Goal: Task Accomplishment & Management: Complete application form

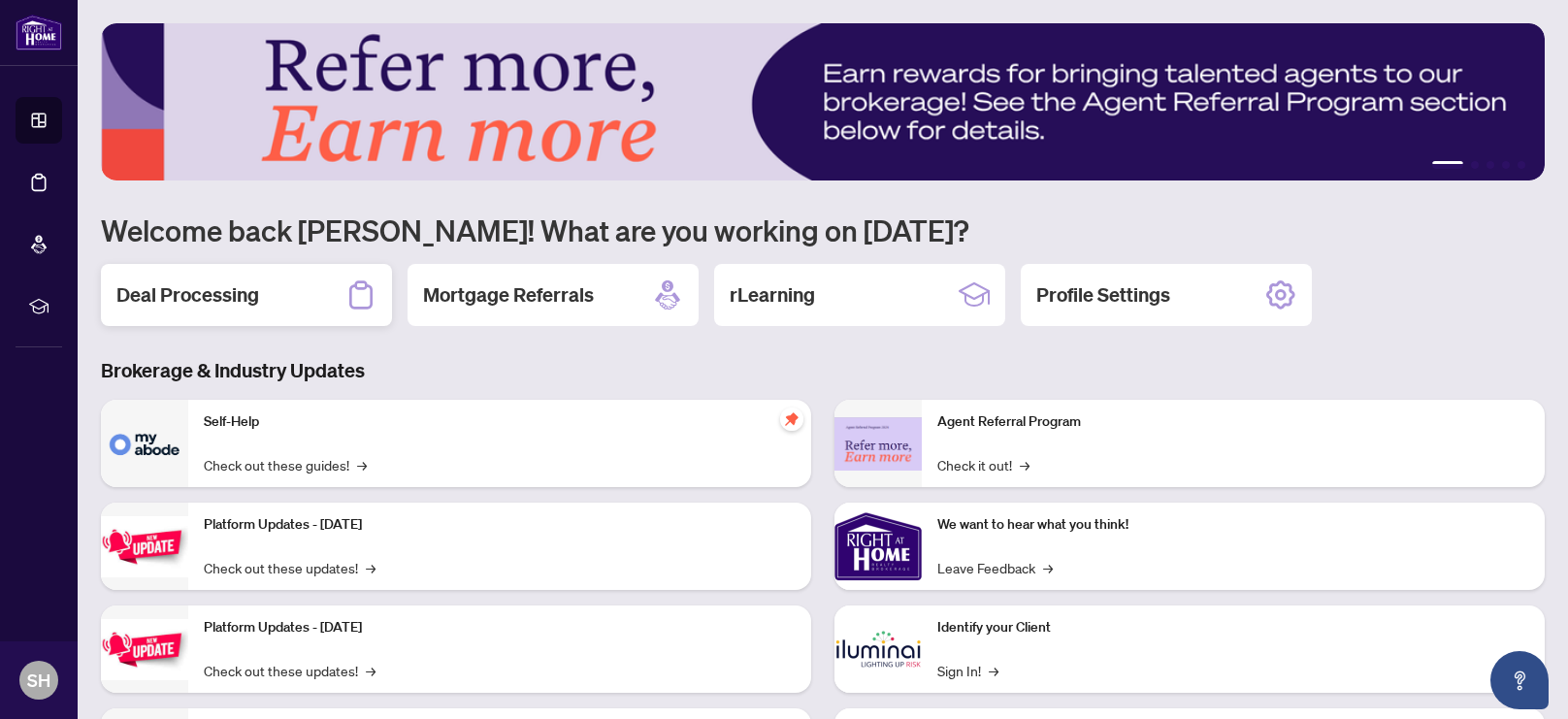
click at [170, 313] on div "Deal Processing" at bounding box center [247, 295] width 292 height 62
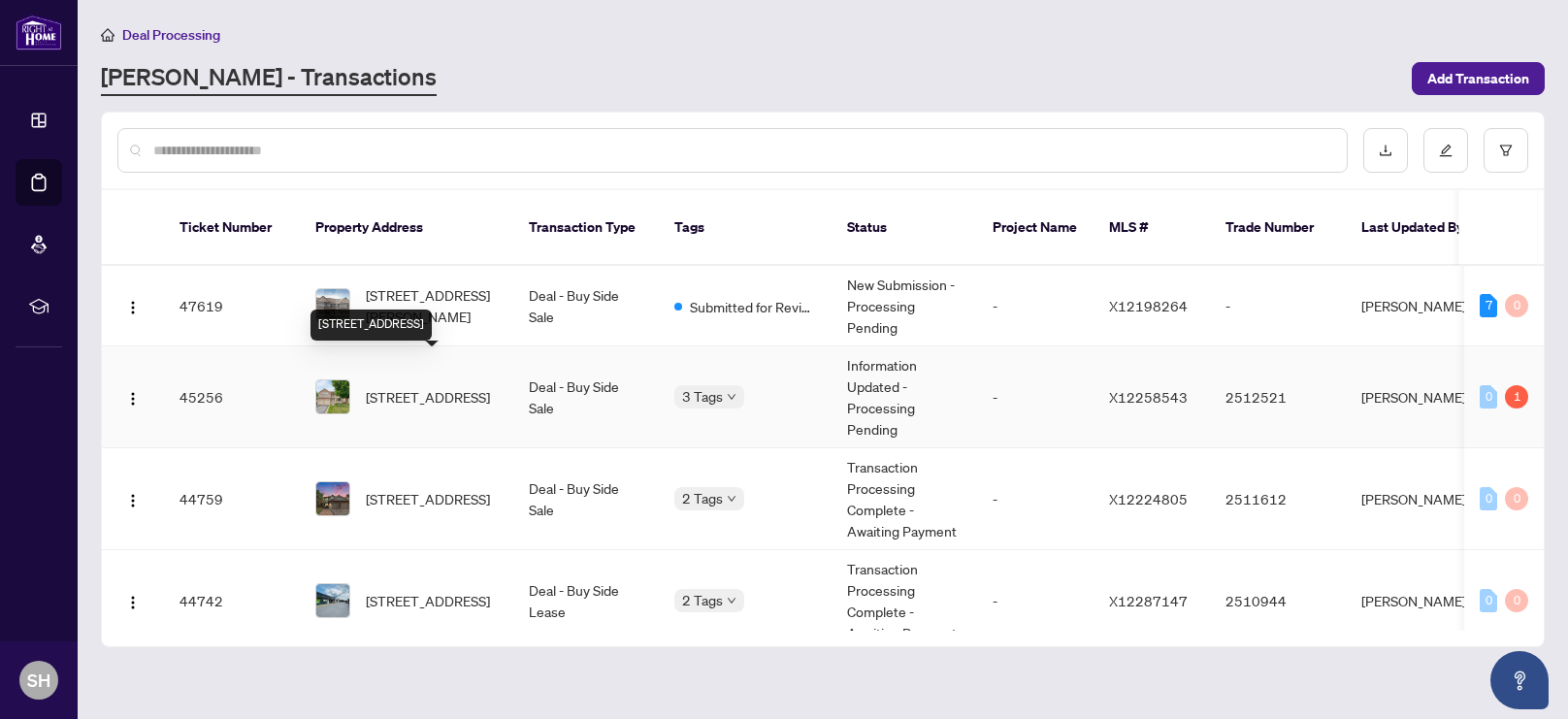
click at [406, 386] on span "[STREET_ADDRESS]" at bounding box center [427, 396] width 124 height 21
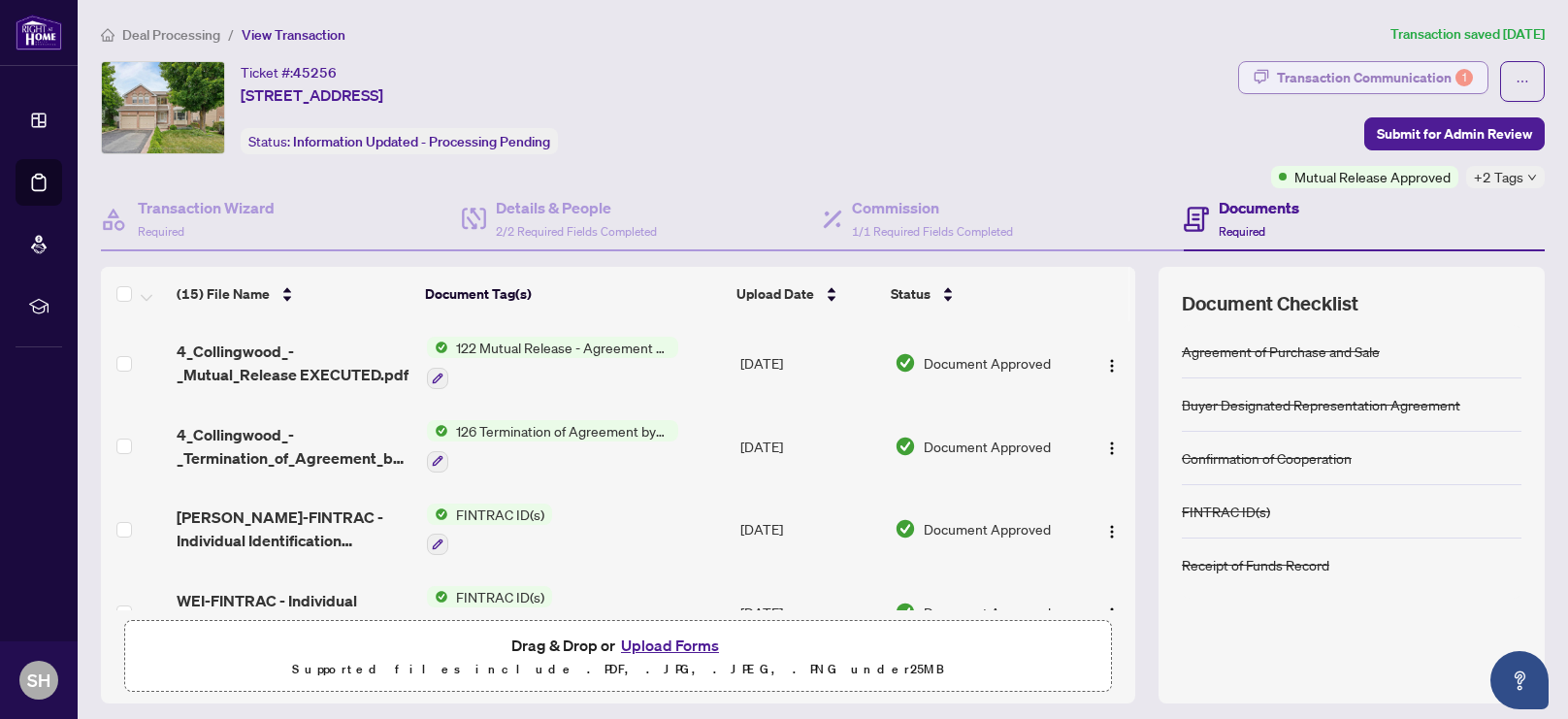
click at [1366, 84] on div "Transaction Communication 1" at bounding box center [1375, 77] width 196 height 31
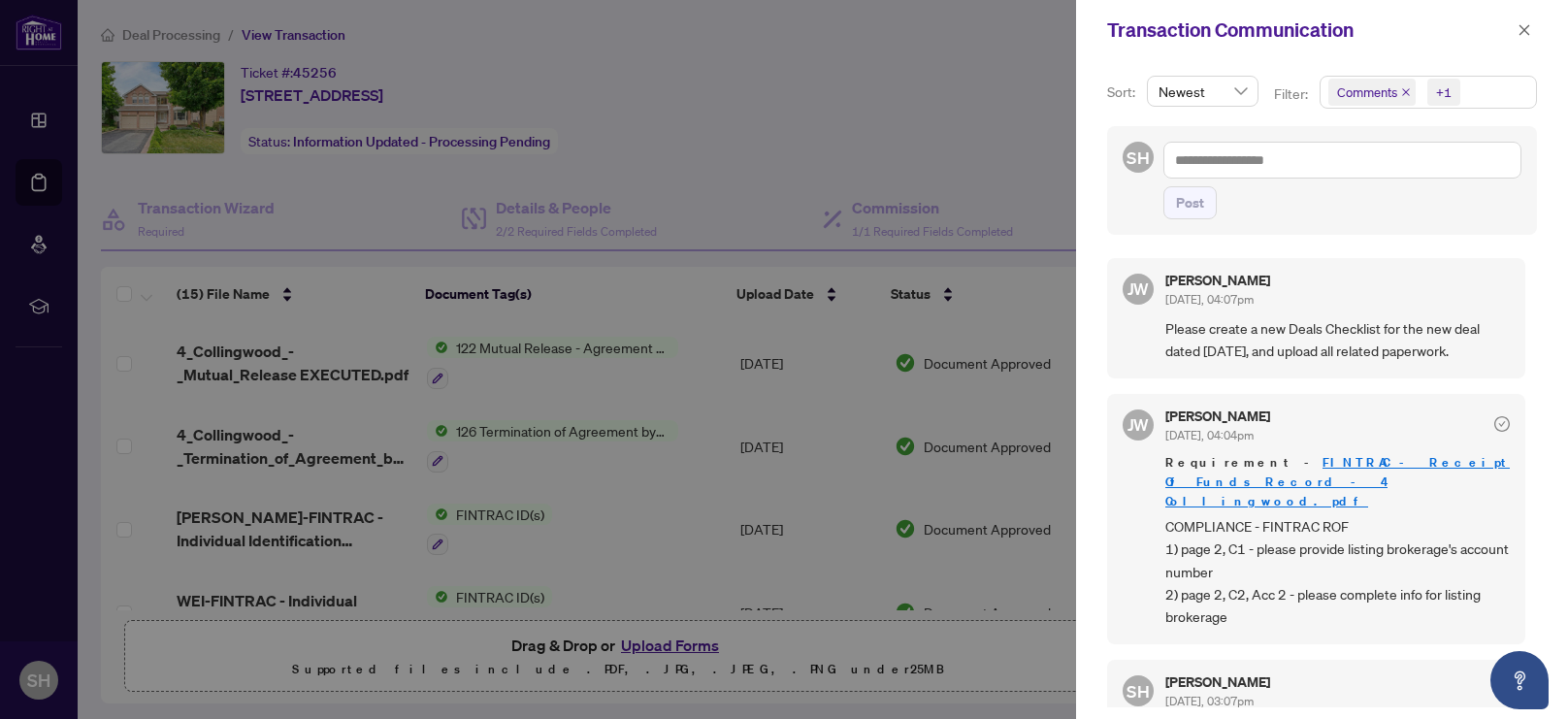
click at [1361, 462] on link "FINTRAC - Receipt Of Funds Record - 4 Collingwood.pdf" at bounding box center [1337, 481] width 345 height 55
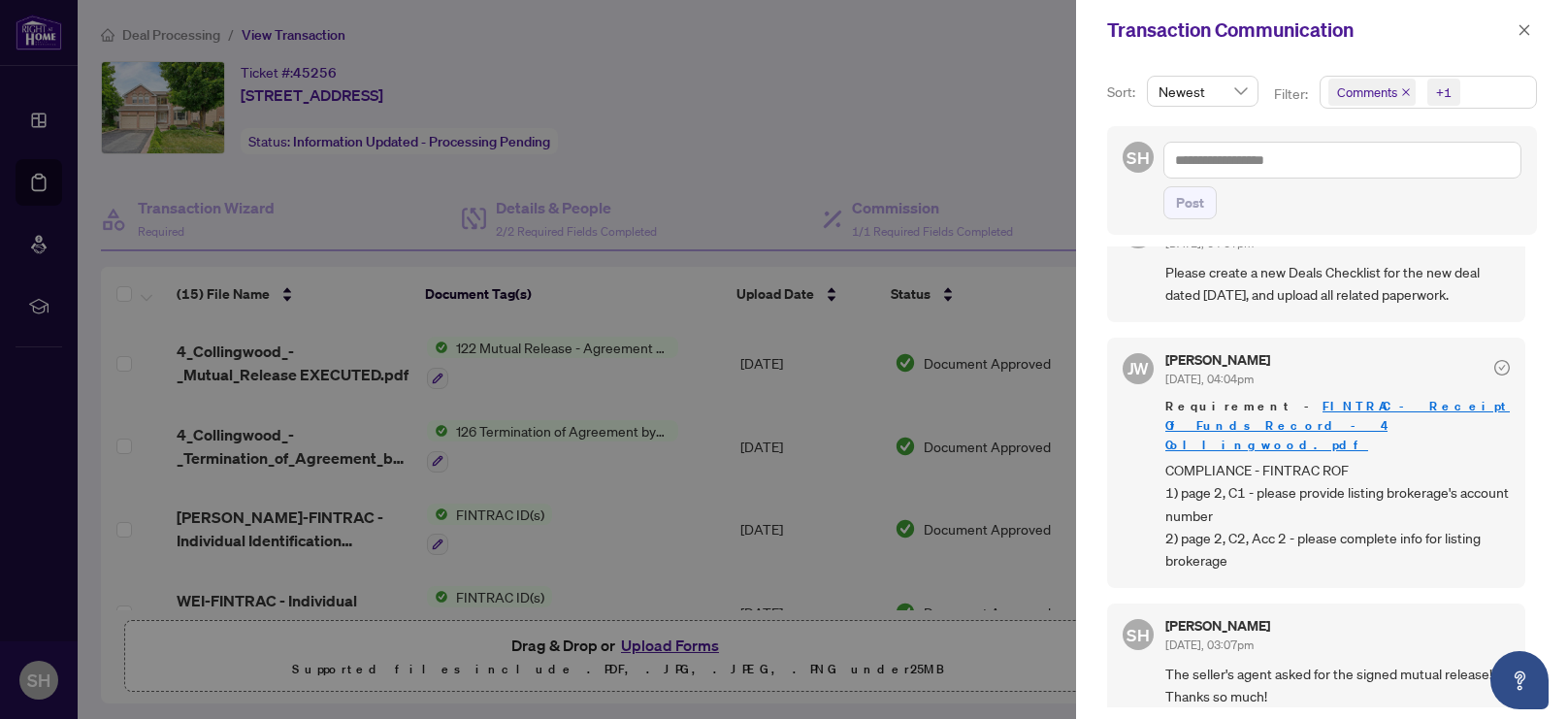
scroll to position [187, 0]
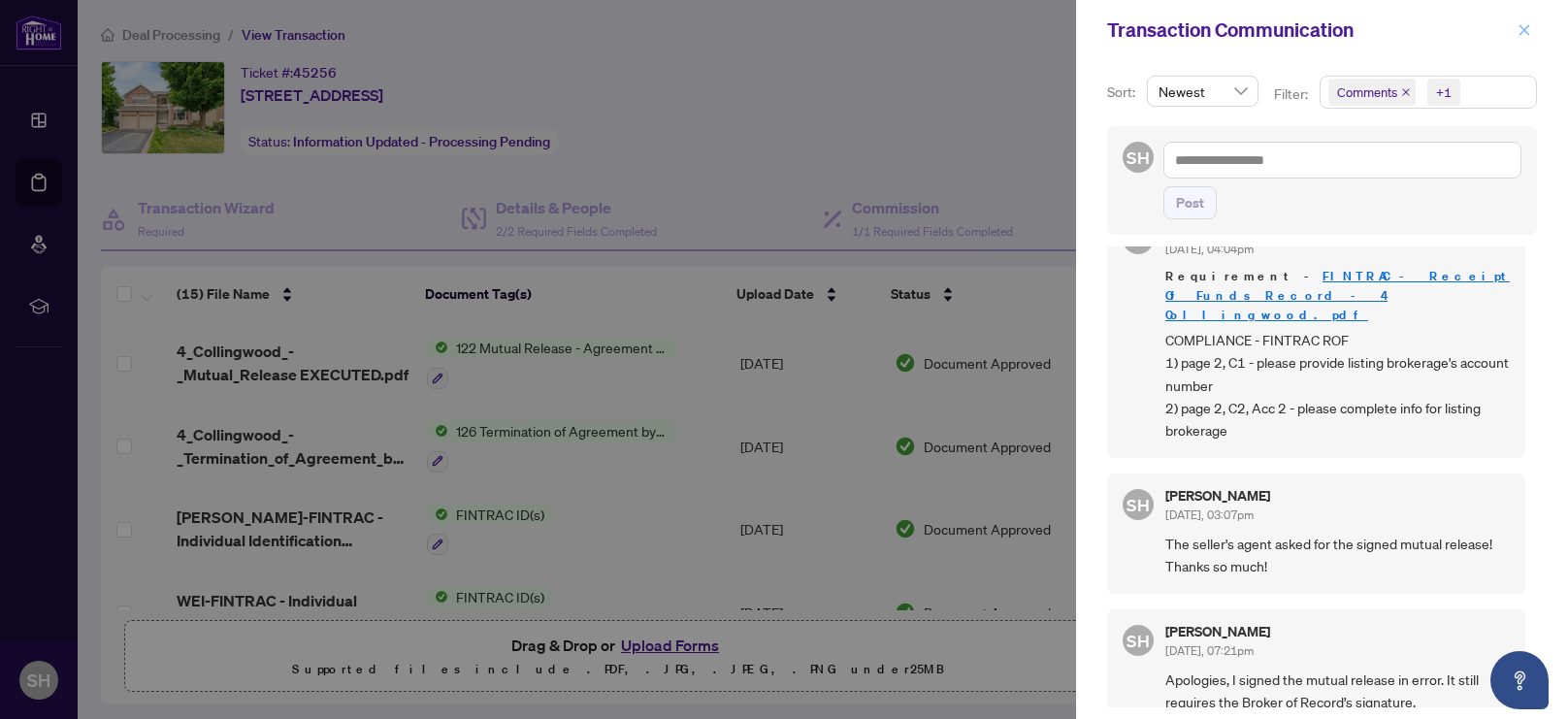
click at [1528, 30] on icon "close" at bounding box center [1525, 30] width 14 height 14
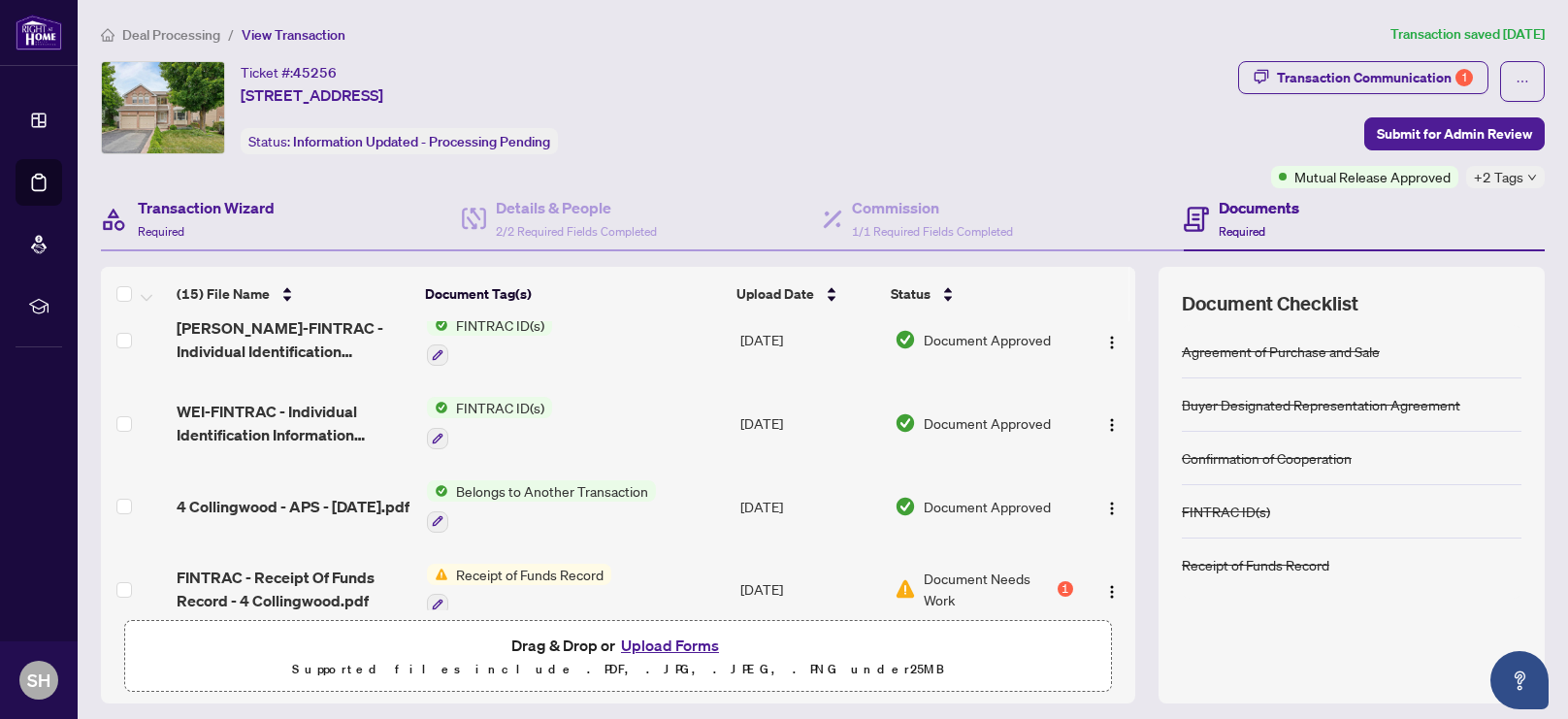
scroll to position [182, 0]
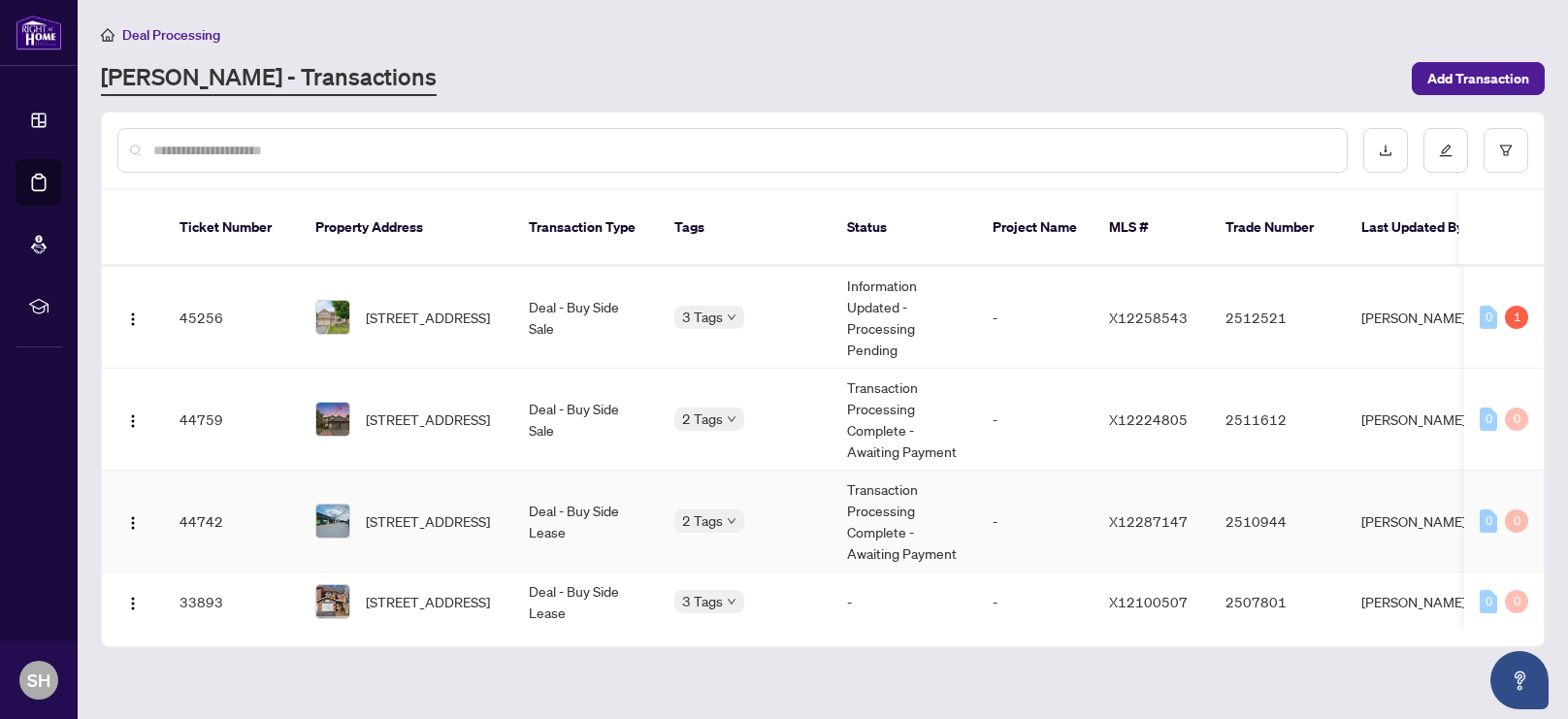
scroll to position [84, 0]
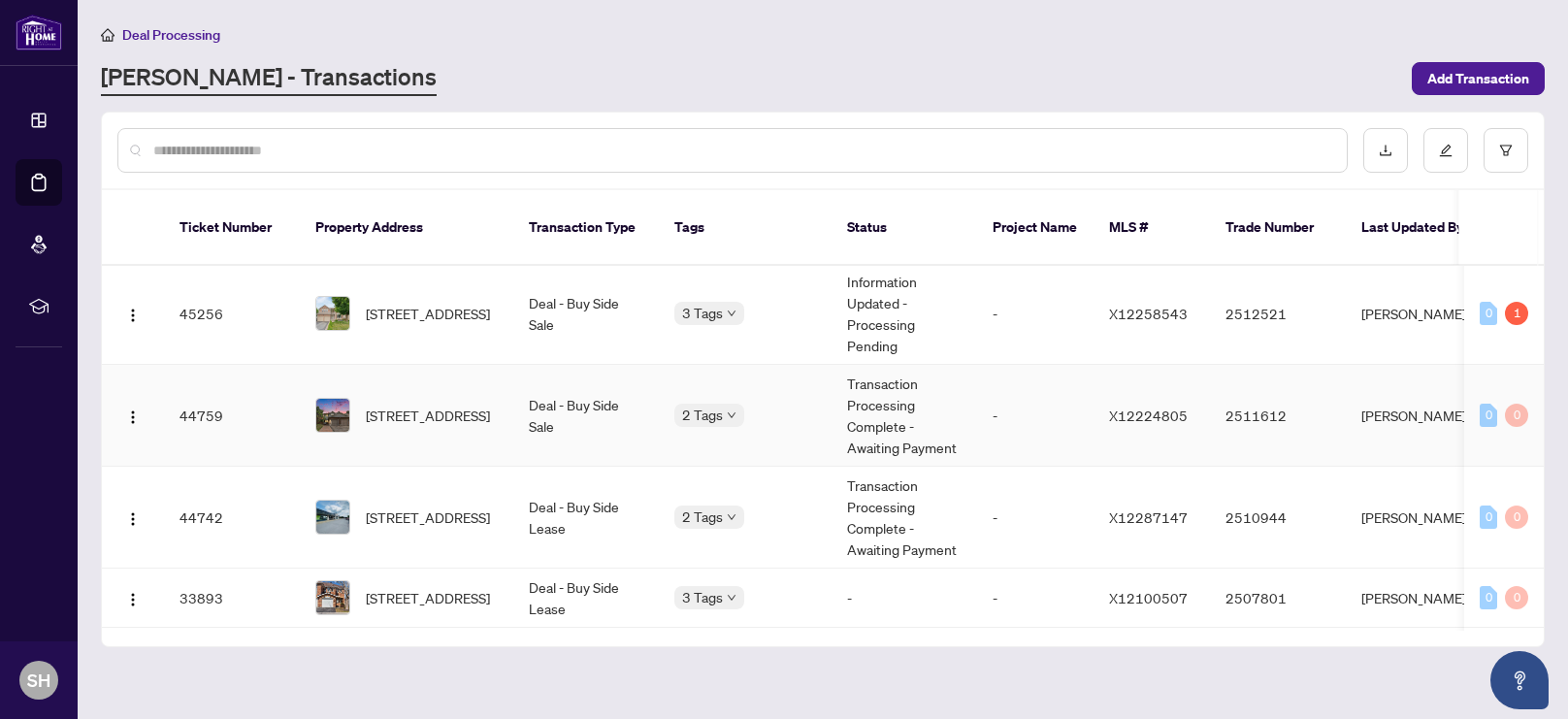
click at [248, 389] on td "44759" at bounding box center [232, 415] width 136 height 102
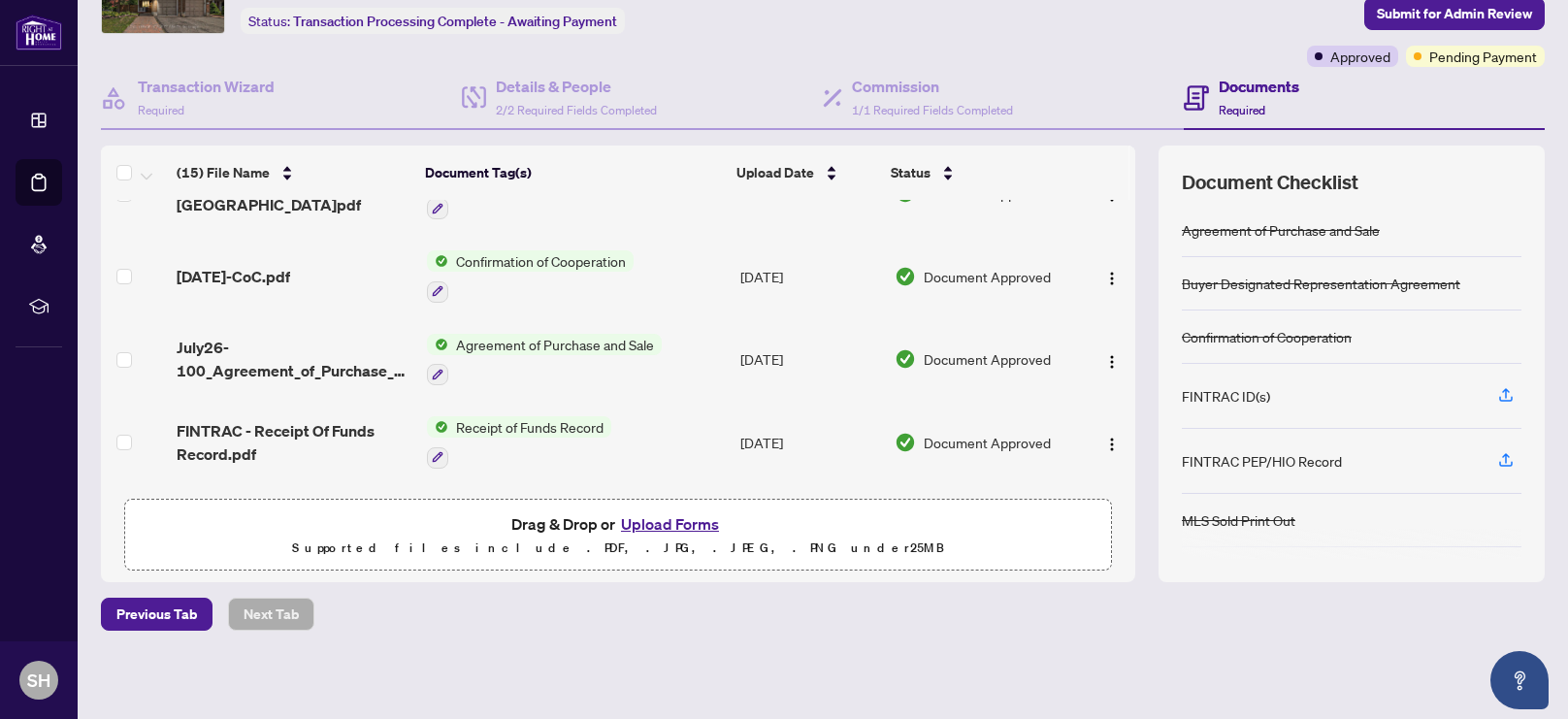
scroll to position [318, 0]
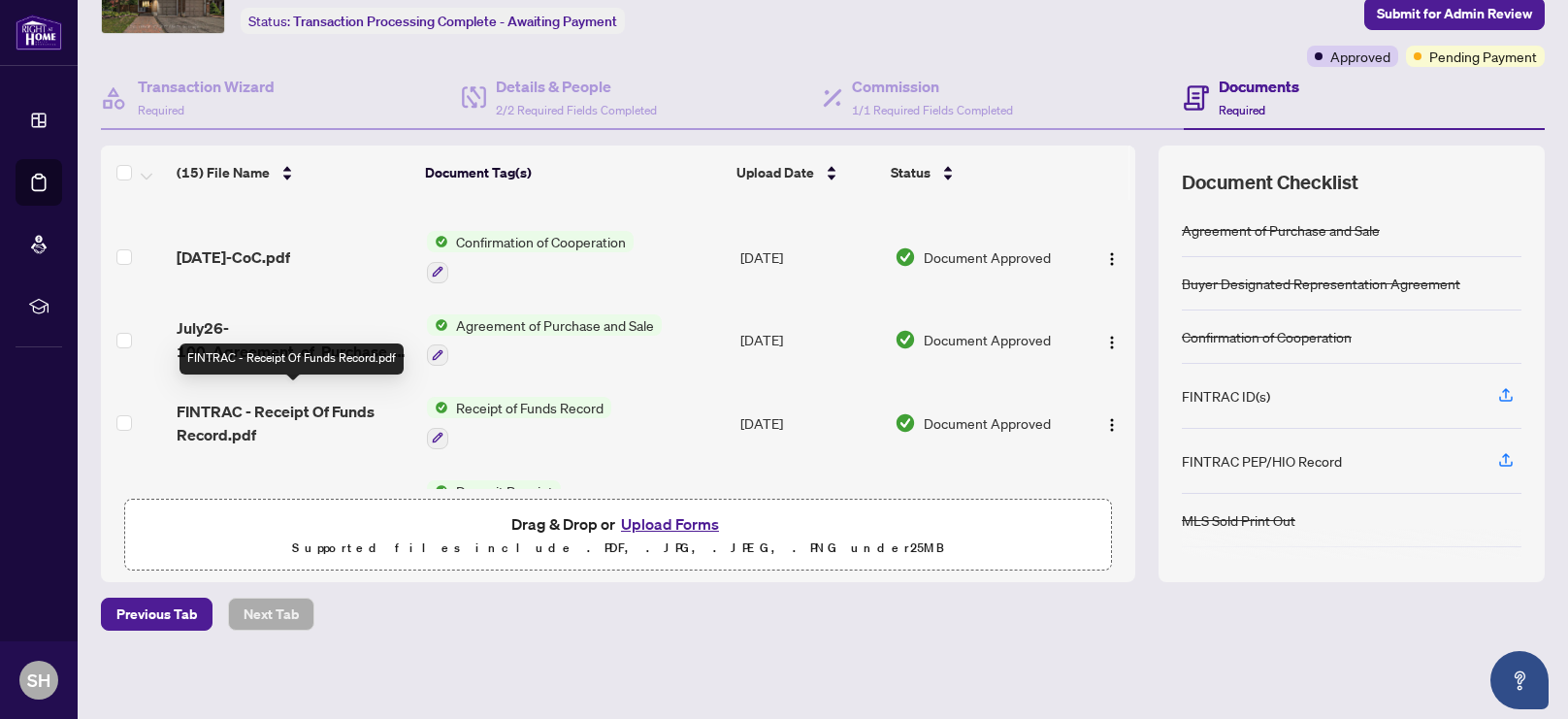
click at [252, 399] on span "FINTRAC - Receipt Of Funds Record.pdf" at bounding box center [294, 422] width 235 height 47
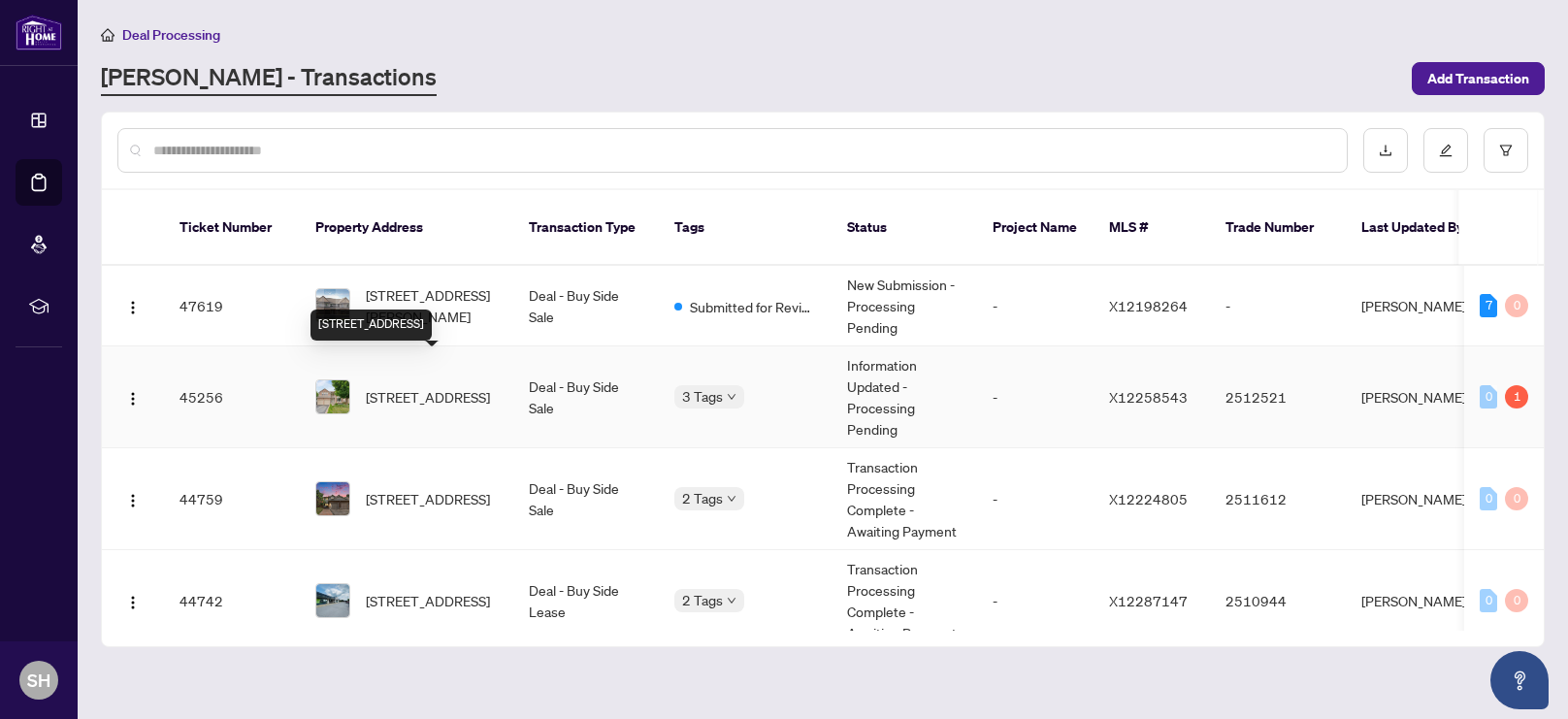
click at [418, 386] on span "[STREET_ADDRESS]" at bounding box center [427, 396] width 124 height 21
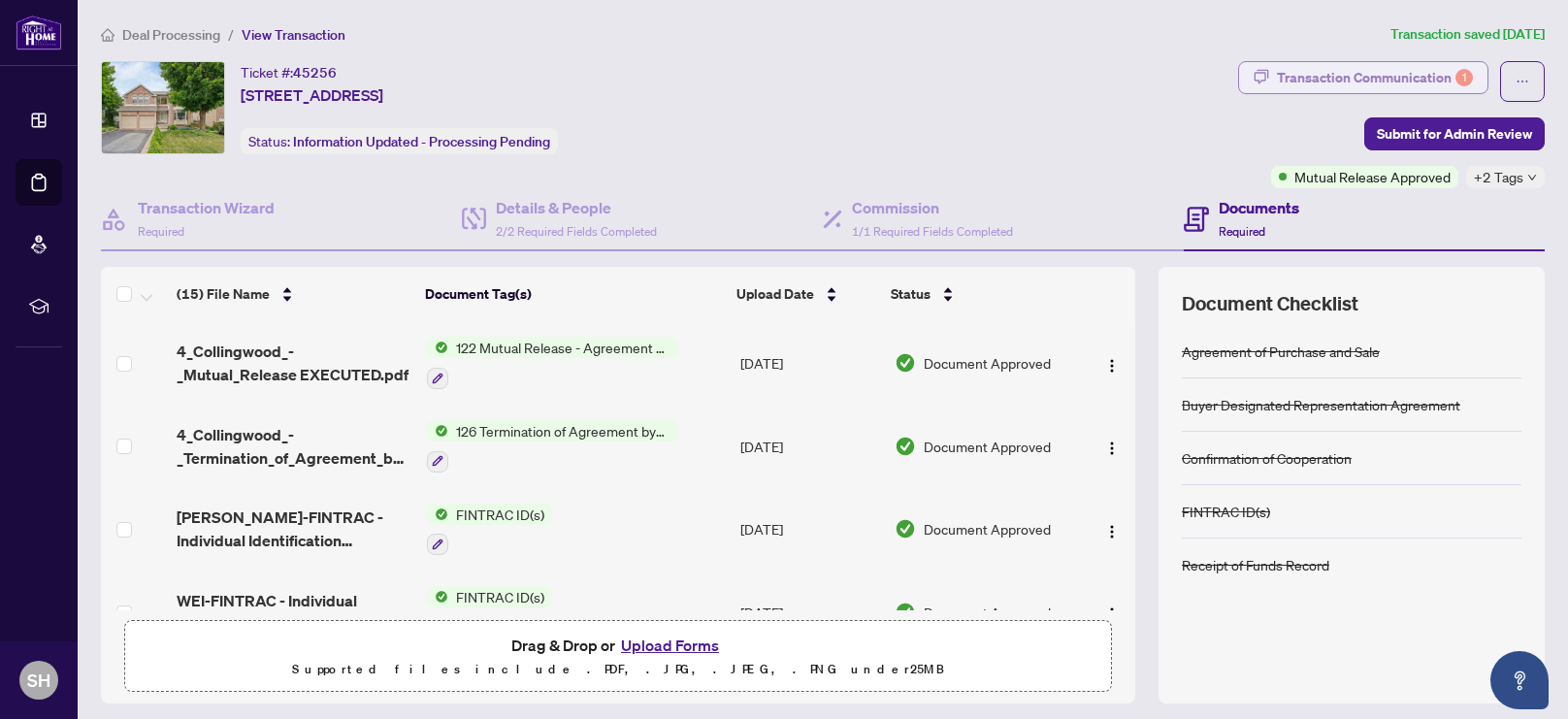
click at [1345, 78] on div "Transaction Communication 1" at bounding box center [1375, 77] width 196 height 31
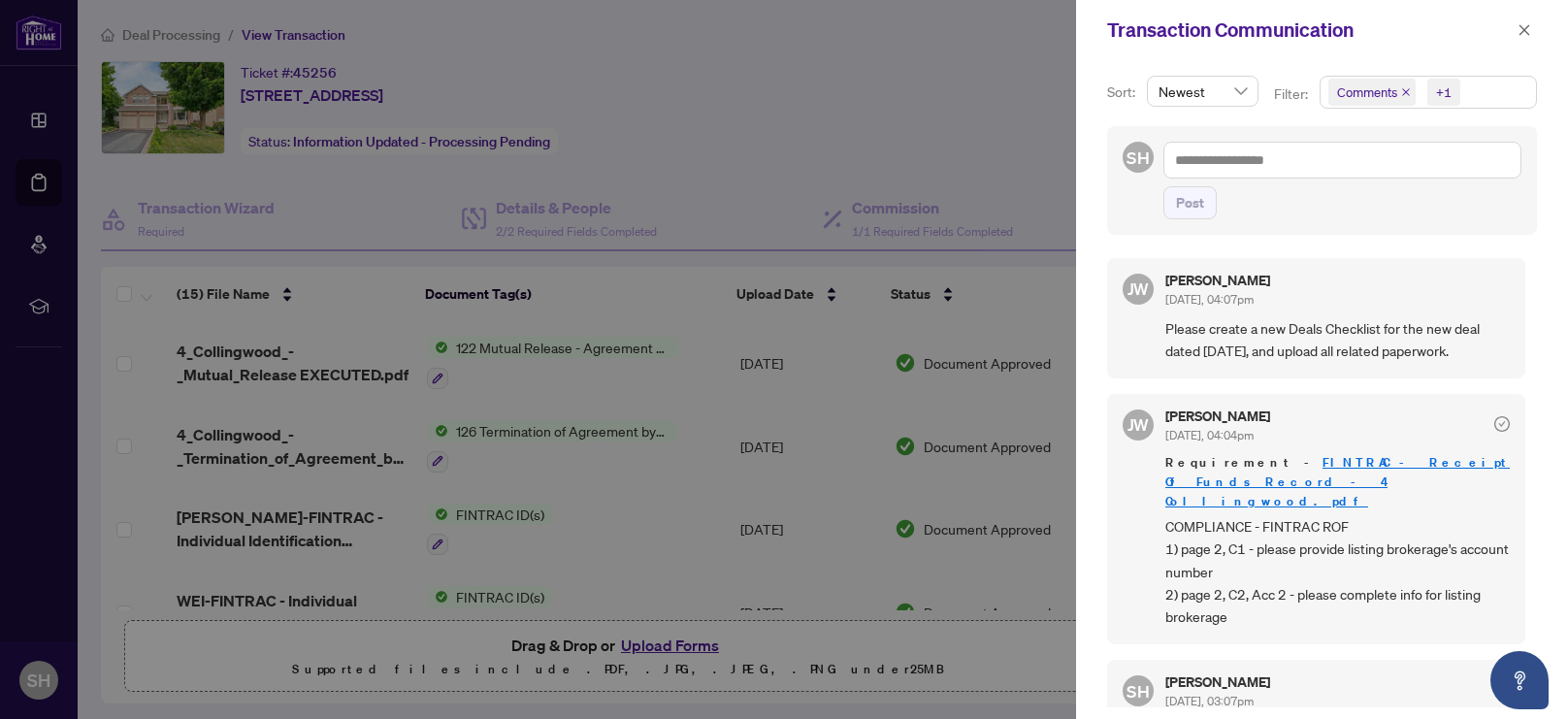
click at [1395, 459] on link "FINTRAC - Receipt Of Funds Record - 4 Collingwood.pdf" at bounding box center [1337, 481] width 345 height 55
click at [1394, 461] on link "FINTRAC - Receipt Of Funds Record - 4 Collingwood.pdf" at bounding box center [1337, 481] width 345 height 55
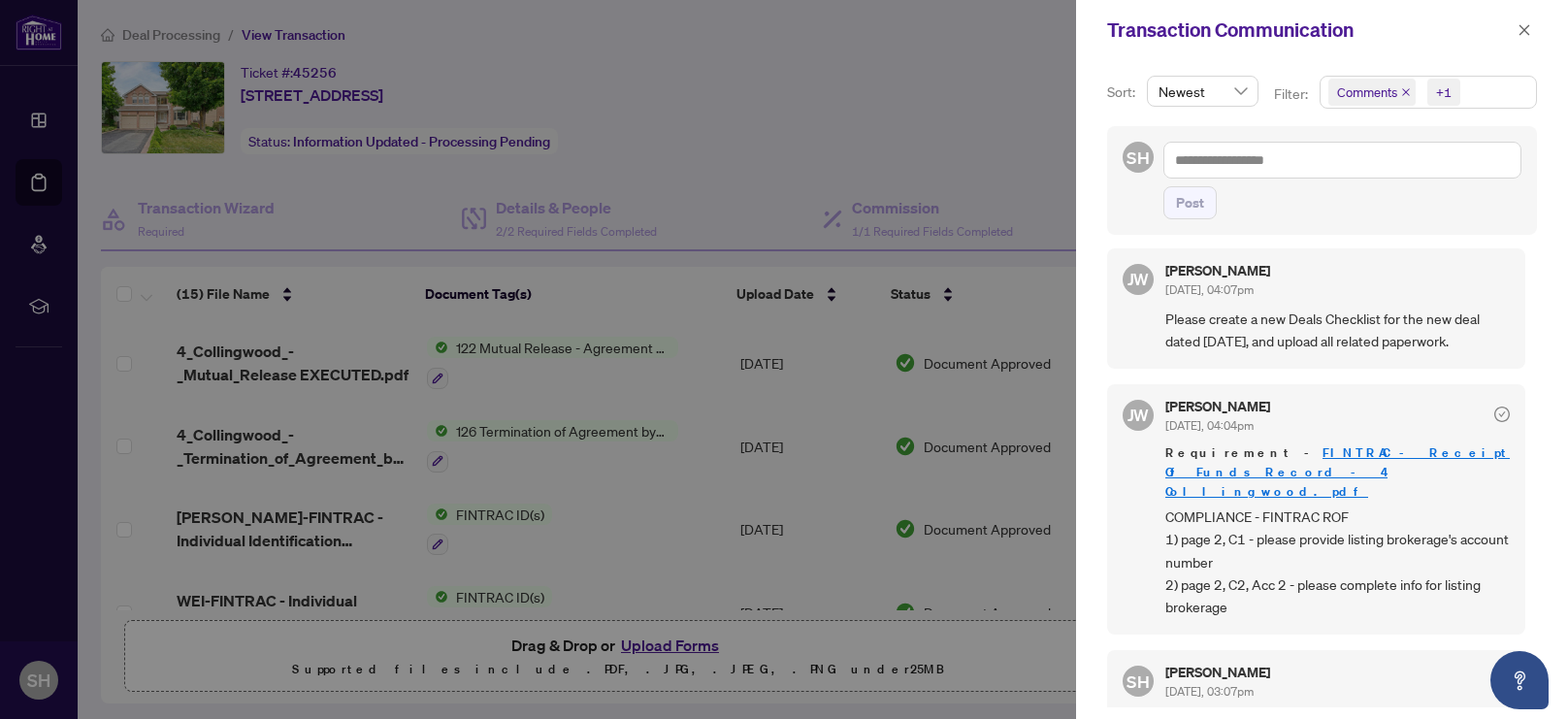
scroll to position [19, 0]
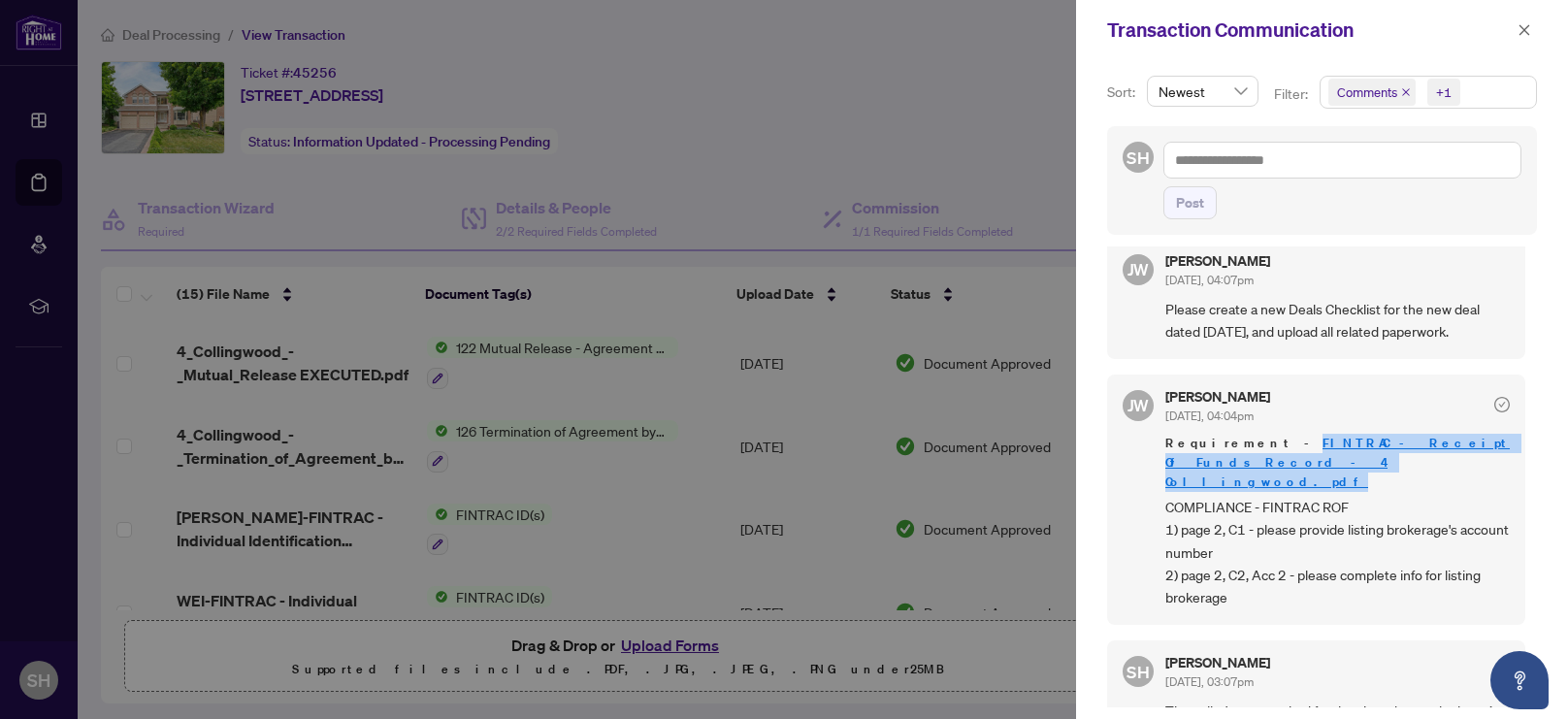
click at [815, 67] on div "Transaction Communication Sort: Newest Filter: Comments +1 SH Post JW Jackie Wu…" at bounding box center [784, 360] width 1568 height 719
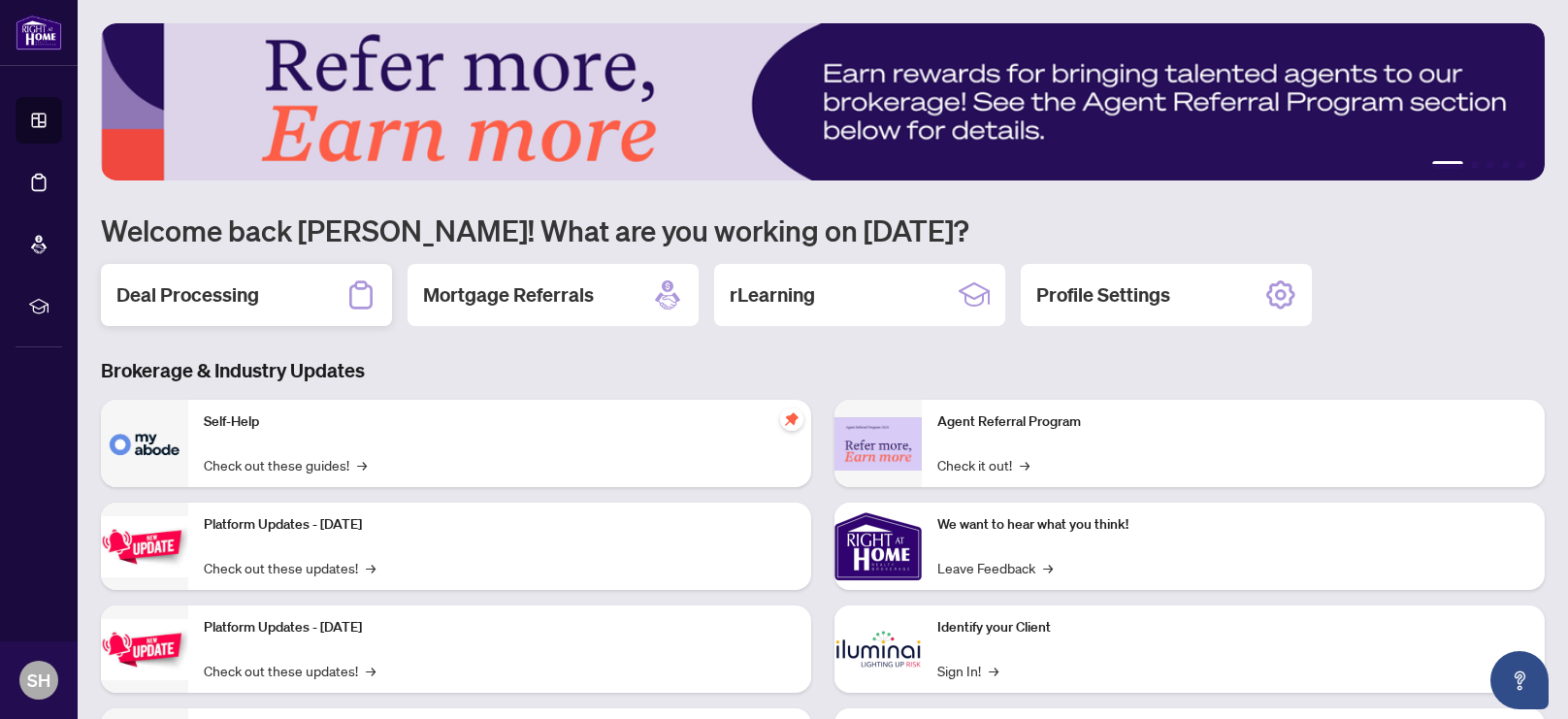
click at [208, 291] on h2 "Deal Processing" at bounding box center [188, 295] width 143 height 27
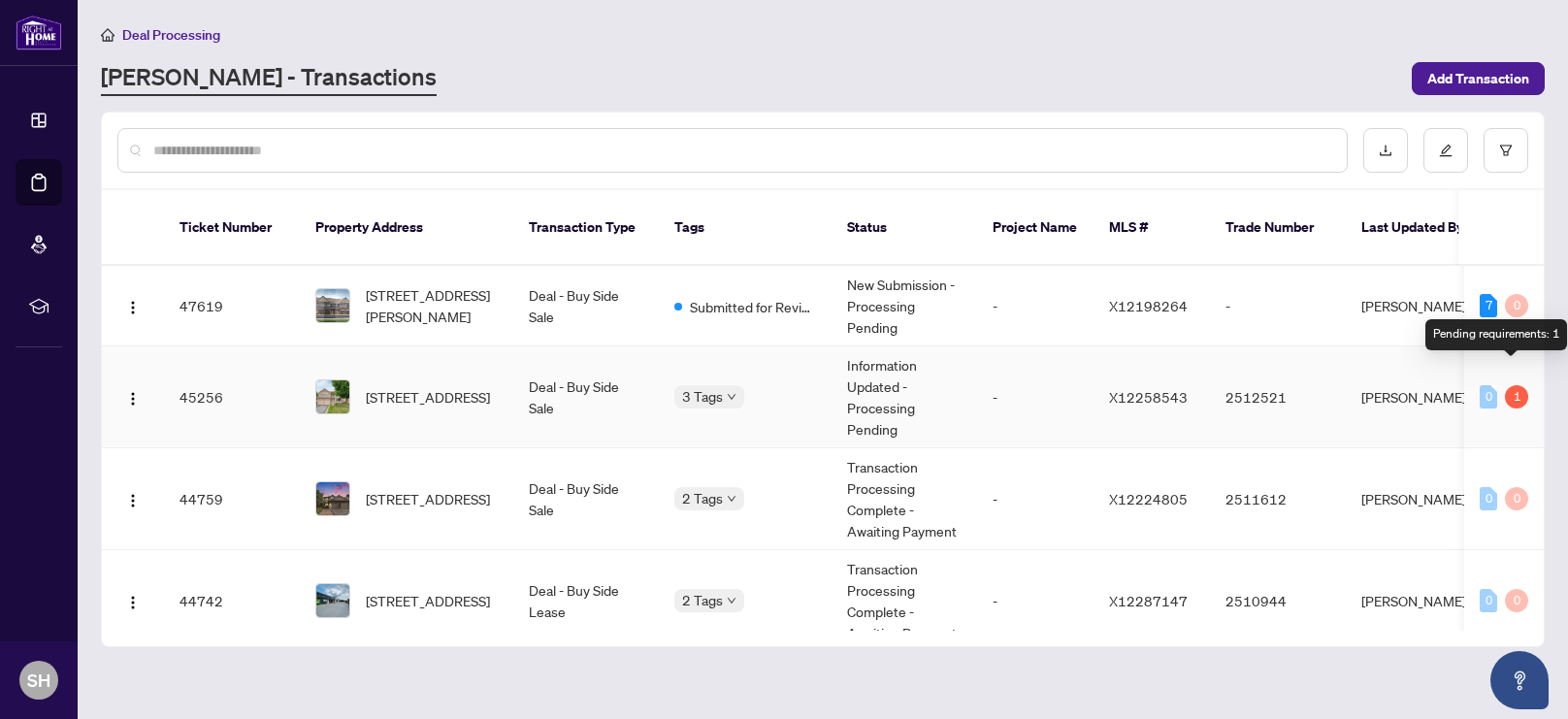
click at [1507, 385] on div "1" at bounding box center [1516, 396] width 23 height 23
click at [1468, 371] on td "0 1" at bounding box center [1504, 397] width 80 height 102
click at [378, 386] on span "[STREET_ADDRESS]" at bounding box center [427, 396] width 124 height 21
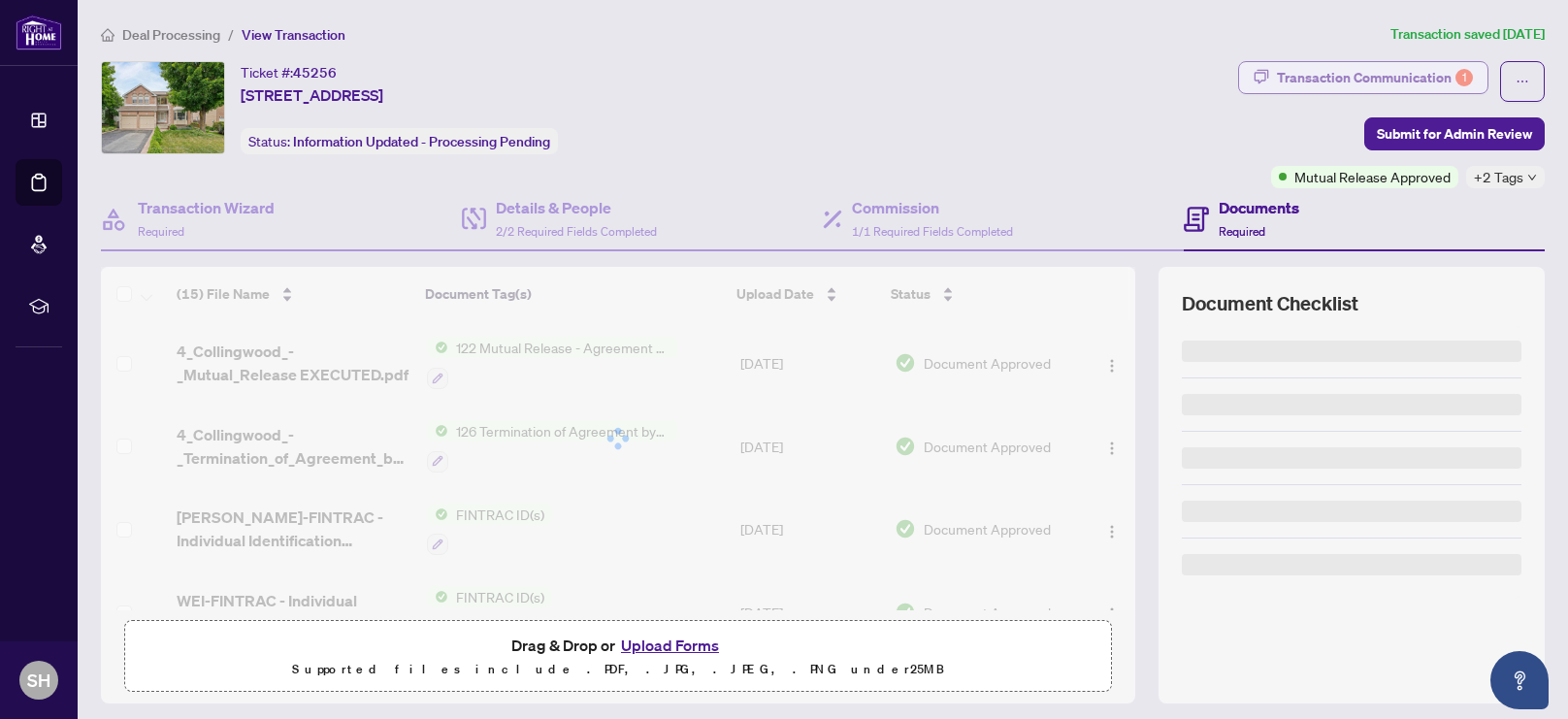
click at [1431, 77] on div "Transaction Communication 1" at bounding box center [1375, 77] width 196 height 31
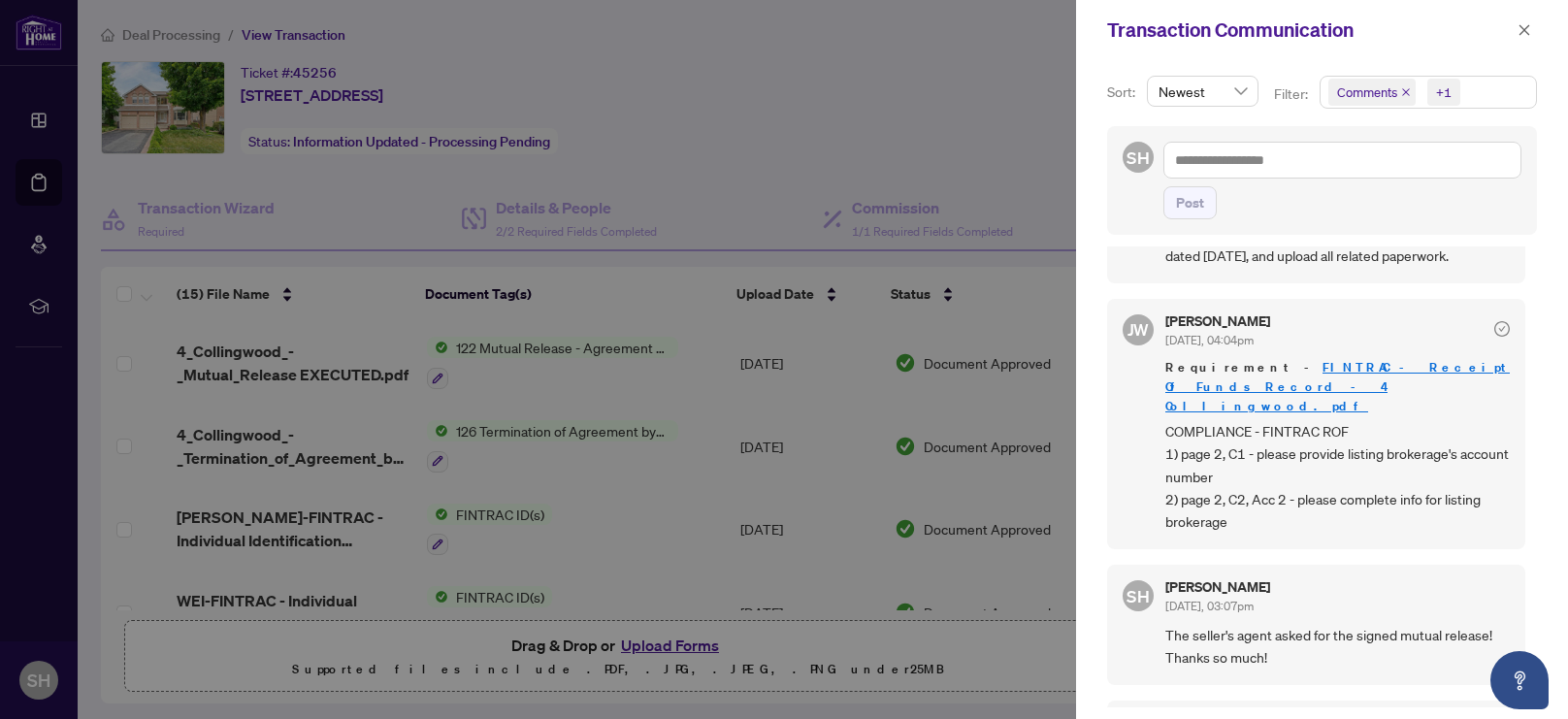
scroll to position [86, 0]
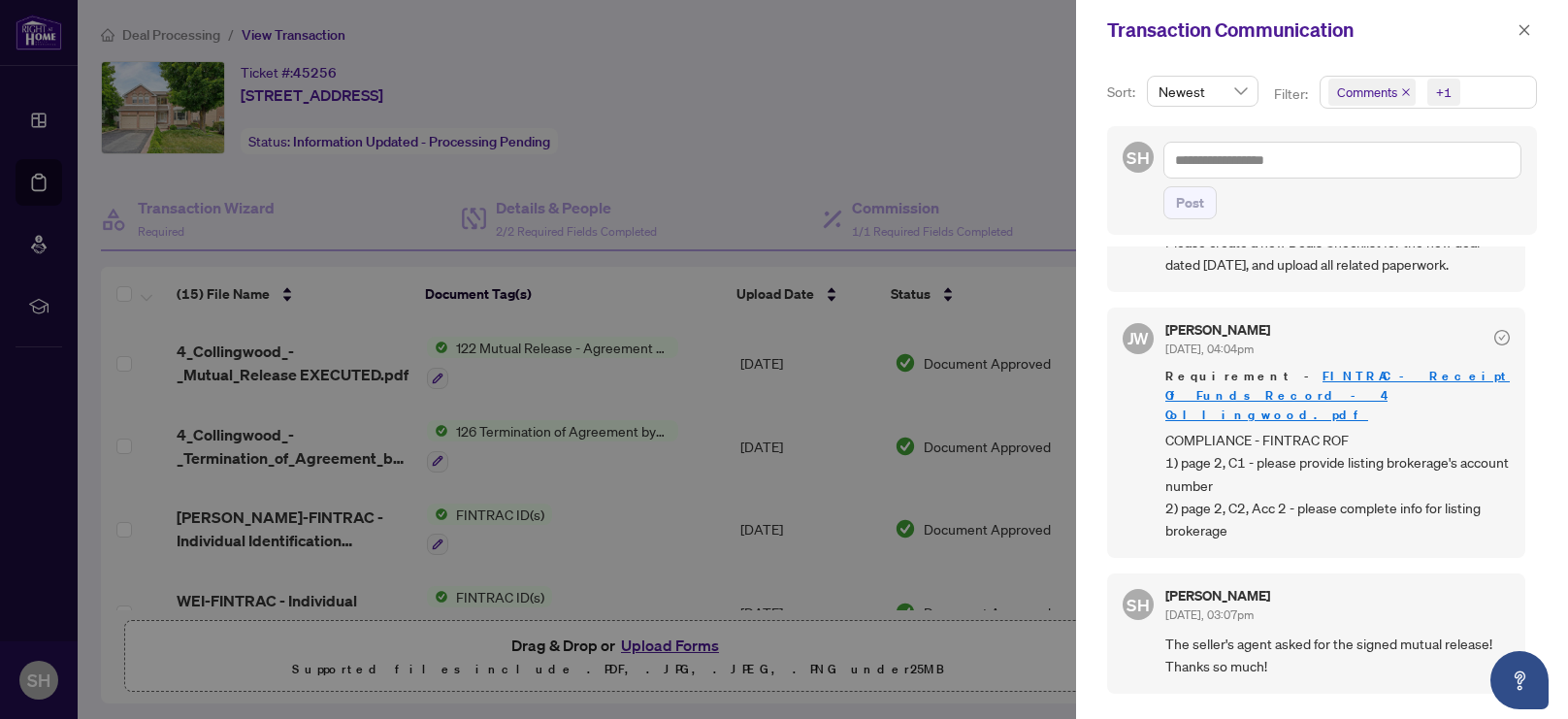
click at [1499, 335] on icon "check-circle" at bounding box center [1502, 338] width 7 height 6
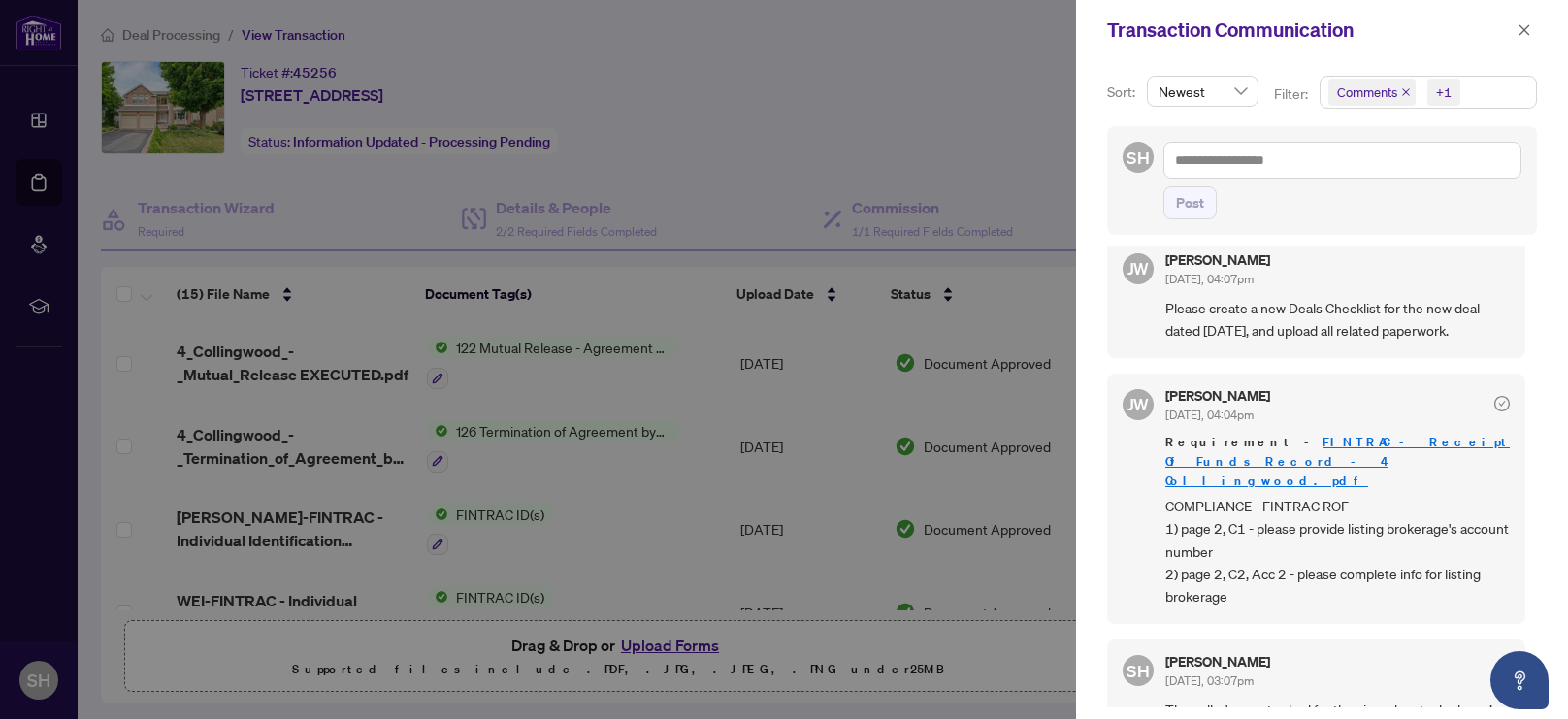
scroll to position [0, 0]
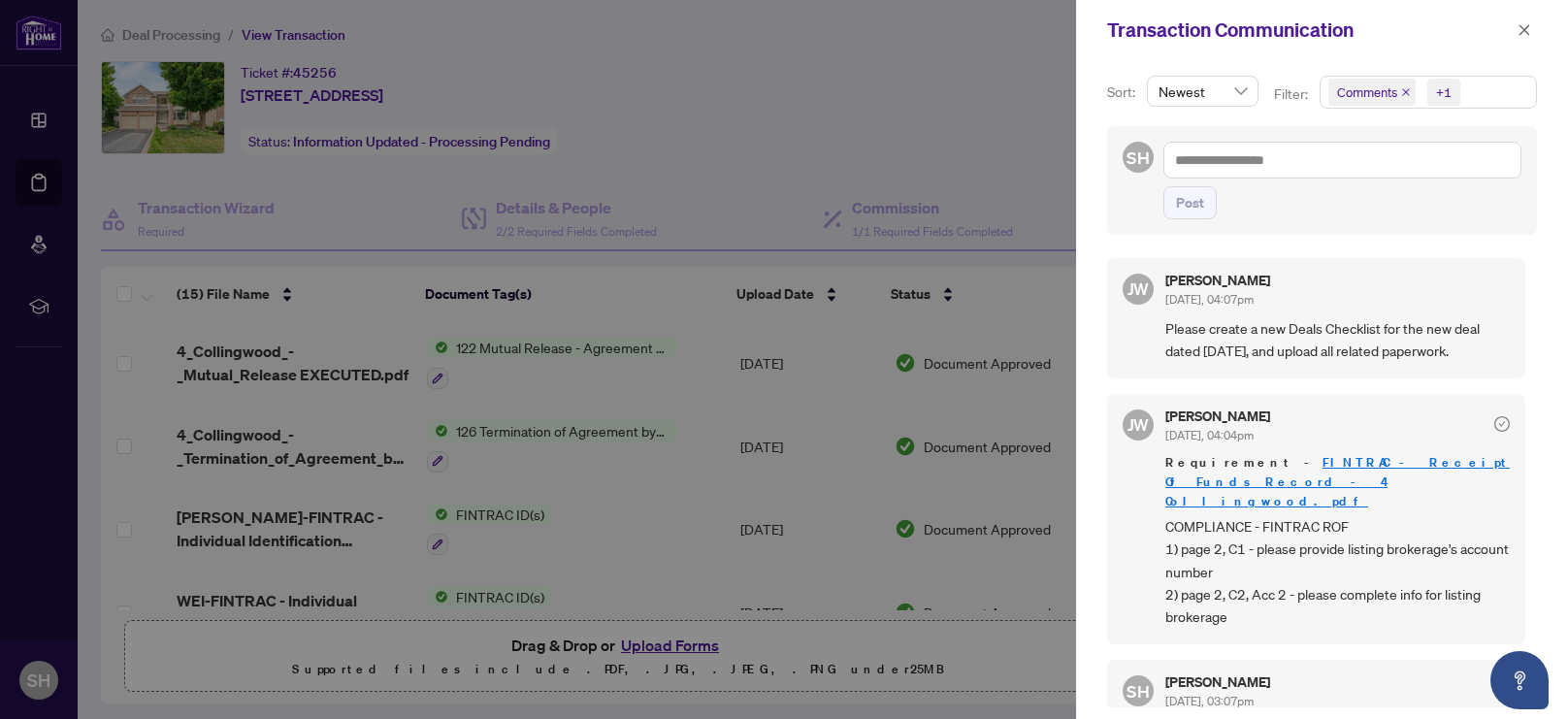
click at [1300, 464] on link "FINTRAC - Receipt Of Funds Record - 4 Collingwood.pdf" at bounding box center [1337, 481] width 345 height 55
click at [1524, 35] on icon "close" at bounding box center [1525, 30] width 14 height 14
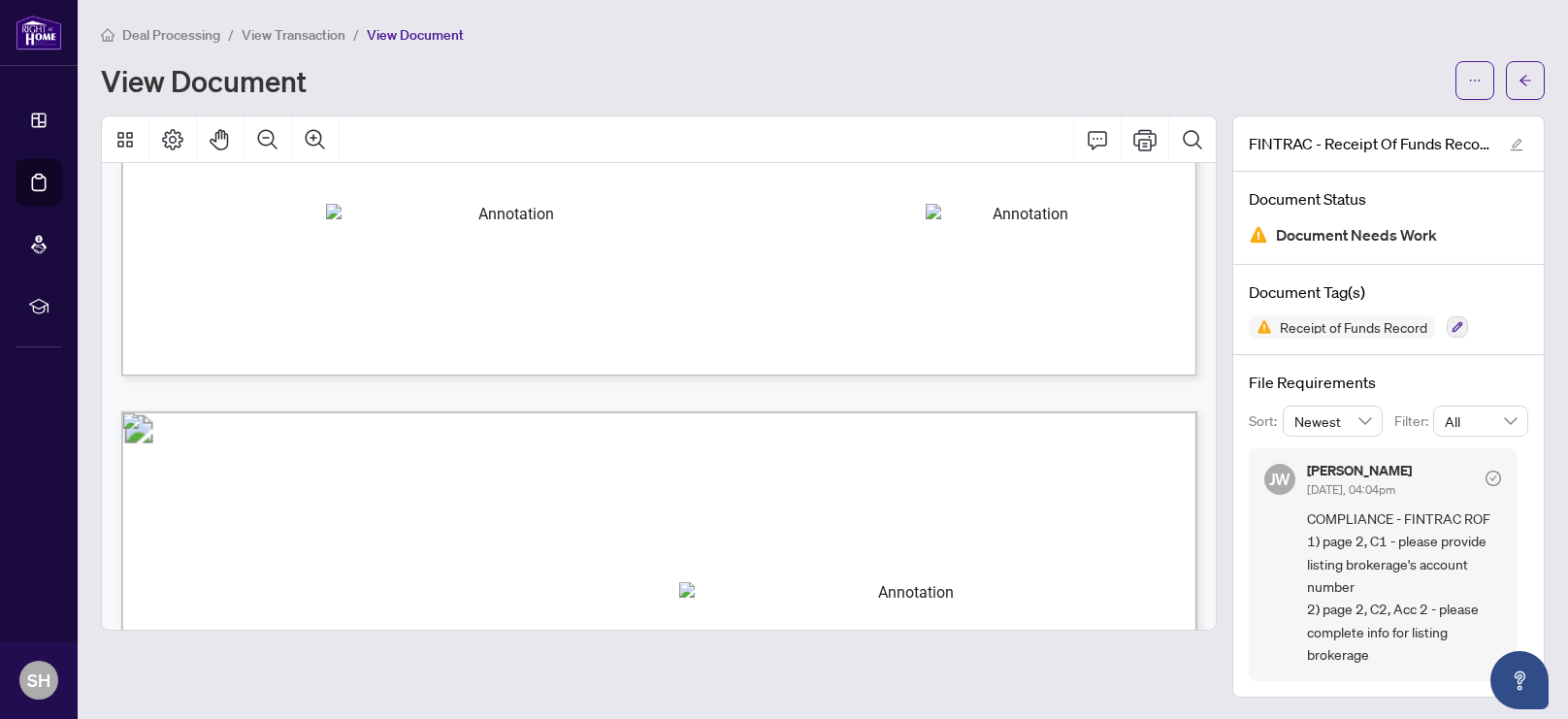
scroll to position [347, 0]
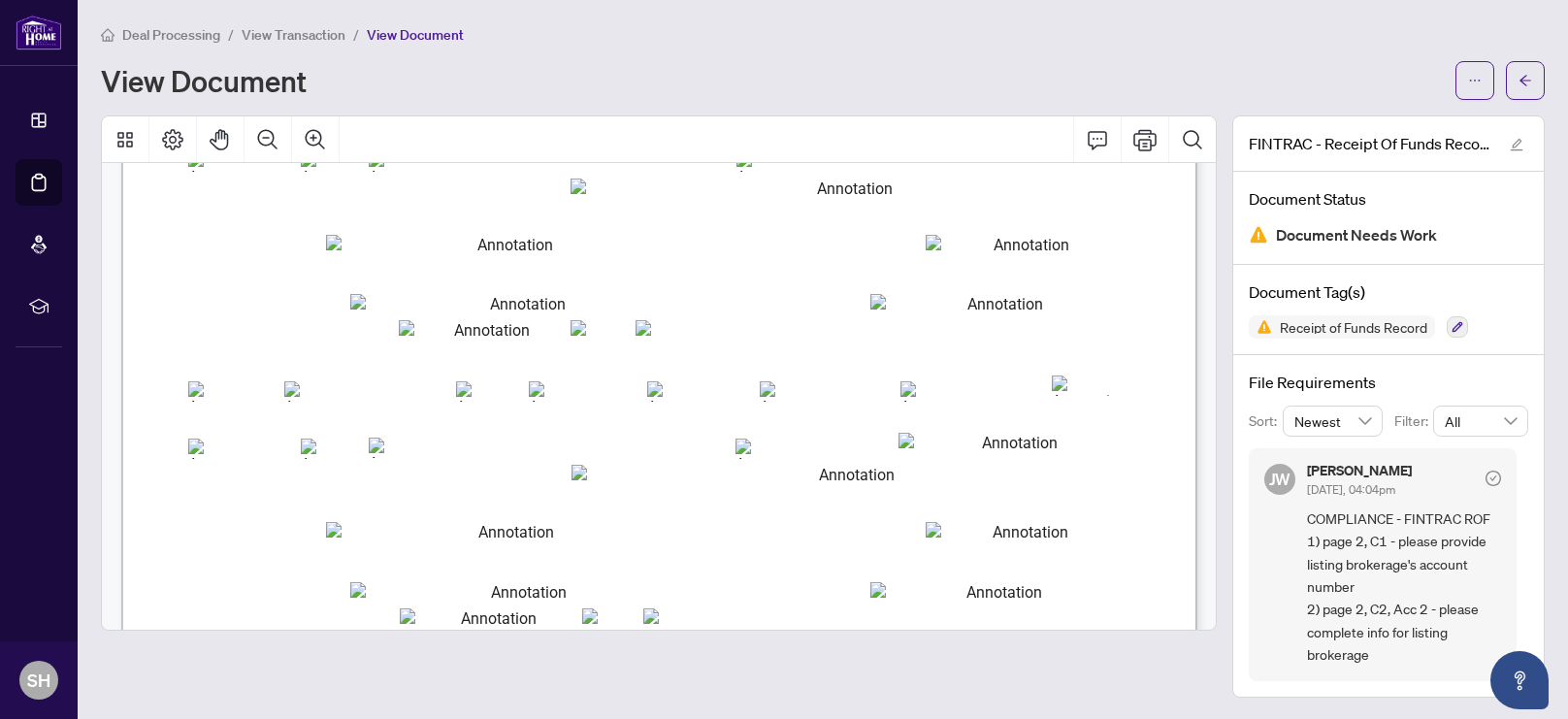
scroll to position [696, 0]
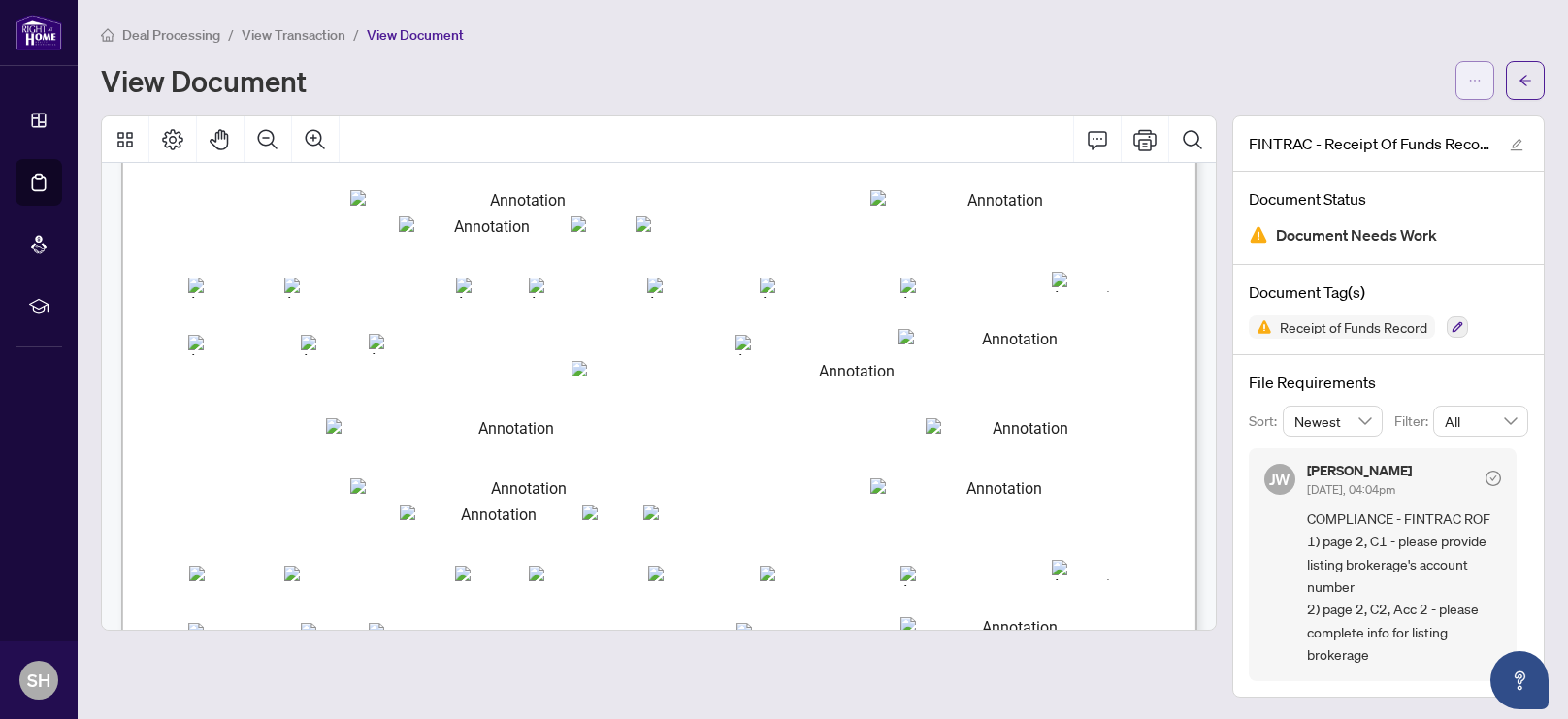
click at [1480, 83] on icon "ellipsis" at bounding box center [1475, 81] width 14 height 14
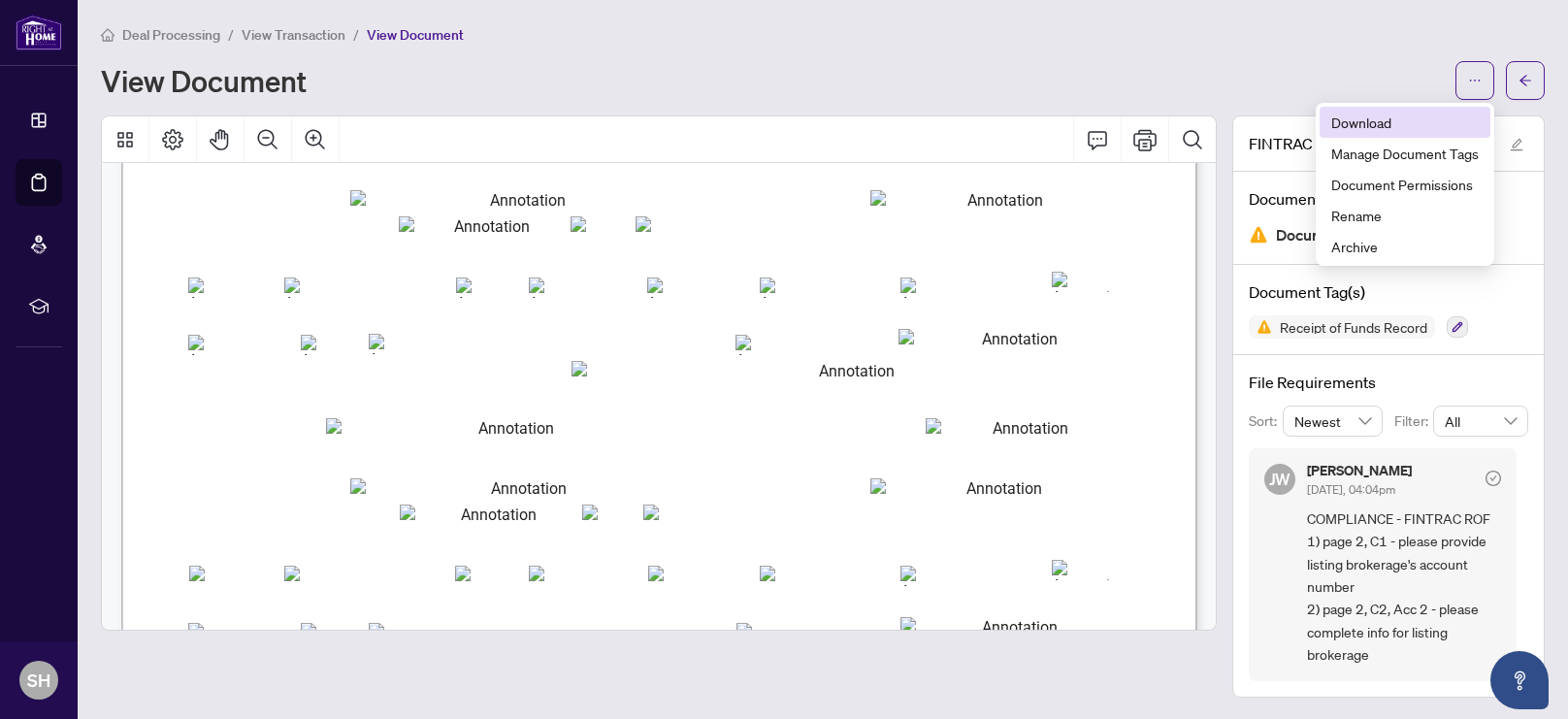
click at [1406, 124] on span "Download" at bounding box center [1405, 122] width 148 height 21
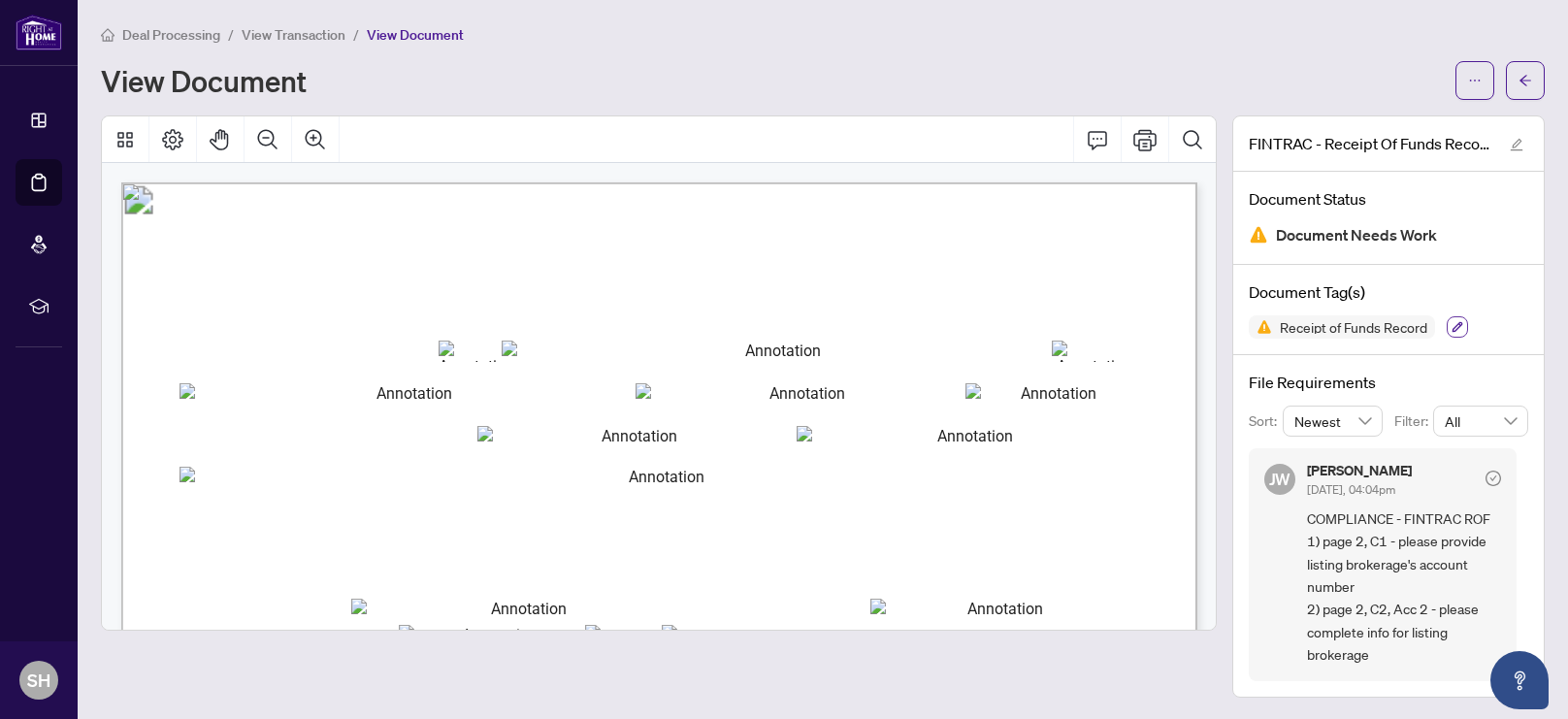
click at [1459, 324] on icon "button" at bounding box center [1458, 328] width 11 height 11
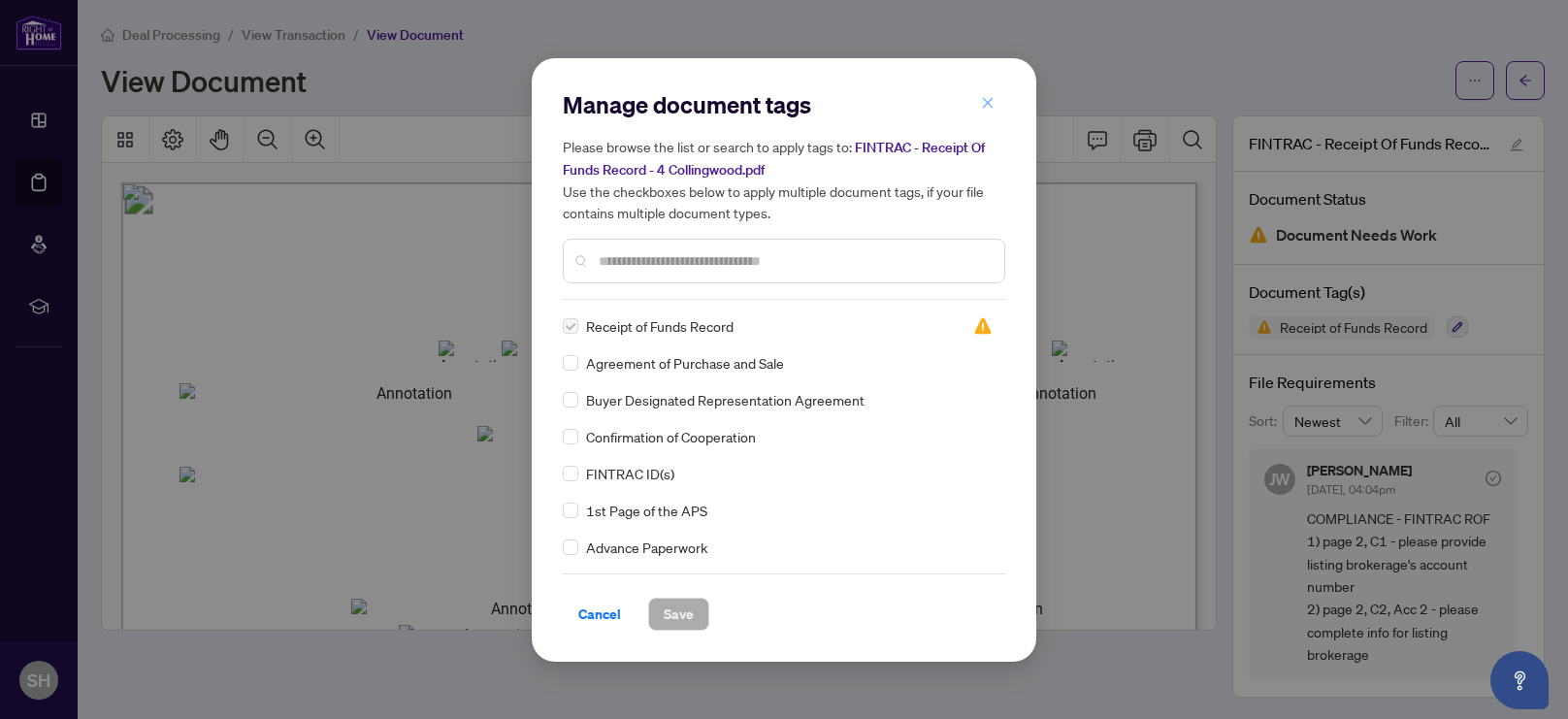
click at [988, 106] on icon "close" at bounding box center [989, 103] width 14 height 14
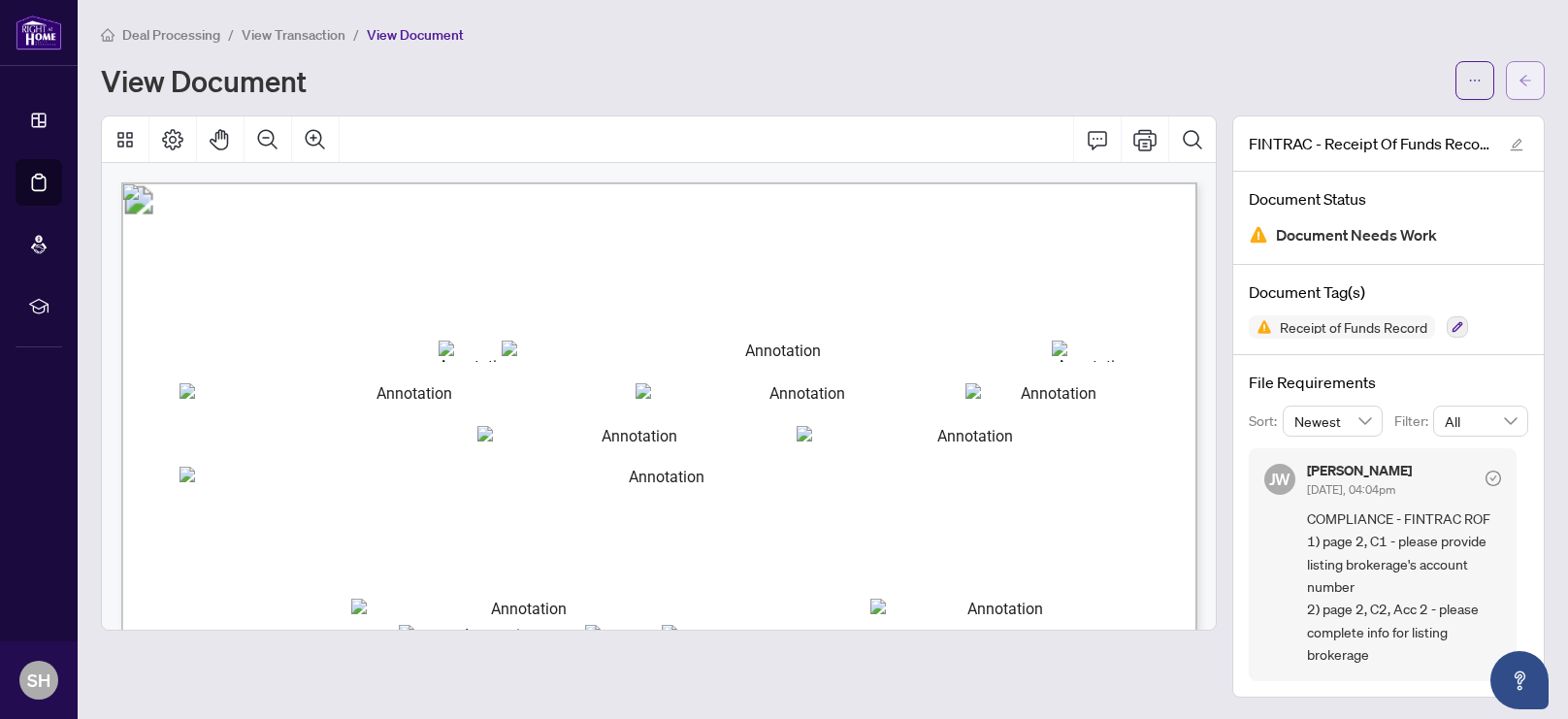
click at [1527, 82] on icon "arrow-left" at bounding box center [1526, 81] width 14 height 14
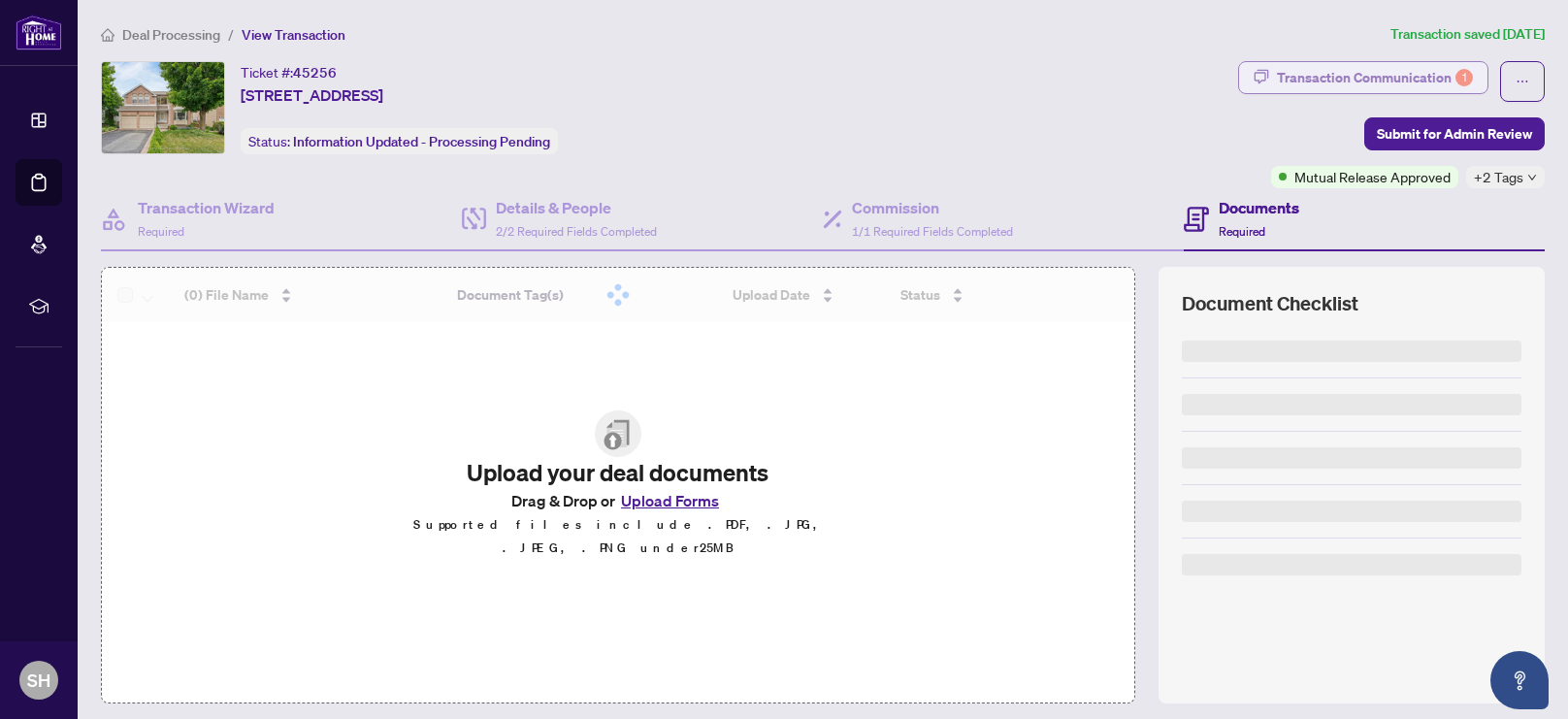
click at [1395, 89] on div "Transaction Communication 1" at bounding box center [1375, 77] width 196 height 31
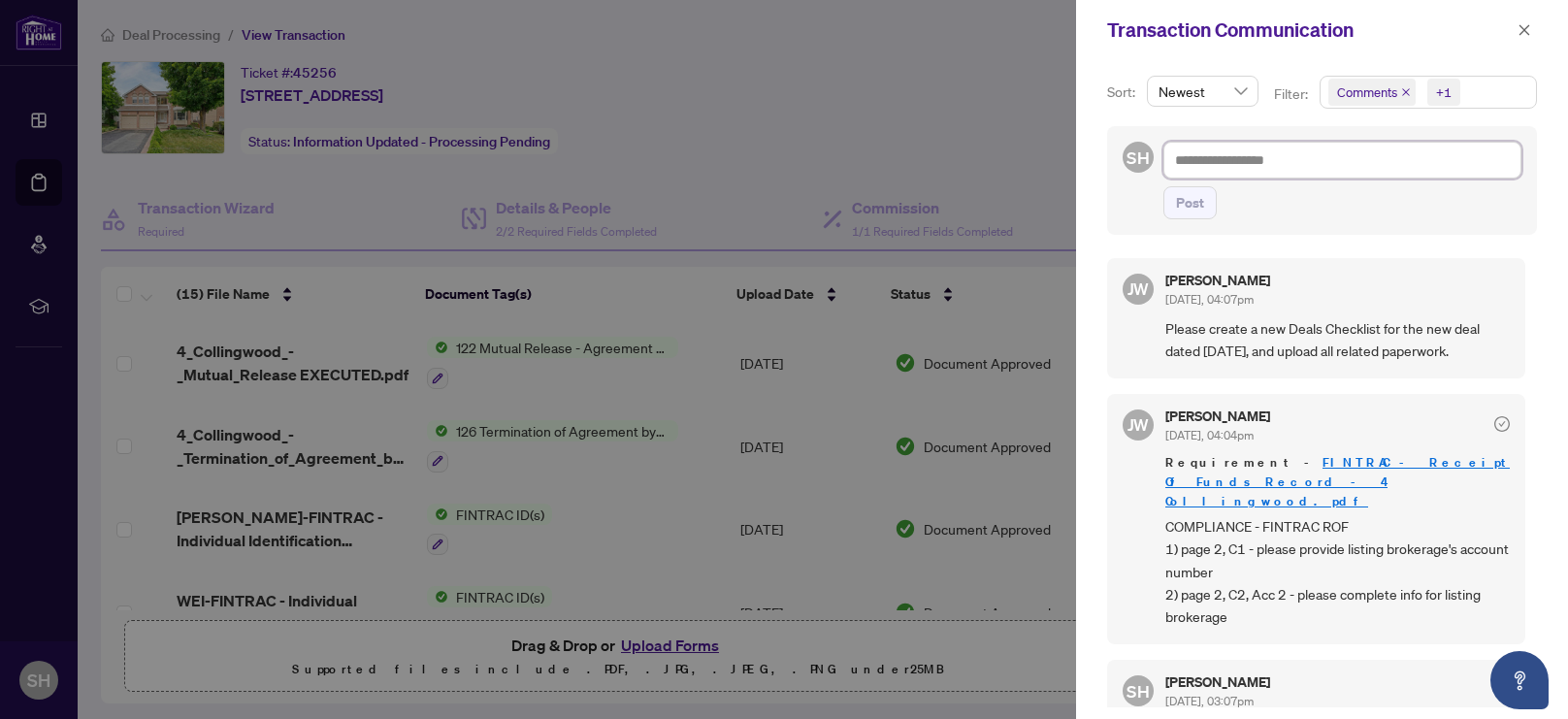
click at [1273, 166] on textarea at bounding box center [1342, 160] width 359 height 37
click at [1526, 26] on icon "close" at bounding box center [1525, 30] width 14 height 14
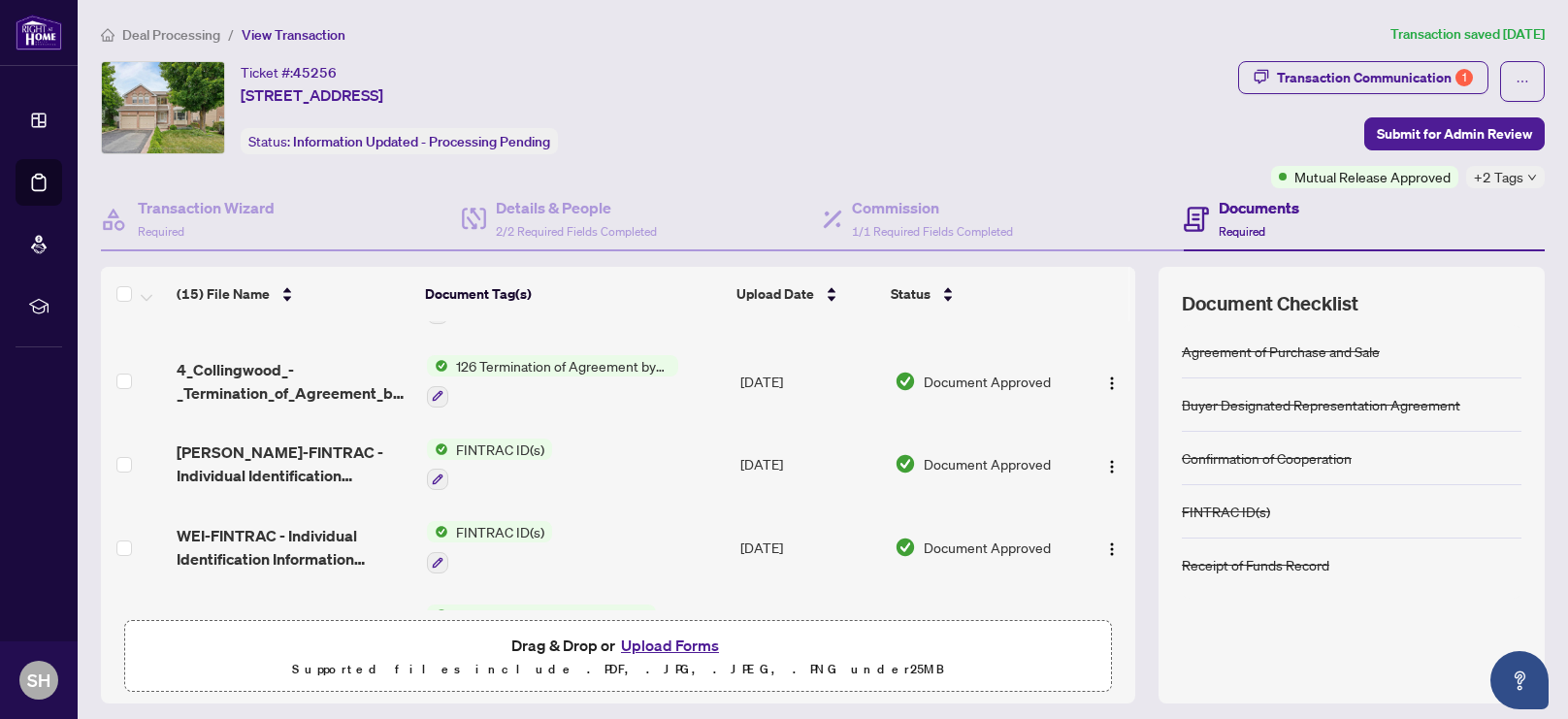
scroll to position [263, 0]
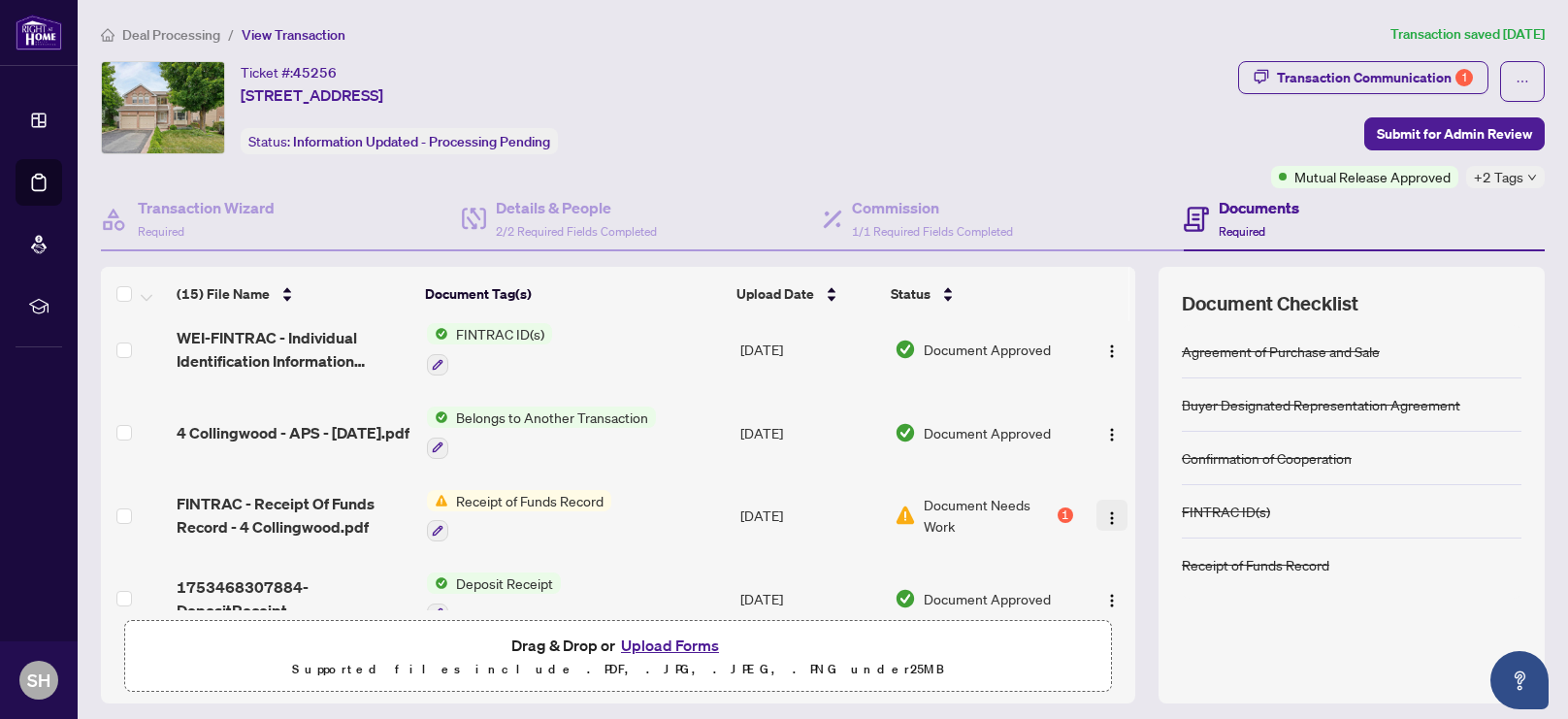
click at [1105, 510] on img "button" at bounding box center [1113, 518] width 16 height 16
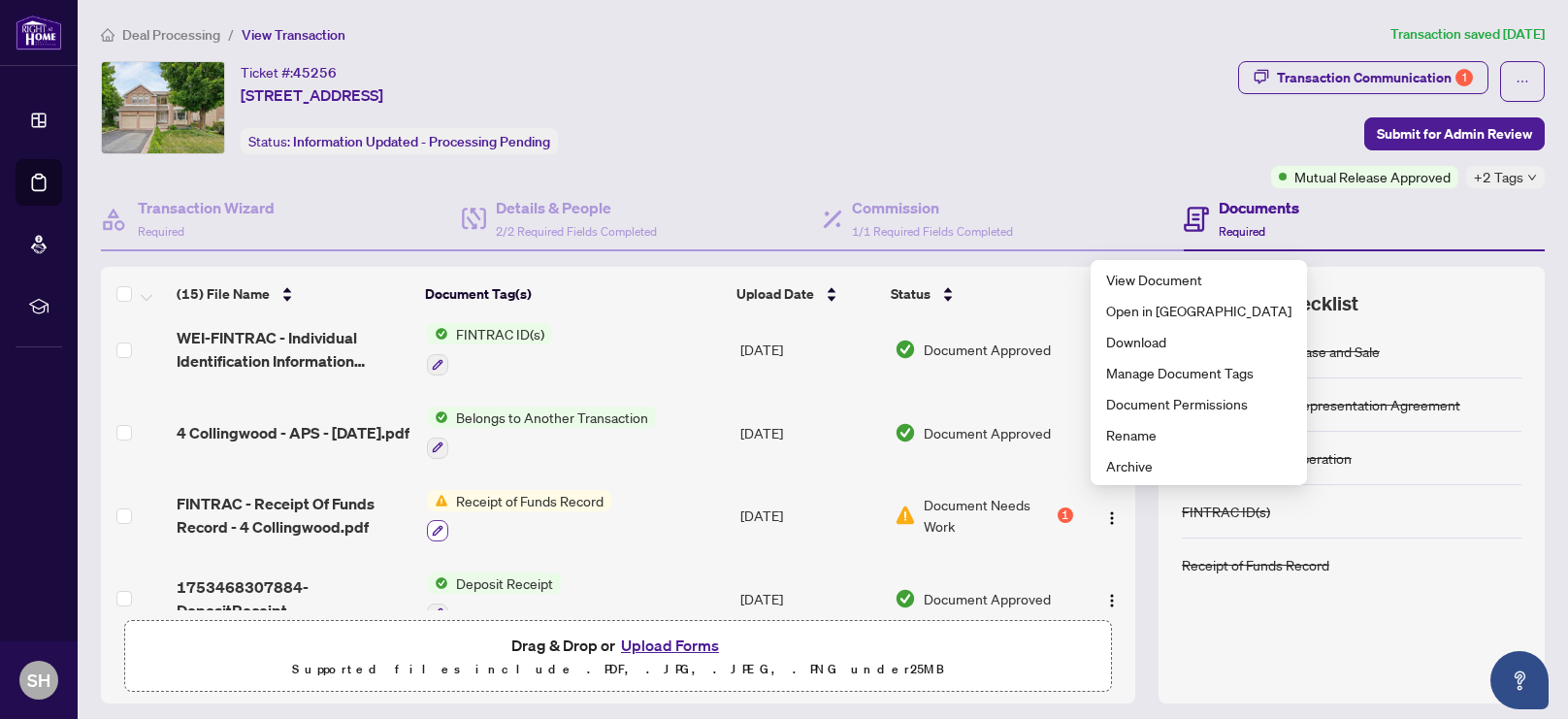
click at [435, 525] on icon "button" at bounding box center [437, 531] width 12 height 12
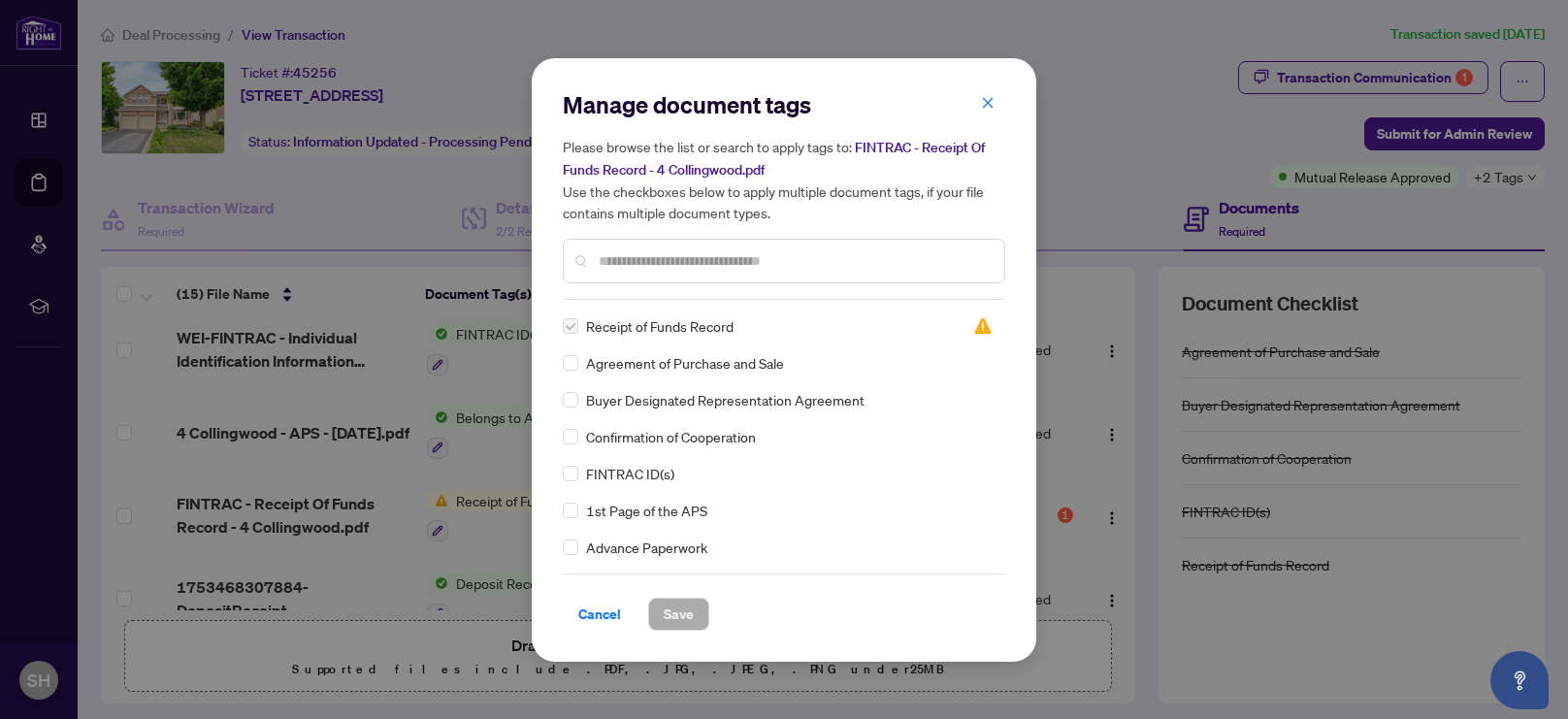
click at [364, 505] on div "Manage document tags Please browse the list or search to apply tags to: FINTRAC…" at bounding box center [784, 360] width 1568 height 719
click at [607, 616] on span "Cancel" at bounding box center [599, 614] width 43 height 31
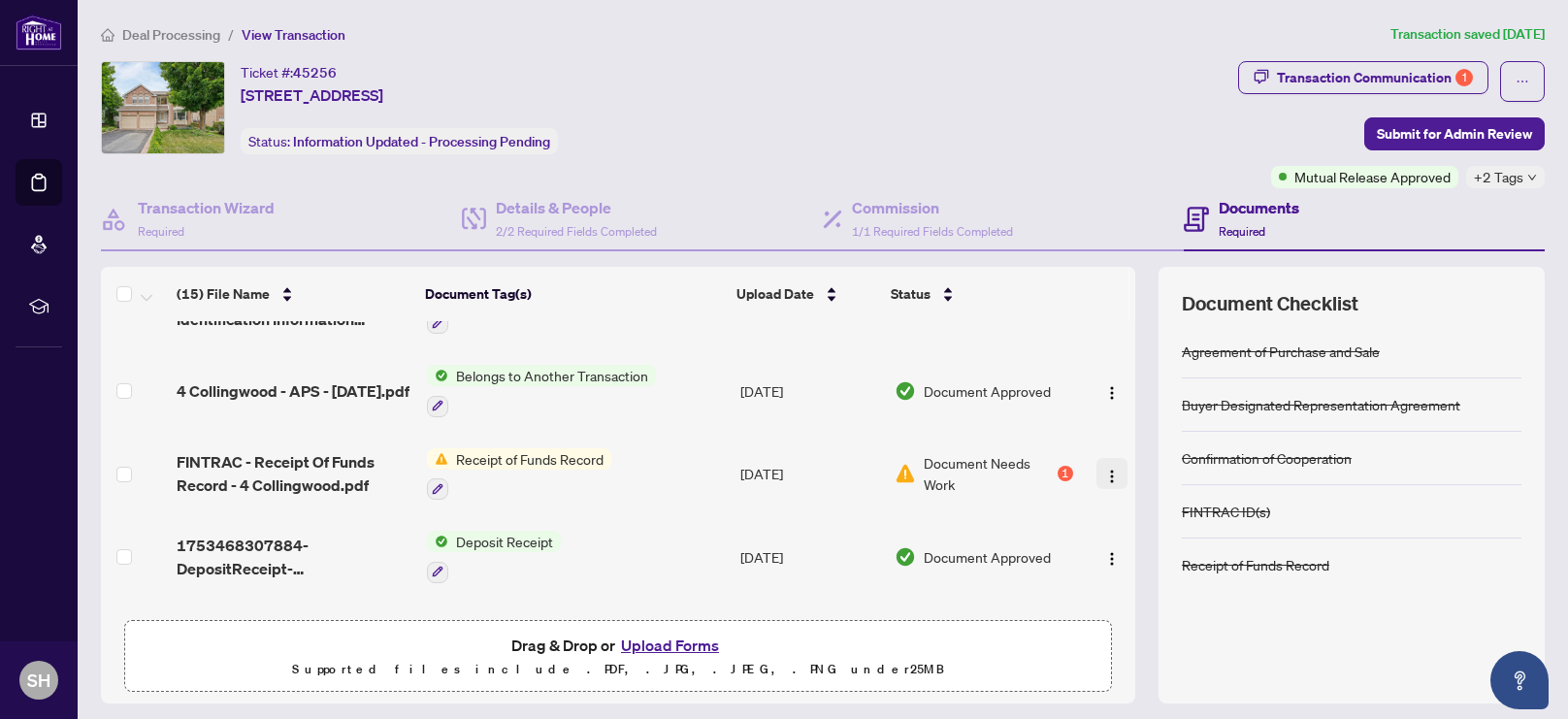
scroll to position [316, 0]
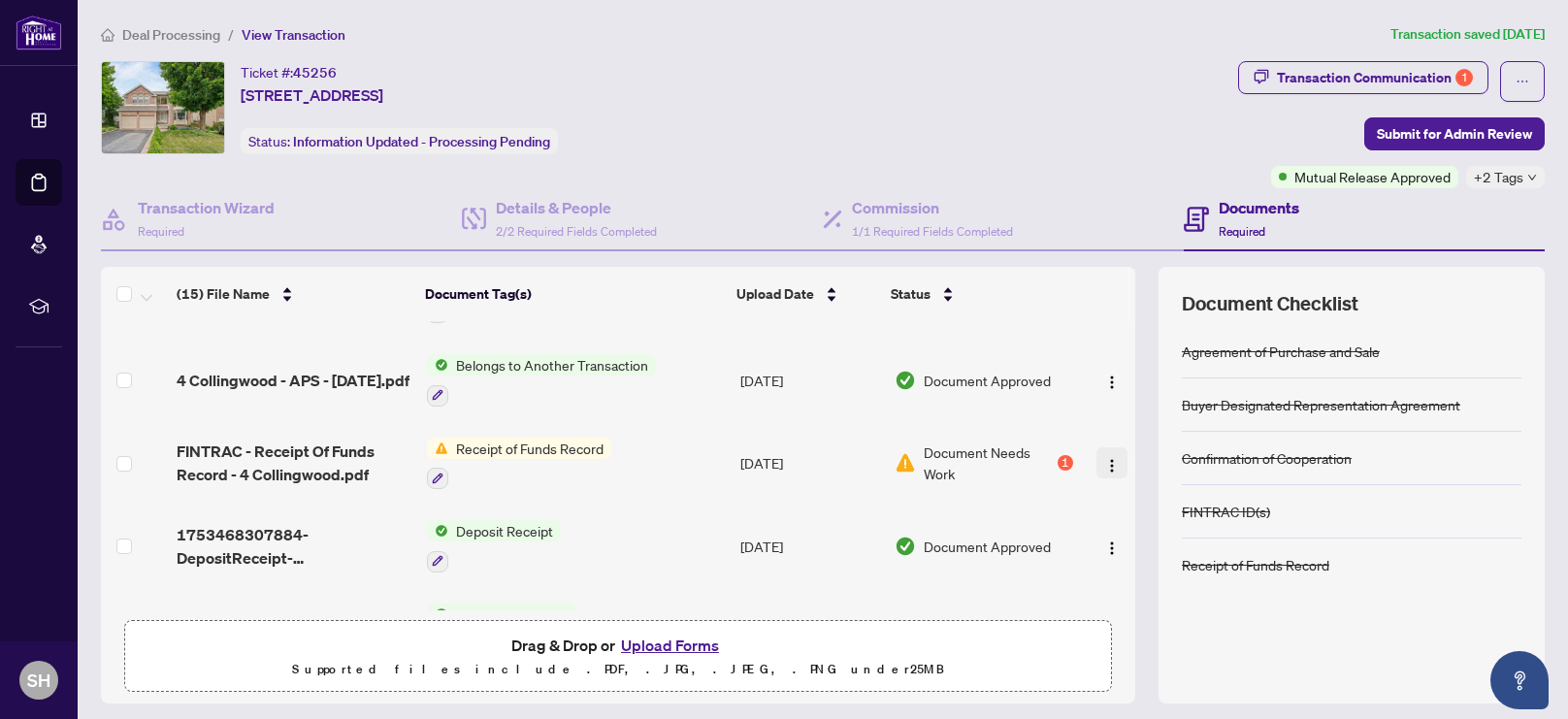
click at [1105, 458] on img "button" at bounding box center [1113, 466] width 16 height 16
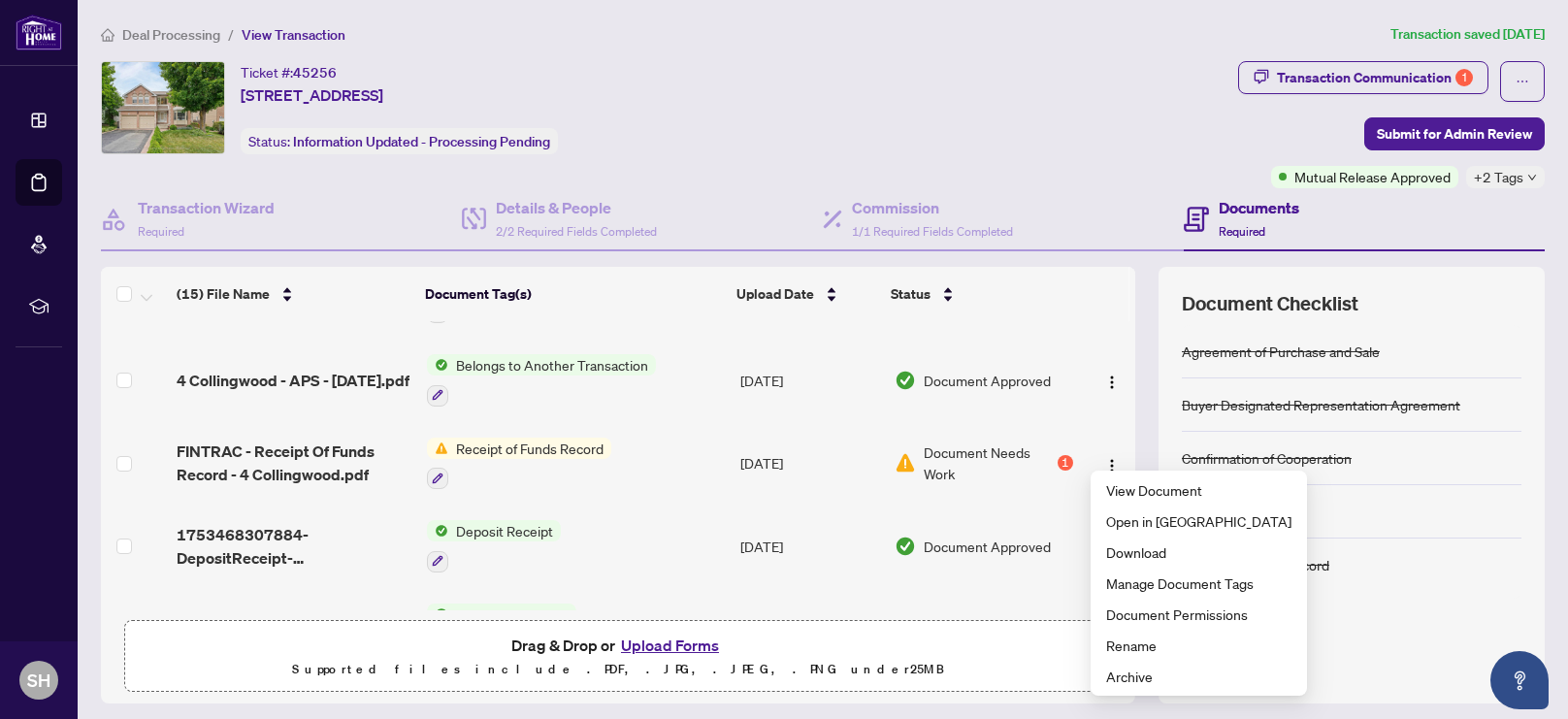
click at [845, 645] on div "Drag & Drop or Upload Forms Supported files include .PDF, .JPG, .JPEG, .PNG und…" at bounding box center [618, 657] width 963 height 49
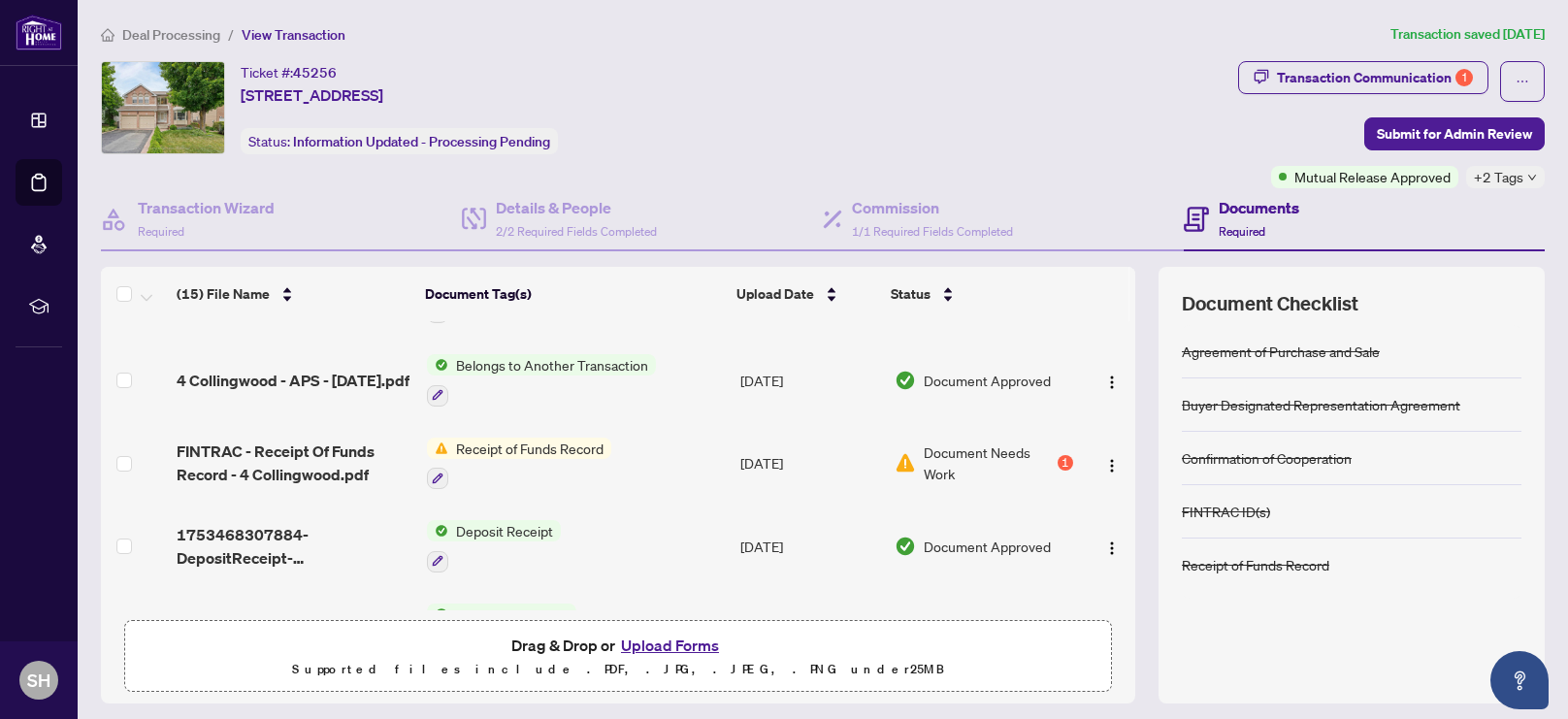
click at [646, 646] on button "Upload Forms" at bounding box center [670, 645] width 110 height 25
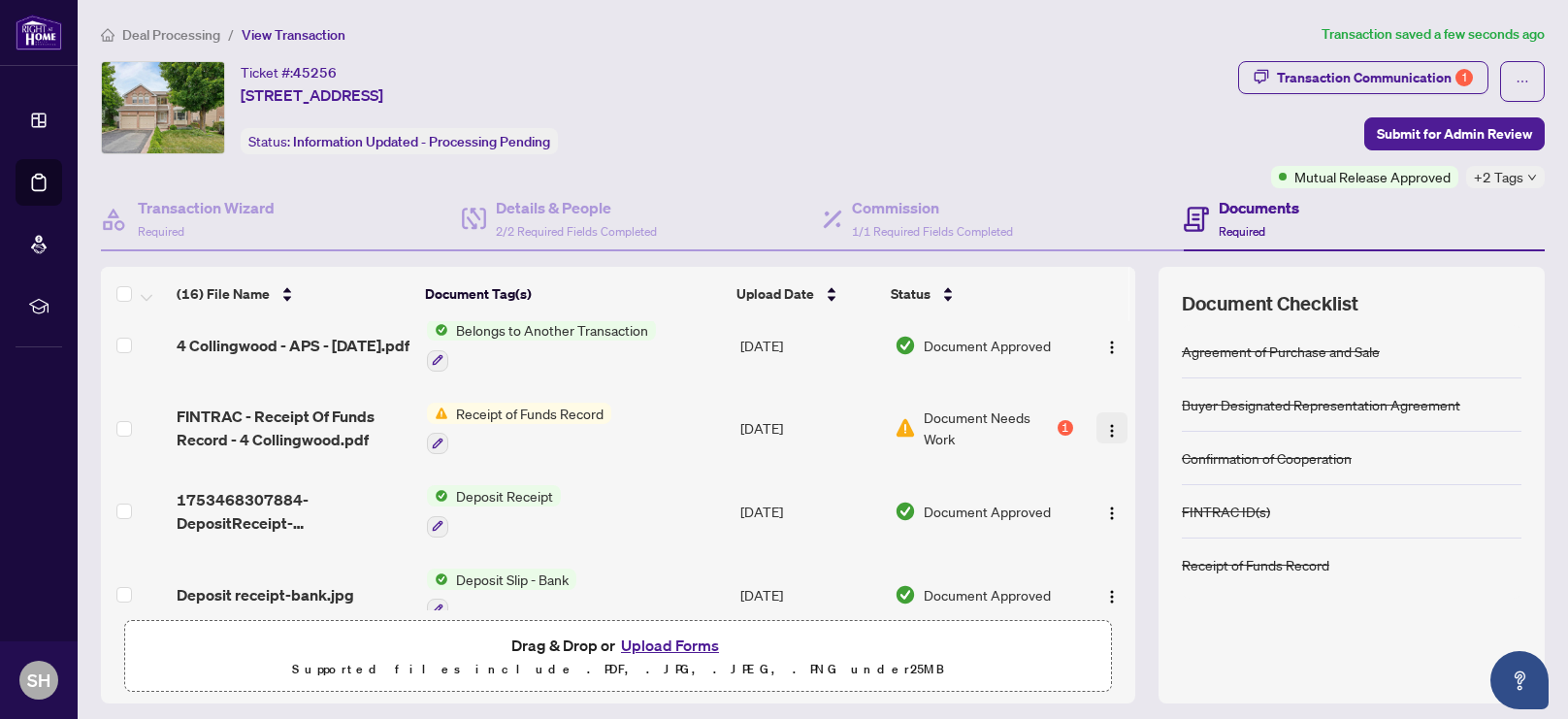
click at [1099, 412] on button "button" at bounding box center [1112, 427] width 31 height 31
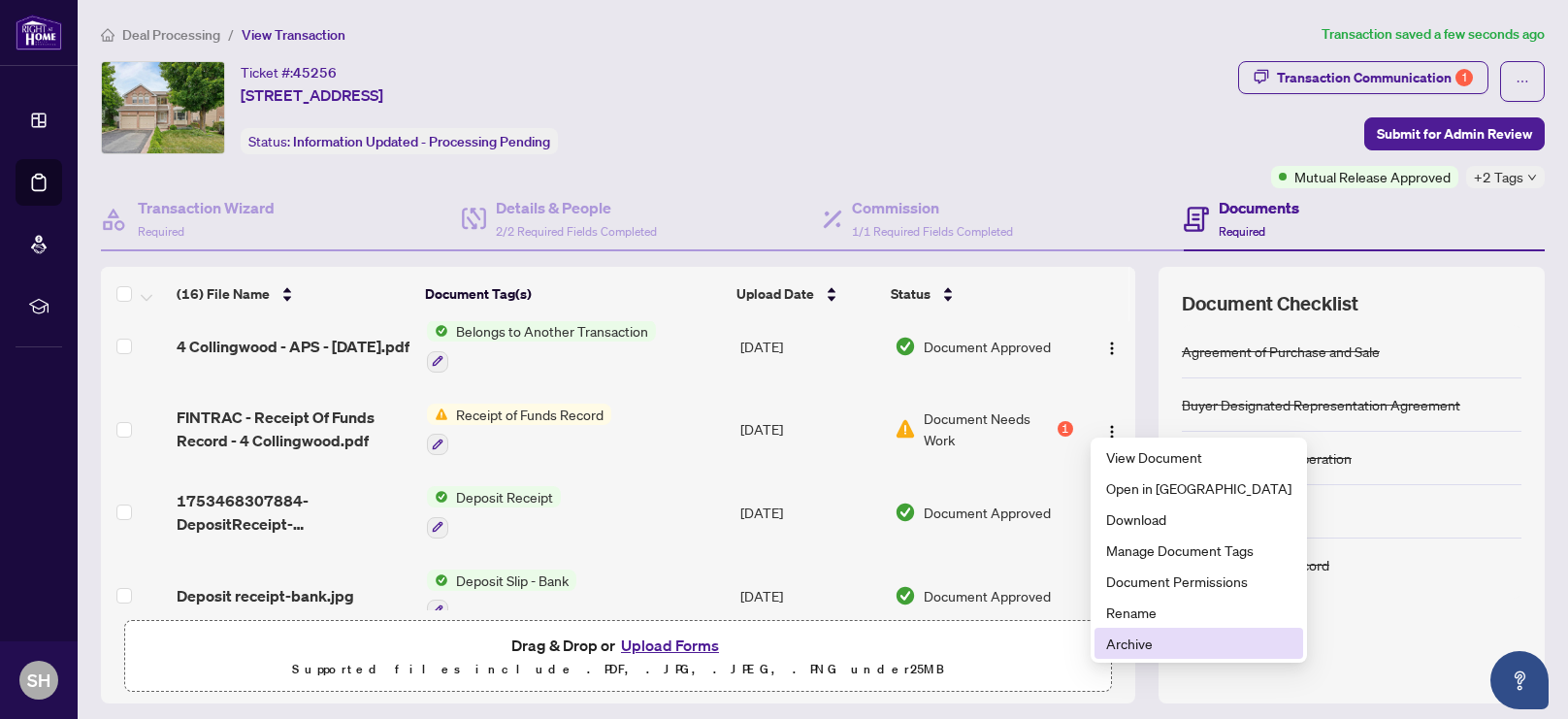
click at [1133, 648] on span "Archive" at bounding box center [1199, 643] width 186 height 21
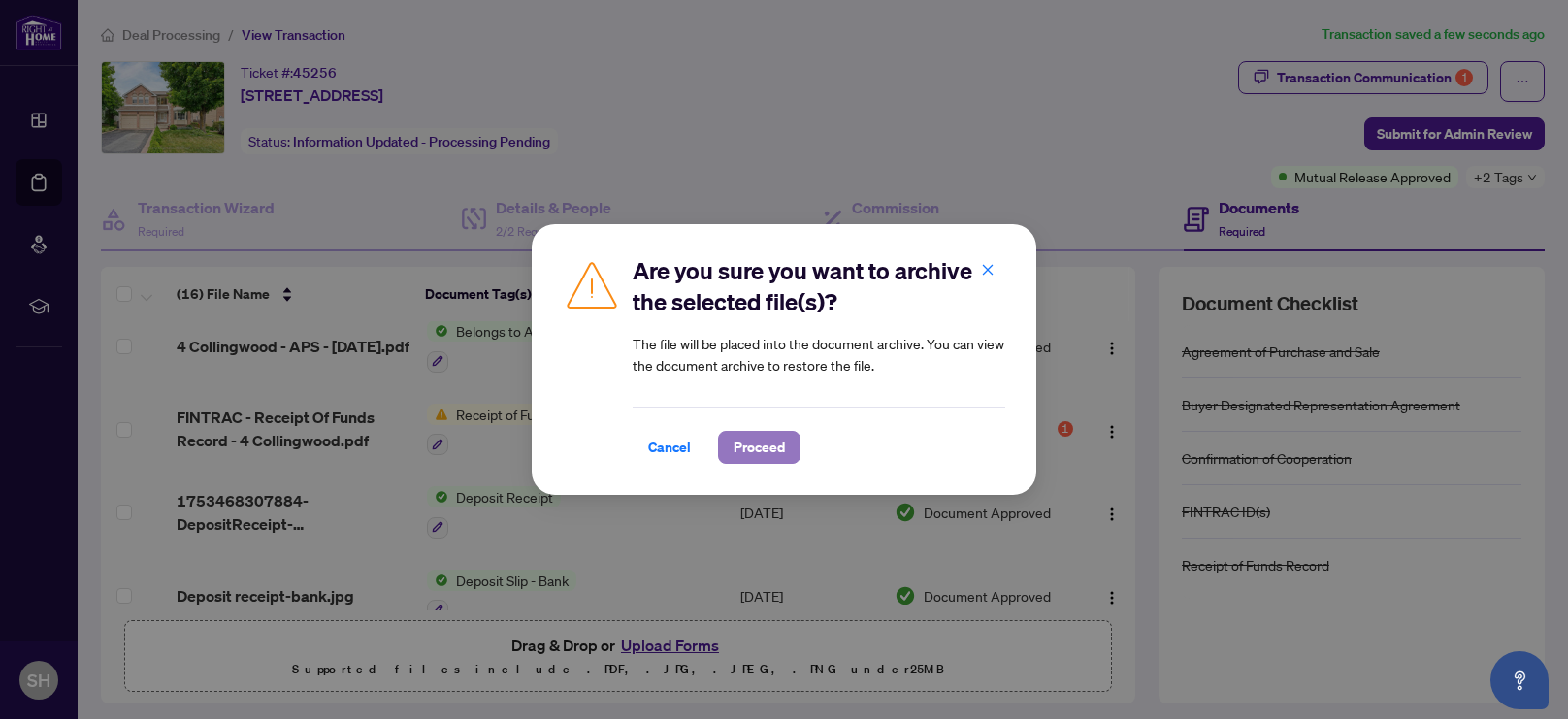
click at [768, 451] on span "Proceed" at bounding box center [760, 446] width 52 height 31
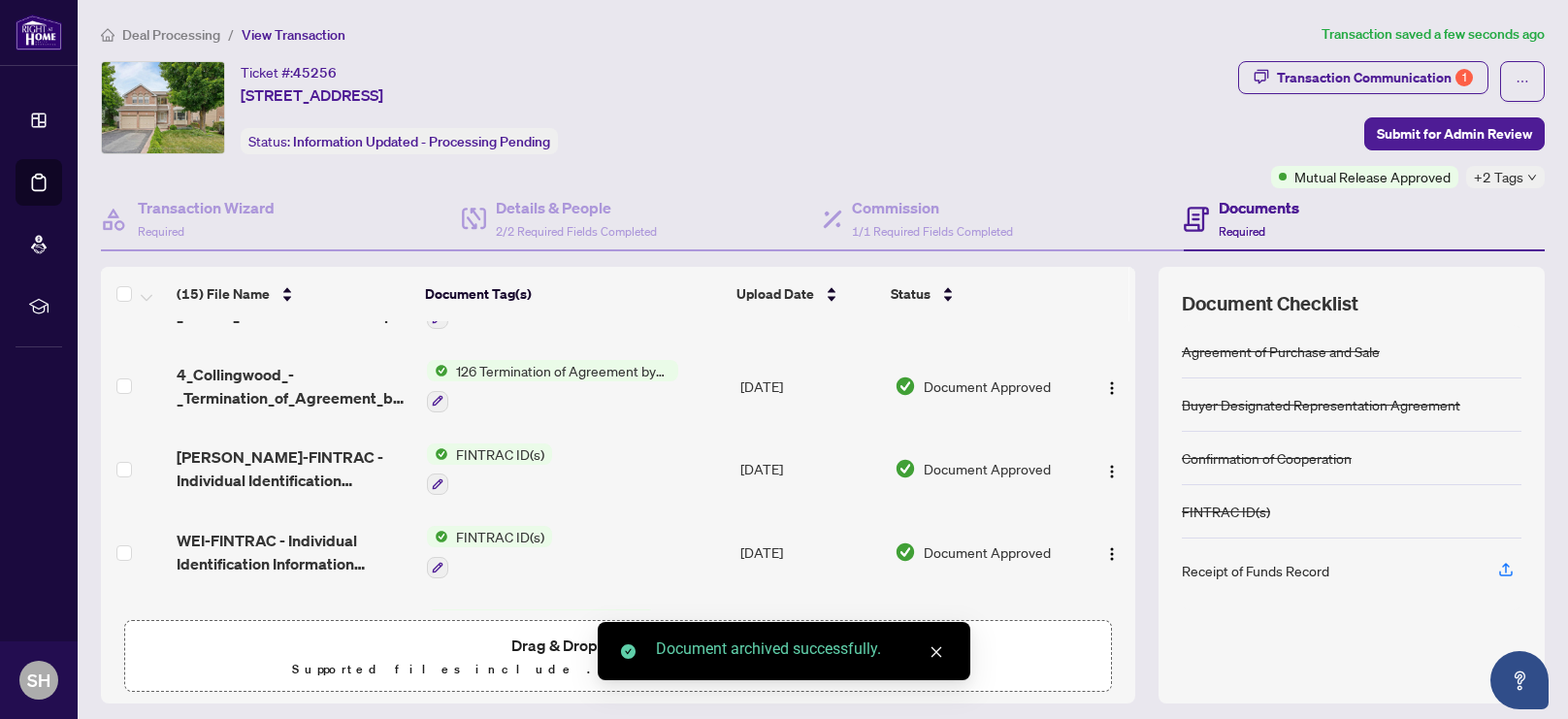
scroll to position [0, 0]
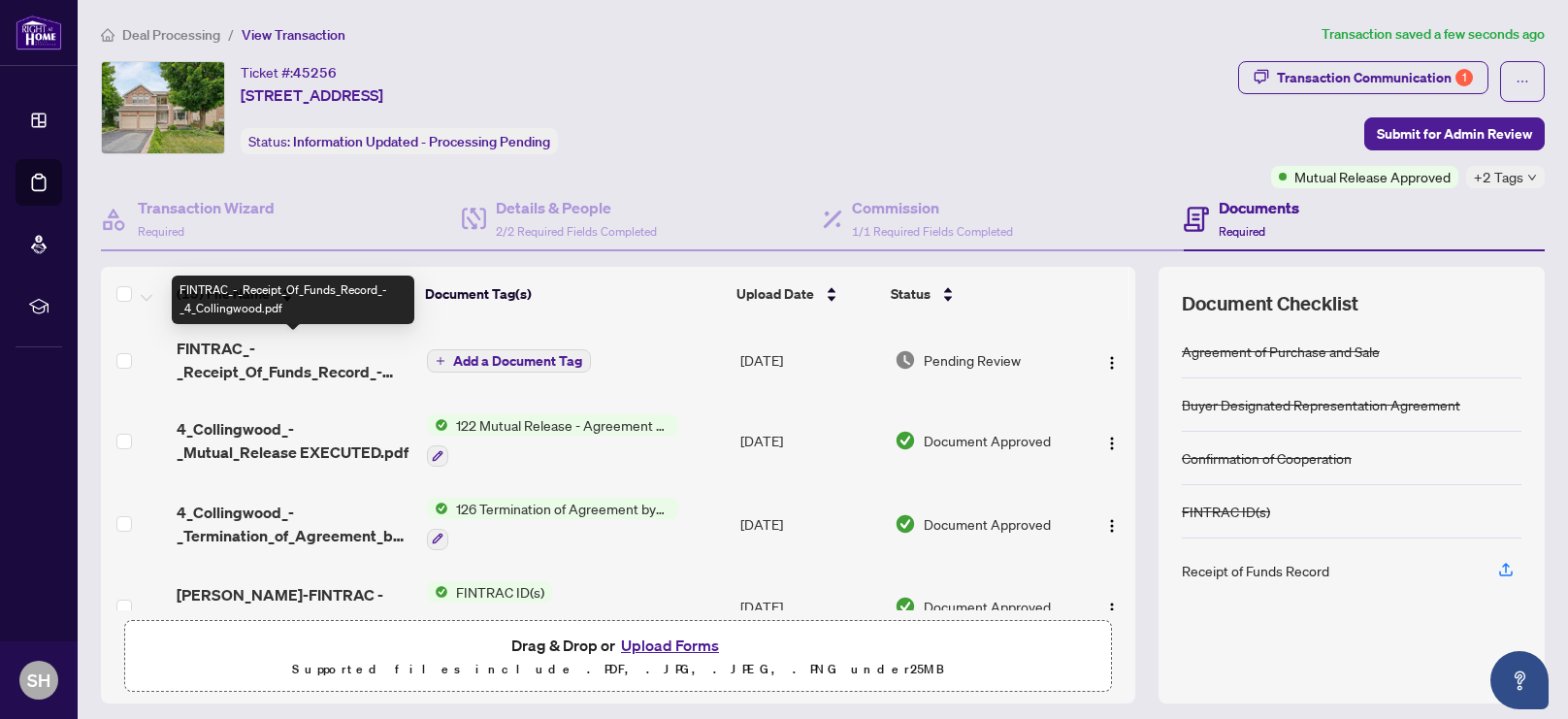
click at [262, 362] on span "FINTRAC_-_Receipt_Of_Funds_Record_-_4_Collingwood.pdf" at bounding box center [294, 360] width 235 height 47
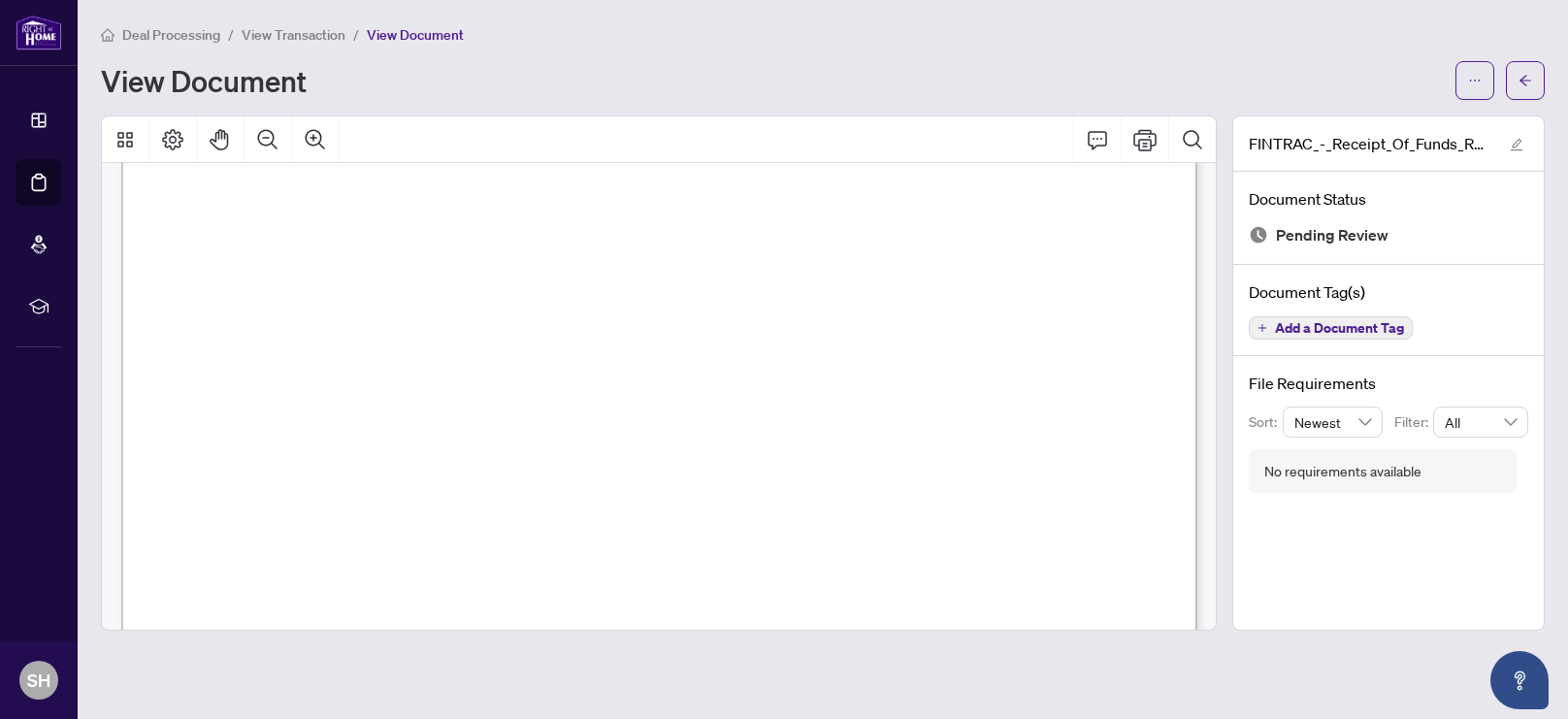
scroll to position [1495, 0]
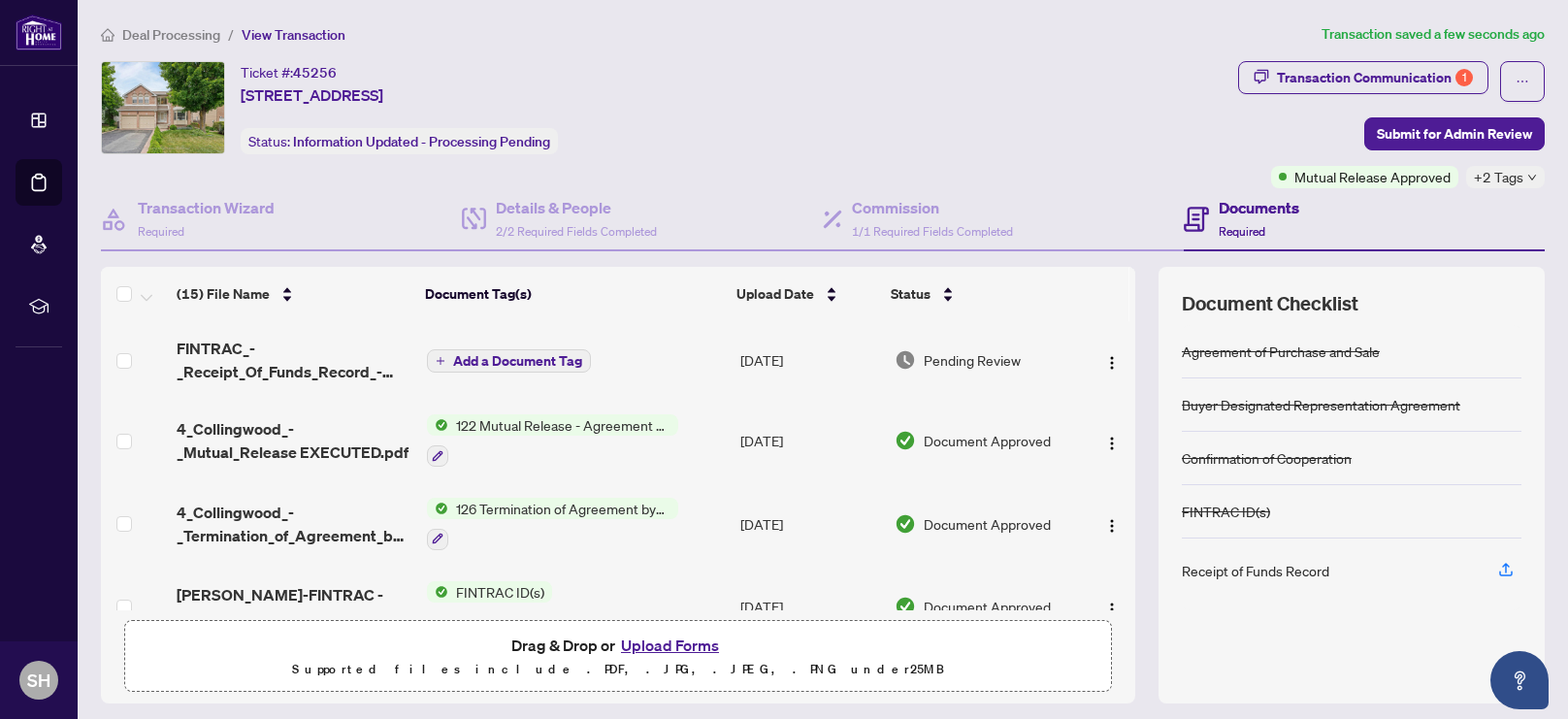
click at [516, 359] on span "Add a Document Tag" at bounding box center [517, 361] width 129 height 14
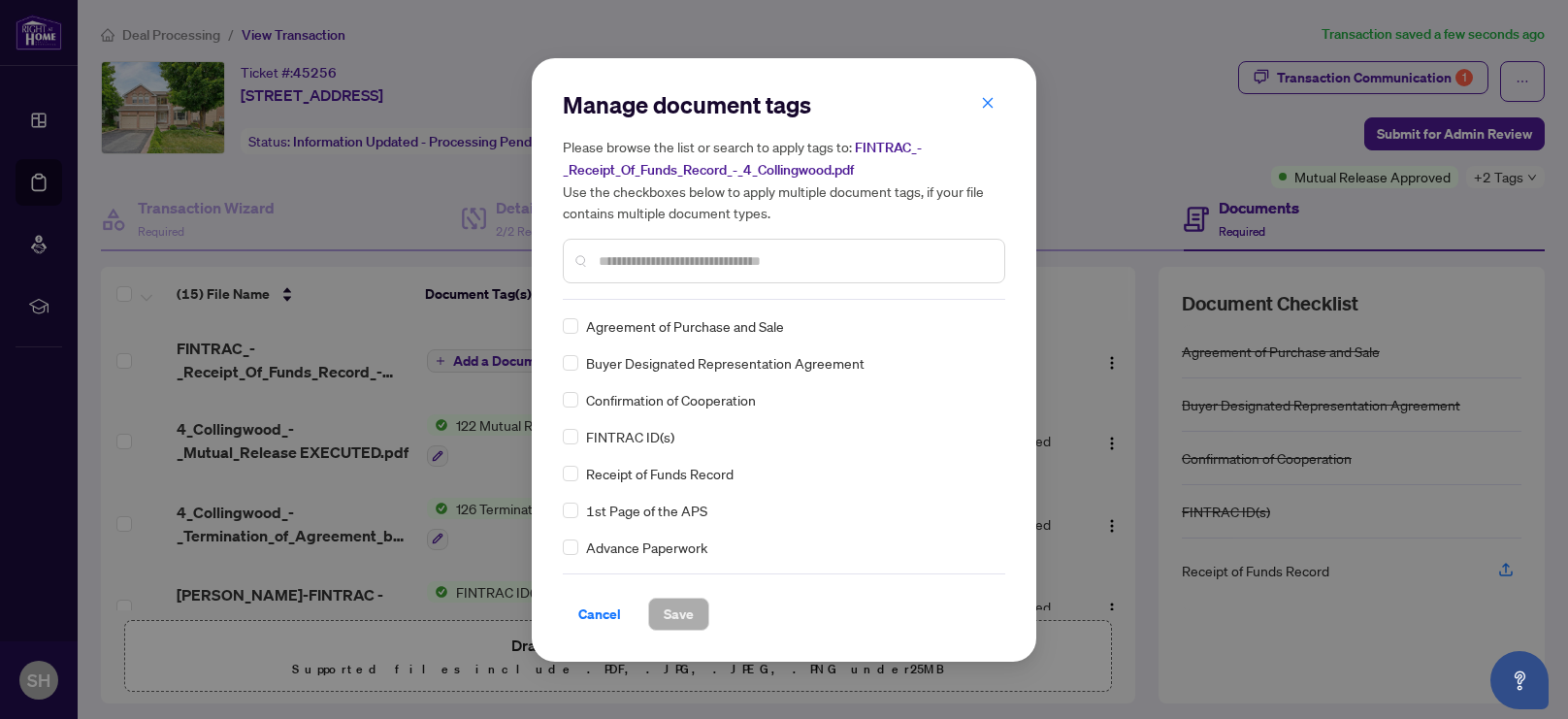
click at [711, 293] on div "Manage document tags Please browse the list or search to apply tags to: FINTRAC…" at bounding box center [784, 194] width 442 height 211
click at [706, 259] on input "text" at bounding box center [794, 261] width 391 height 21
type input "**"
click at [696, 392] on span "Receipt of Funds Record" at bounding box center [660, 399] width 148 height 21
click at [696, 401] on span "Receipt of Funds Record" at bounding box center [660, 399] width 148 height 21
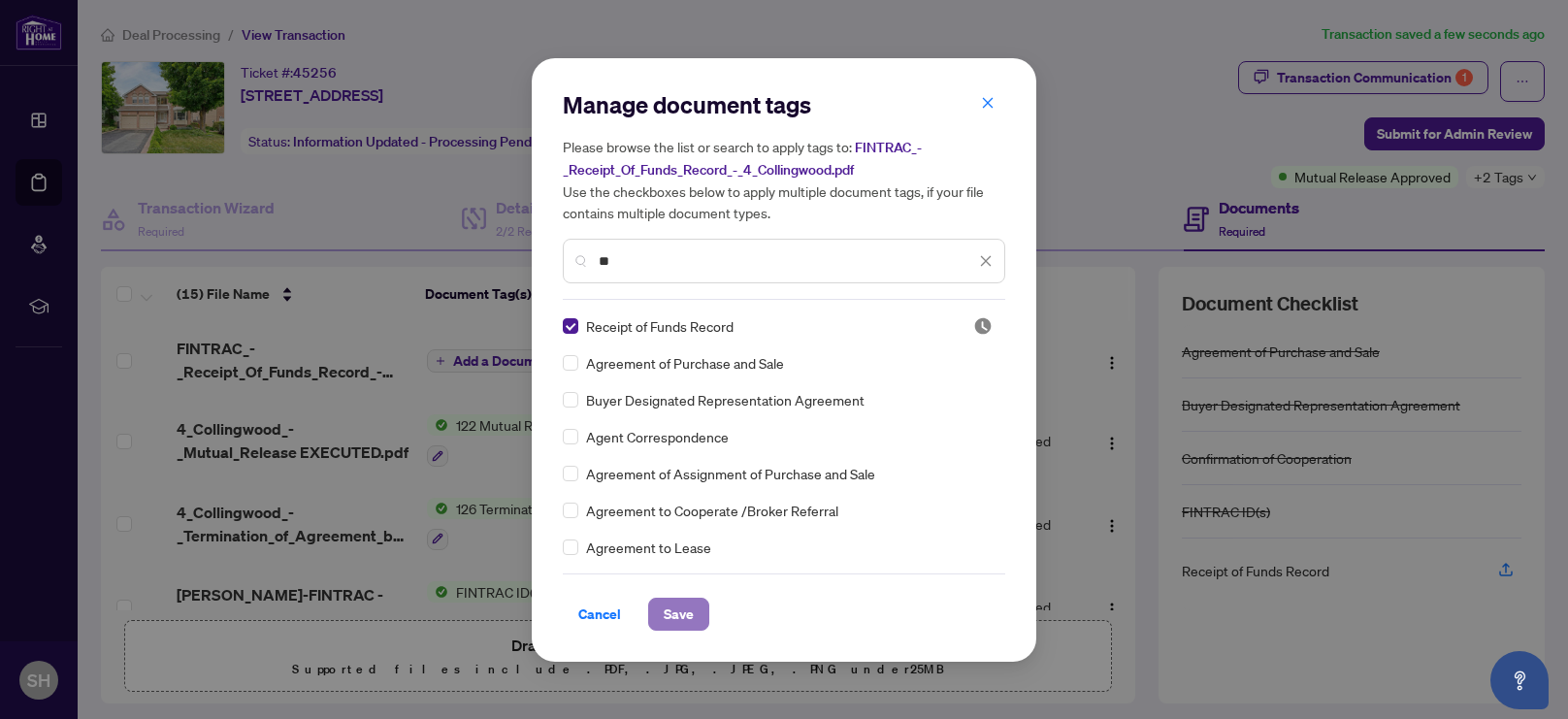
click at [672, 614] on span "Save" at bounding box center [679, 614] width 30 height 31
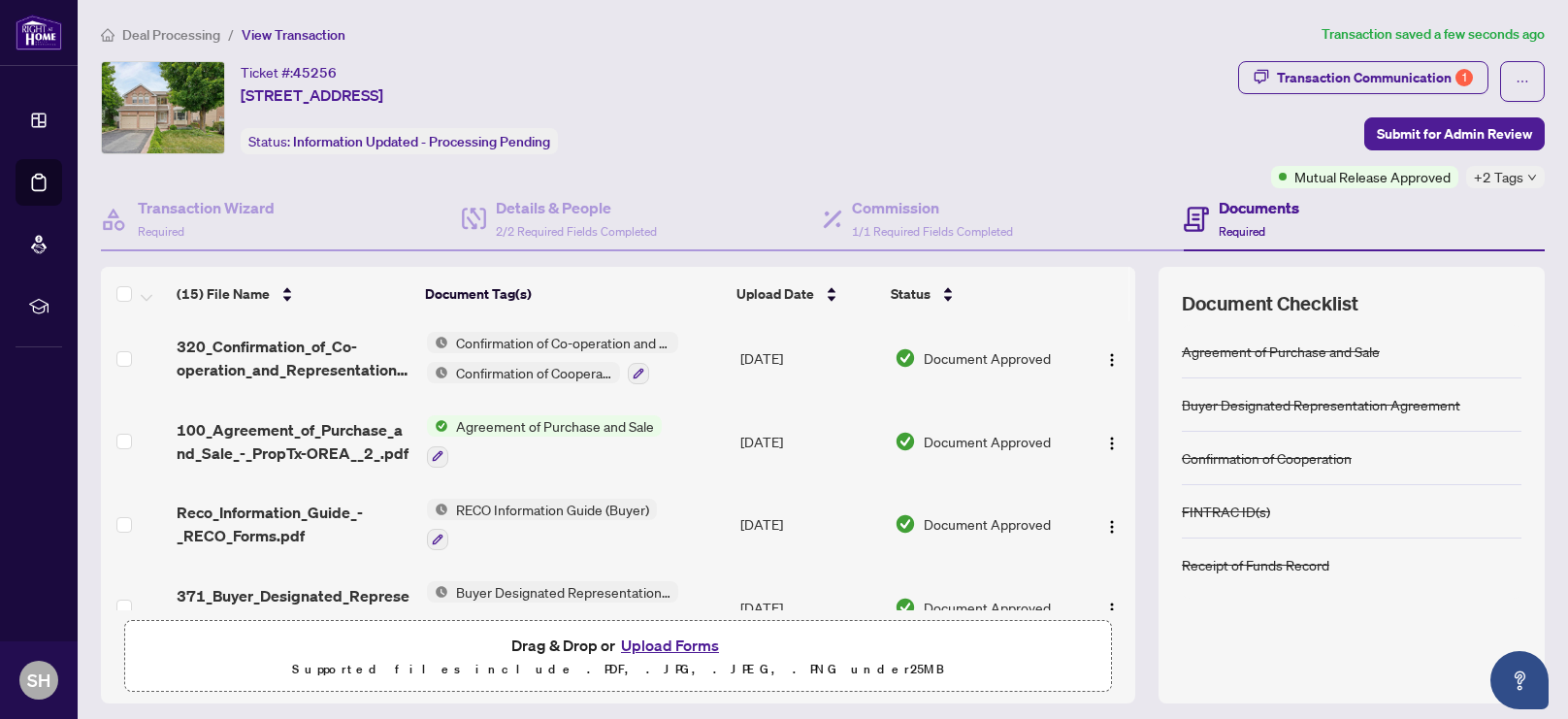
scroll to position [940, 0]
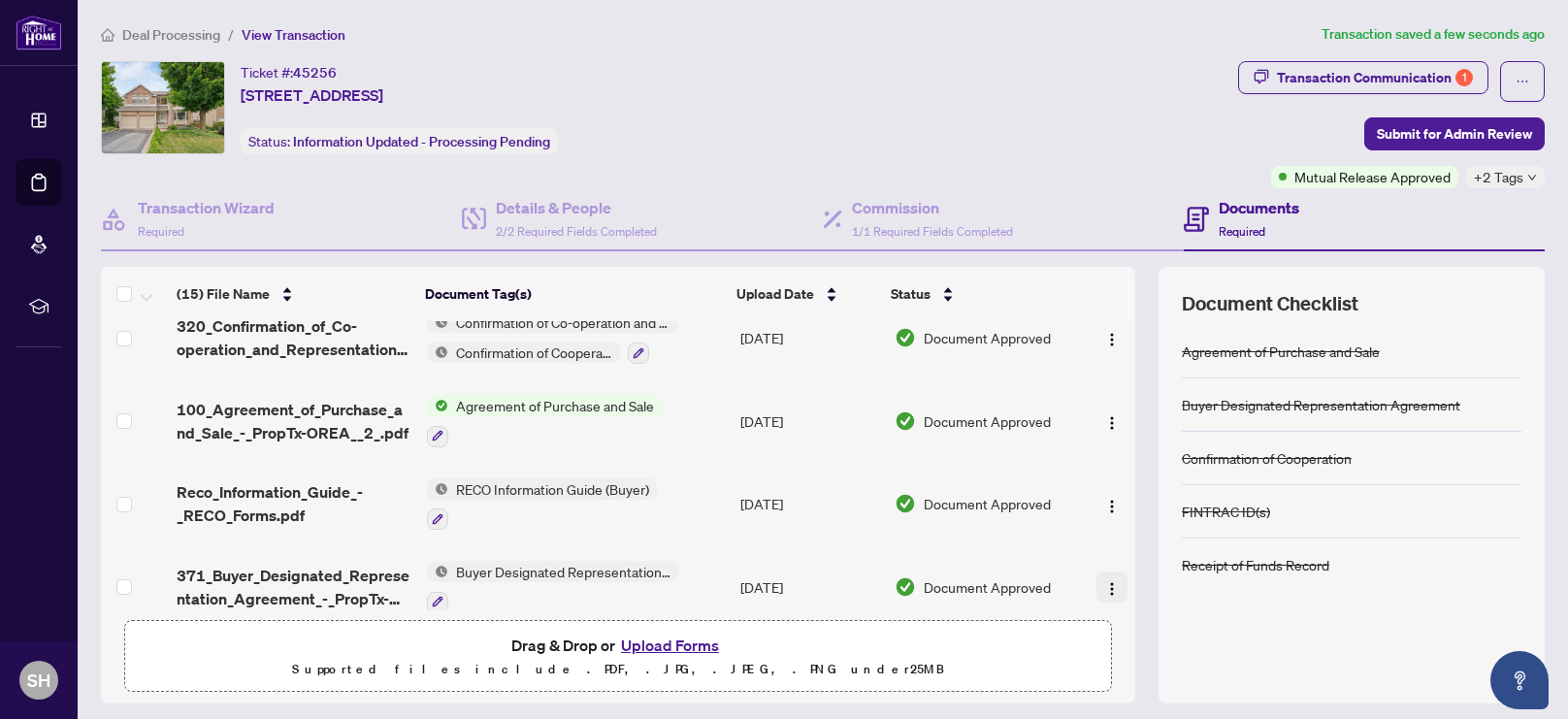
click at [1105, 581] on img "button" at bounding box center [1113, 589] width 16 height 16
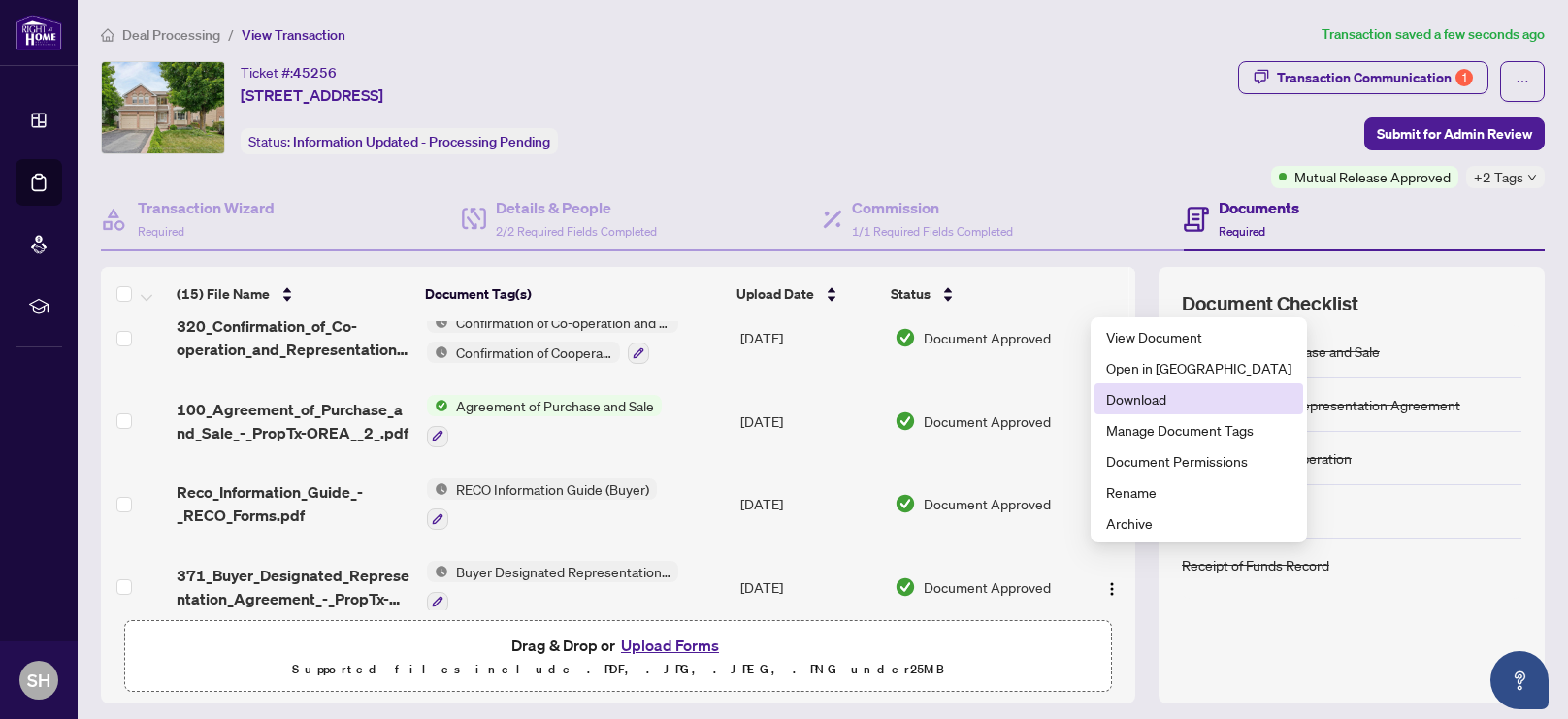
click at [1159, 403] on span "Download" at bounding box center [1199, 398] width 186 height 21
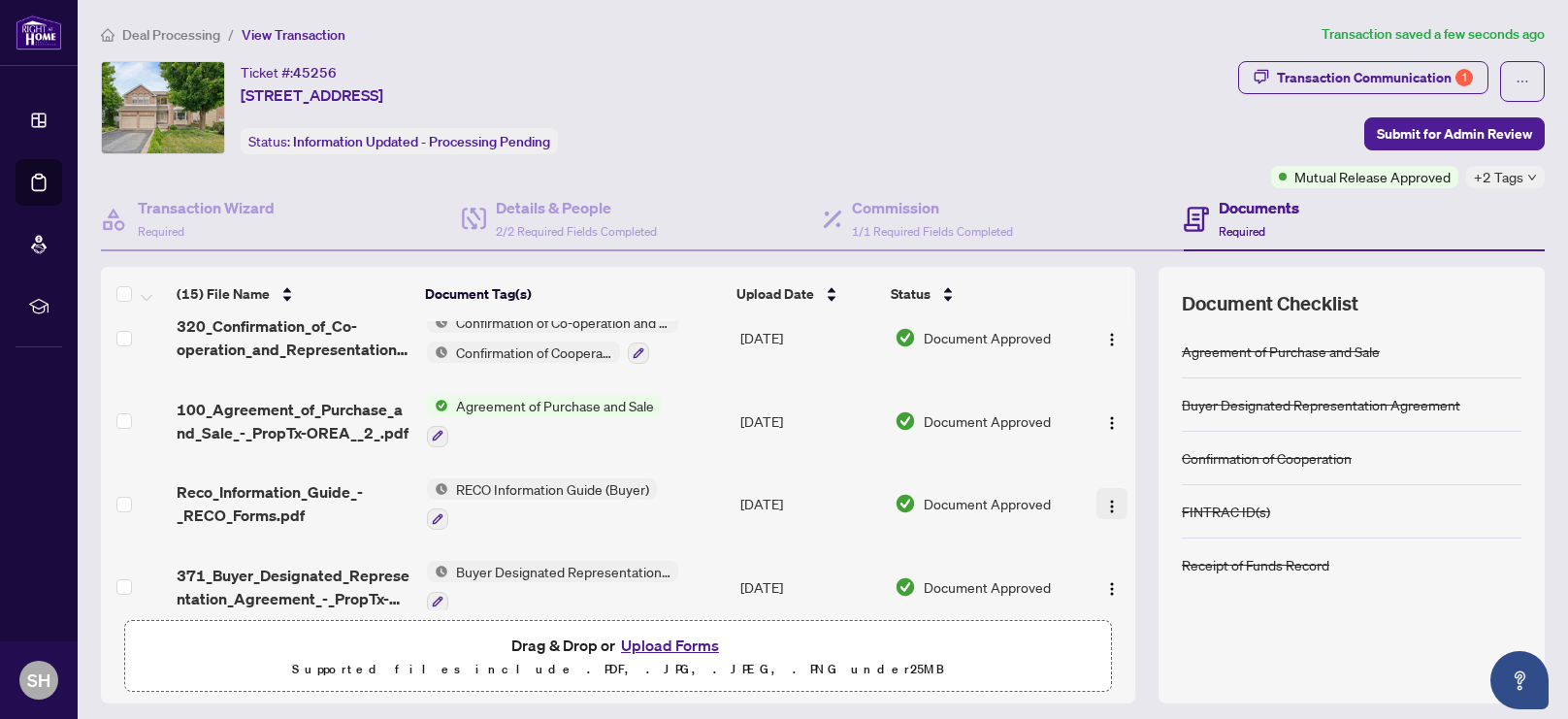
click at [1105, 499] on img "button" at bounding box center [1113, 507] width 16 height 16
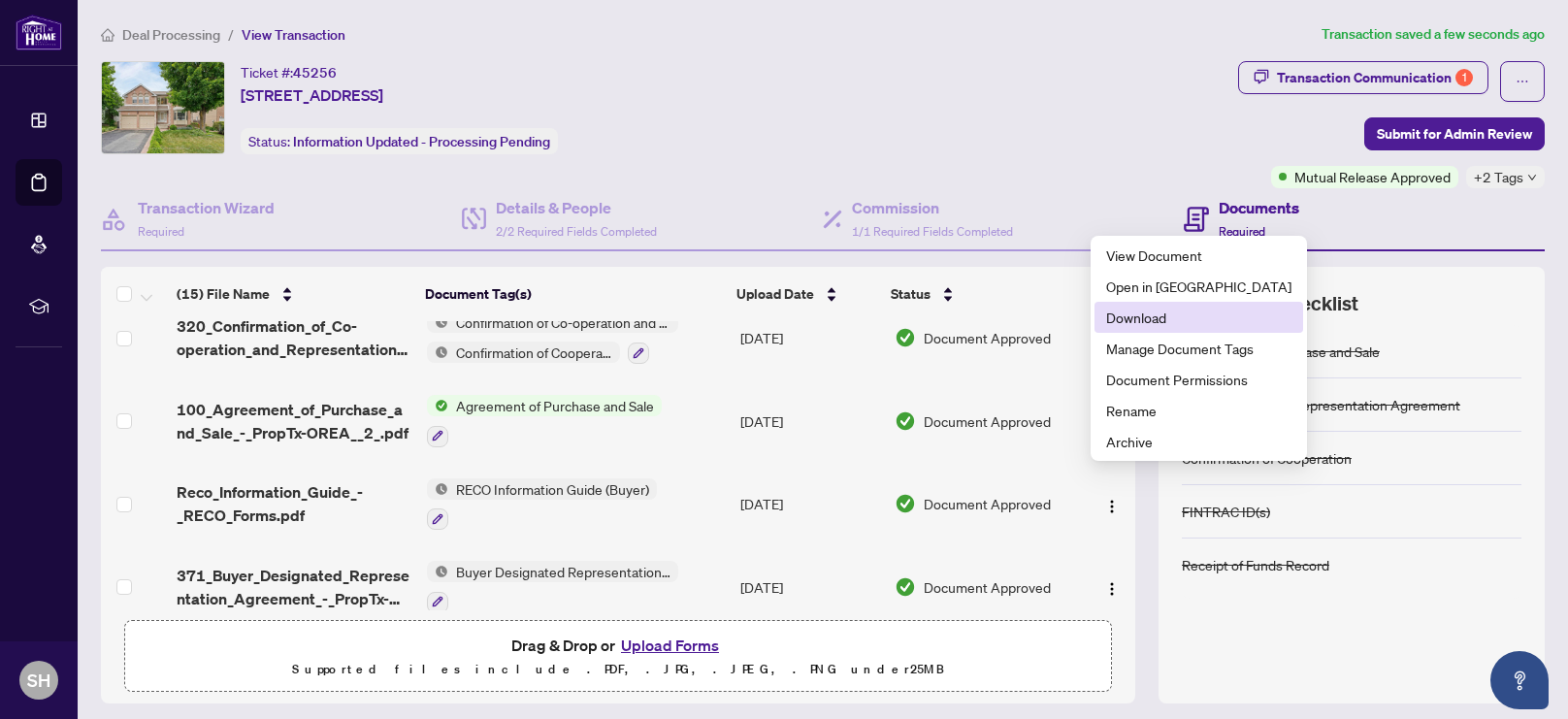
click at [1155, 321] on span "Download" at bounding box center [1199, 317] width 186 height 21
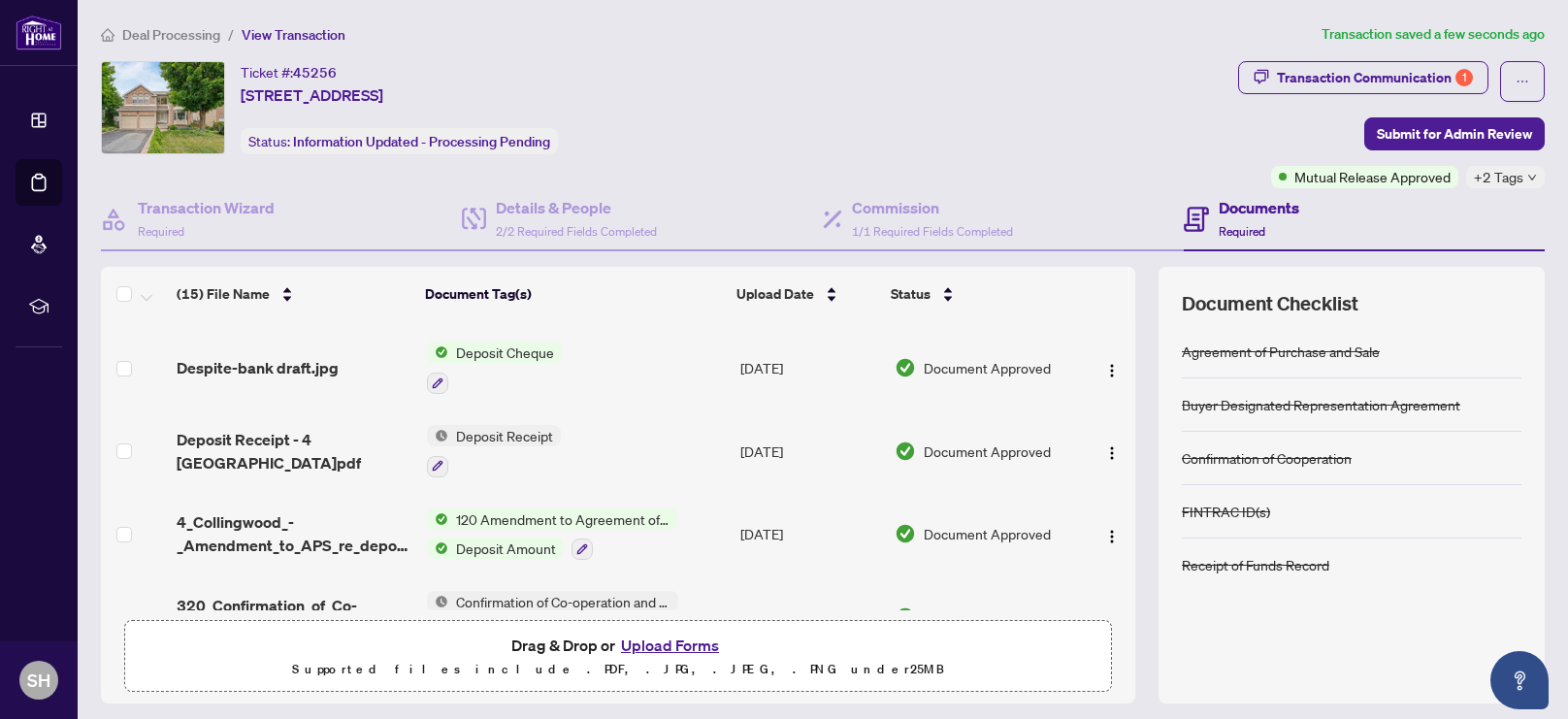
scroll to position [656, 0]
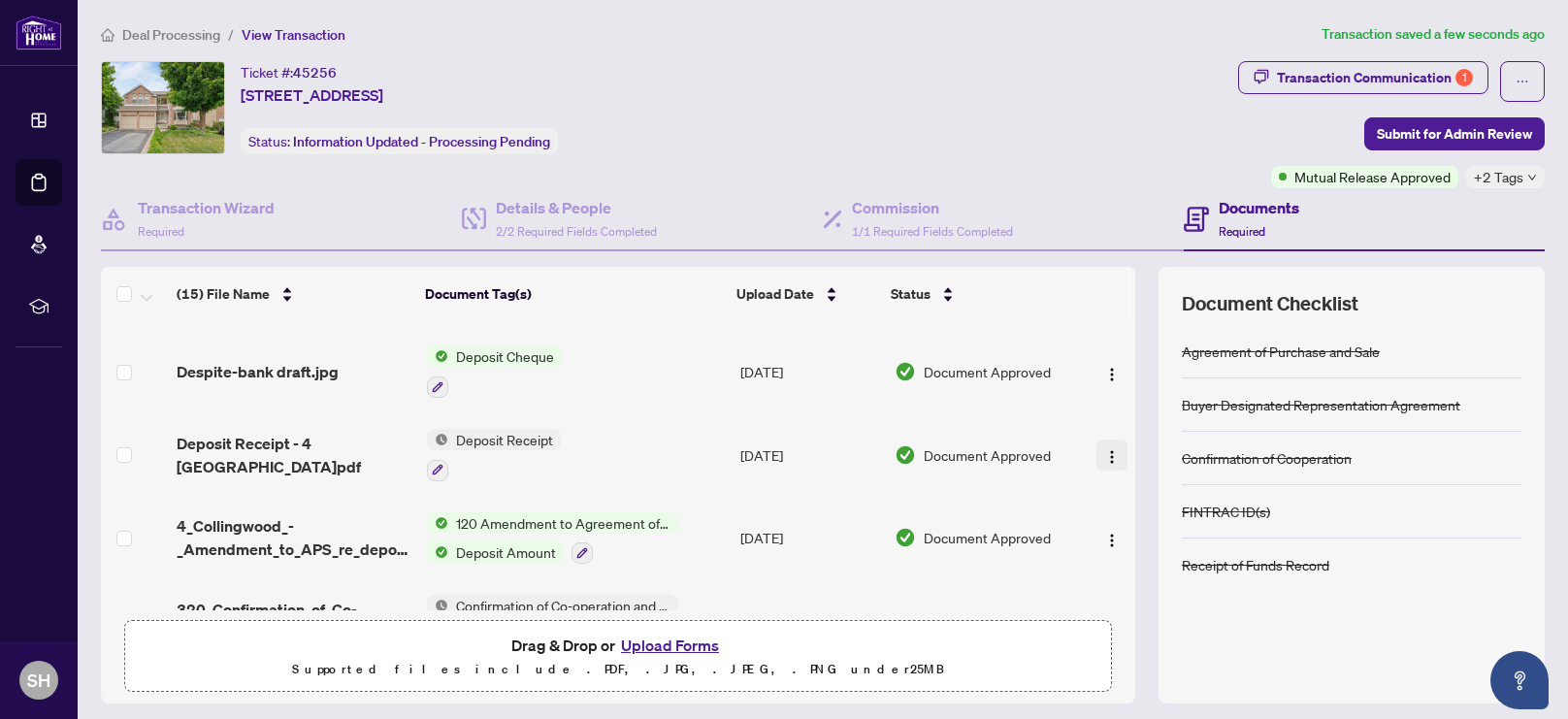
click at [1105, 449] on img "button" at bounding box center [1113, 457] width 16 height 16
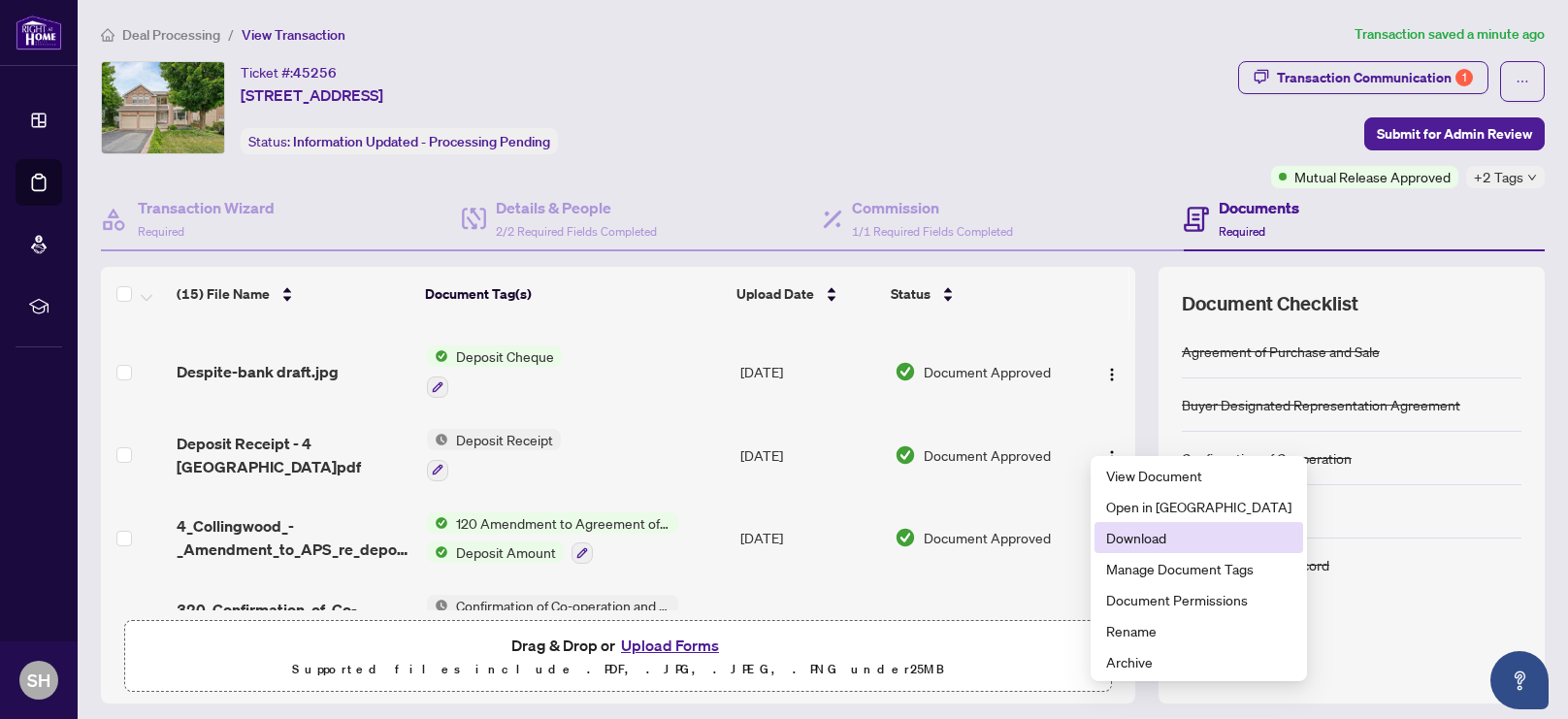
click at [1146, 539] on span "Download" at bounding box center [1199, 537] width 186 height 21
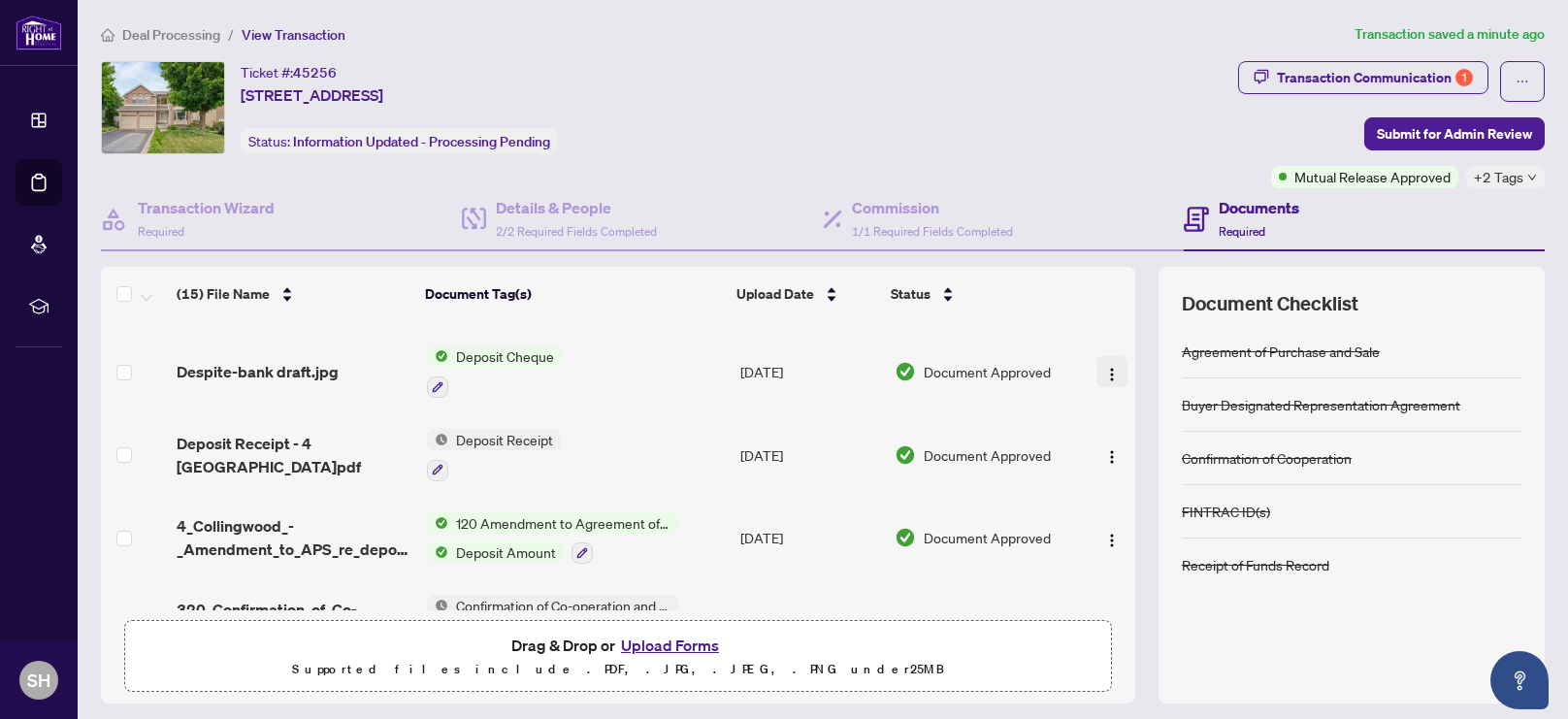
click at [1105, 366] on img "button" at bounding box center [1113, 374] width 16 height 16
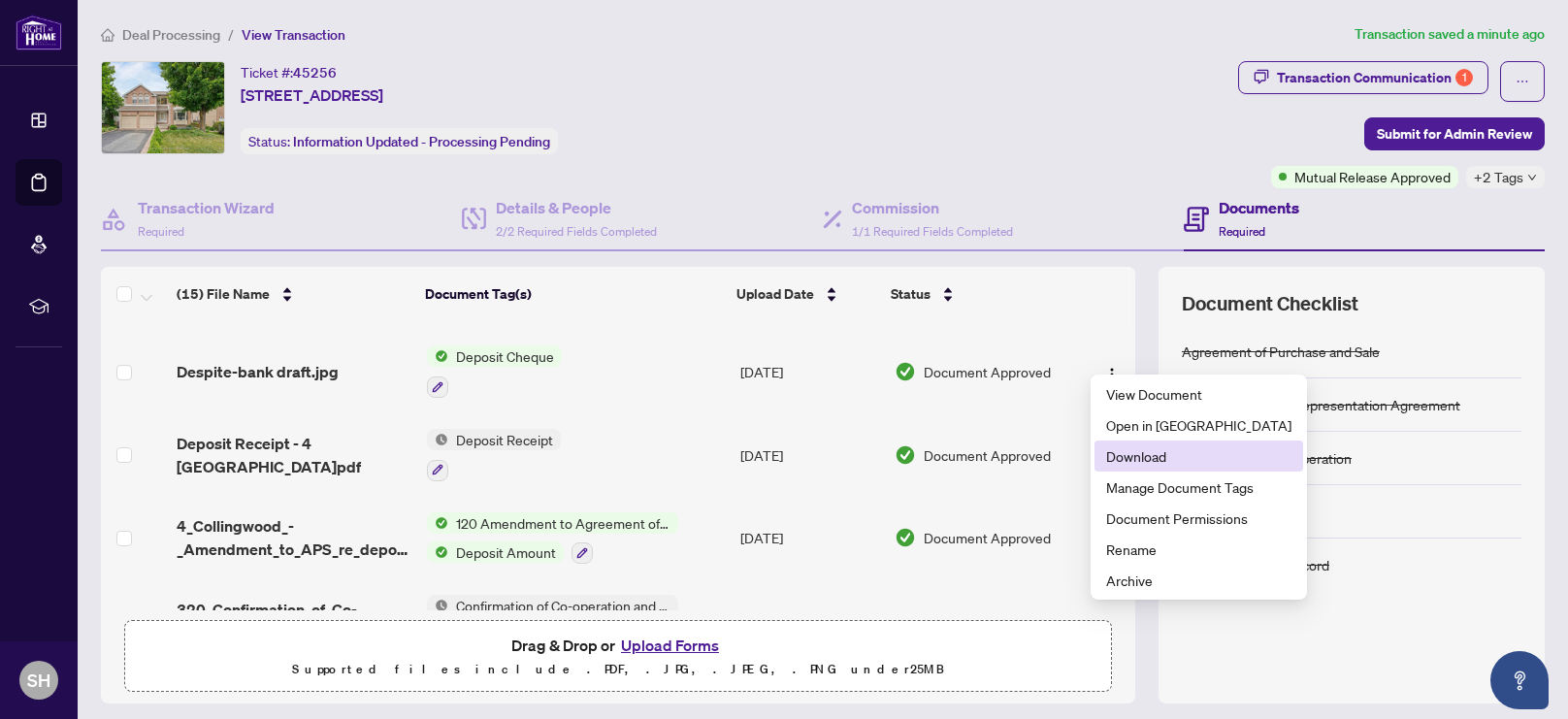
click at [1164, 453] on span "Download" at bounding box center [1199, 455] width 186 height 21
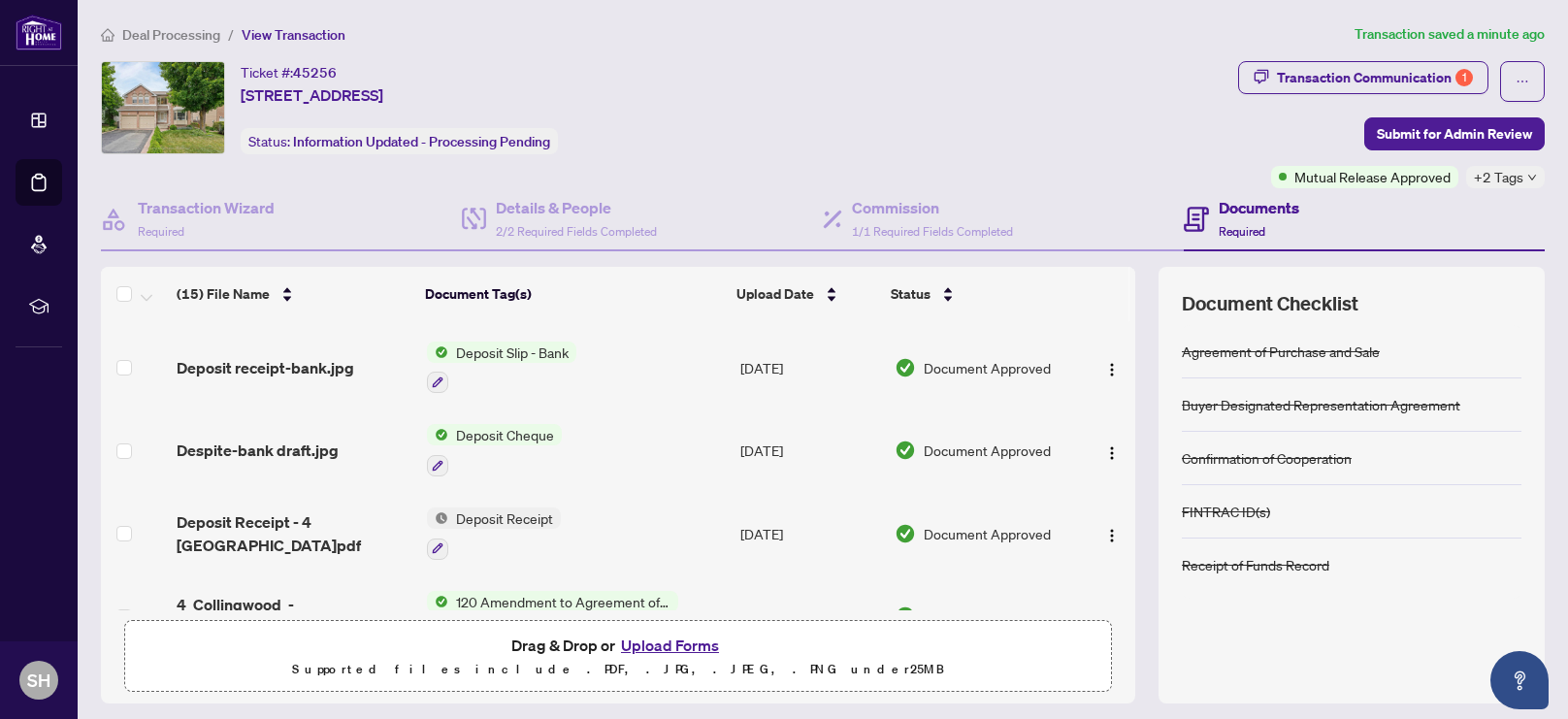
scroll to position [568, 0]
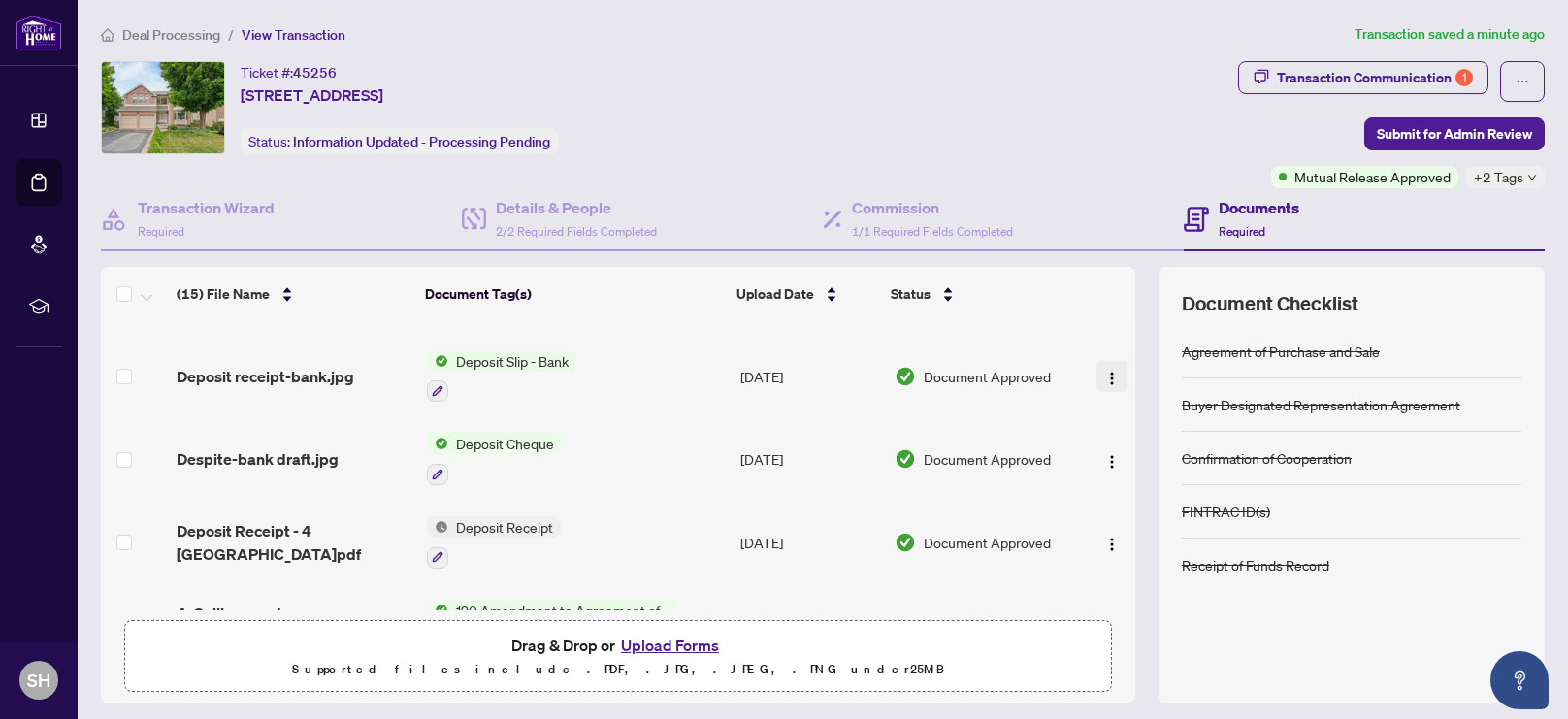
click at [1097, 362] on button "button" at bounding box center [1112, 376] width 31 height 31
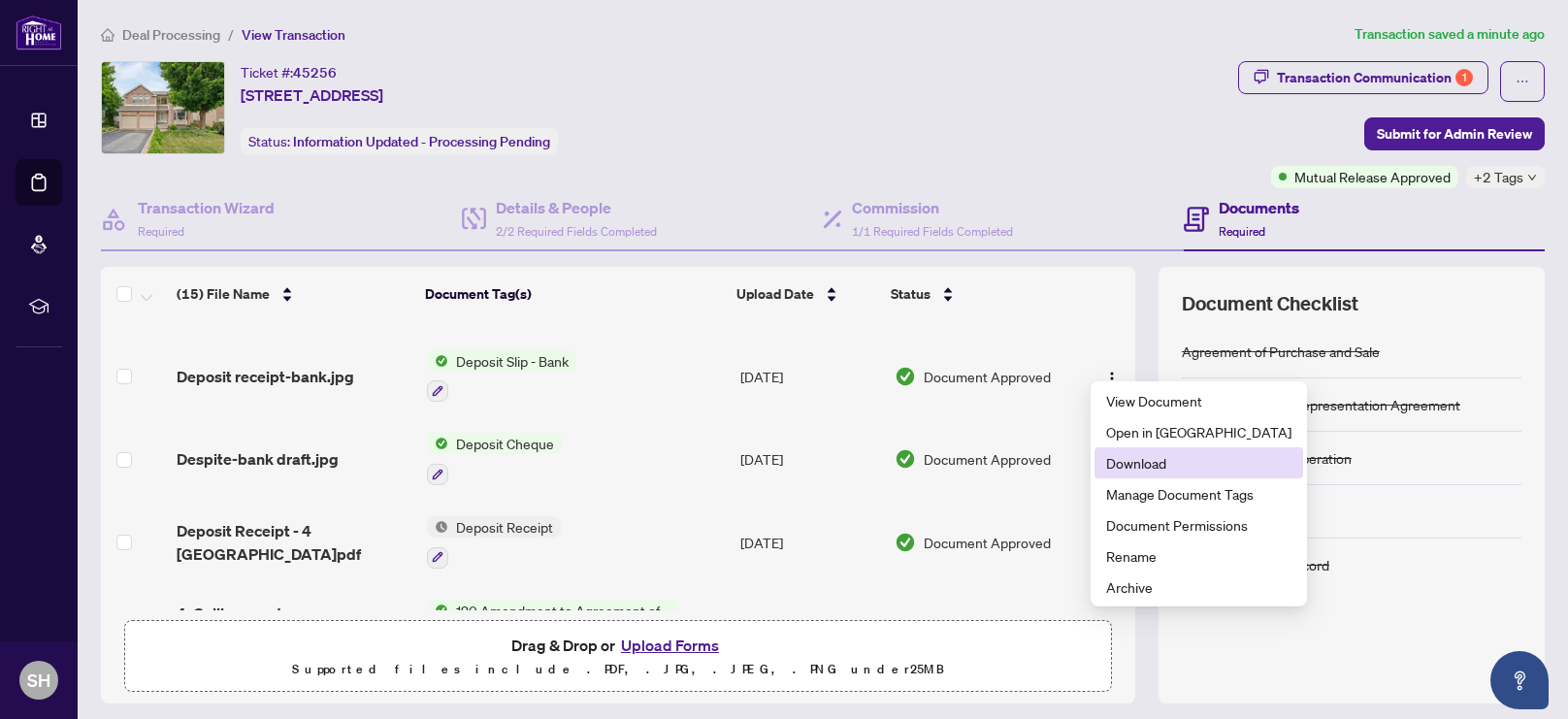
click at [1121, 470] on span "Download" at bounding box center [1199, 462] width 186 height 21
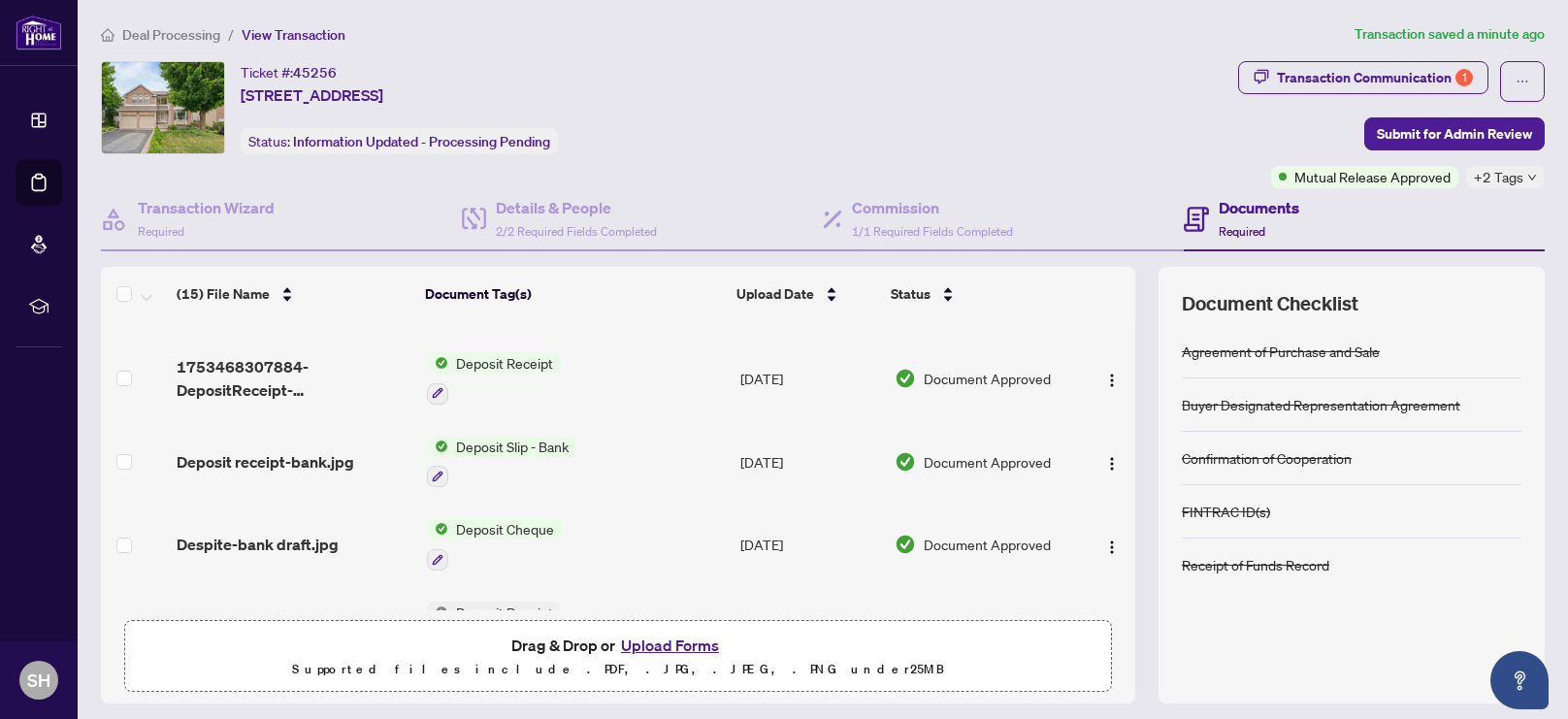
scroll to position [464, 0]
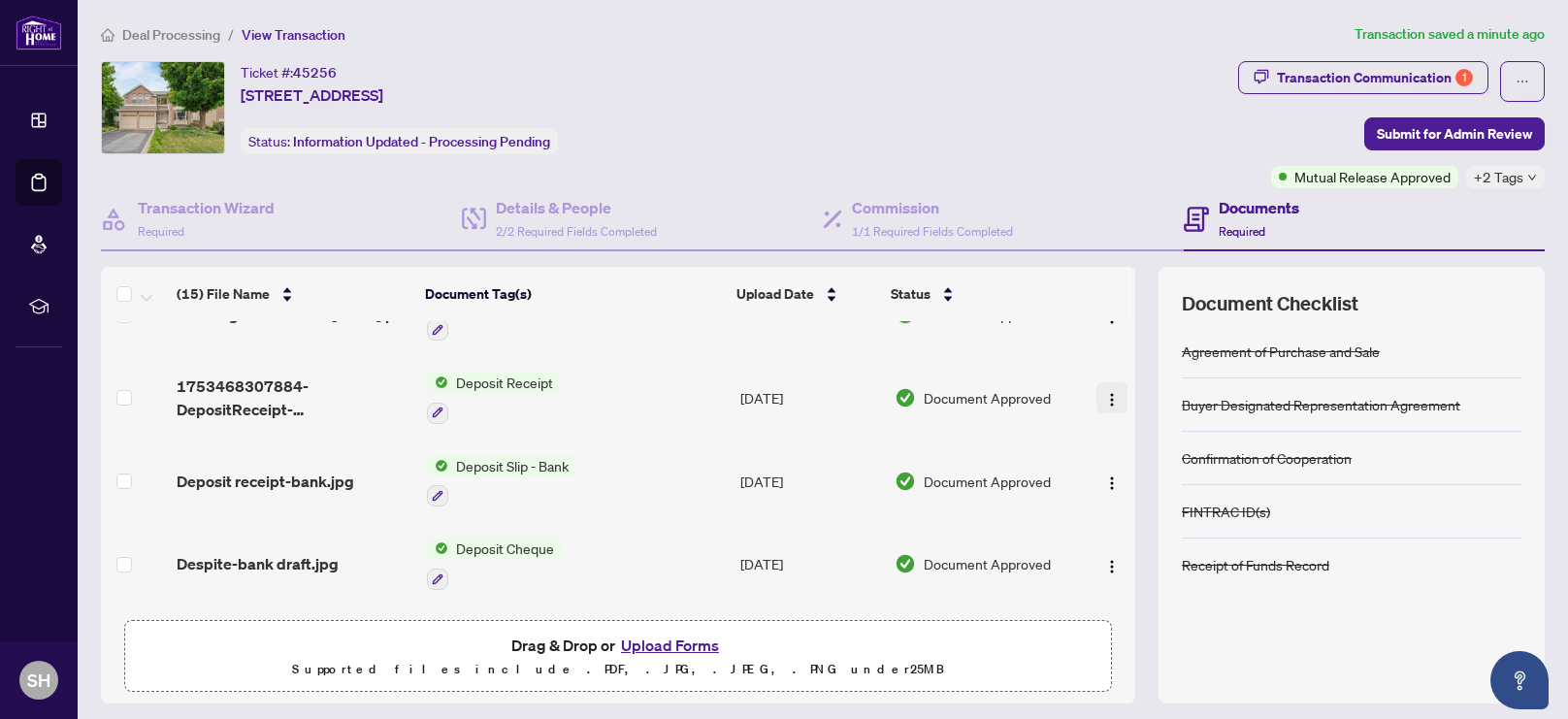
click at [1107, 392] on img "button" at bounding box center [1113, 400] width 16 height 16
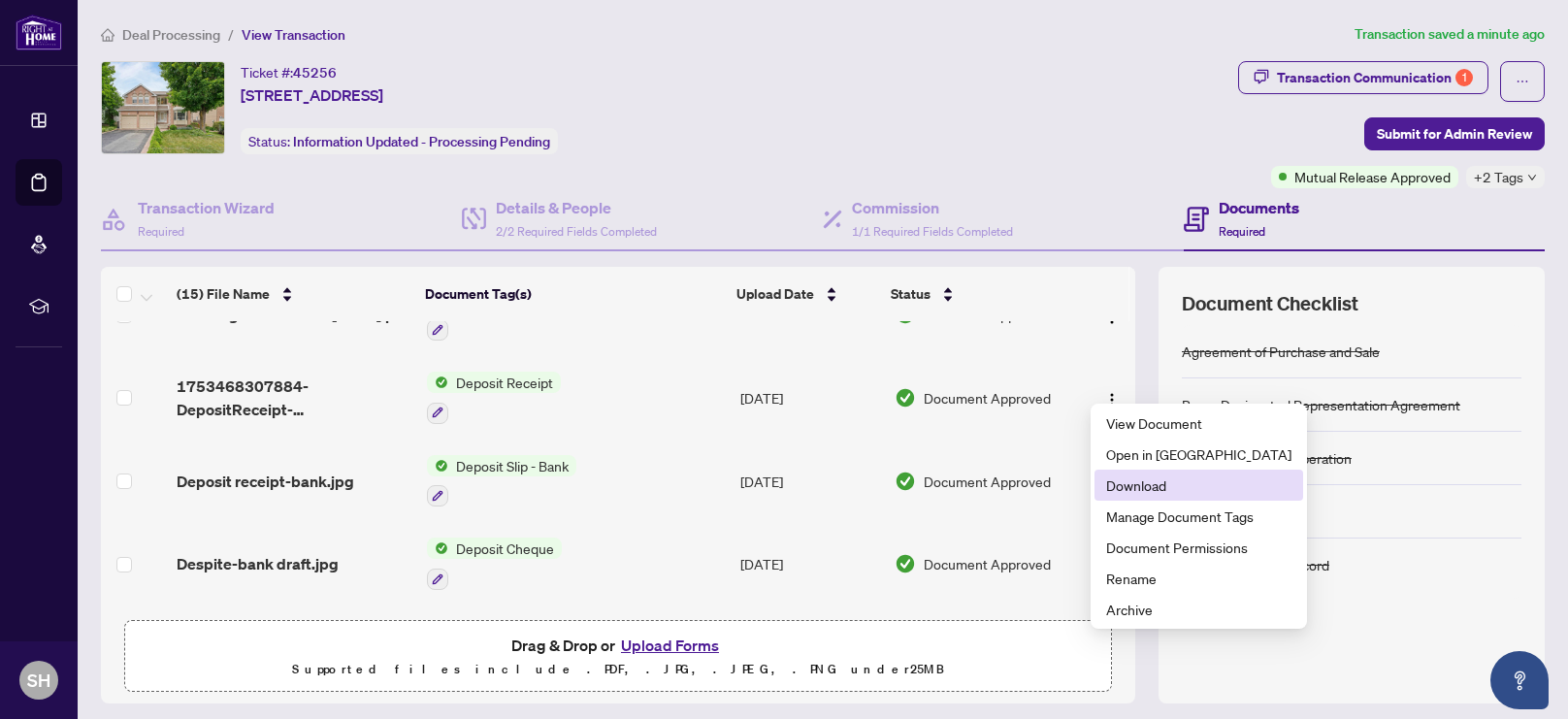
click at [1128, 490] on span "Download" at bounding box center [1199, 484] width 186 height 21
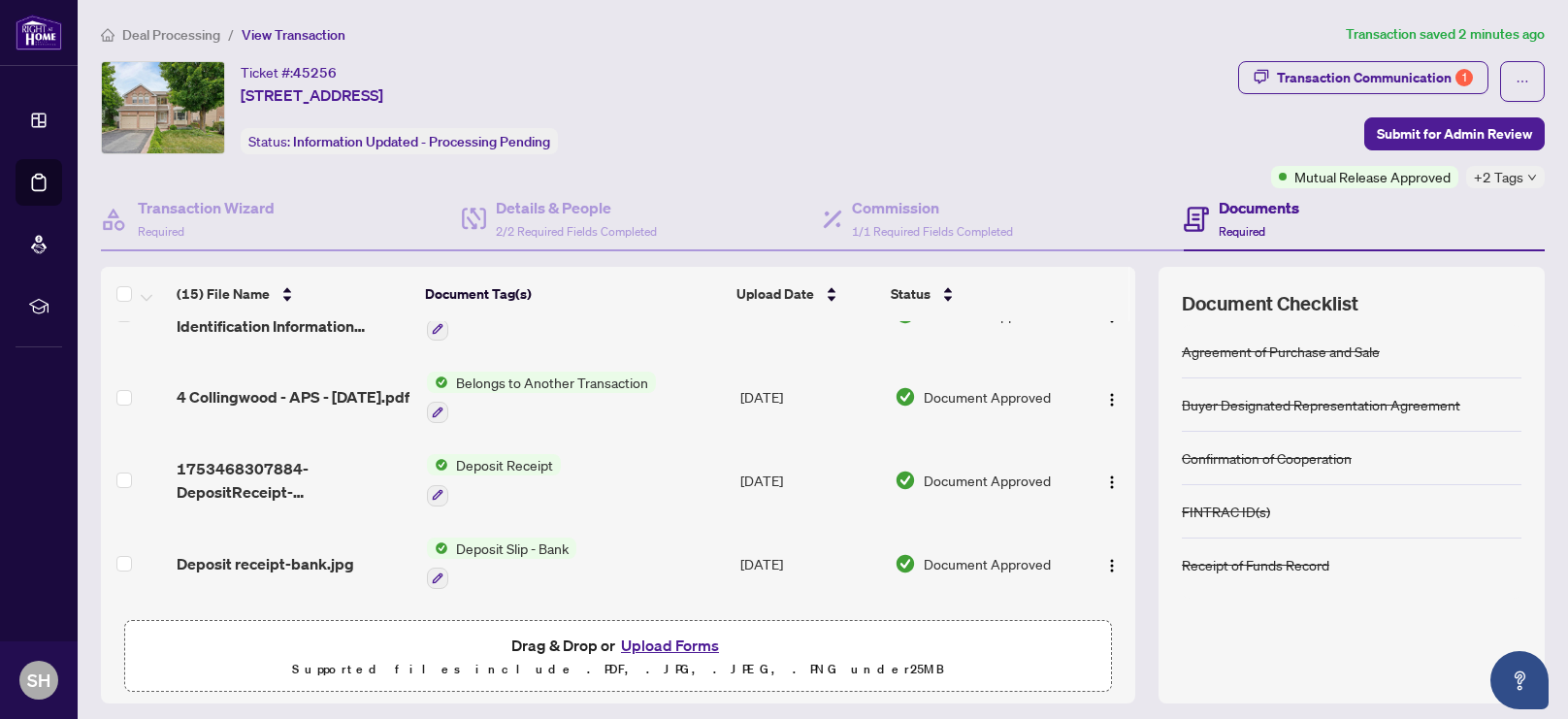
scroll to position [370, 0]
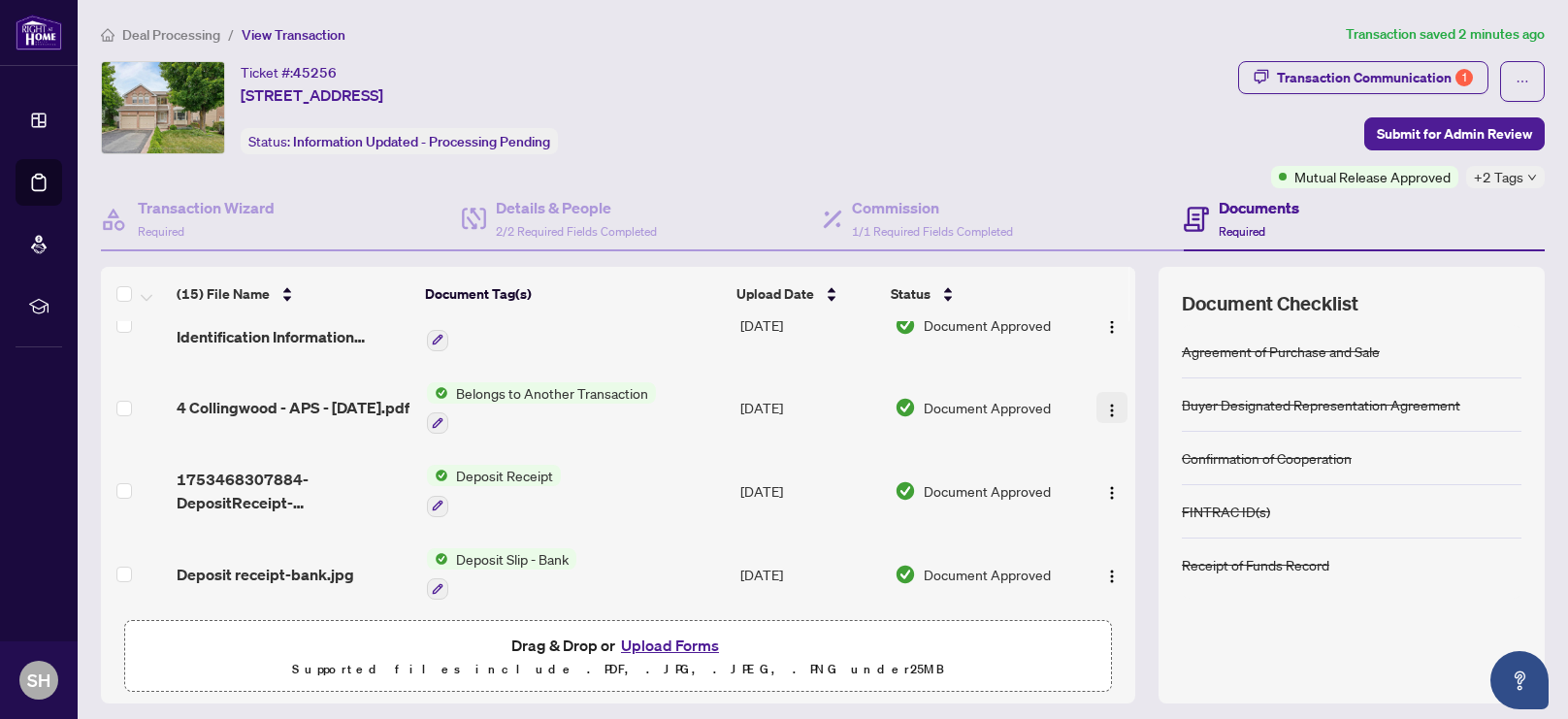
click at [1097, 394] on button "button" at bounding box center [1112, 407] width 31 height 31
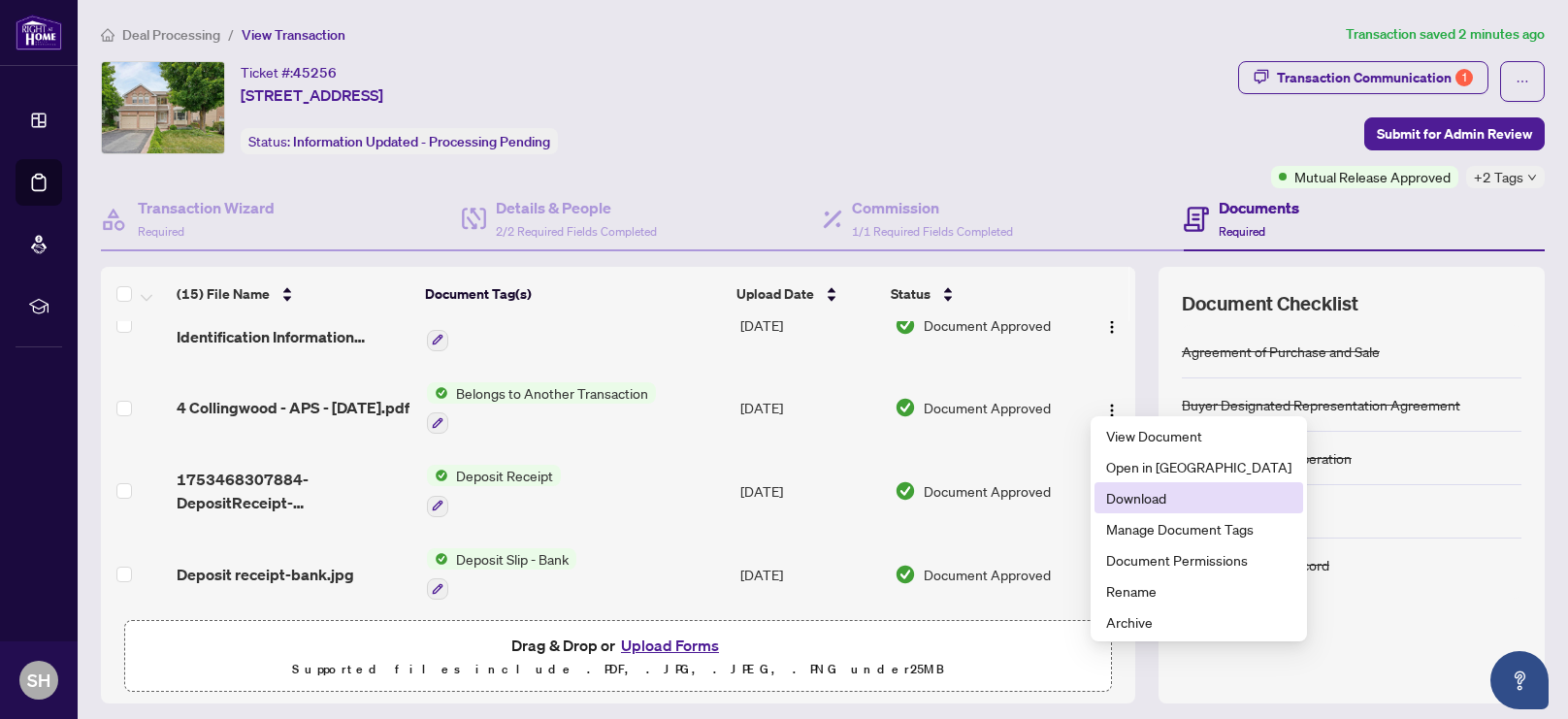
click at [1144, 502] on span "Download" at bounding box center [1199, 497] width 186 height 21
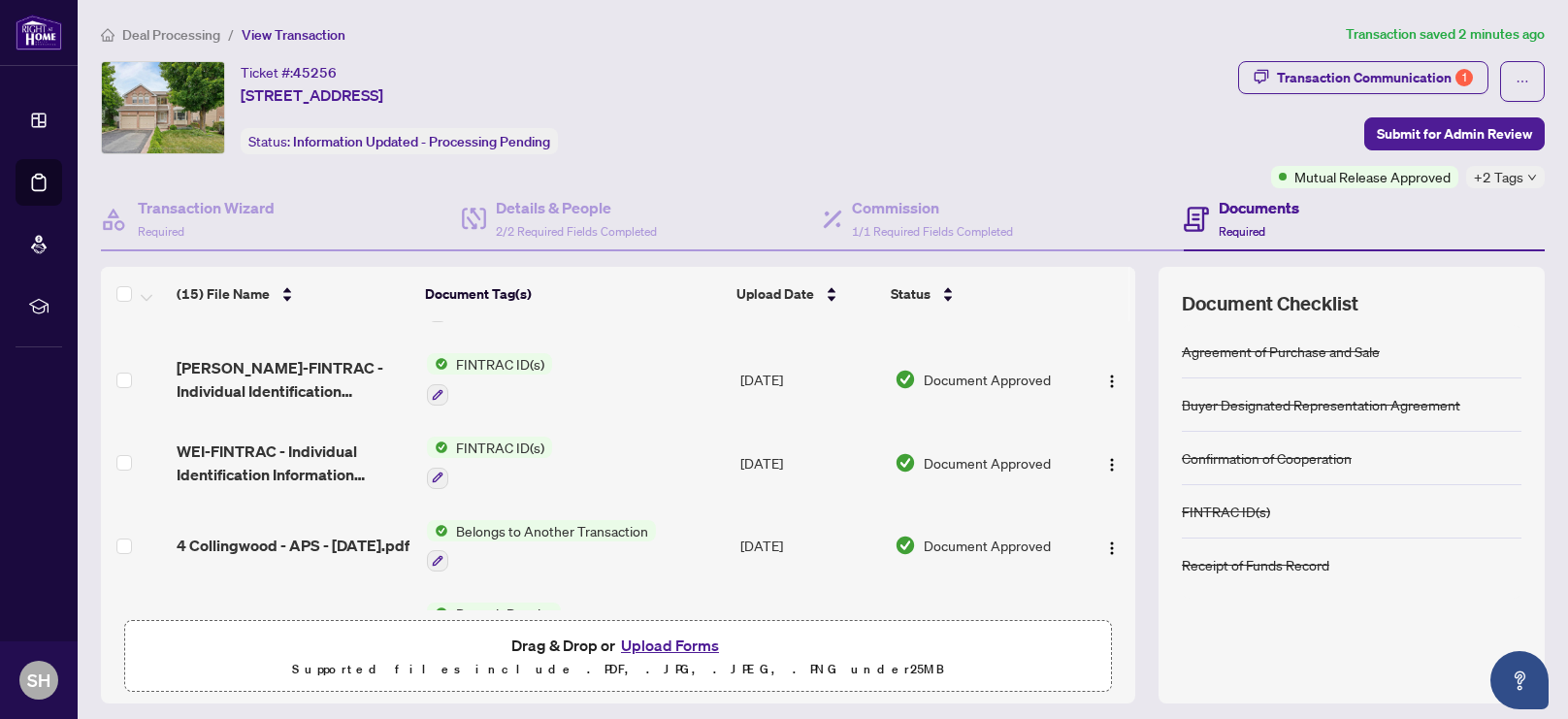
scroll to position [222, 0]
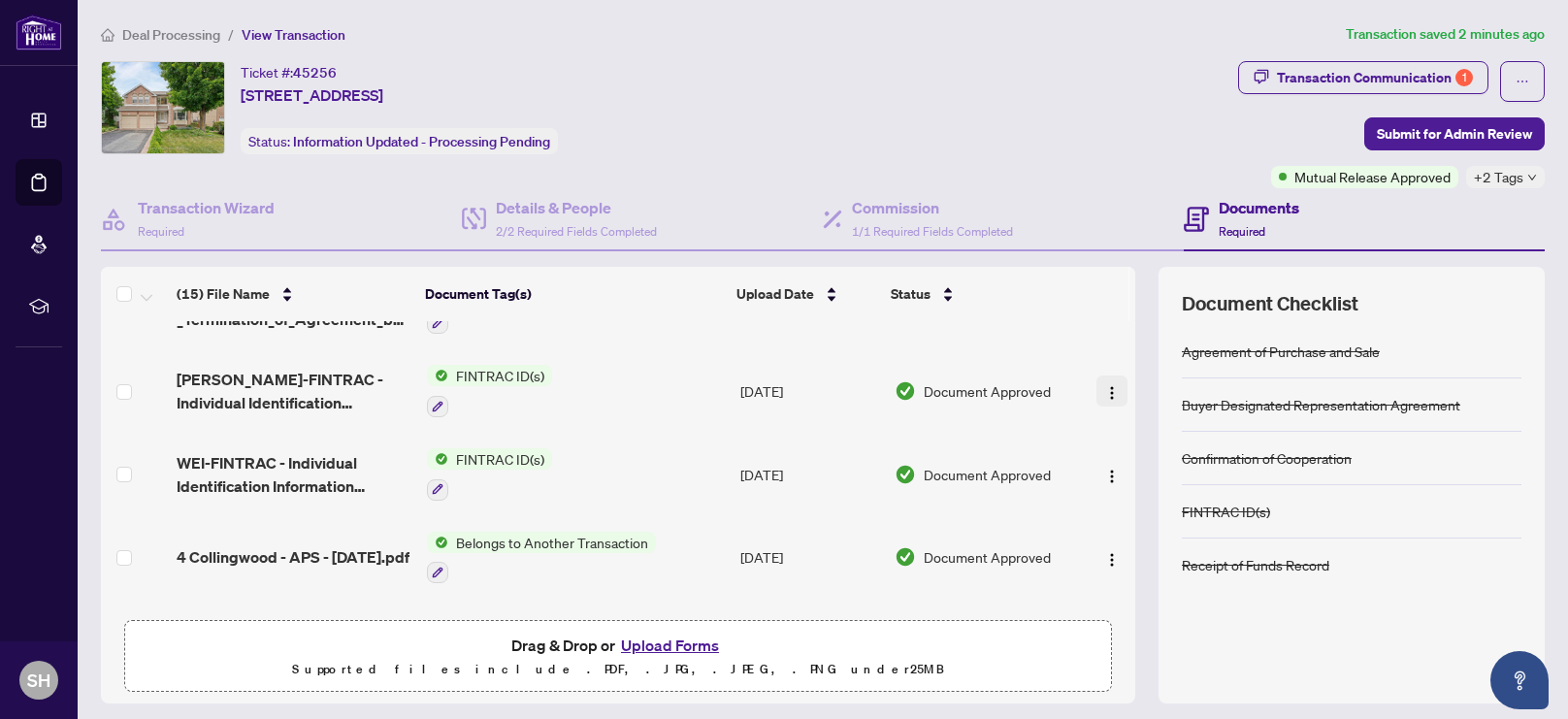
click at [1105, 385] on img "button" at bounding box center [1113, 393] width 16 height 16
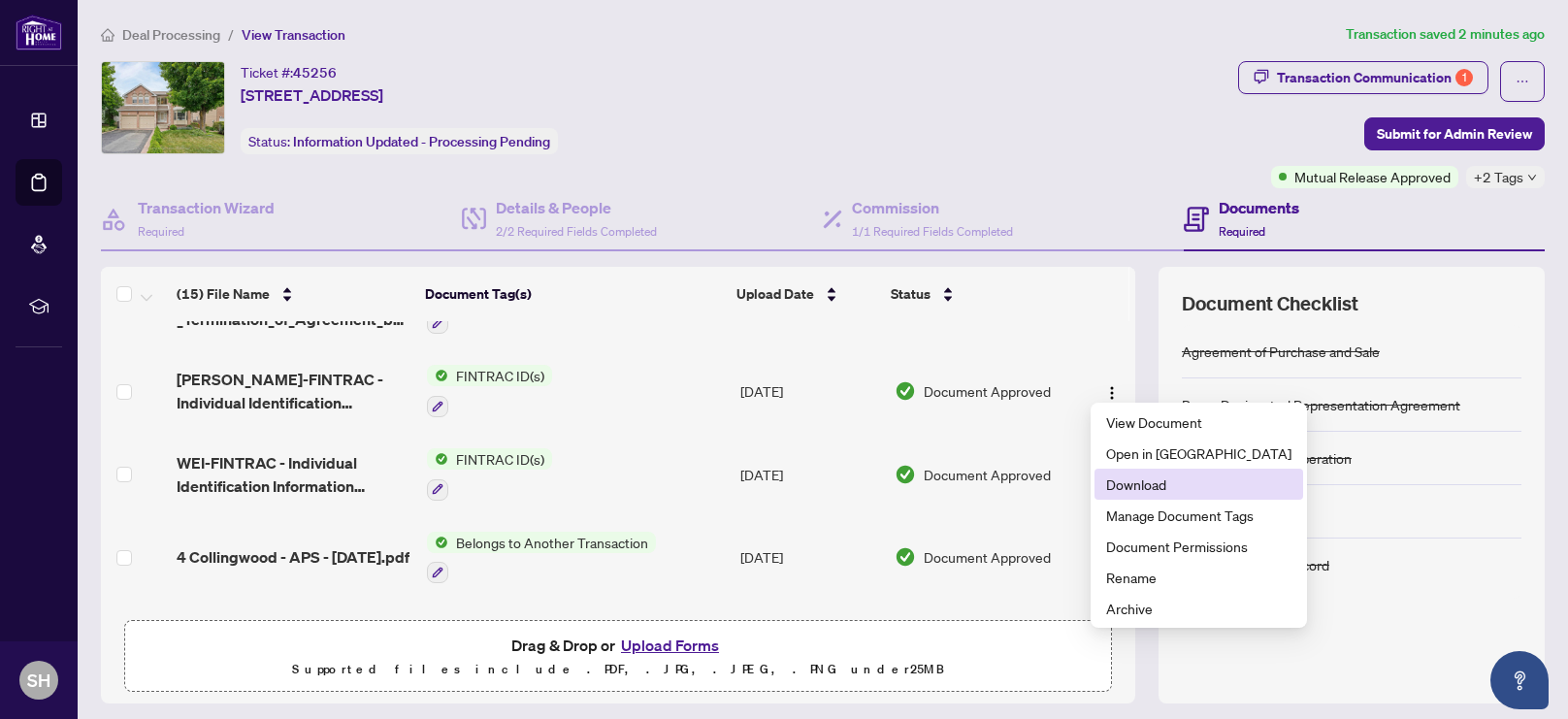
click at [1128, 486] on span "Download" at bounding box center [1199, 483] width 186 height 21
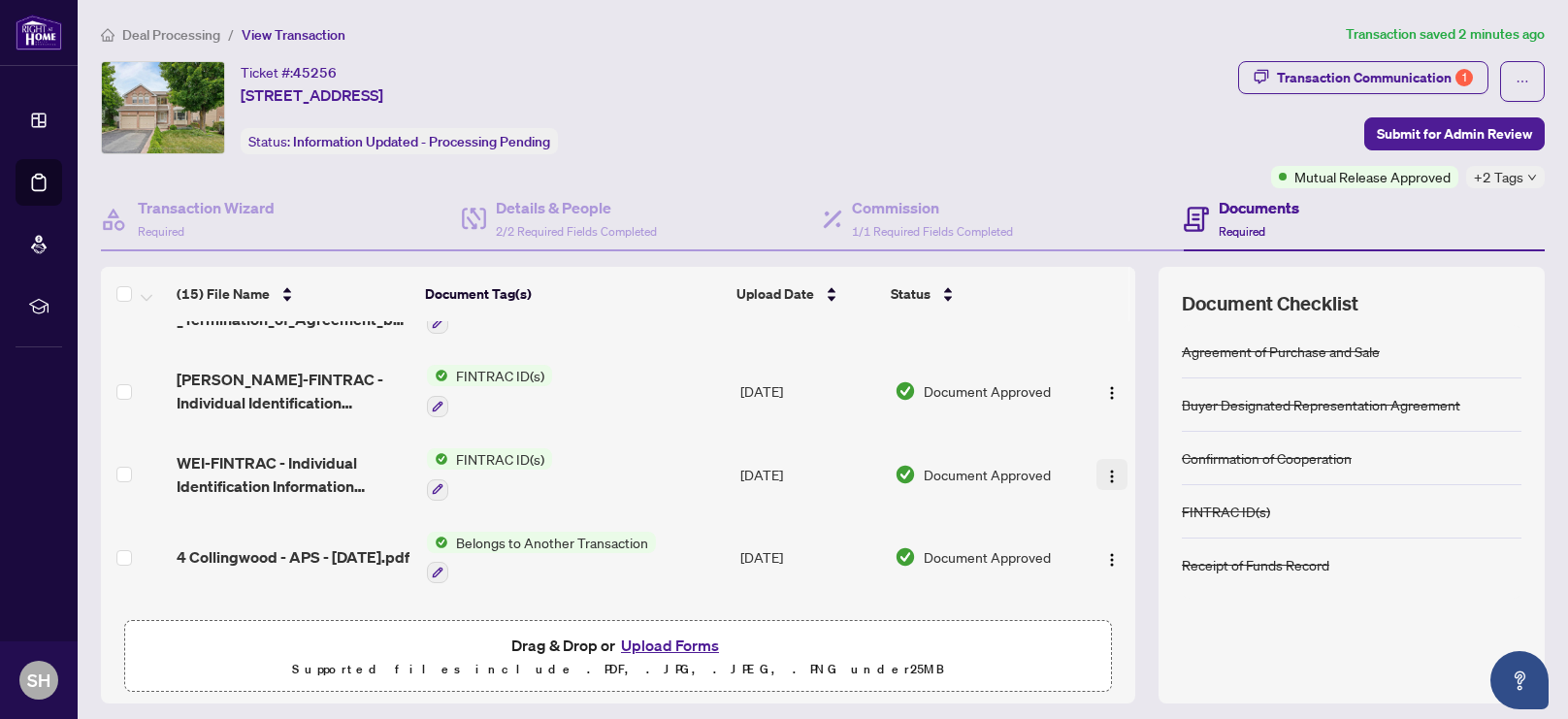
click at [1105, 468] on img "button" at bounding box center [1113, 476] width 16 height 16
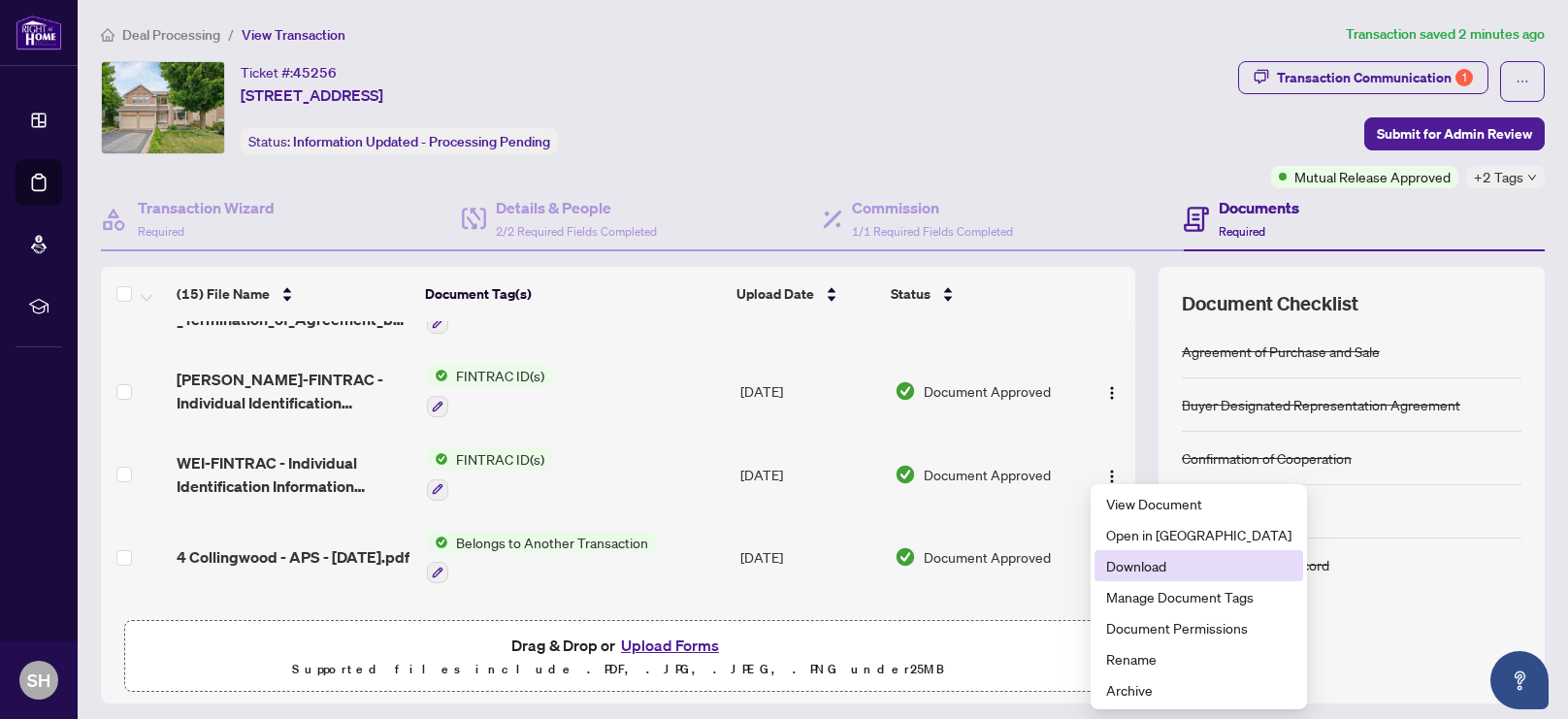
click at [1120, 568] on span "Download" at bounding box center [1199, 565] width 186 height 21
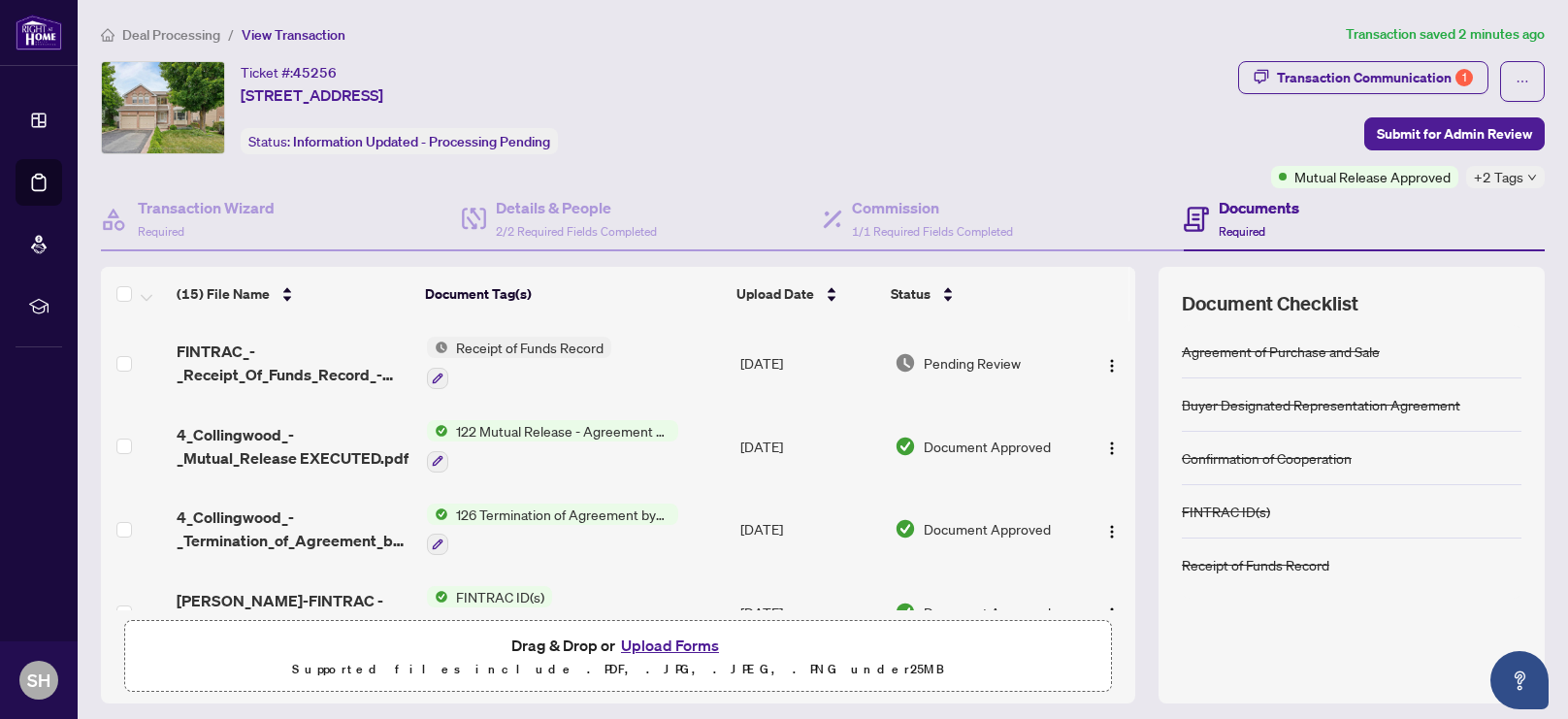
scroll to position [0, 0]
click at [807, 62] on div "Ticket #: 45256 [STREET_ADDRESS] Status: Information Updated - Processing Pendi…" at bounding box center [665, 107] width 1130 height 93
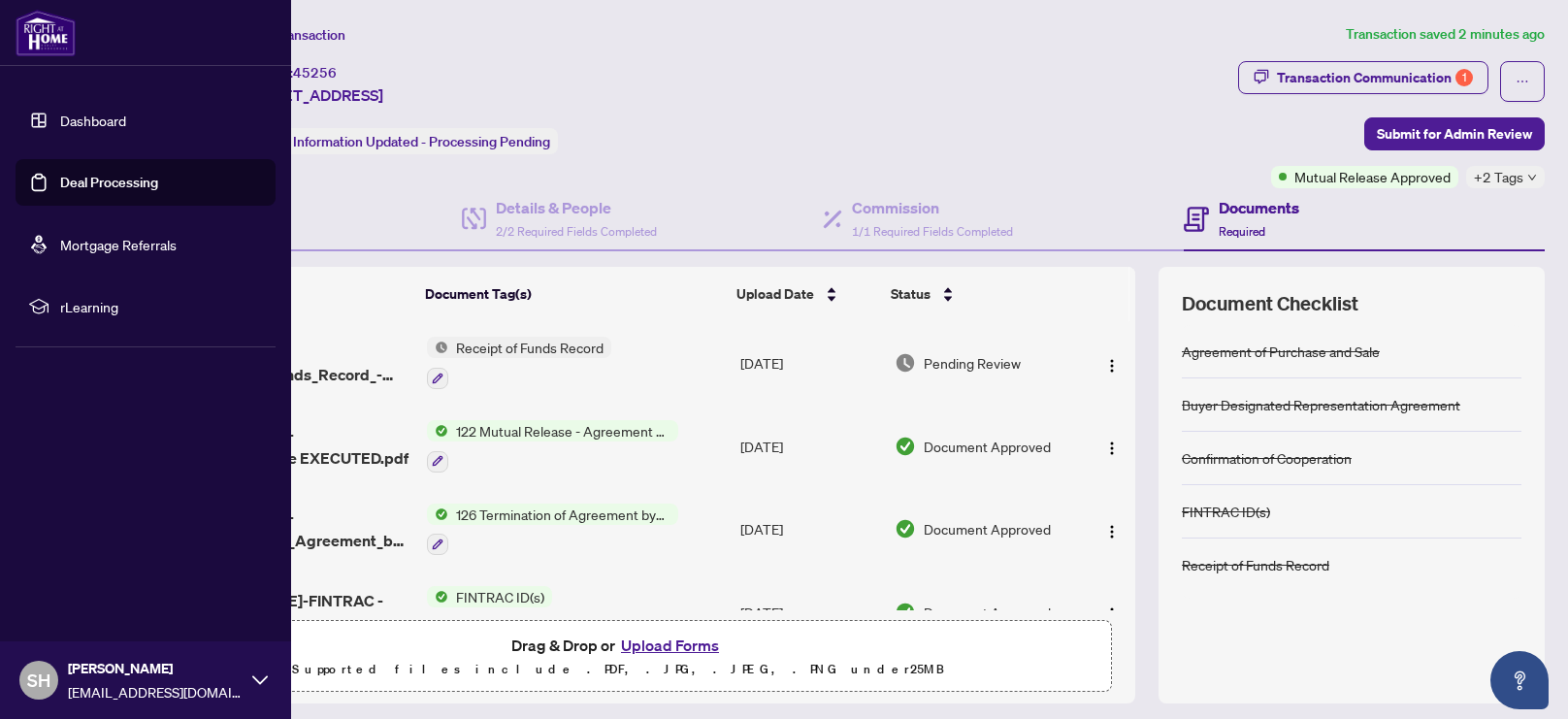
click at [66, 178] on link "Deal Processing" at bounding box center [109, 182] width 98 height 17
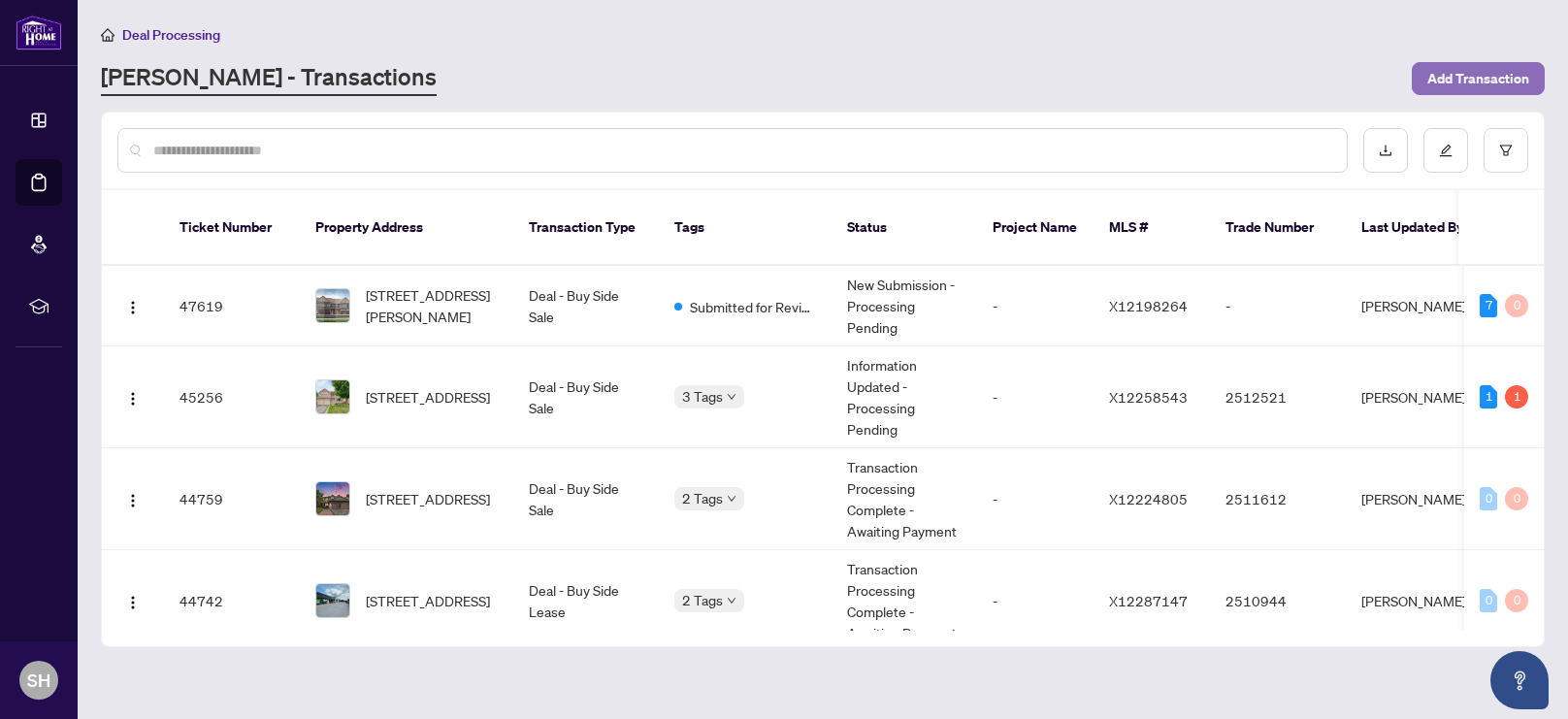
click at [1462, 74] on span "Add Transaction" at bounding box center [1479, 78] width 102 height 31
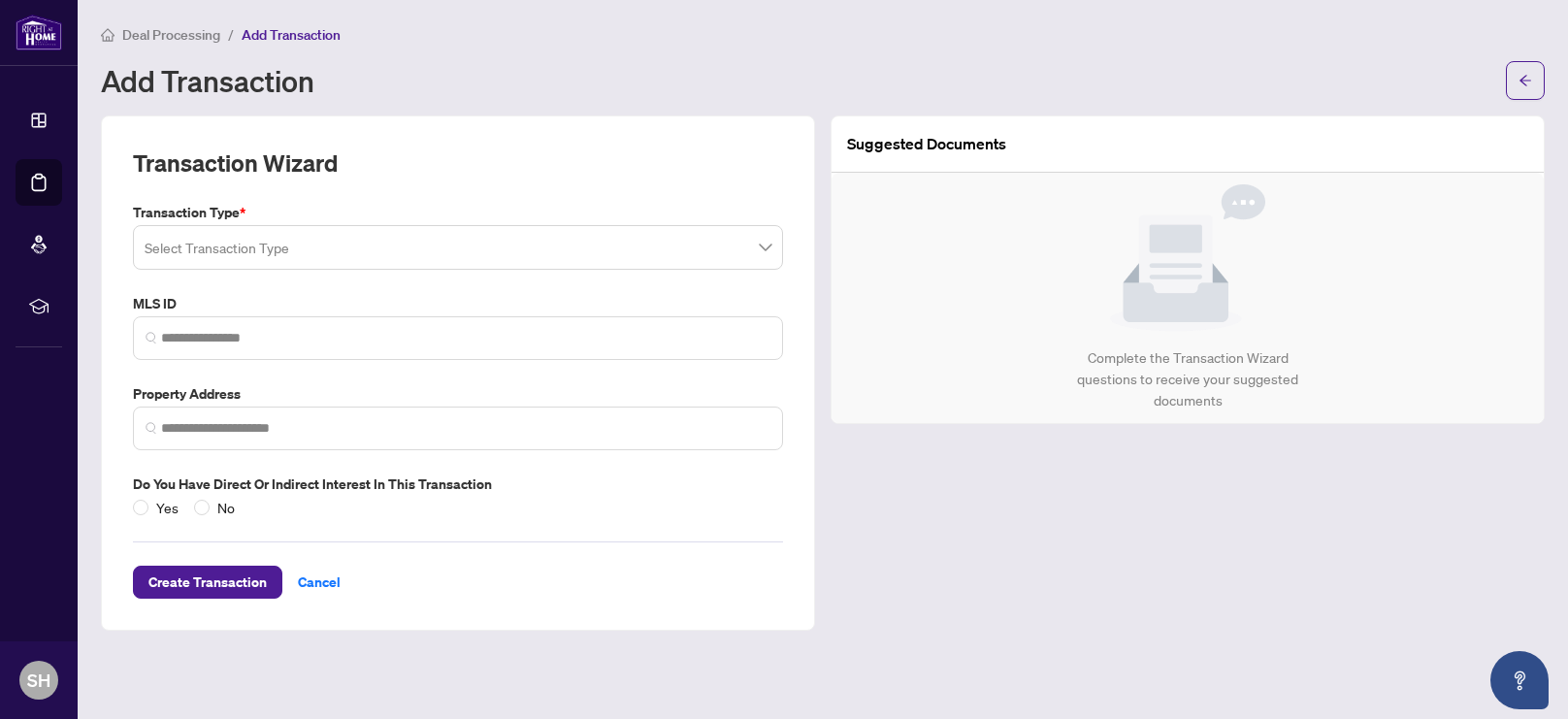
click at [401, 259] on input "search" at bounding box center [449, 250] width 609 height 43
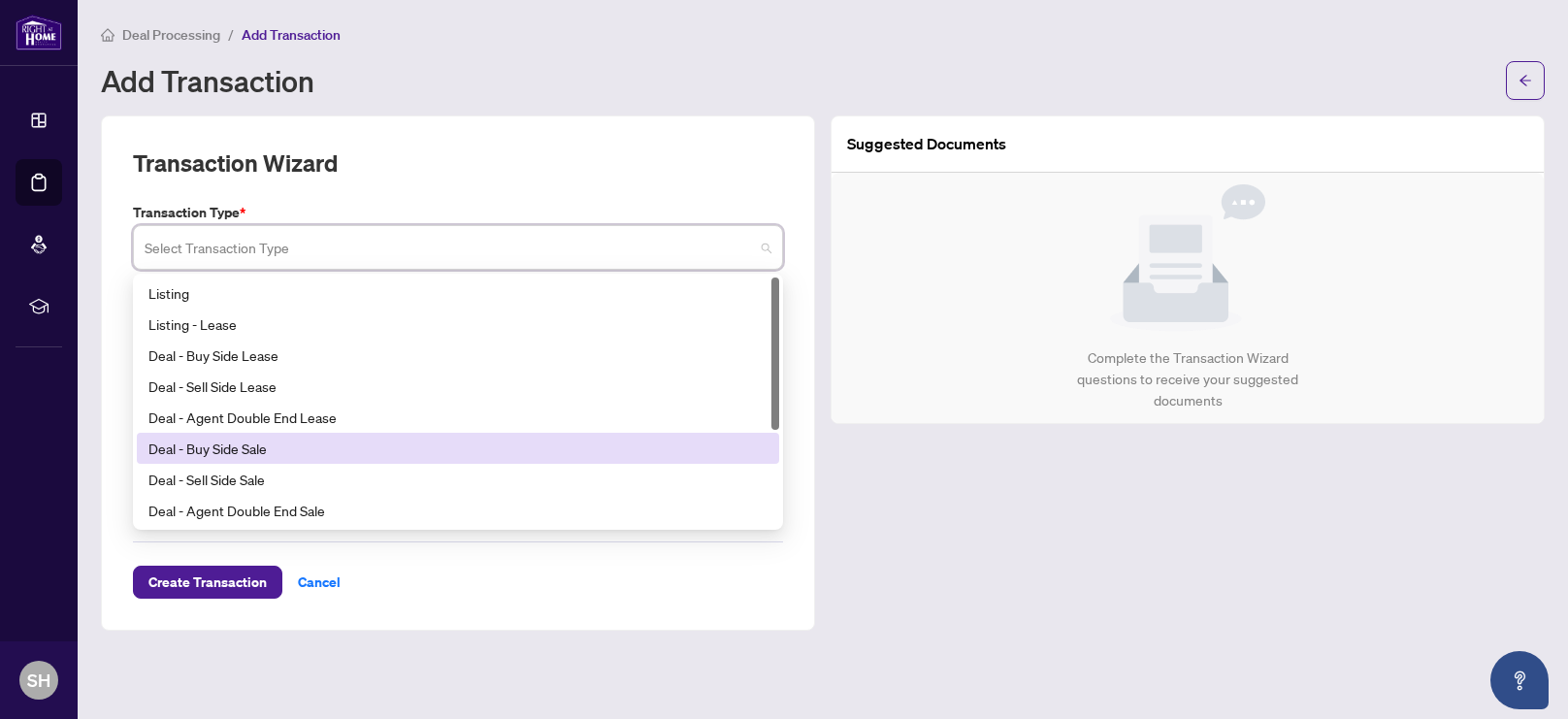
drag, startPoint x: 428, startPoint y: 351, endPoint x: 428, endPoint y: 461, distance: 110.0
click at [428, 461] on div "Listing Listing - Lease Deal - Buy Side Lease Deal - Sell Side Lease Deal - Age…" at bounding box center [457, 432] width 642 height 311
click at [428, 461] on div "Deal - Buy Side Sale" at bounding box center [457, 447] width 642 height 31
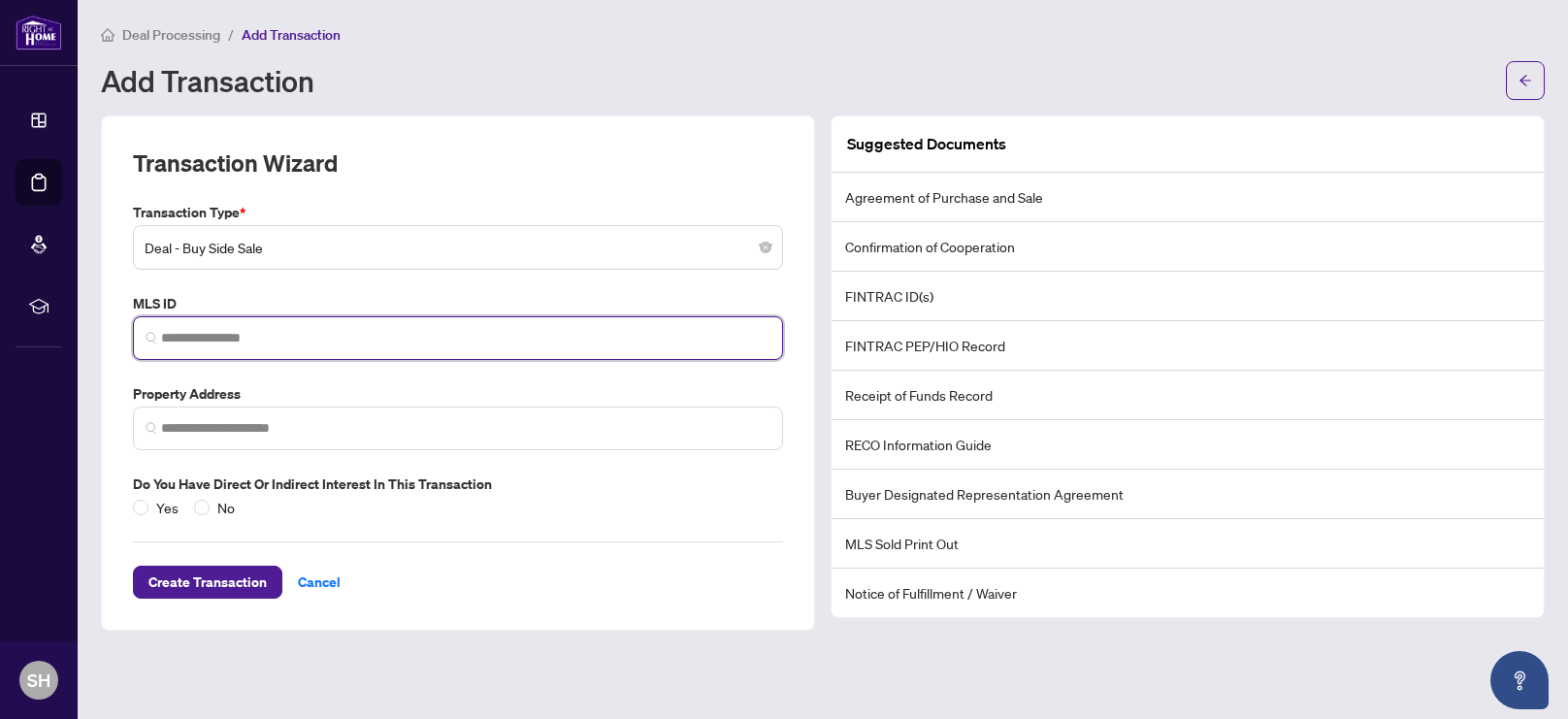
click at [352, 339] on input "search" at bounding box center [465, 338] width 609 height 20
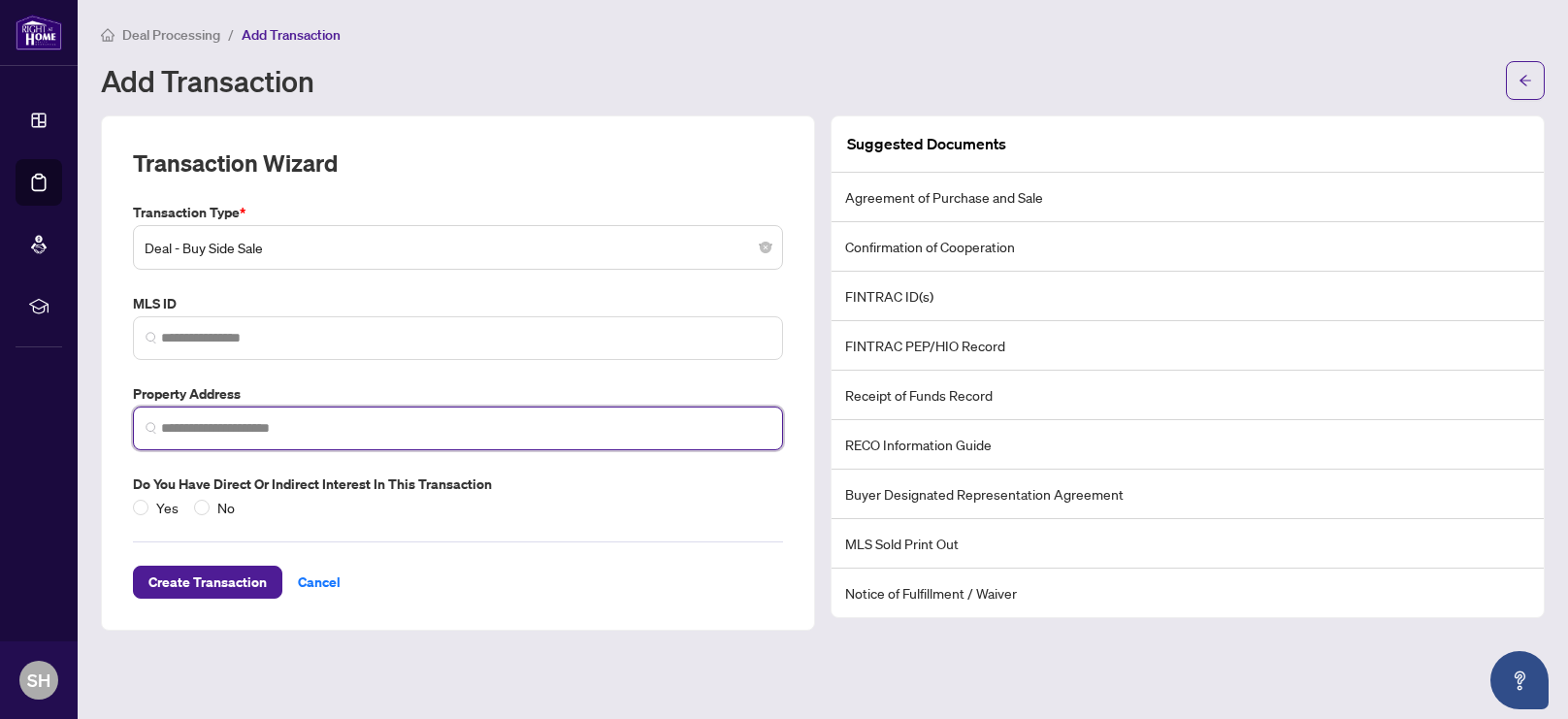
click at [353, 429] on input "search" at bounding box center [465, 428] width 609 height 20
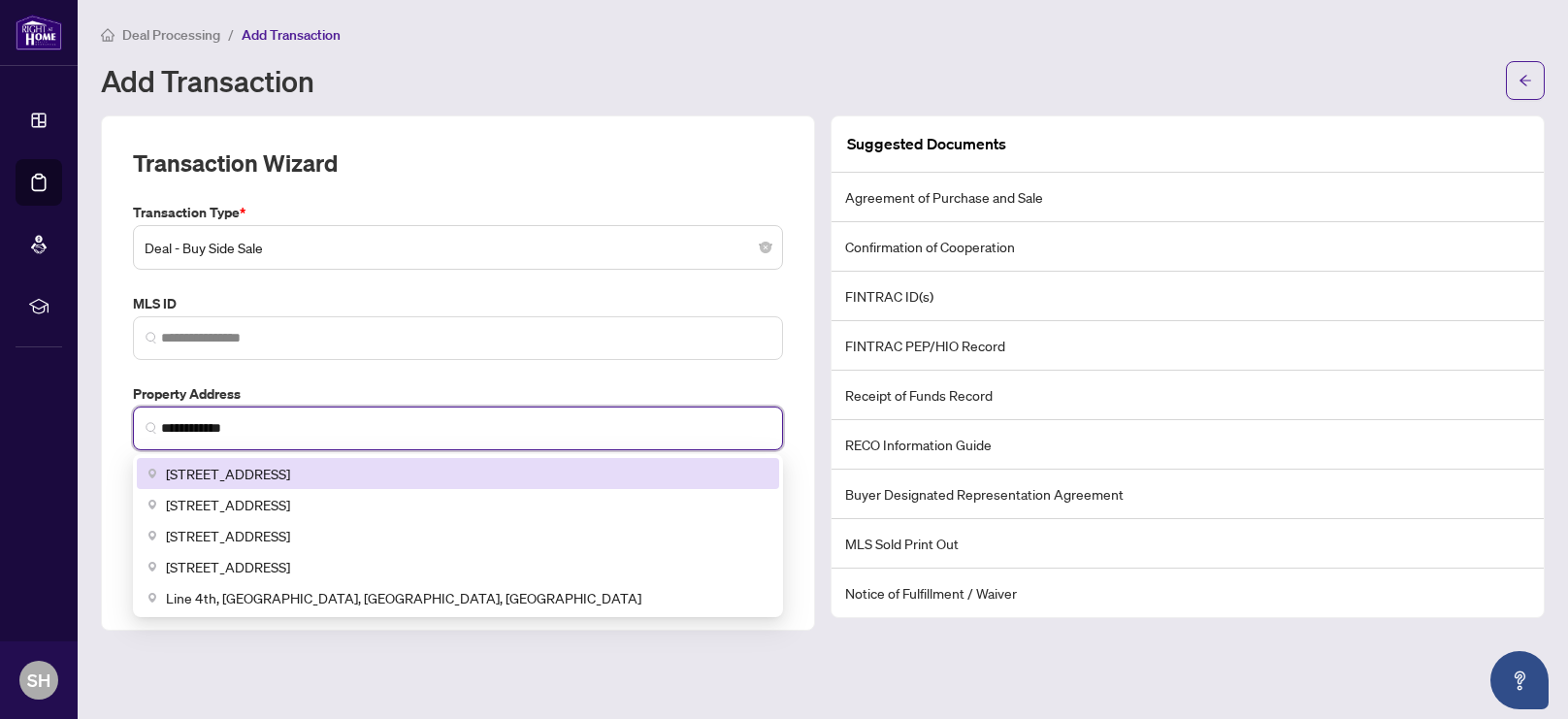
click at [291, 473] on span "[STREET_ADDRESS]" at bounding box center [228, 473] width 124 height 21
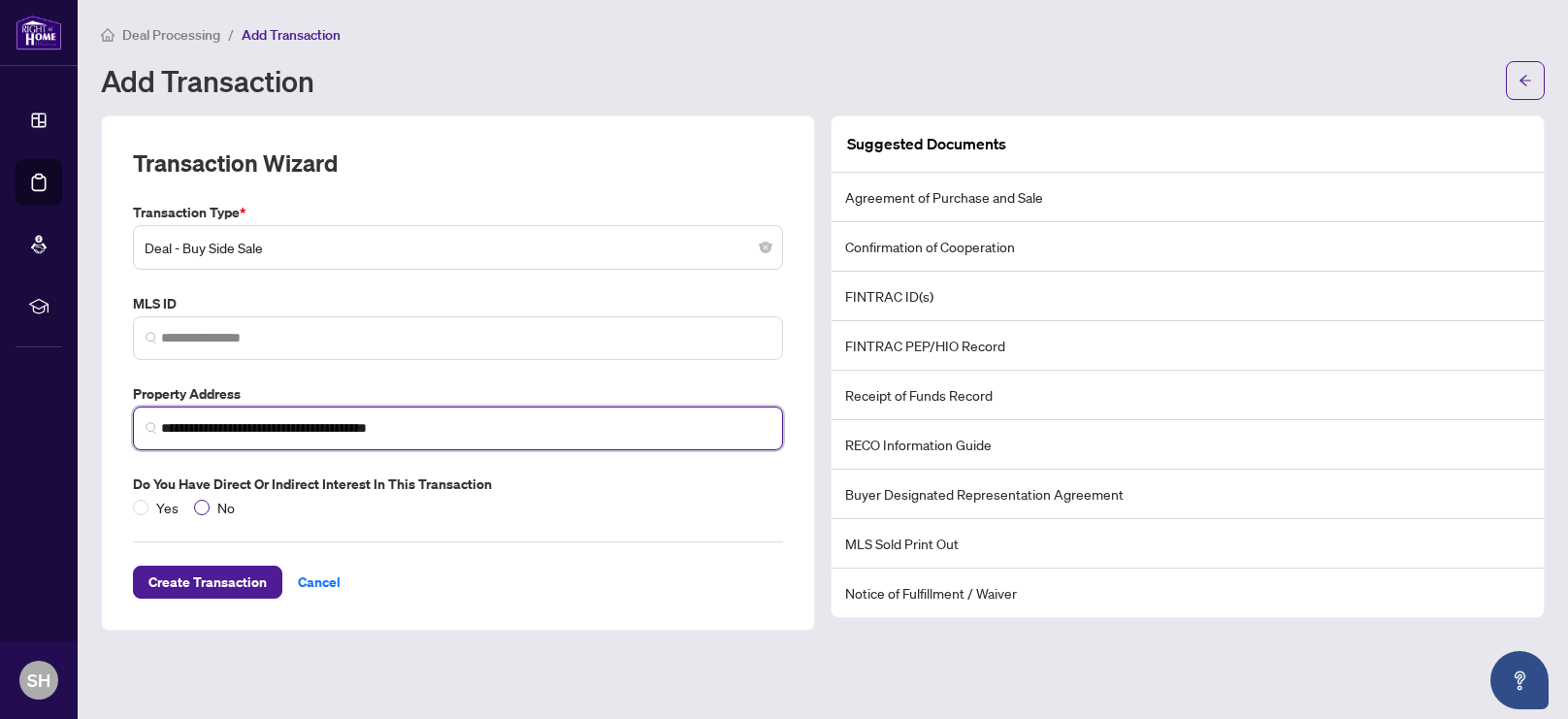
type input "**********"
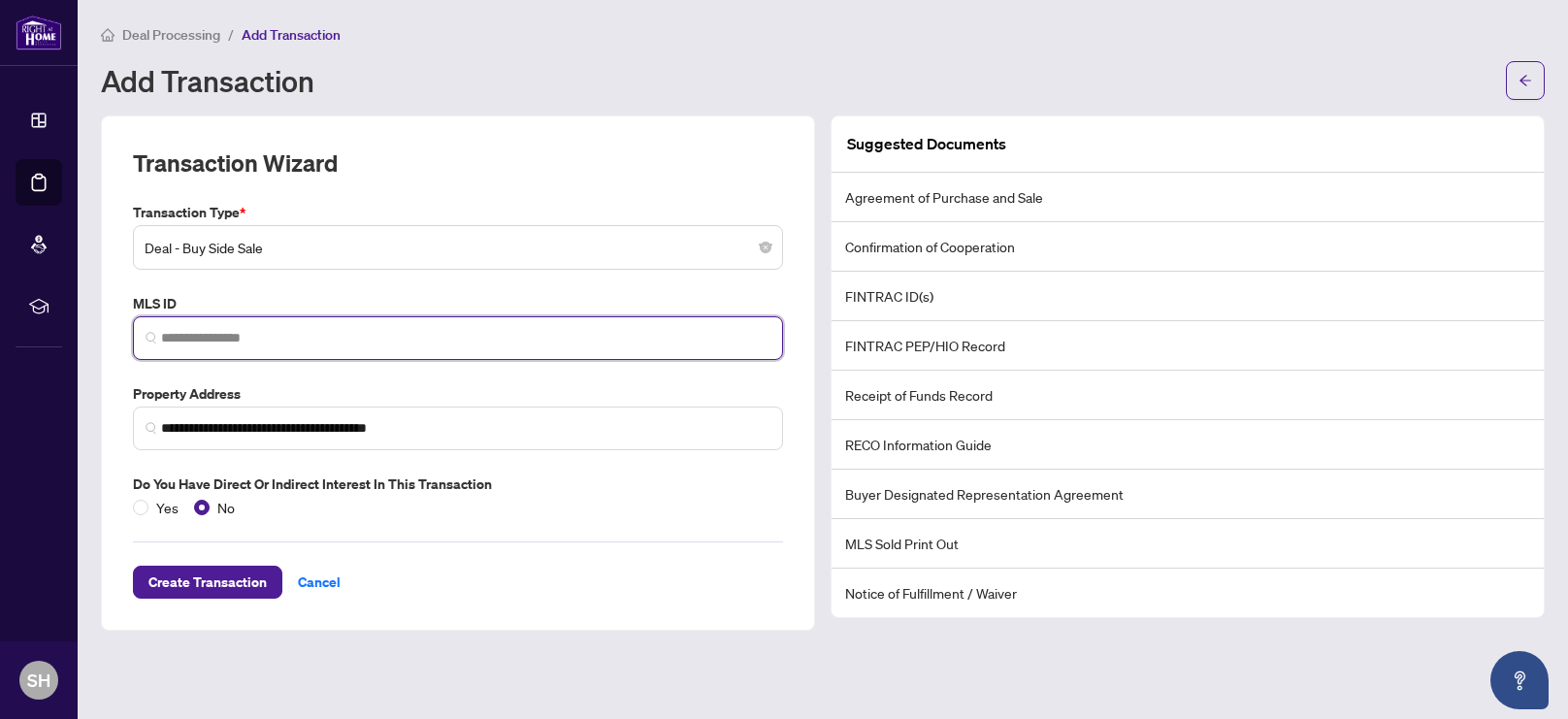
click at [397, 339] on input "search" at bounding box center [465, 338] width 609 height 20
paste input "*********"
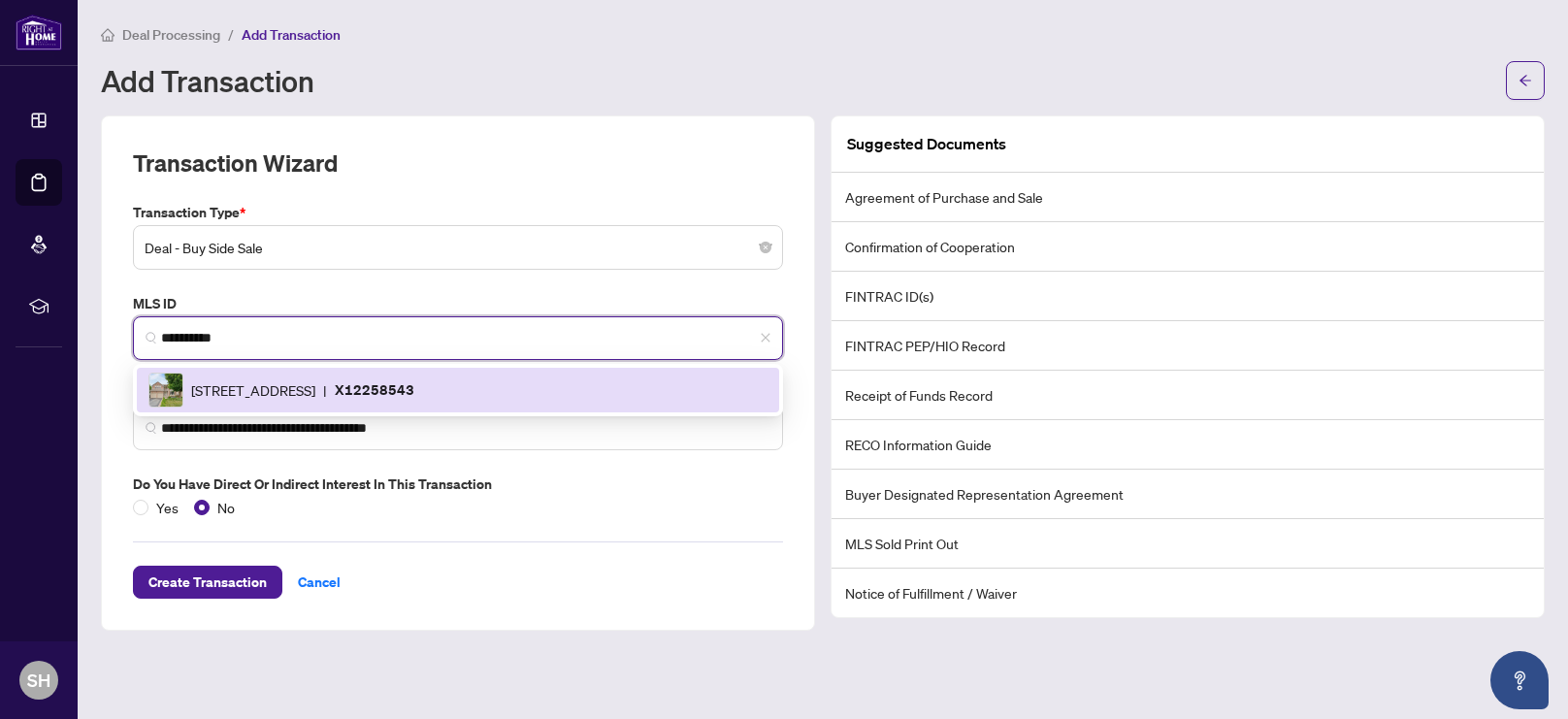
click at [316, 393] on span "[STREET_ADDRESS]" at bounding box center [253, 389] width 124 height 21
type input "*********"
type input "**********"
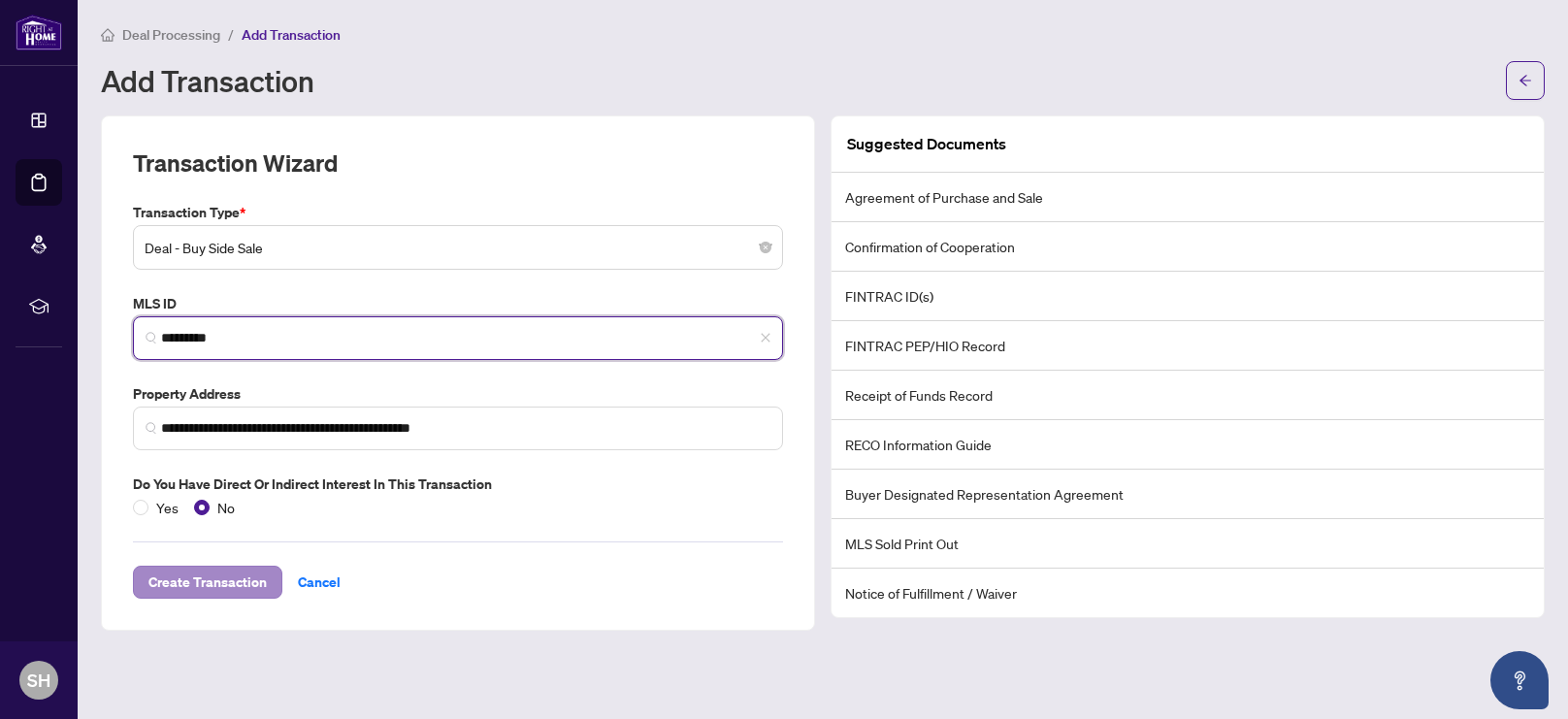
type input "*********"
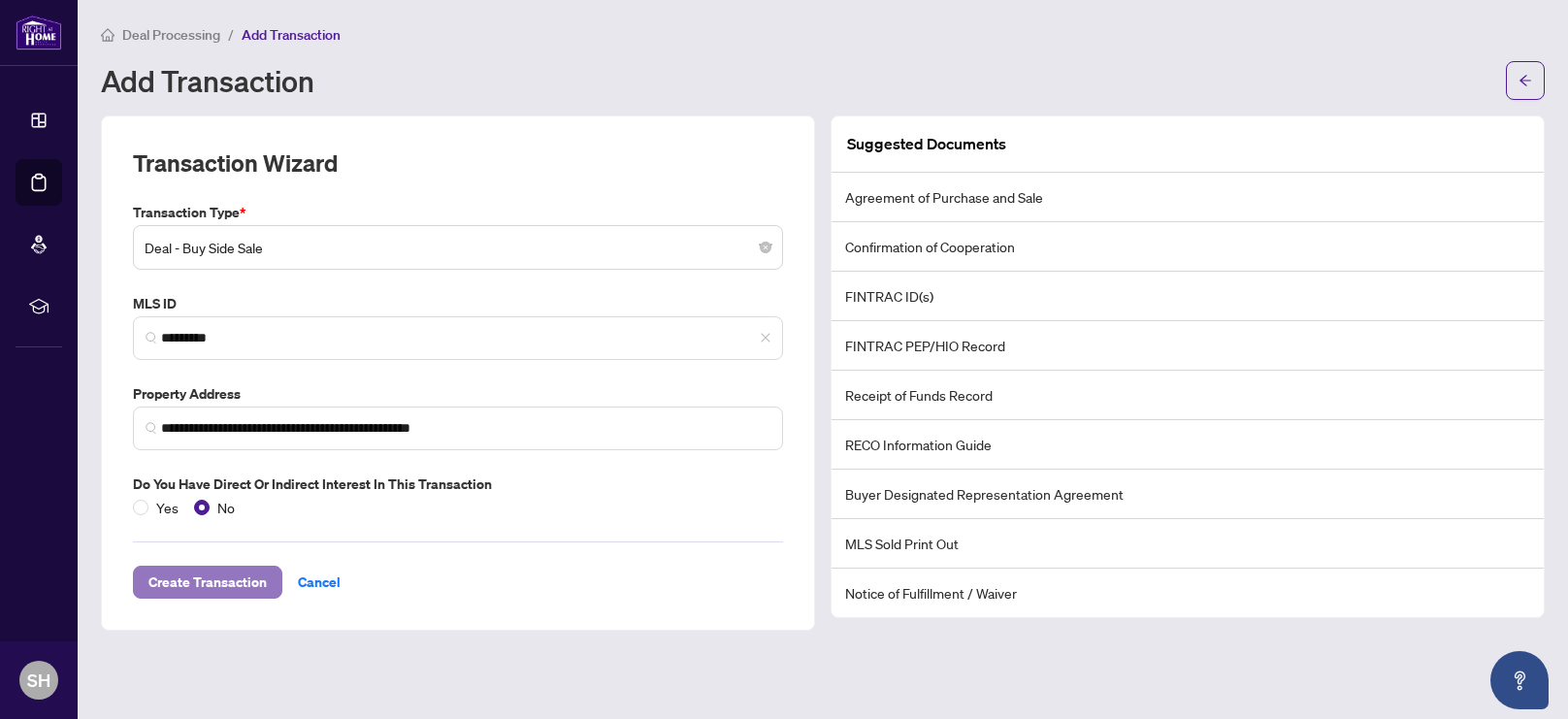
click at [250, 580] on span "Create Transaction" at bounding box center [208, 582] width 119 height 31
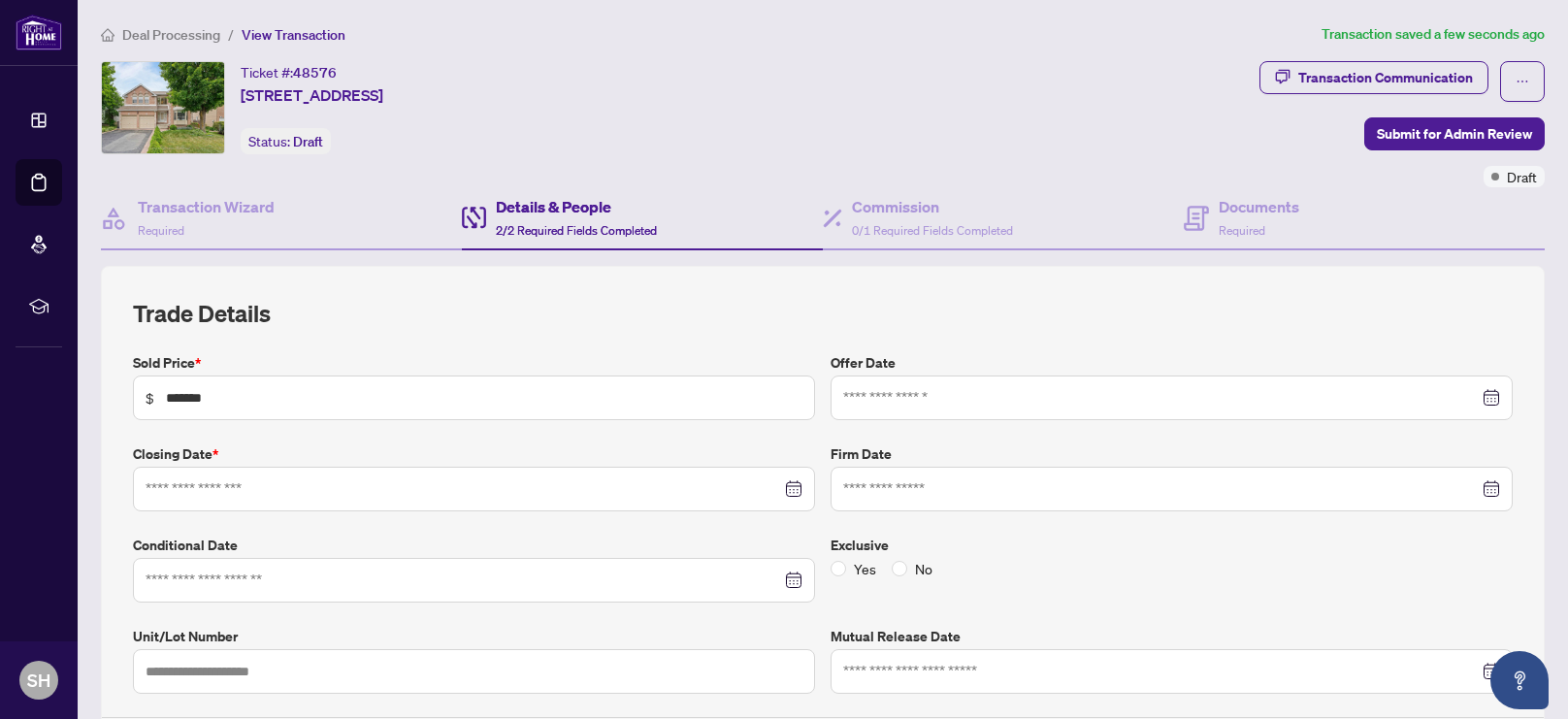
type input "**********"
click at [580, 217] on div "Details & People 2/2 Required Fields Completed" at bounding box center [576, 218] width 161 height 46
click at [515, 217] on div "Details & People 2/2 Required Fields Completed" at bounding box center [576, 218] width 161 height 46
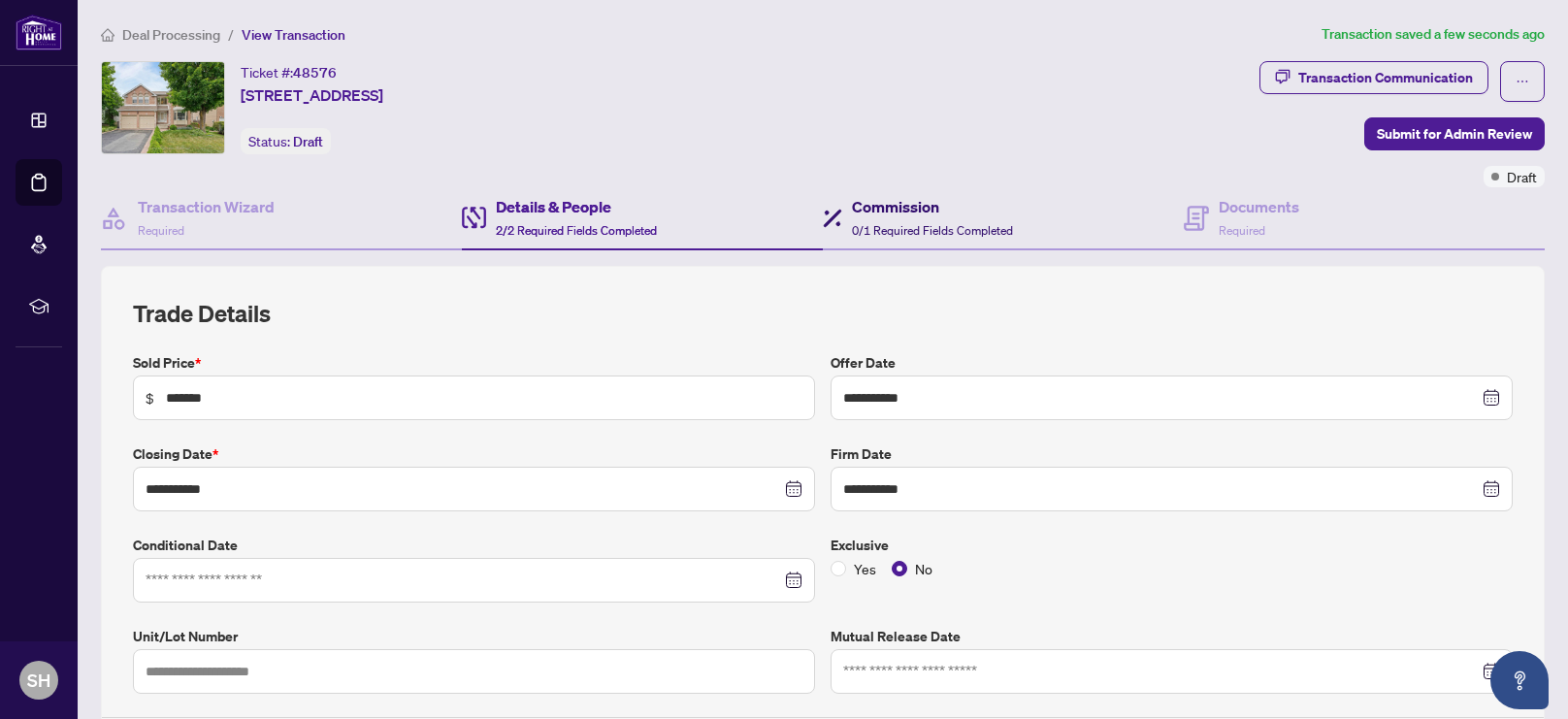
click at [911, 236] on div "Commission 0/1 Required Fields Completed" at bounding box center [932, 218] width 161 height 46
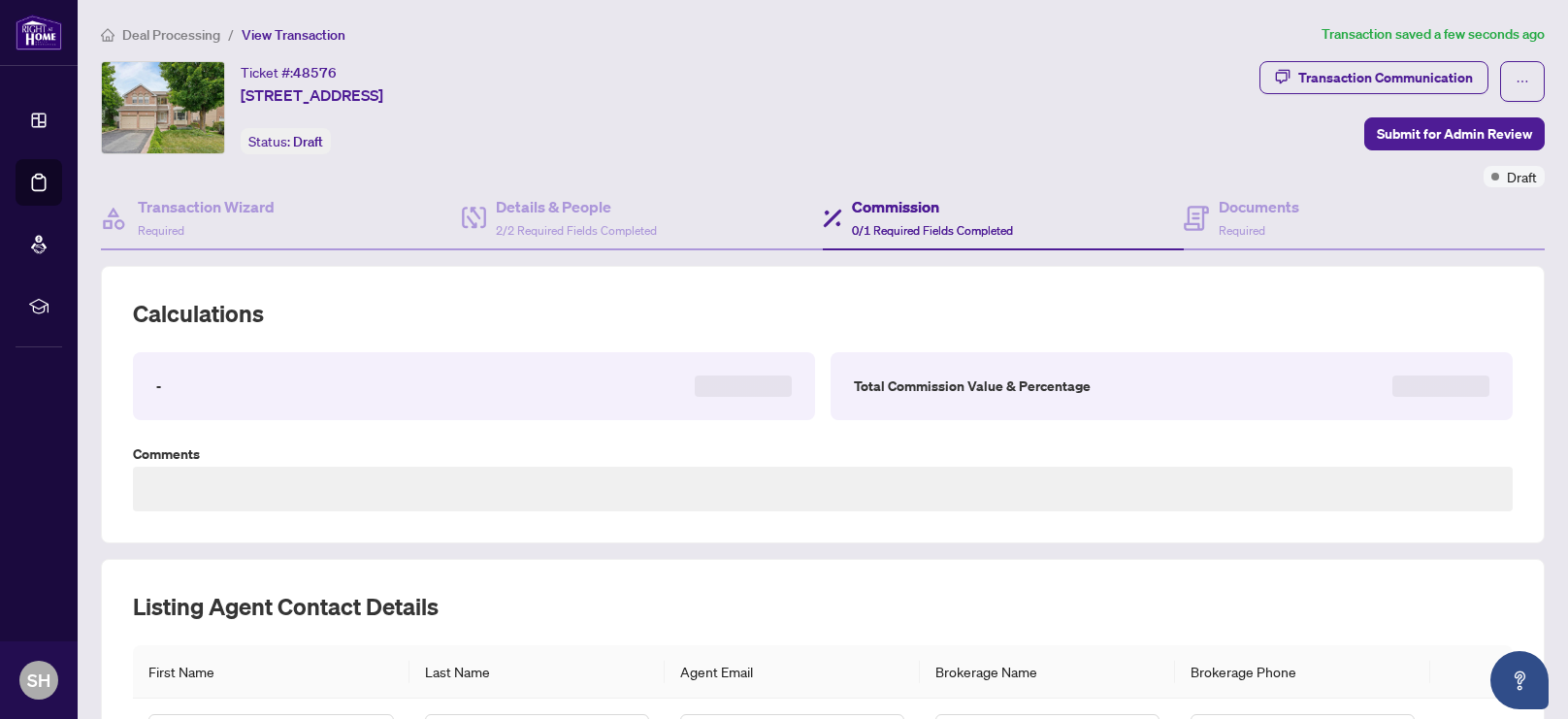
type textarea "**********"
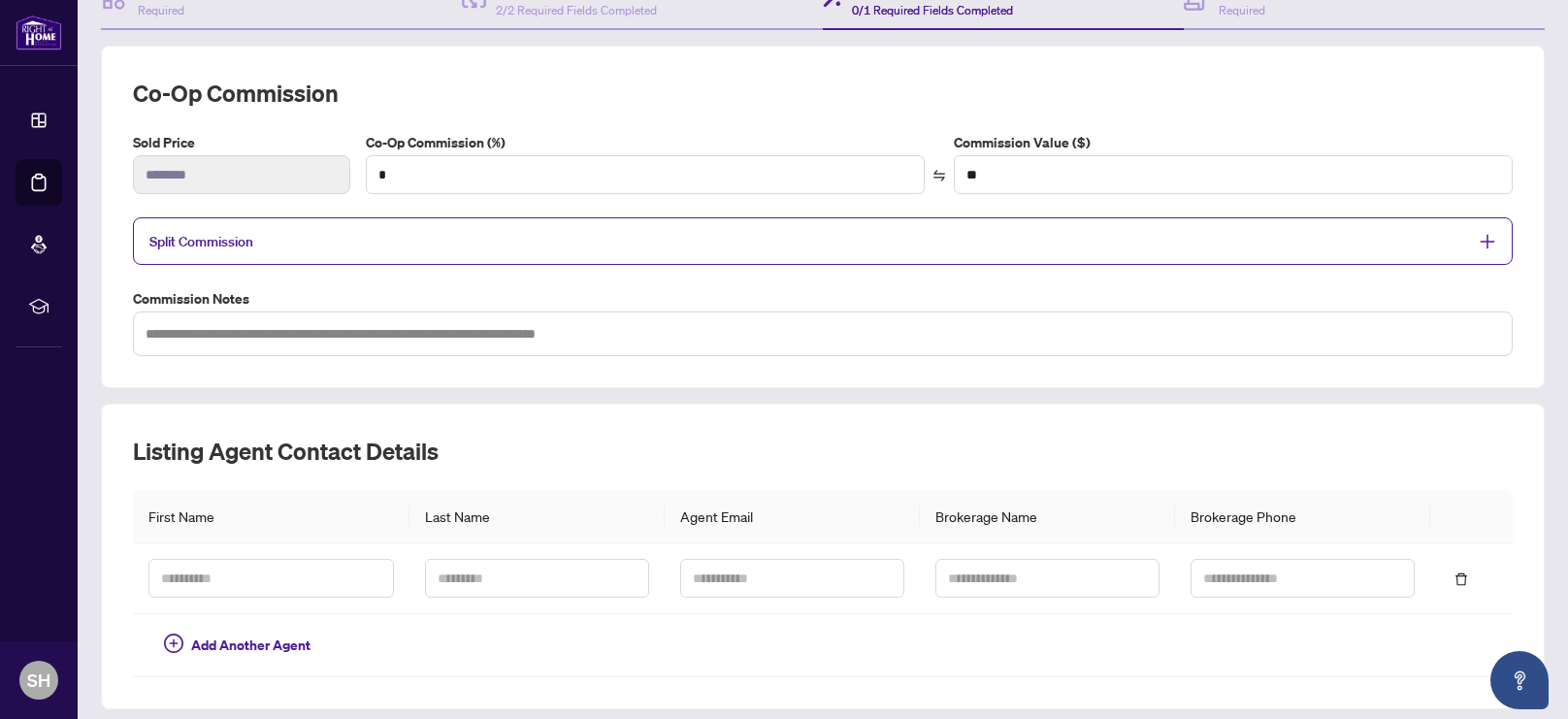
scroll to position [251, 0]
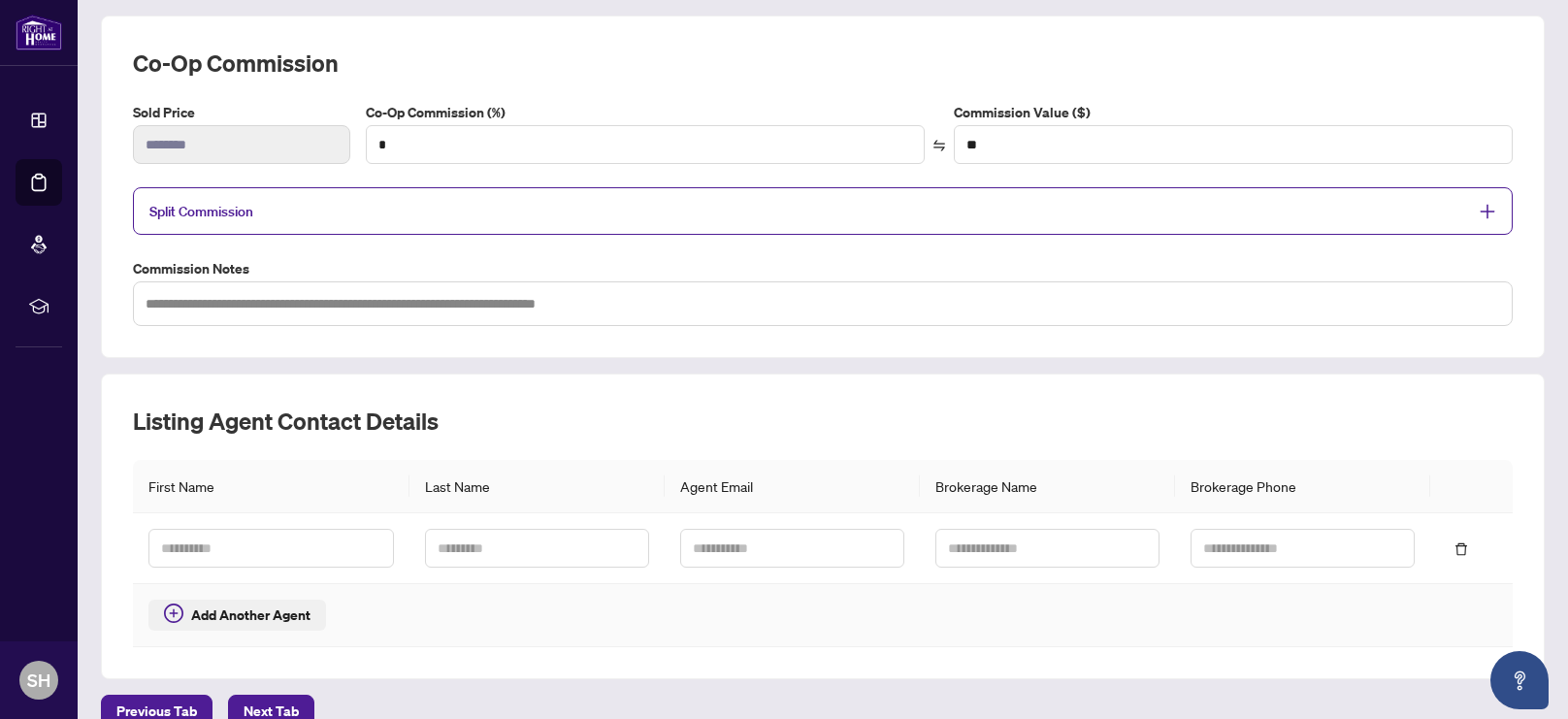
click at [215, 607] on span "Add Another Agent" at bounding box center [251, 614] width 120 height 21
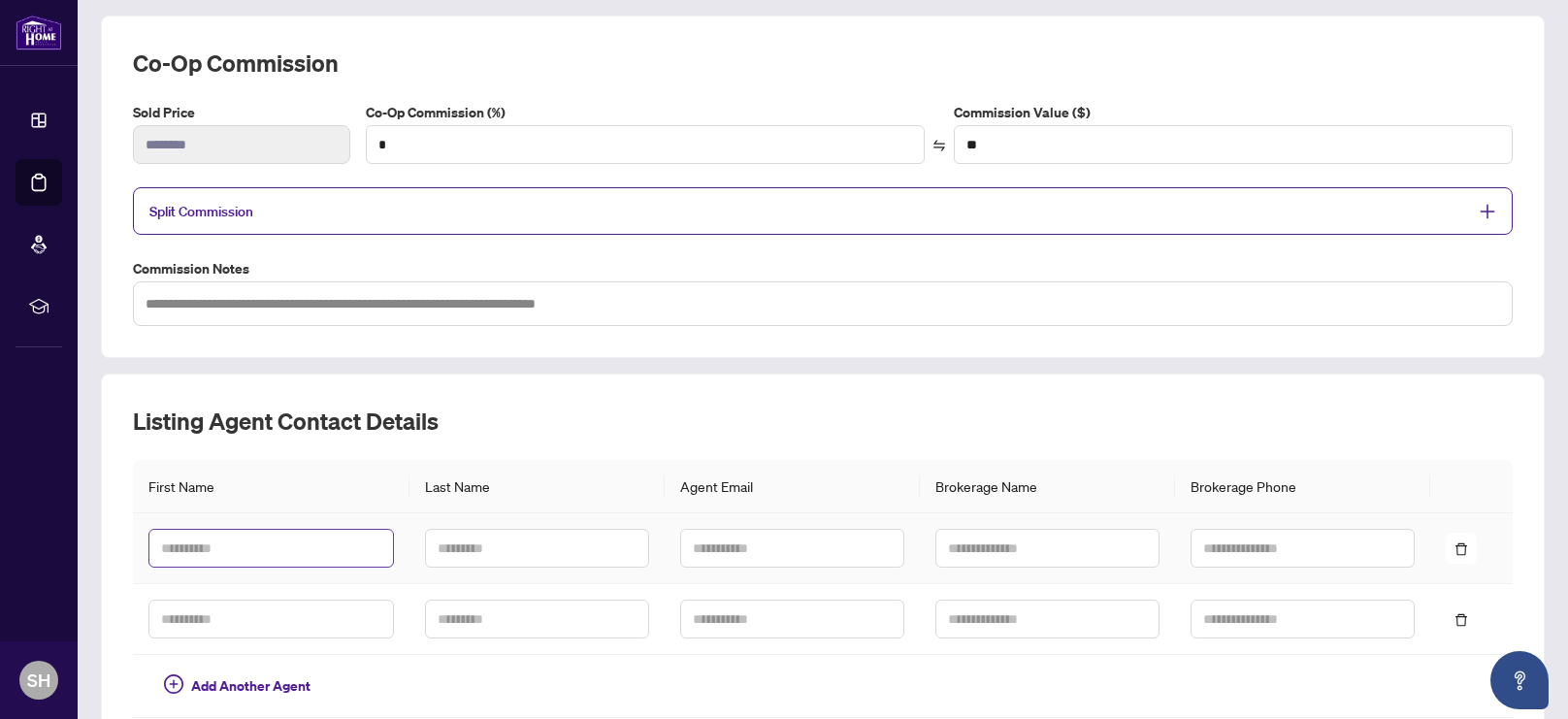
scroll to position [414, 0]
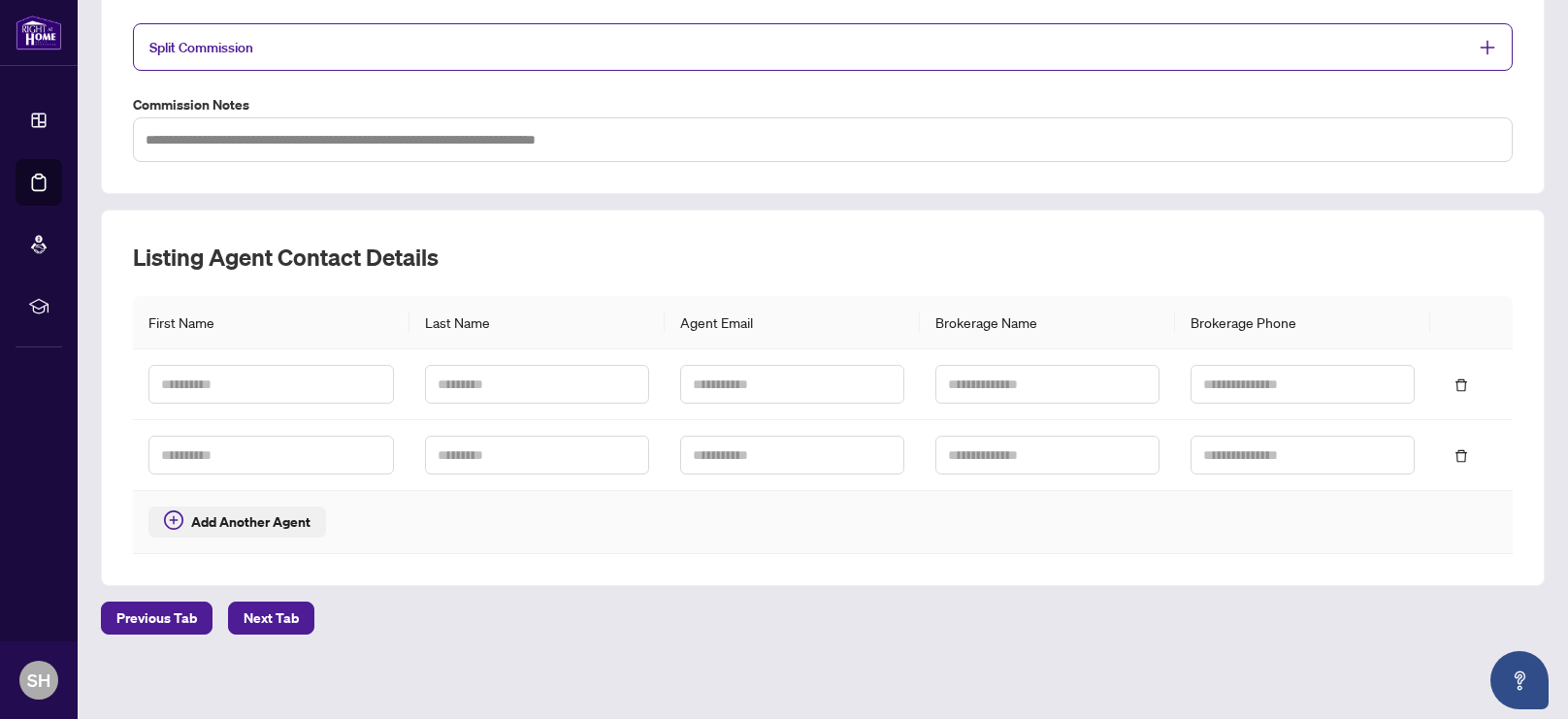
click at [229, 515] on span "Add Another Agent" at bounding box center [251, 521] width 120 height 21
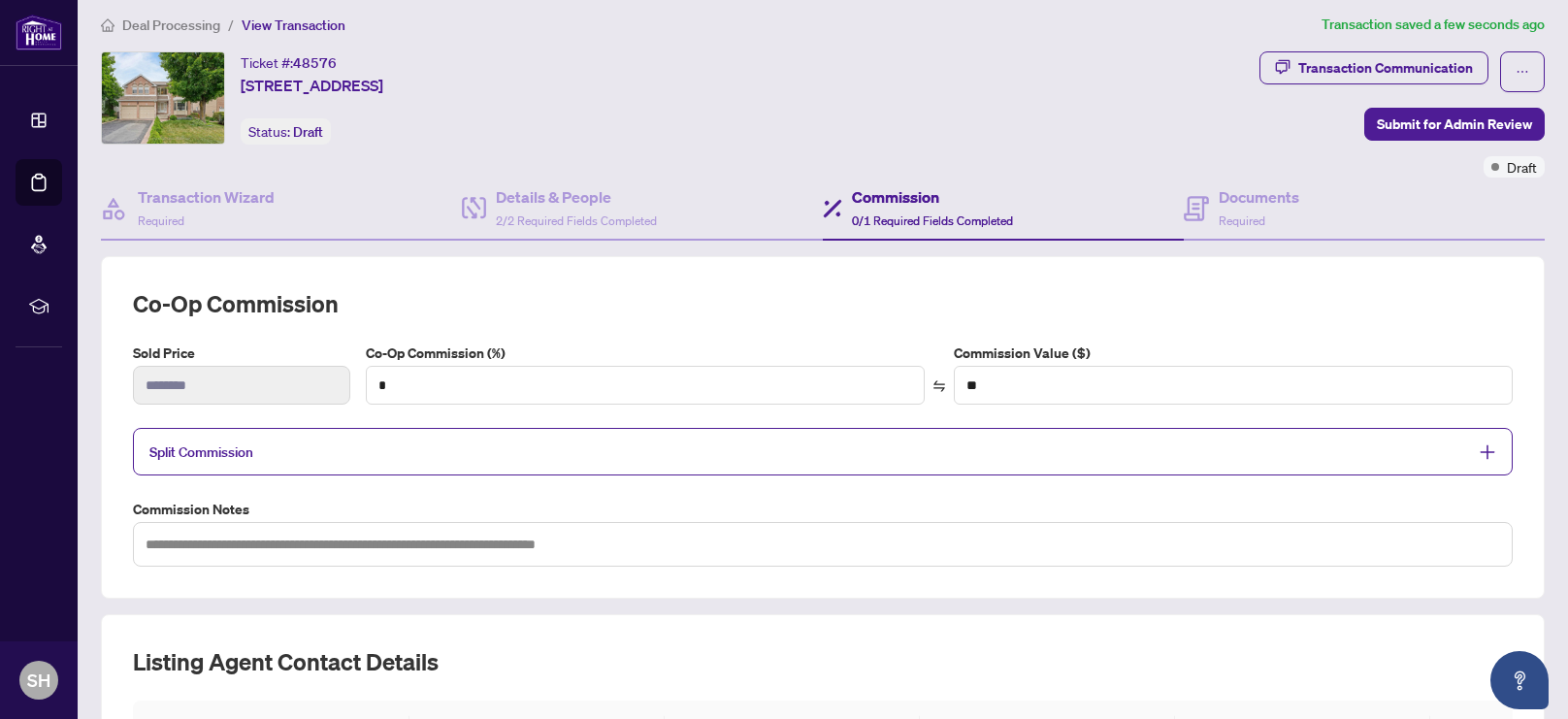
scroll to position [0, 0]
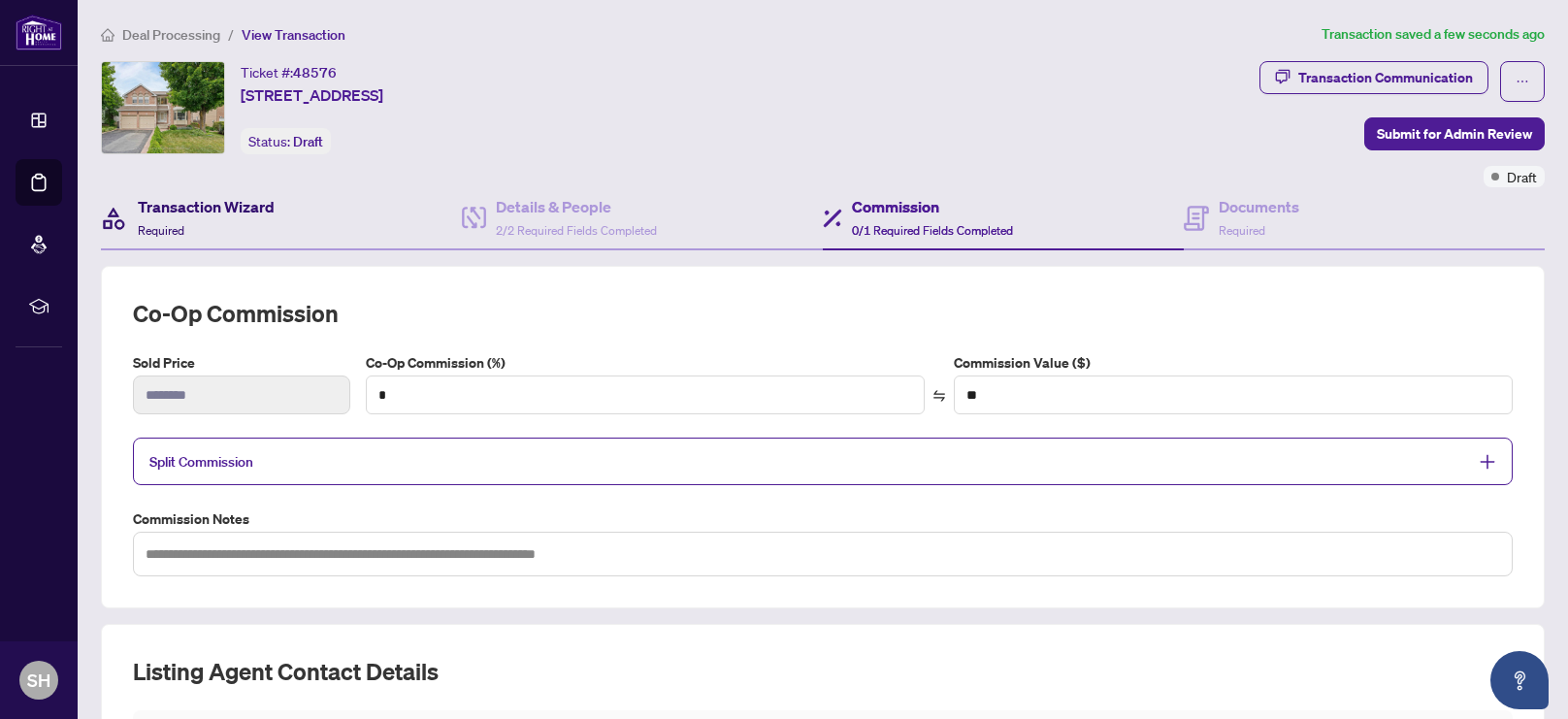
click at [203, 208] on h4 "Transaction Wizard" at bounding box center [206, 206] width 137 height 23
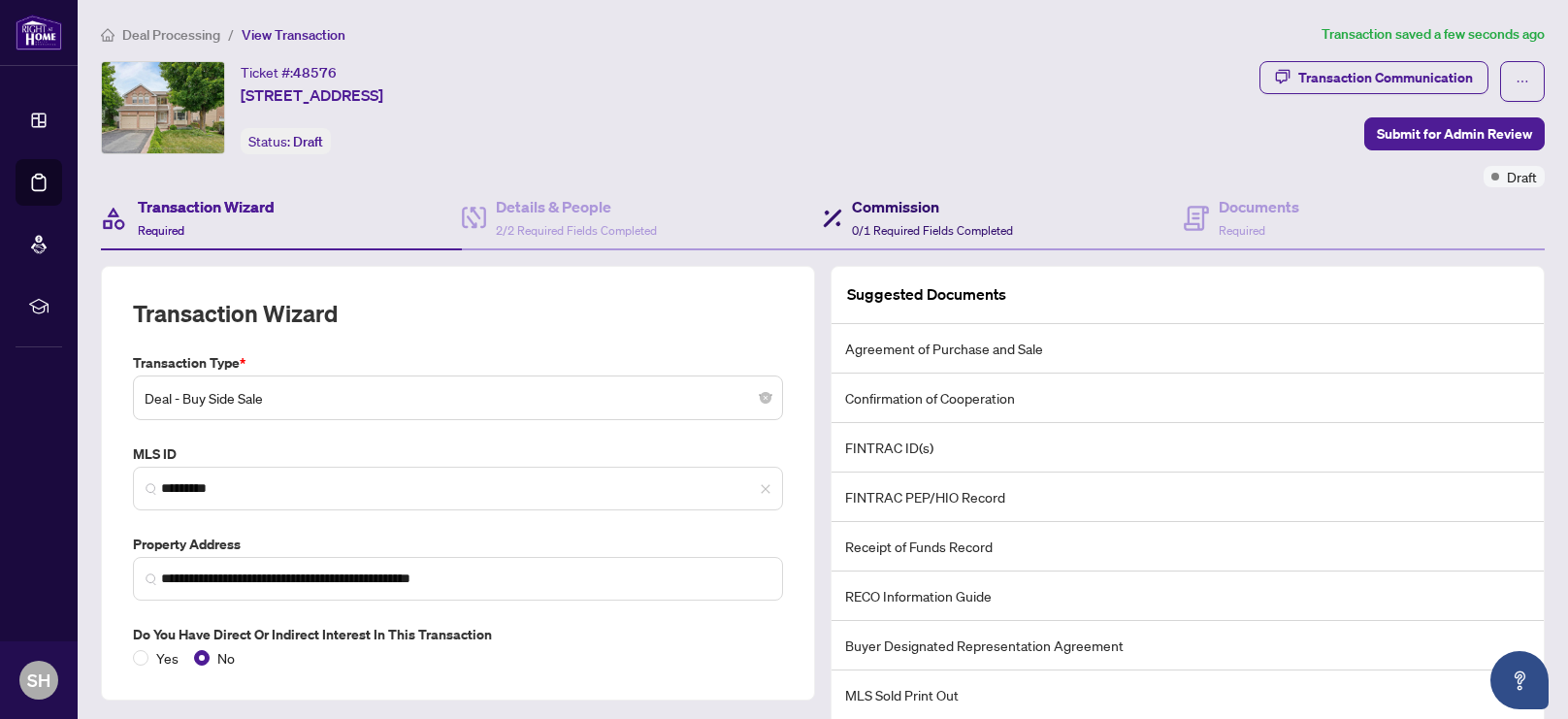
click at [935, 228] on span "0/1 Required Fields Completed" at bounding box center [932, 231] width 161 height 15
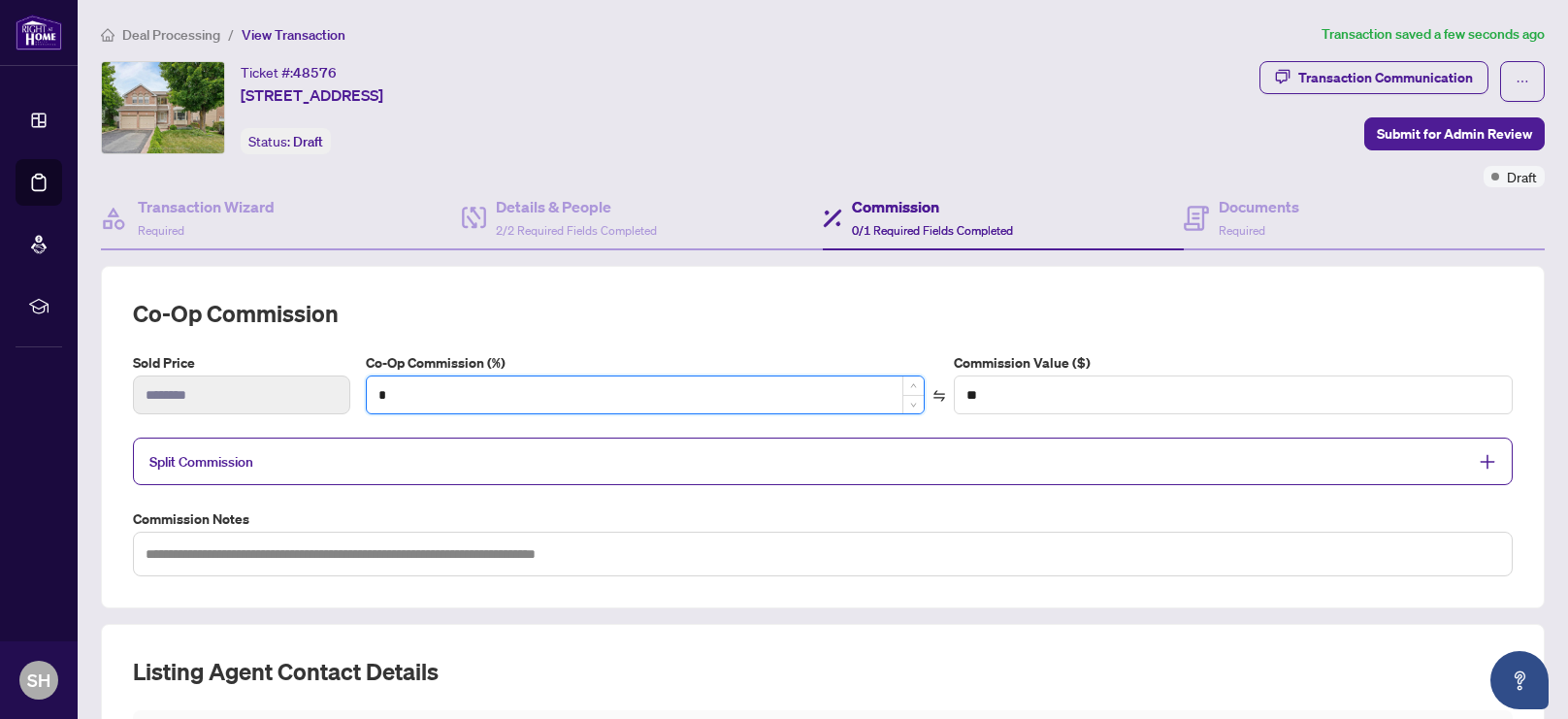
click at [444, 396] on input "*" at bounding box center [645, 394] width 557 height 37
click at [911, 402] on icon "down" at bounding box center [914, 402] width 7 height 7
type input "*"
type input "******"
click at [913, 384] on icon "up" at bounding box center [914, 387] width 7 height 7
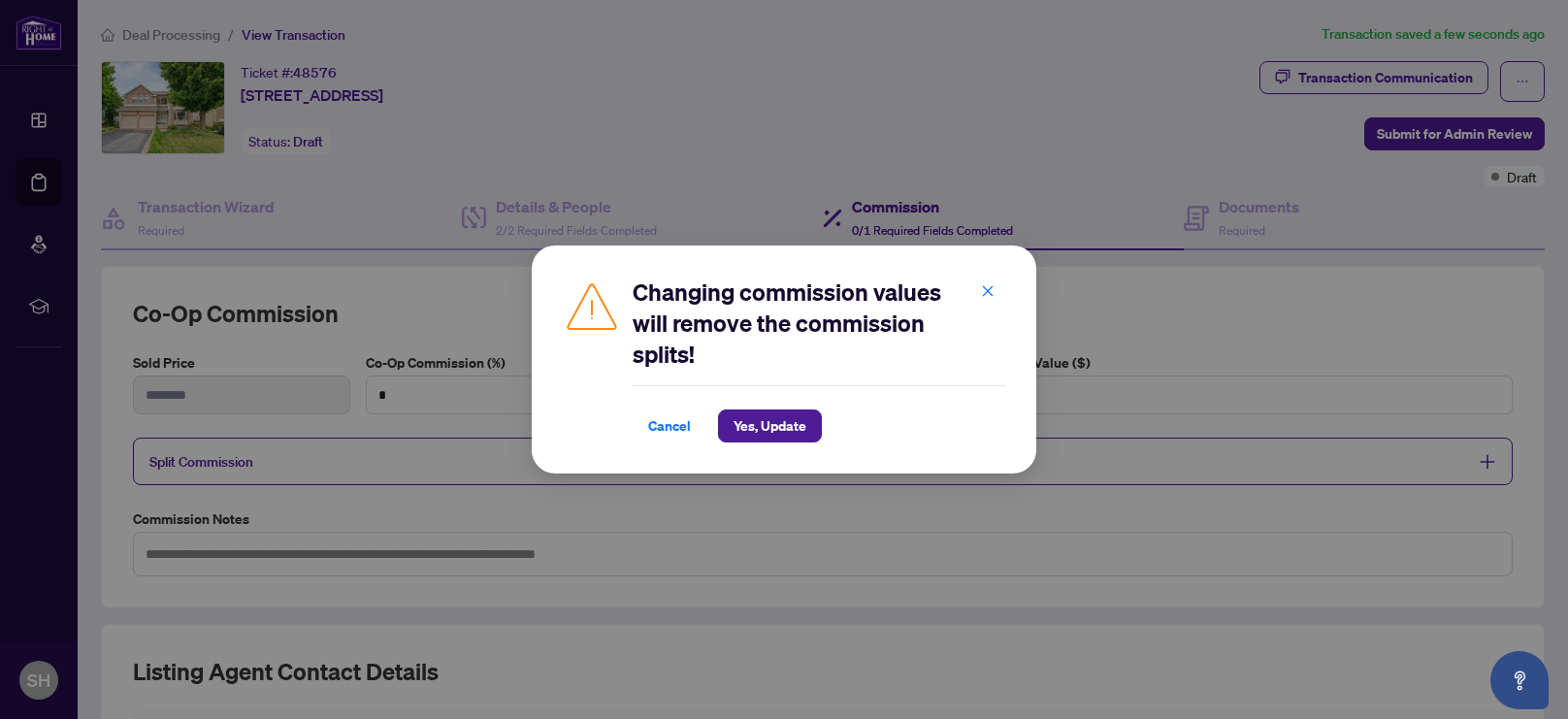
click at [577, 390] on div "Changing commission values will remove the commission splits! Cancel Yes, Update" at bounding box center [784, 360] width 442 height 166
click at [993, 293] on icon "close" at bounding box center [989, 292] width 14 height 14
type input "*"
type input "**"
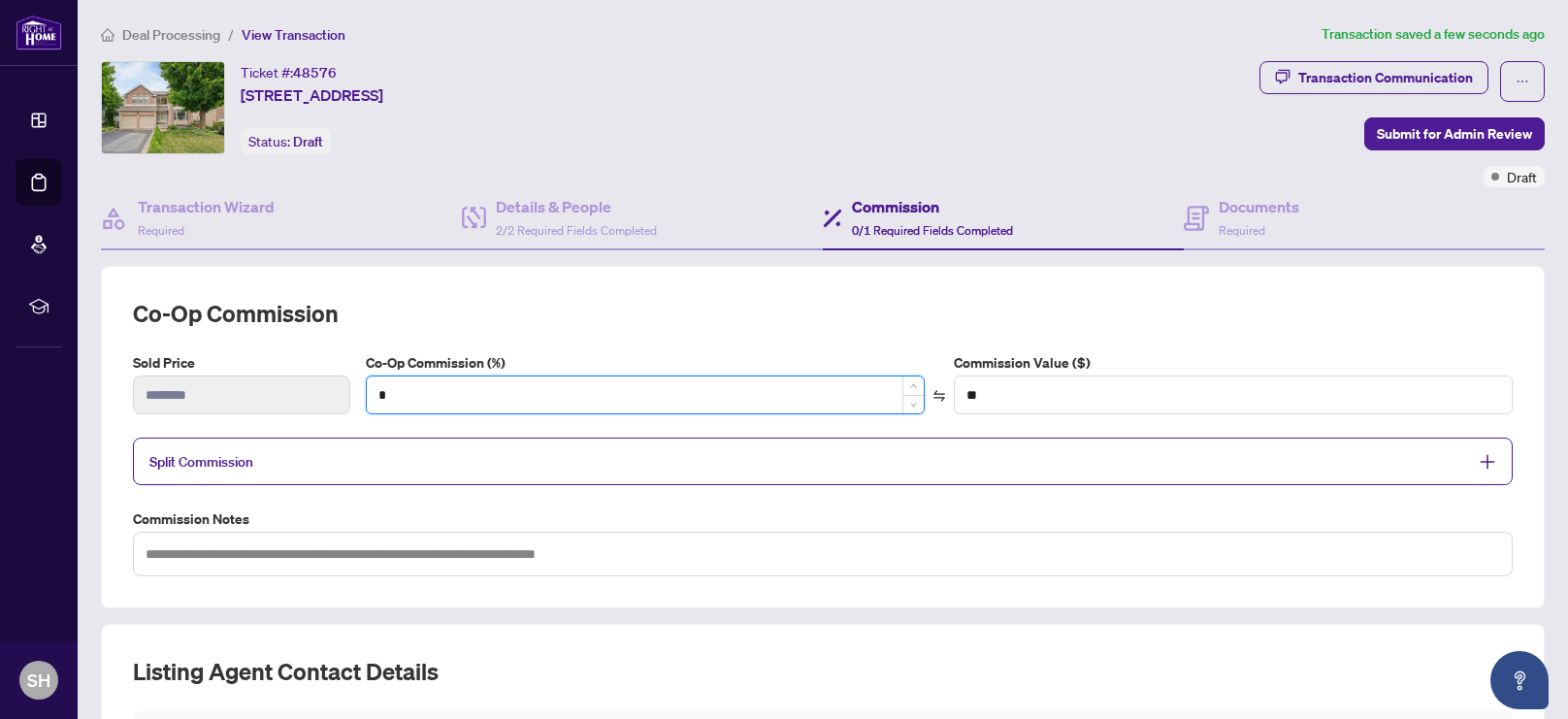
type input "**"
type input "********"
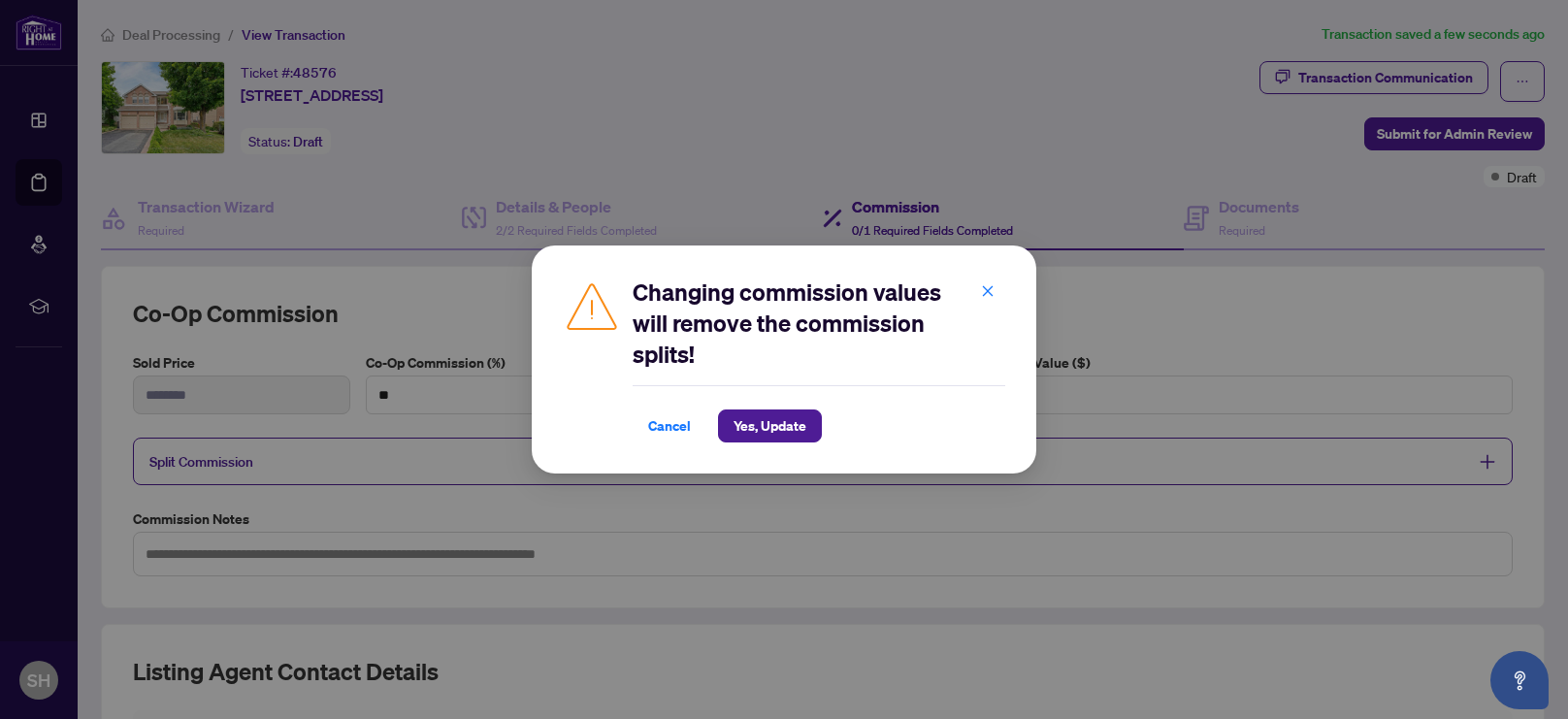
drag, startPoint x: 535, startPoint y: 409, endPoint x: 504, endPoint y: 405, distance: 31.3
click at [504, 405] on div "Changing commission values will remove the commission splits! Cancel Yes, Updat…" at bounding box center [784, 360] width 1568 height 719
click at [671, 422] on span "Cancel" at bounding box center [669, 425] width 43 height 31
type input "*"
type input "**"
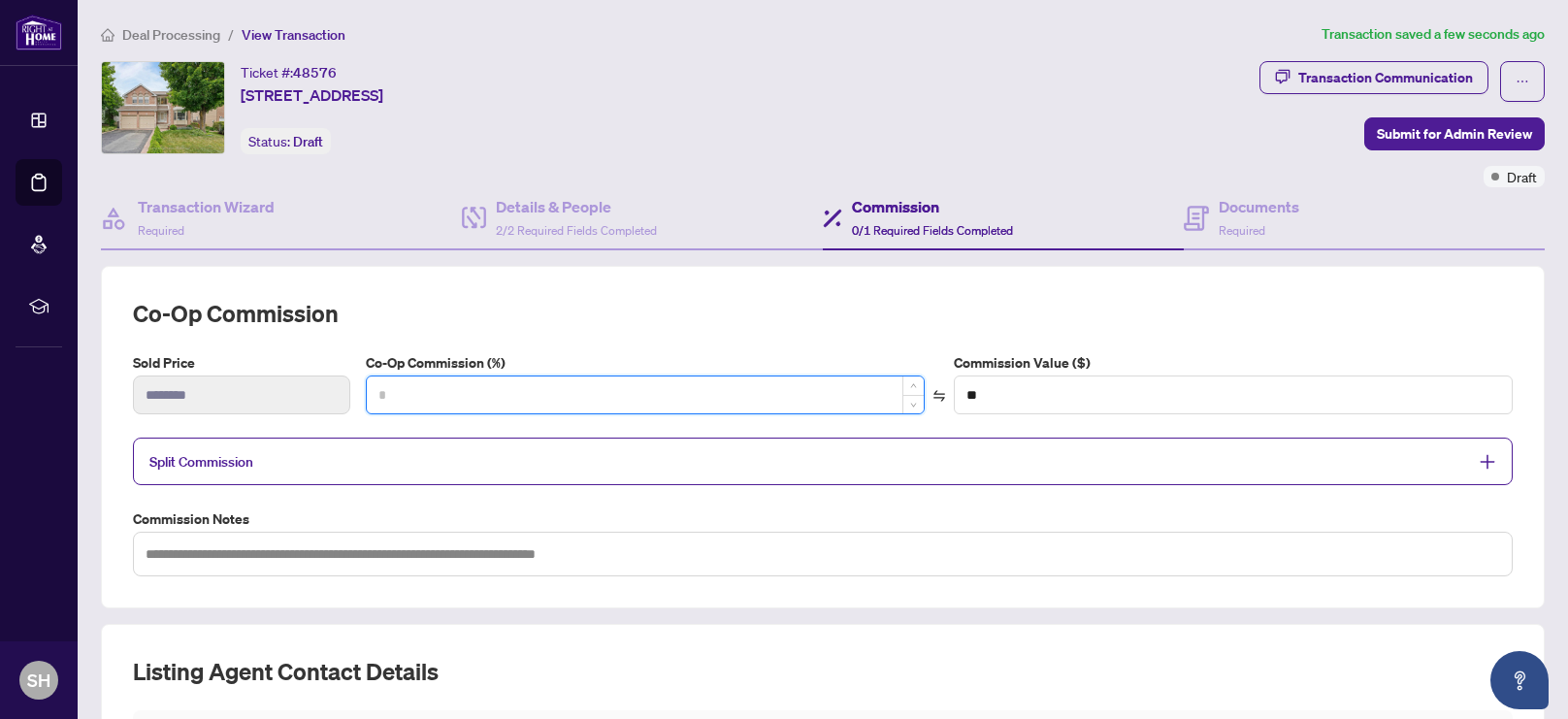
type input "*"
type input "*******"
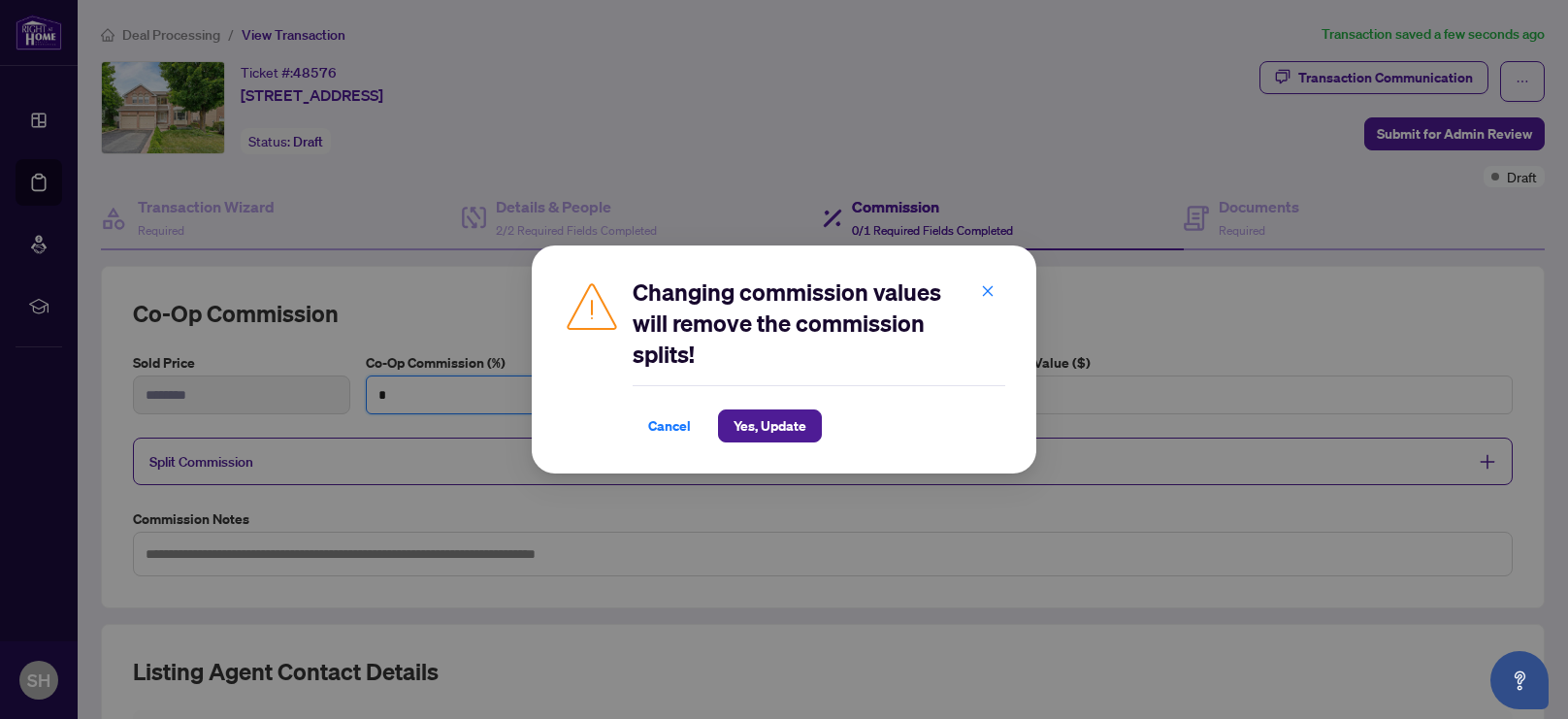
type input "*"
click at [781, 433] on span "Yes, Update" at bounding box center [770, 425] width 73 height 31
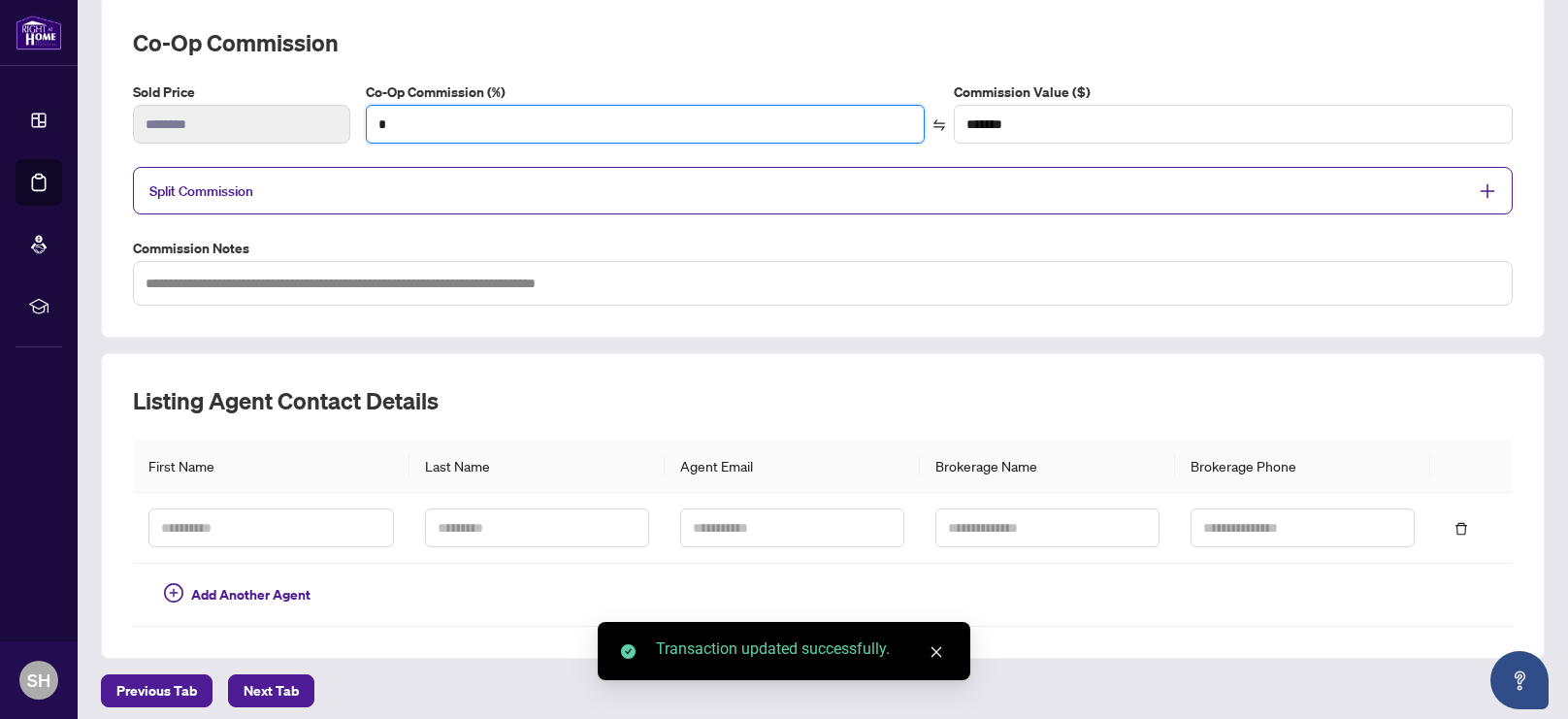
scroll to position [273, 0]
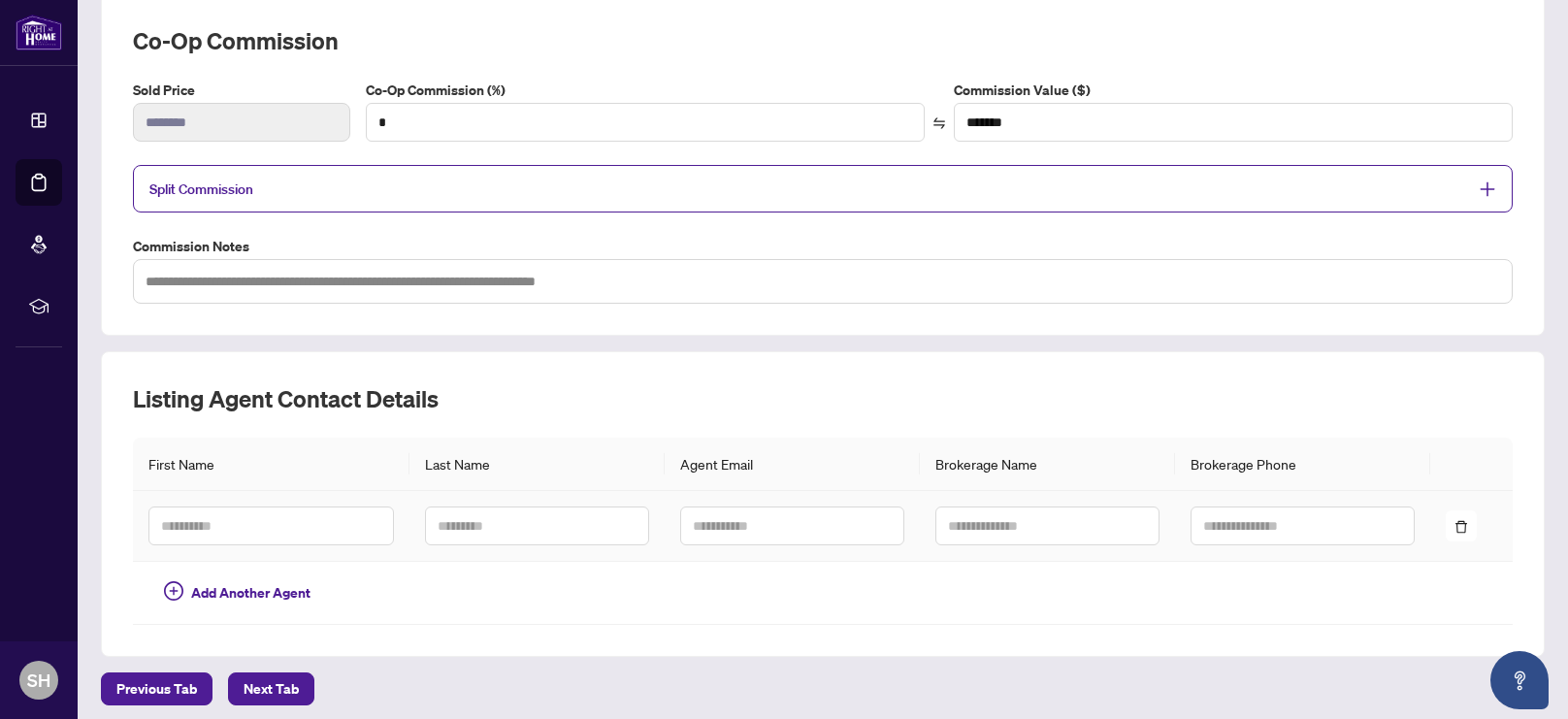
click at [288, 539] on td at bounding box center [271, 526] width 277 height 71
click at [281, 528] on input "text" at bounding box center [272, 525] width 246 height 39
type input "*****"
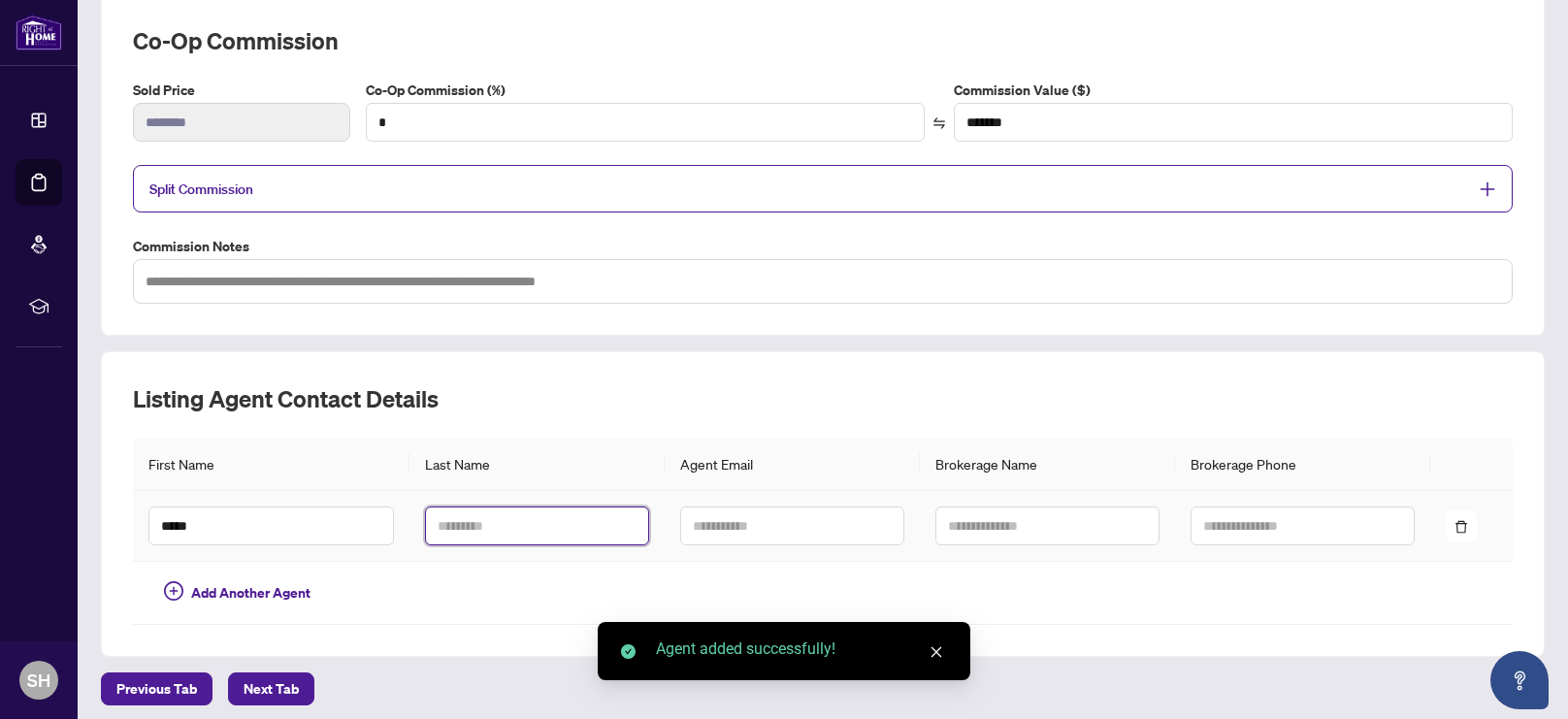
click at [515, 520] on input "text" at bounding box center [537, 525] width 224 height 39
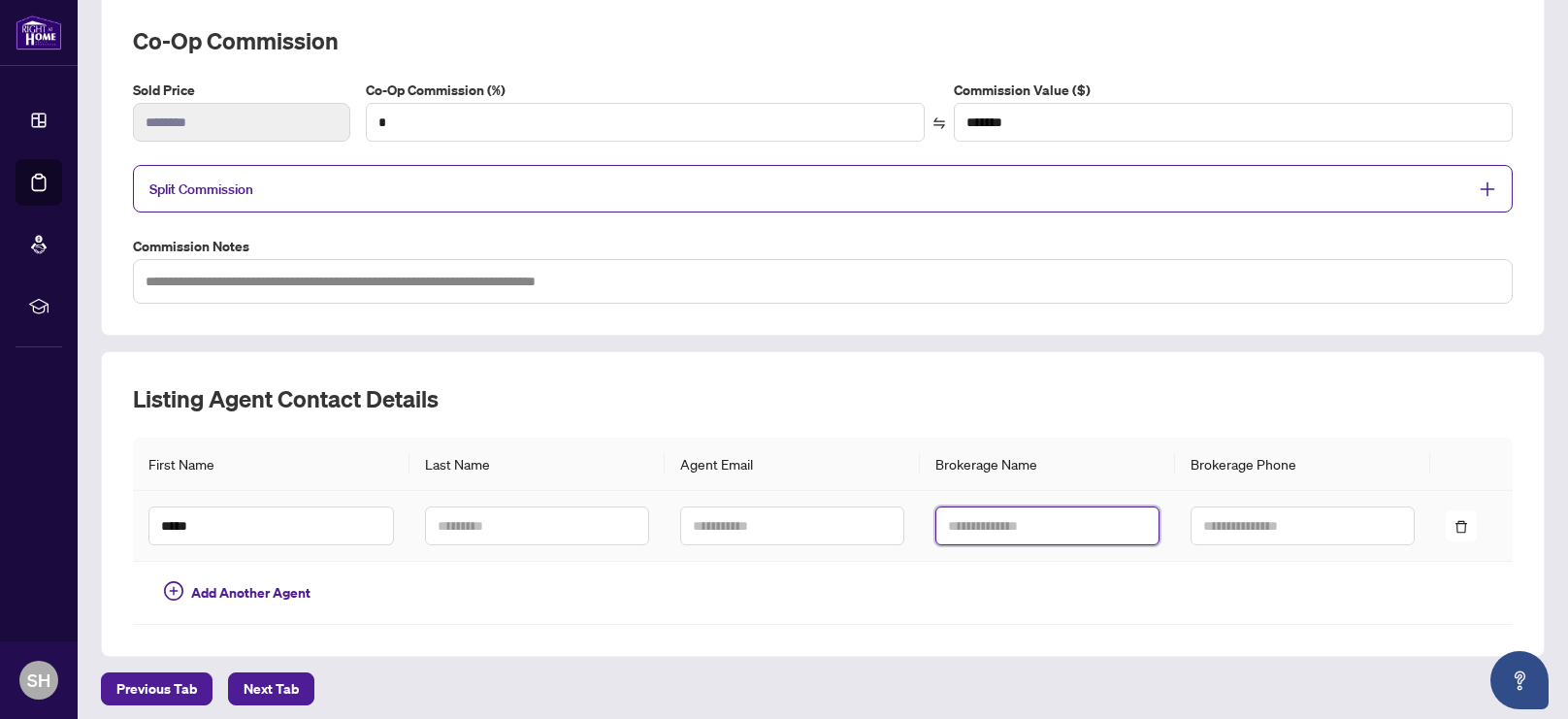
click at [1077, 511] on input "text" at bounding box center [1048, 525] width 224 height 39
click at [499, 506] on input "text" at bounding box center [537, 525] width 224 height 39
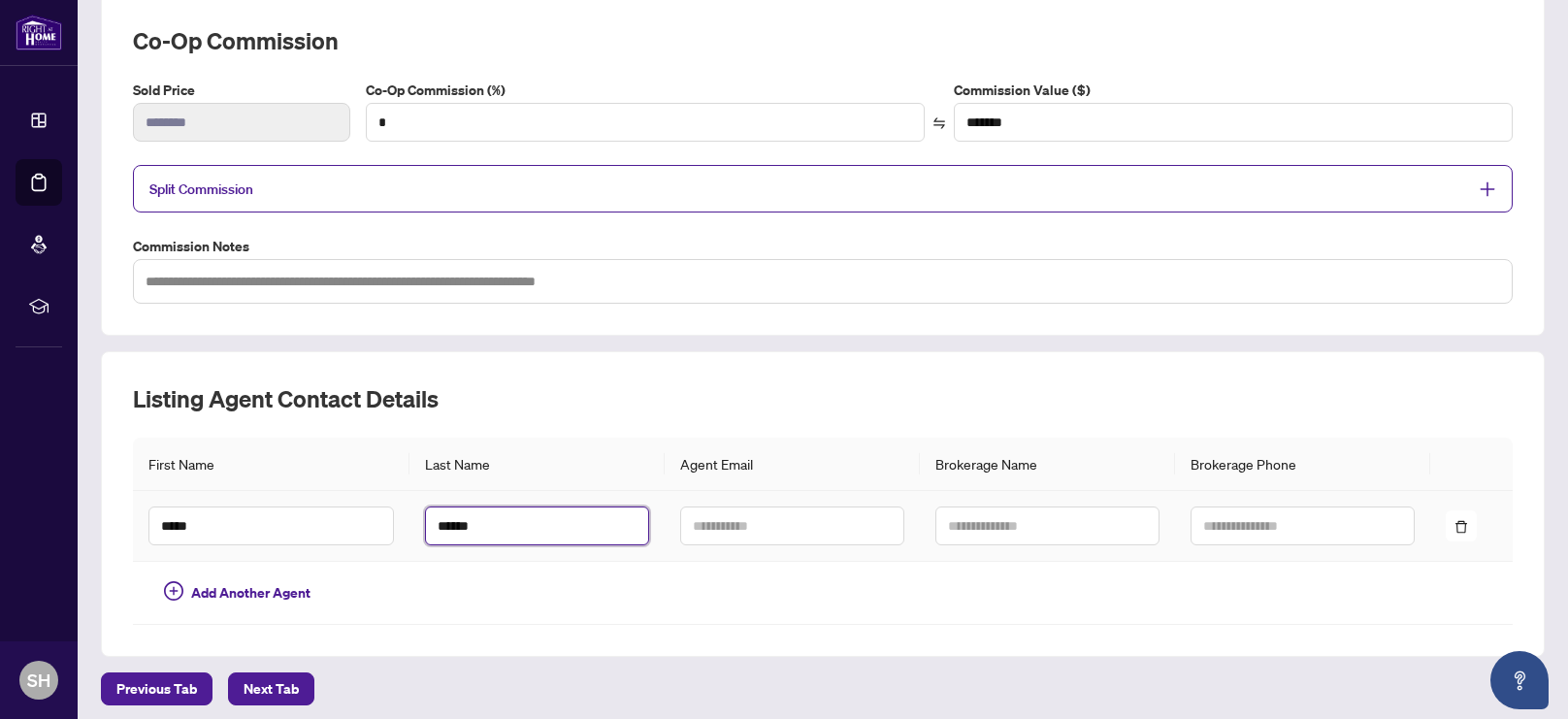
type input "******"
click at [727, 518] on input "text" at bounding box center [792, 525] width 224 height 39
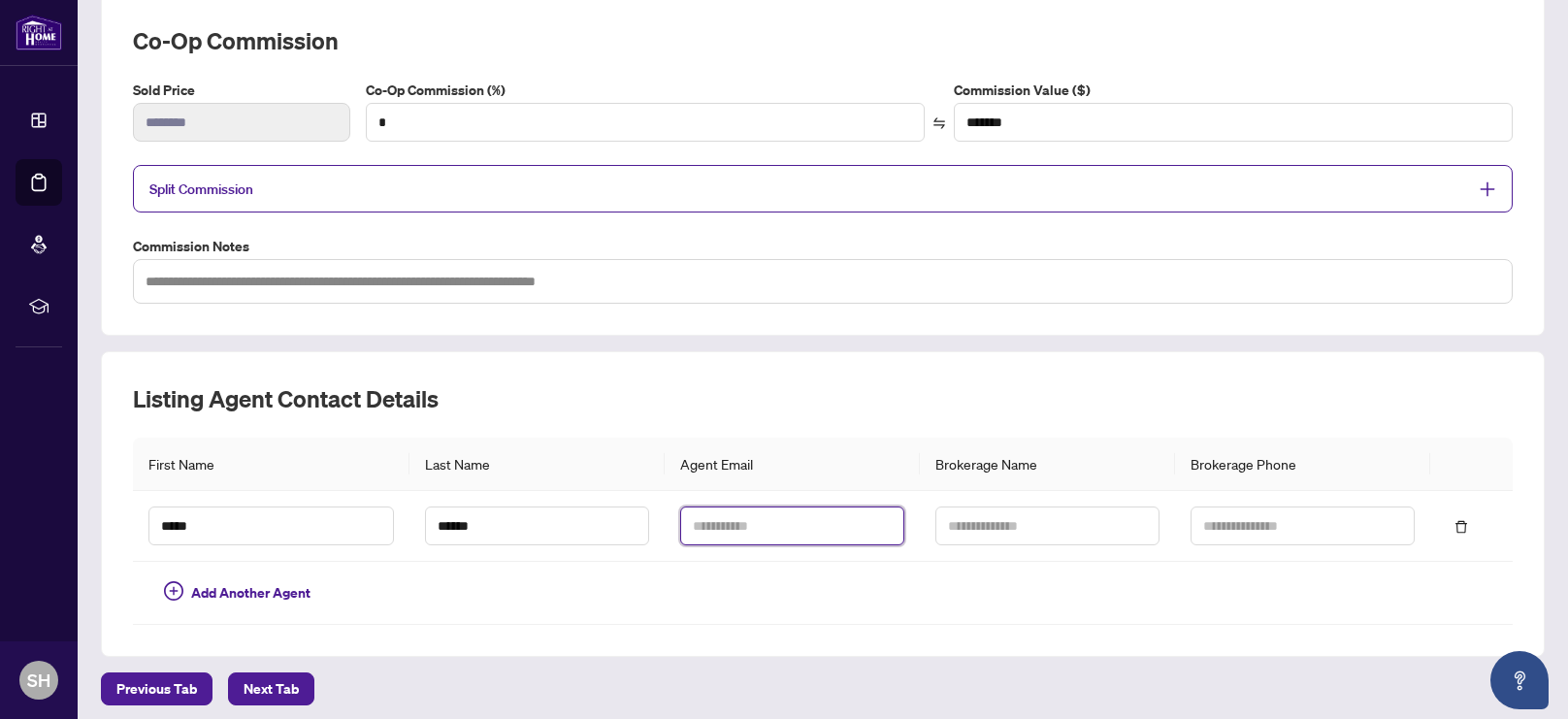
paste input "**********"
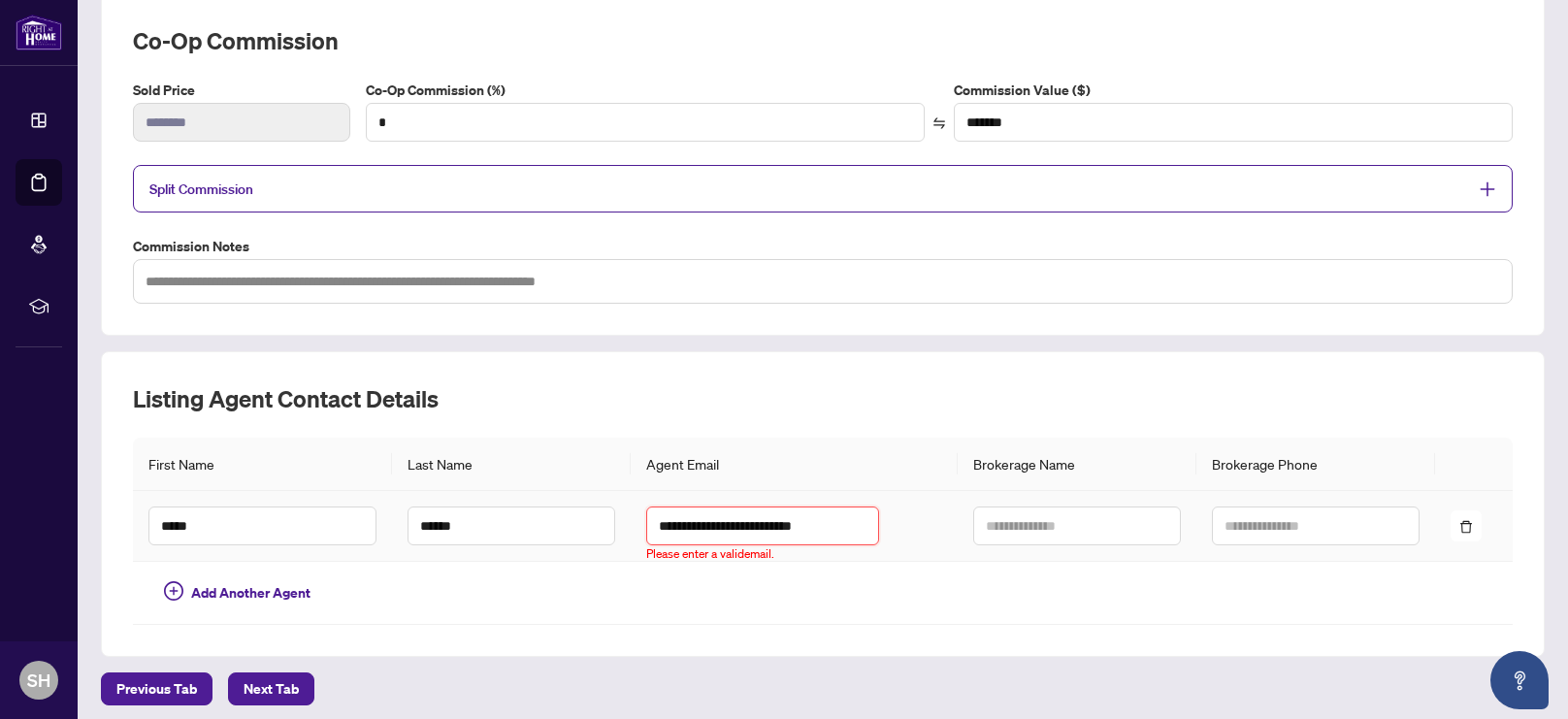
click at [708, 524] on input "**********" at bounding box center [762, 525] width 232 height 39
click at [831, 518] on input "**********" at bounding box center [762, 525] width 232 height 39
click at [702, 525] on input "**********" at bounding box center [762, 525] width 232 height 39
type input "**********"
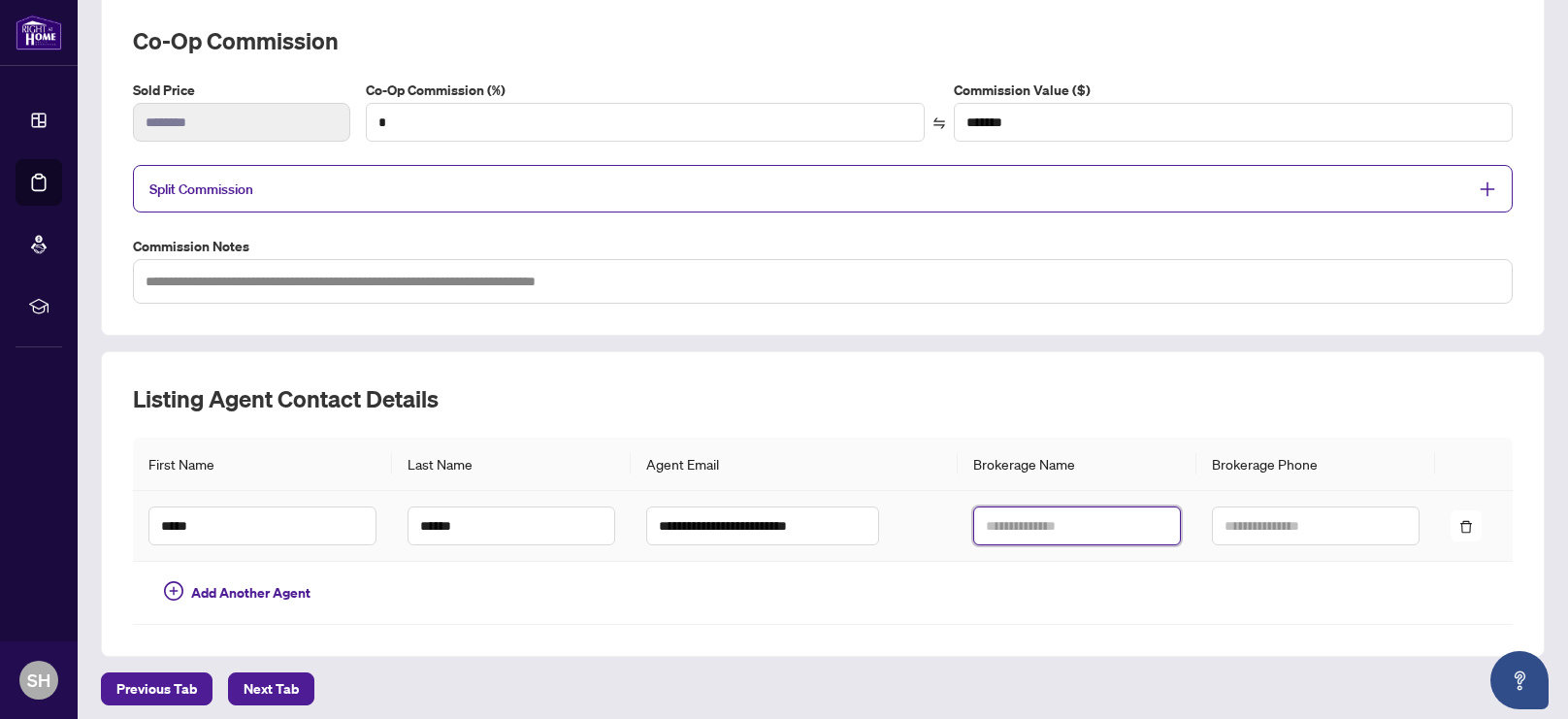
click at [1016, 518] on input "text" at bounding box center [1078, 525] width 208 height 39
paste input "**********"
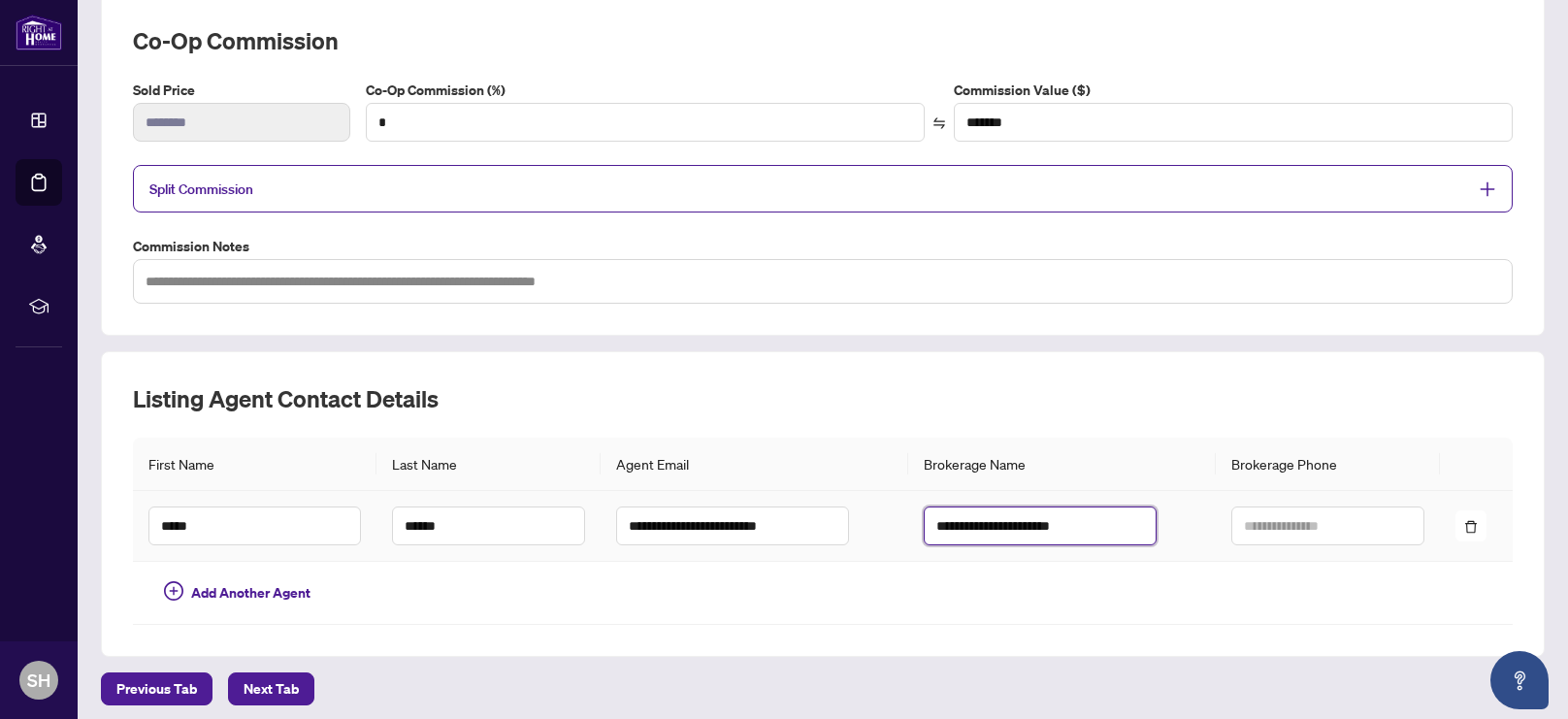
click at [985, 526] on input "**********" at bounding box center [1040, 525] width 232 height 39
click at [1149, 530] on input "**********" at bounding box center [1040, 525] width 232 height 39
click at [977, 524] on input "**********" at bounding box center [1040, 525] width 232 height 39
type input "**********"
click at [1233, 526] on input "text" at bounding box center [1327, 525] width 193 height 39
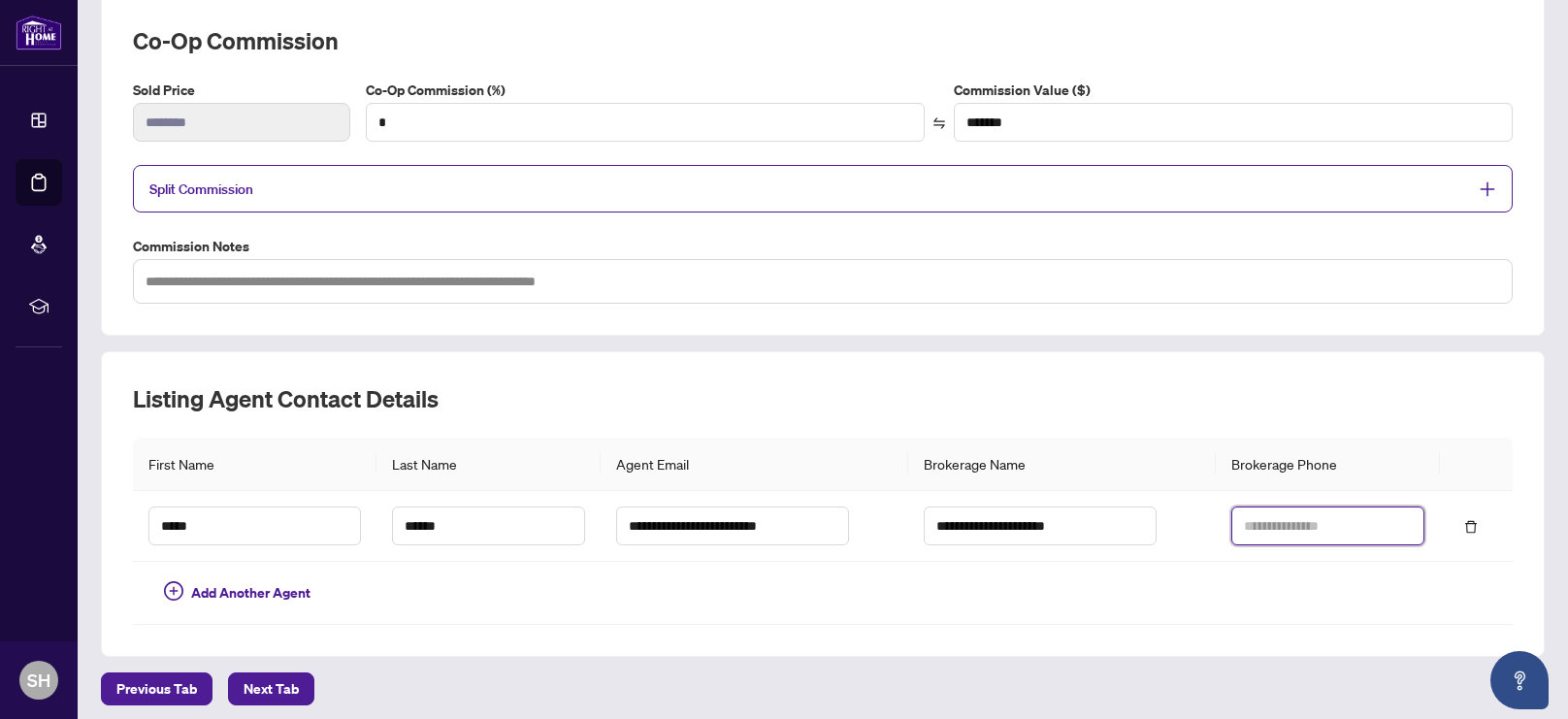
paste input "**********"
type input "**********"
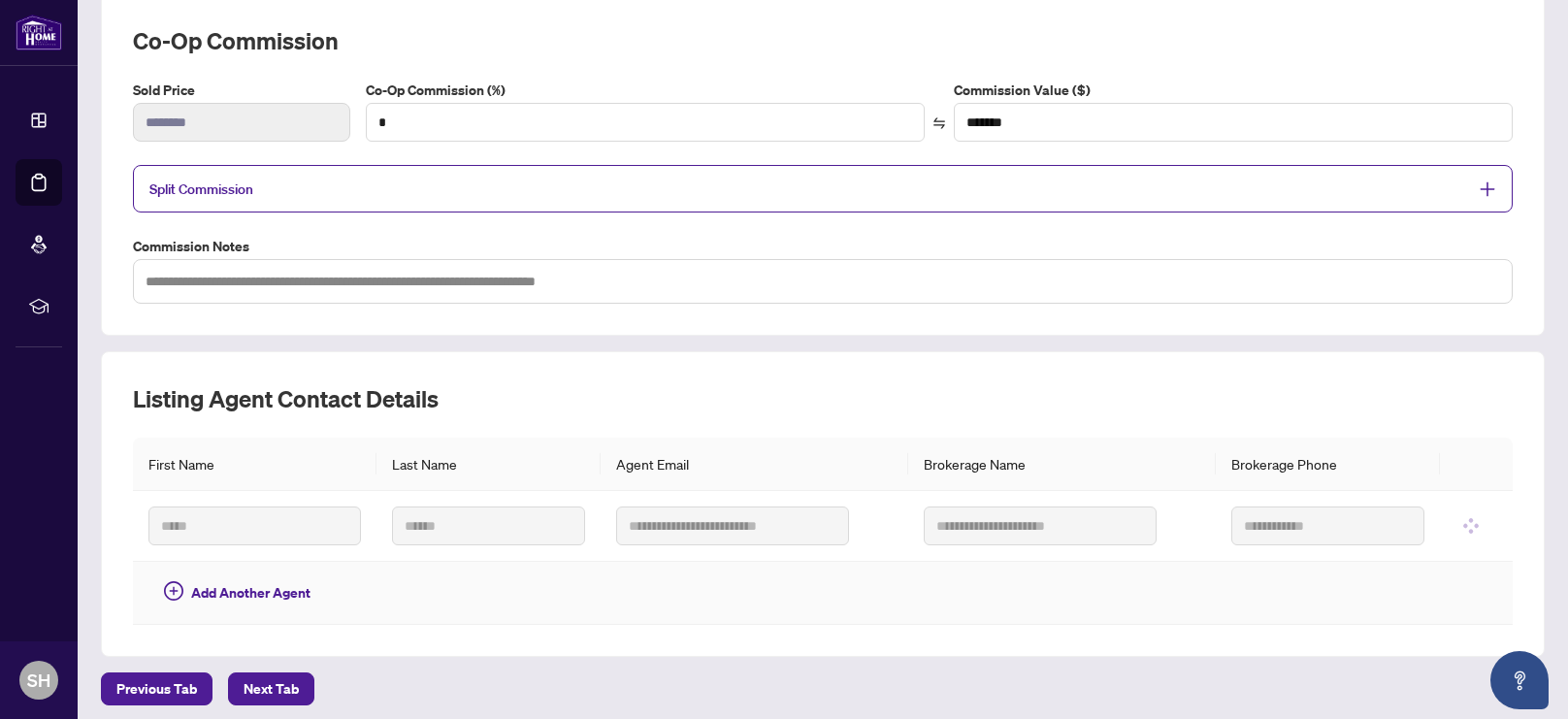
click at [800, 583] on td at bounding box center [755, 593] width 308 height 63
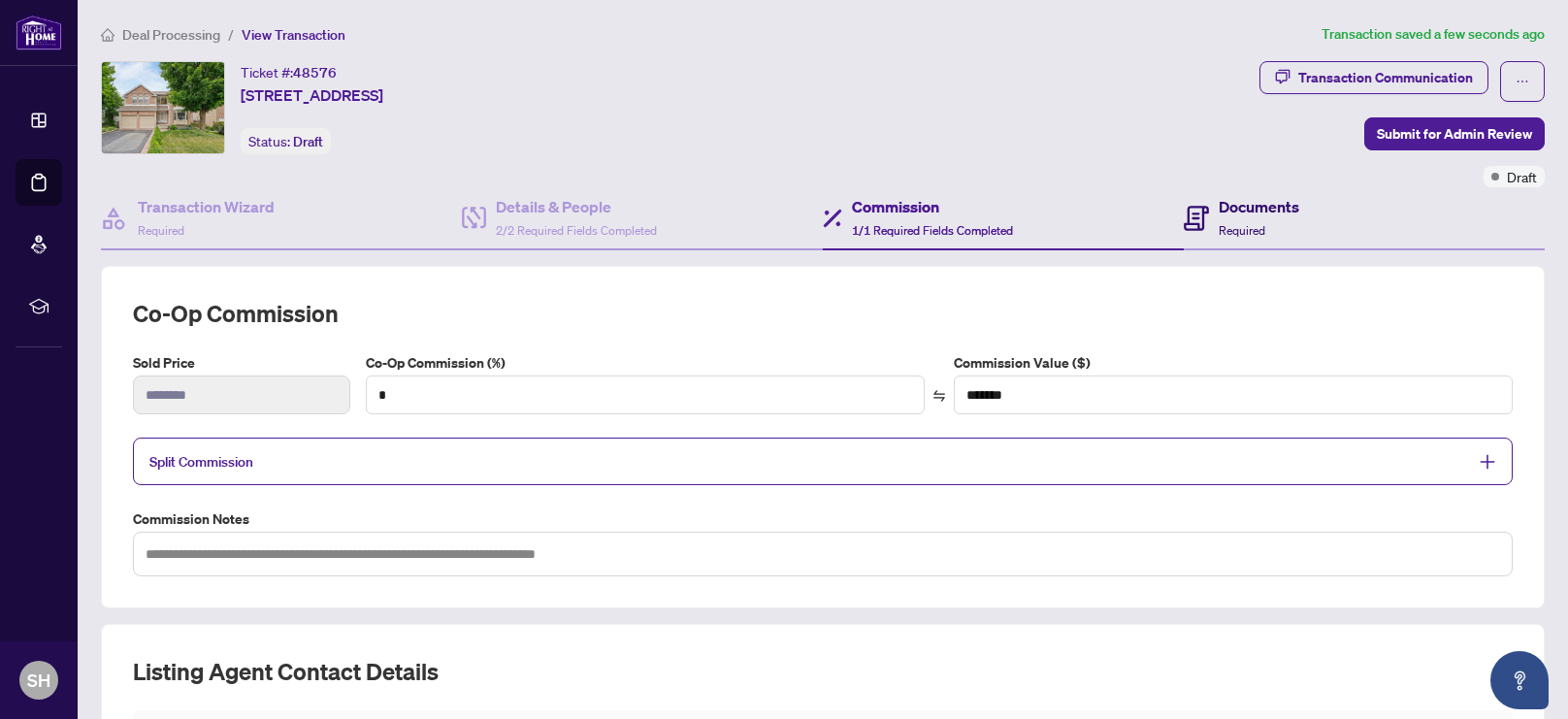
click at [1252, 214] on h4 "Documents" at bounding box center [1259, 206] width 81 height 23
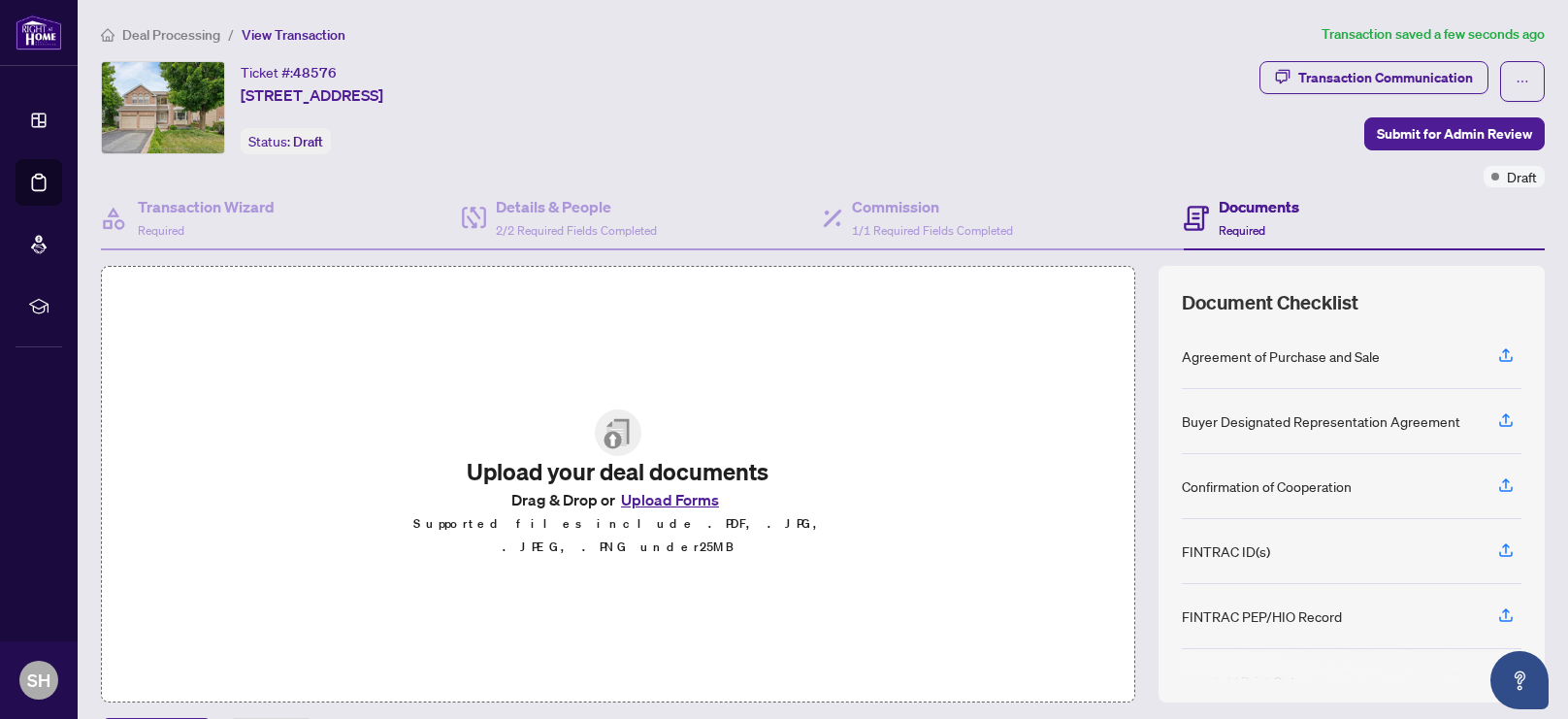
click at [671, 512] on button "Upload Forms" at bounding box center [670, 499] width 110 height 25
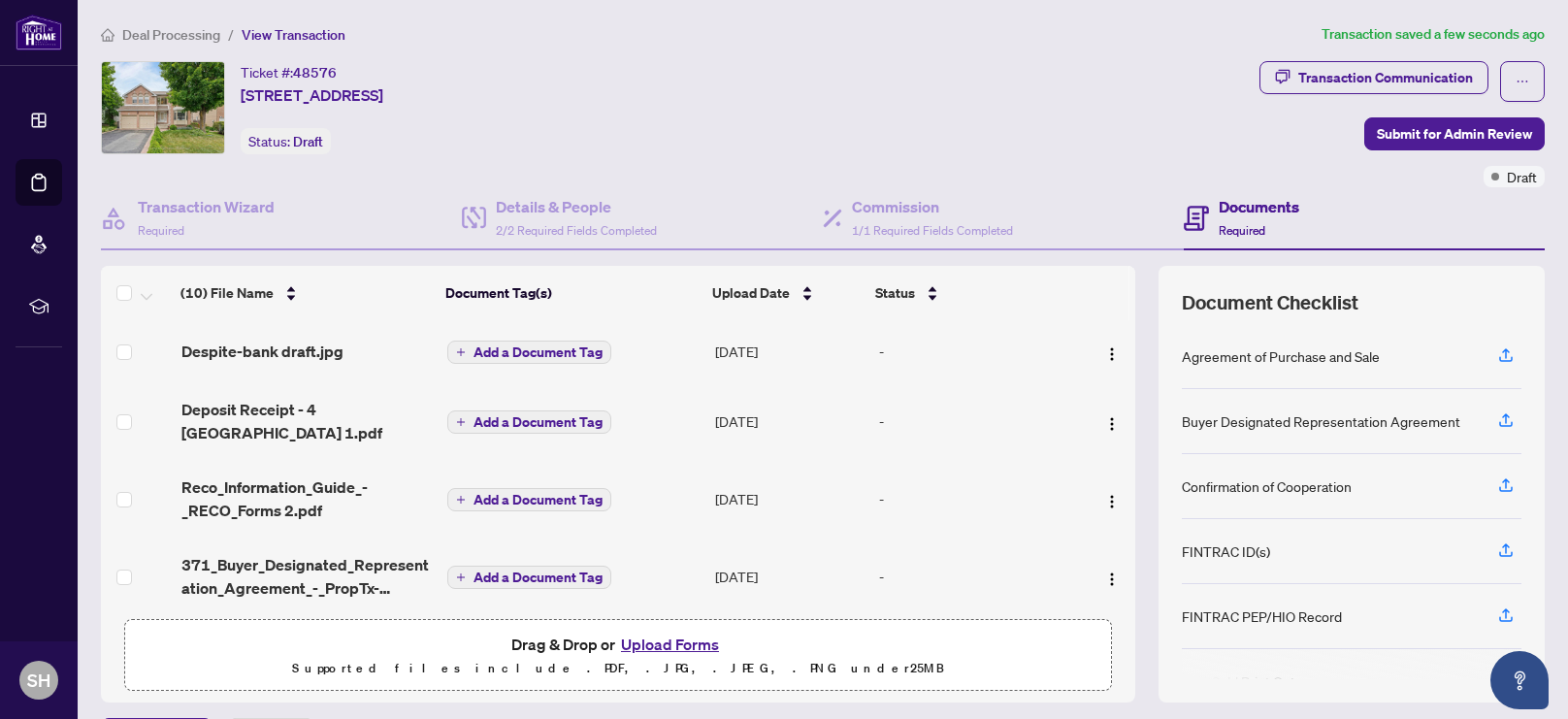
click at [680, 645] on button "Upload Forms" at bounding box center [670, 644] width 110 height 25
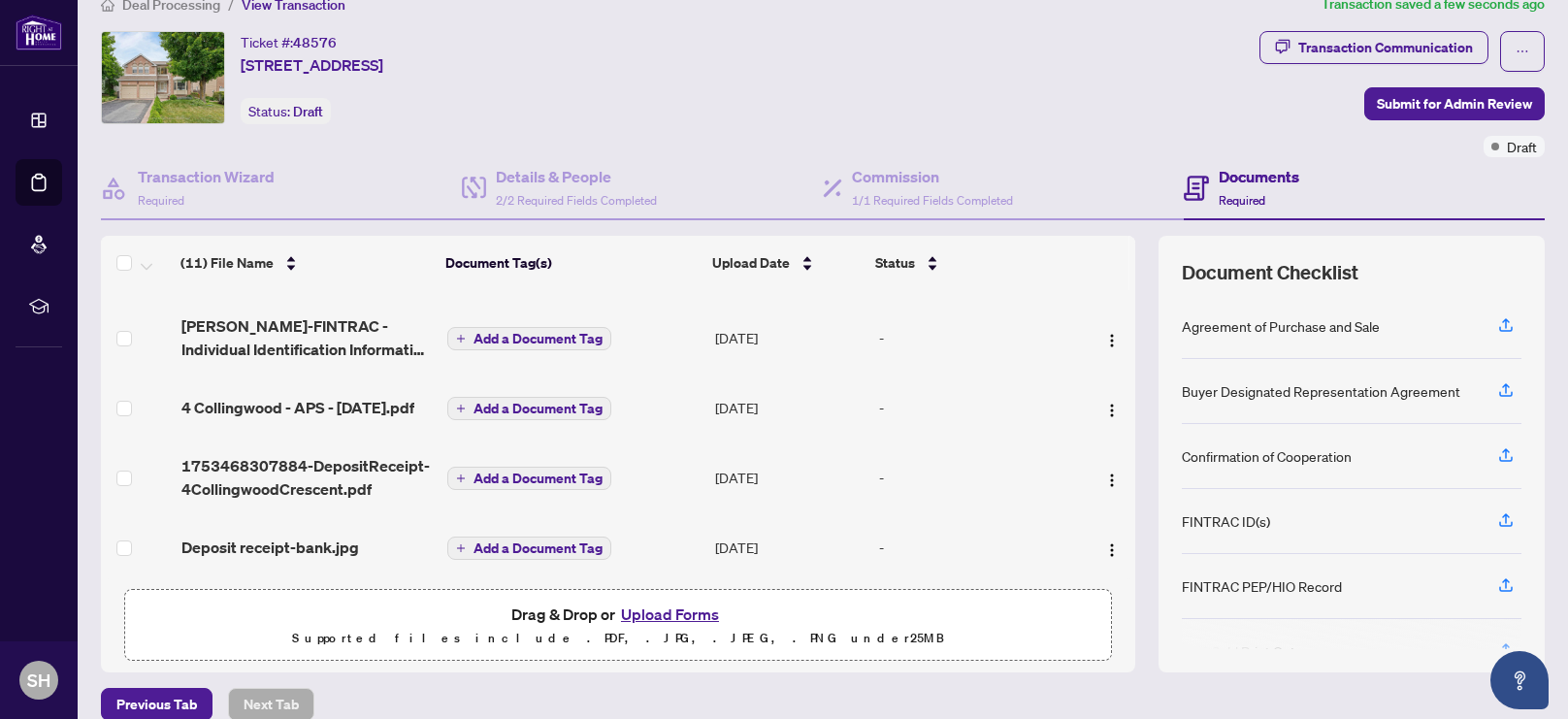
scroll to position [121, 0]
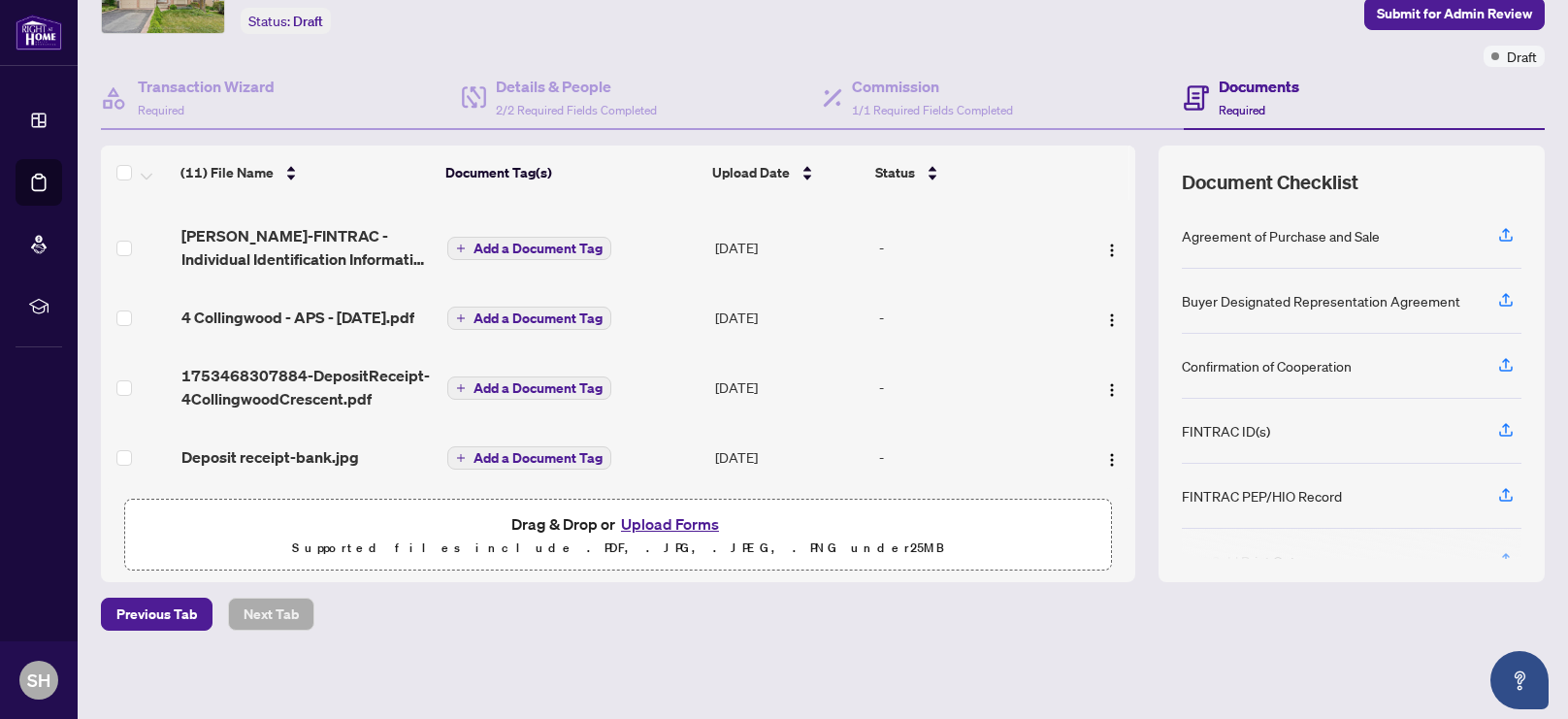
click at [589, 451] on span "Add a Document Tag" at bounding box center [537, 458] width 129 height 14
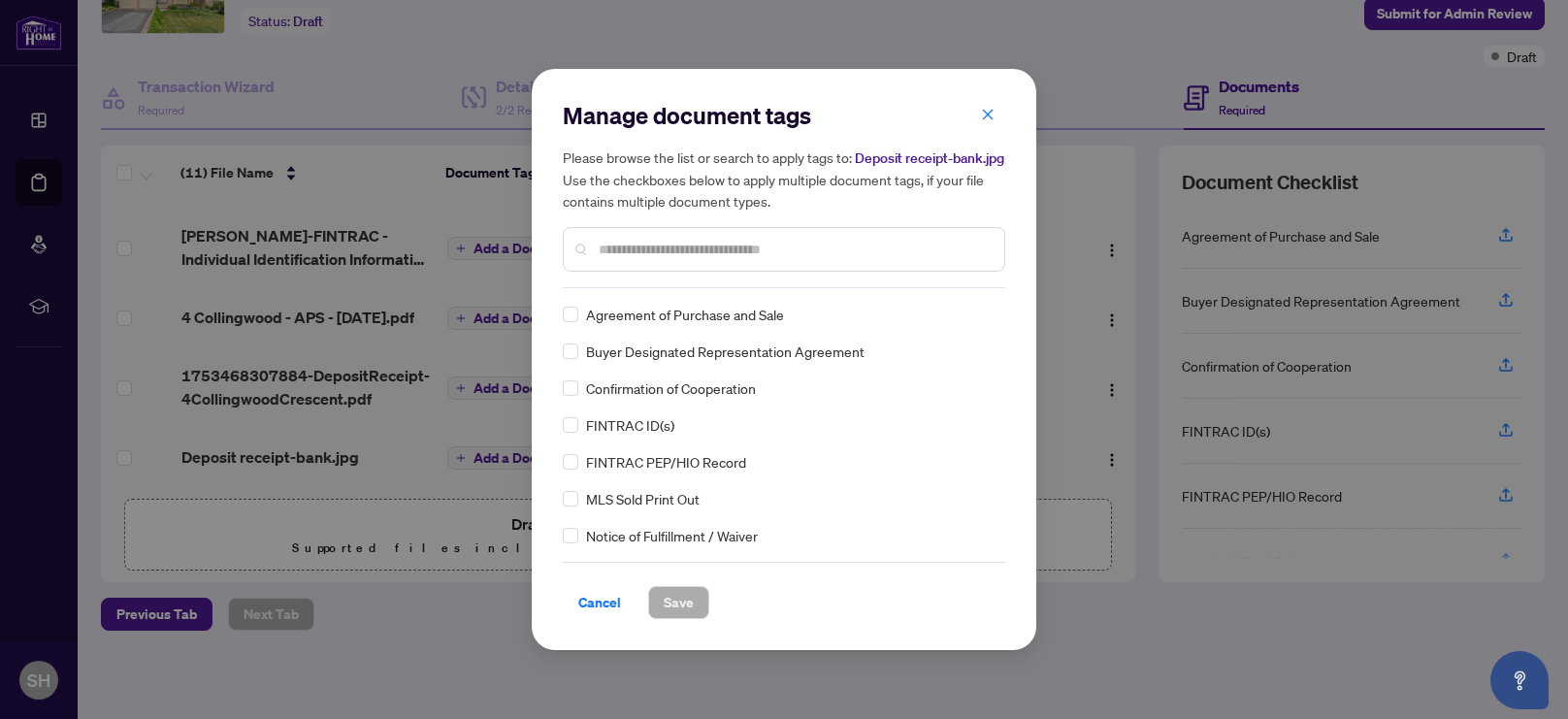
click at [715, 256] on input "text" at bounding box center [794, 249] width 391 height 21
type input "*****"
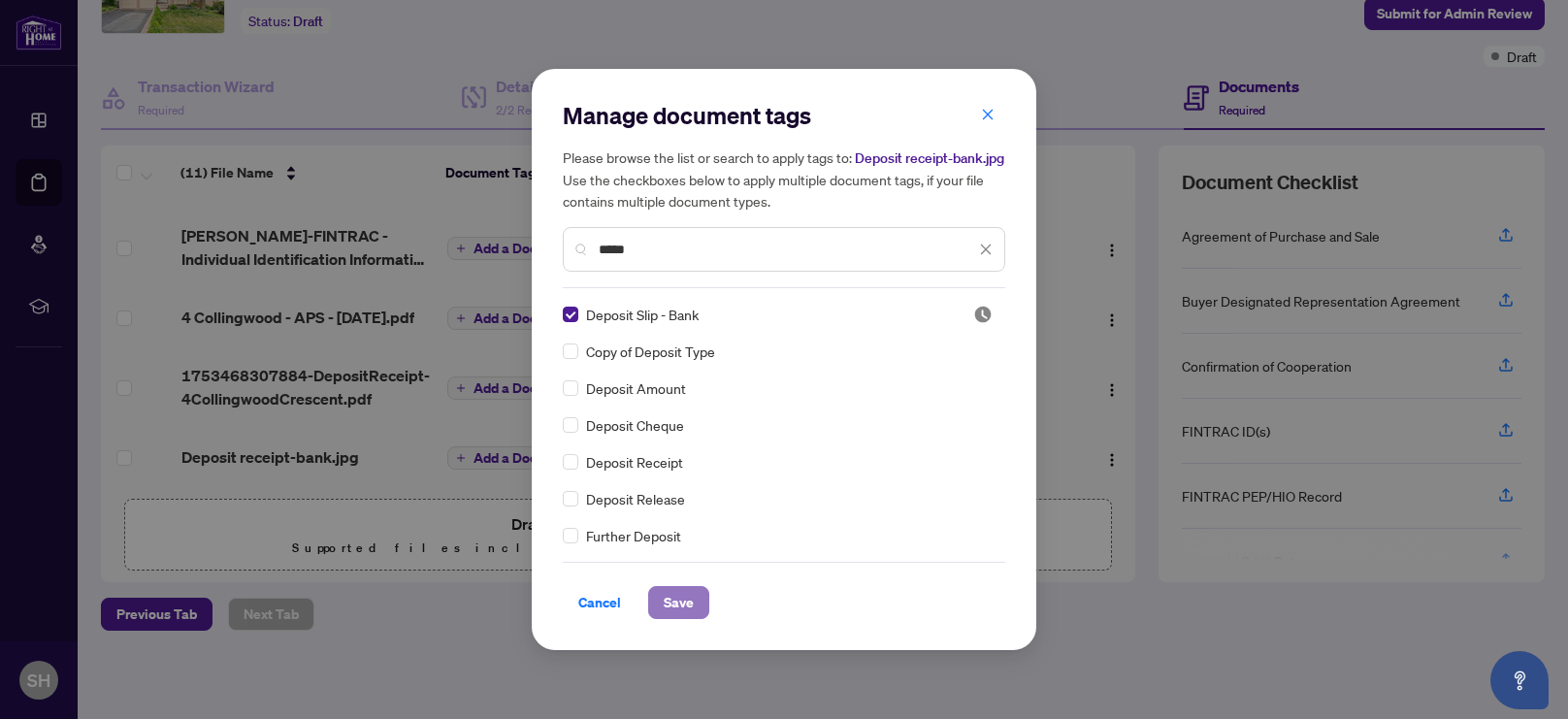
click at [691, 605] on span "Save" at bounding box center [679, 602] width 30 height 31
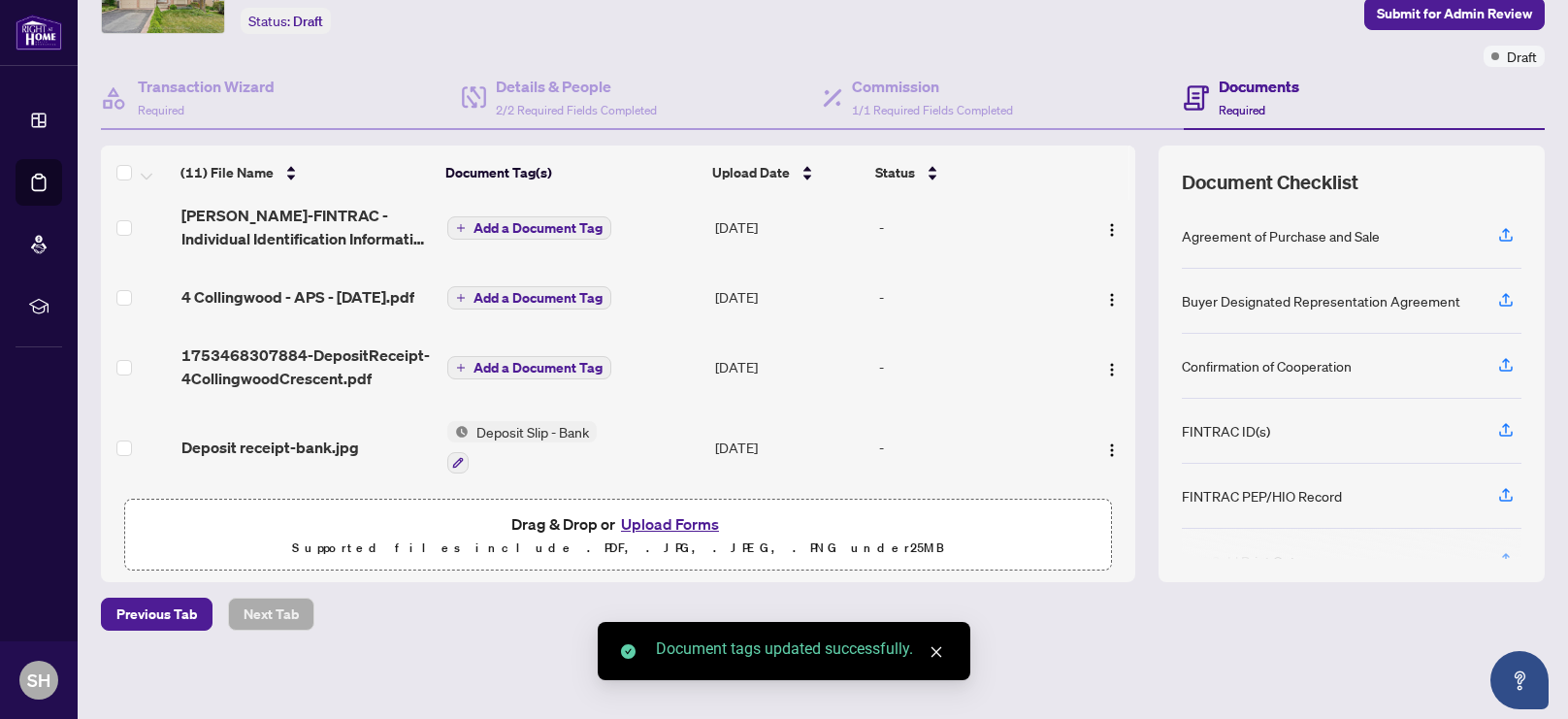
click at [572, 374] on span "Add a Document Tag" at bounding box center [537, 368] width 129 height 14
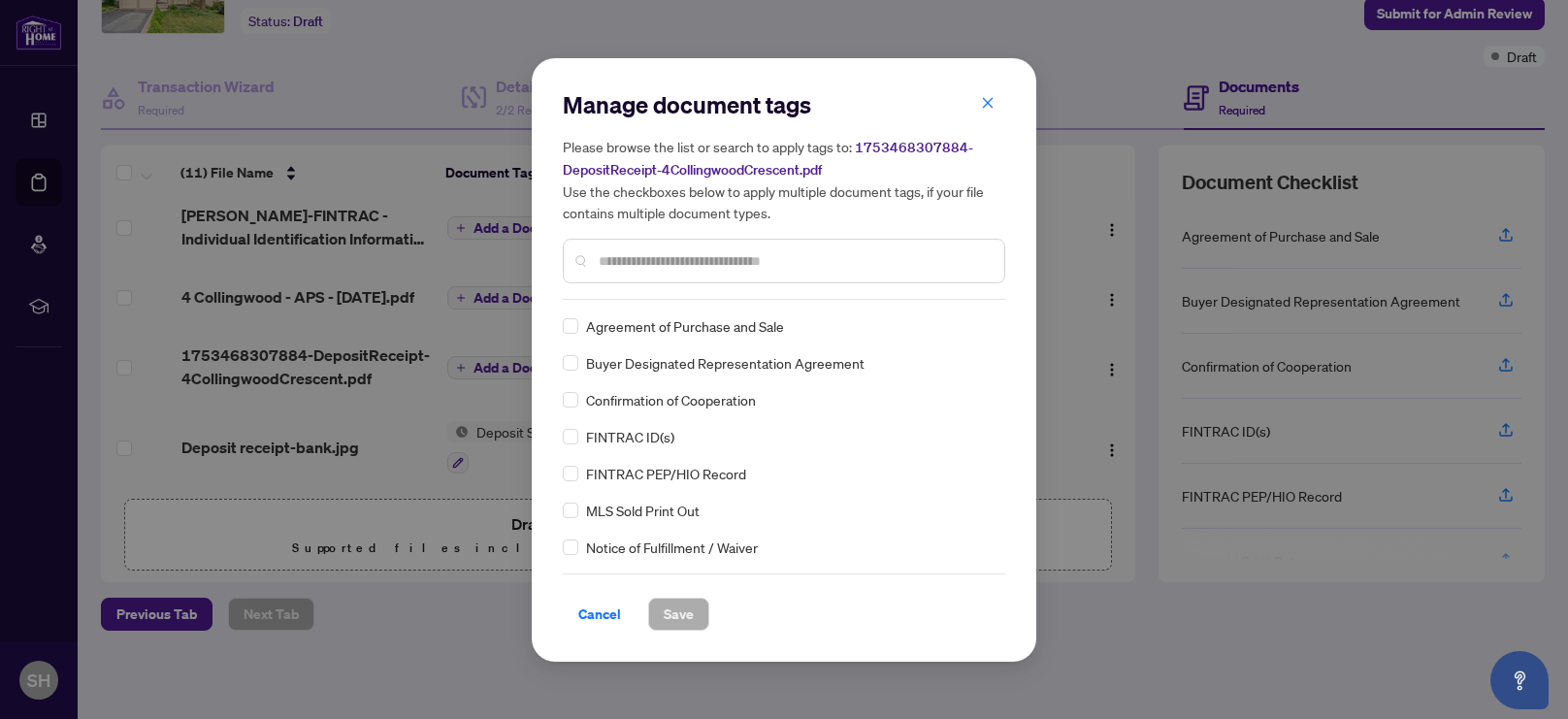
click at [663, 257] on input "text" at bounding box center [794, 261] width 391 height 21
type input "*****"
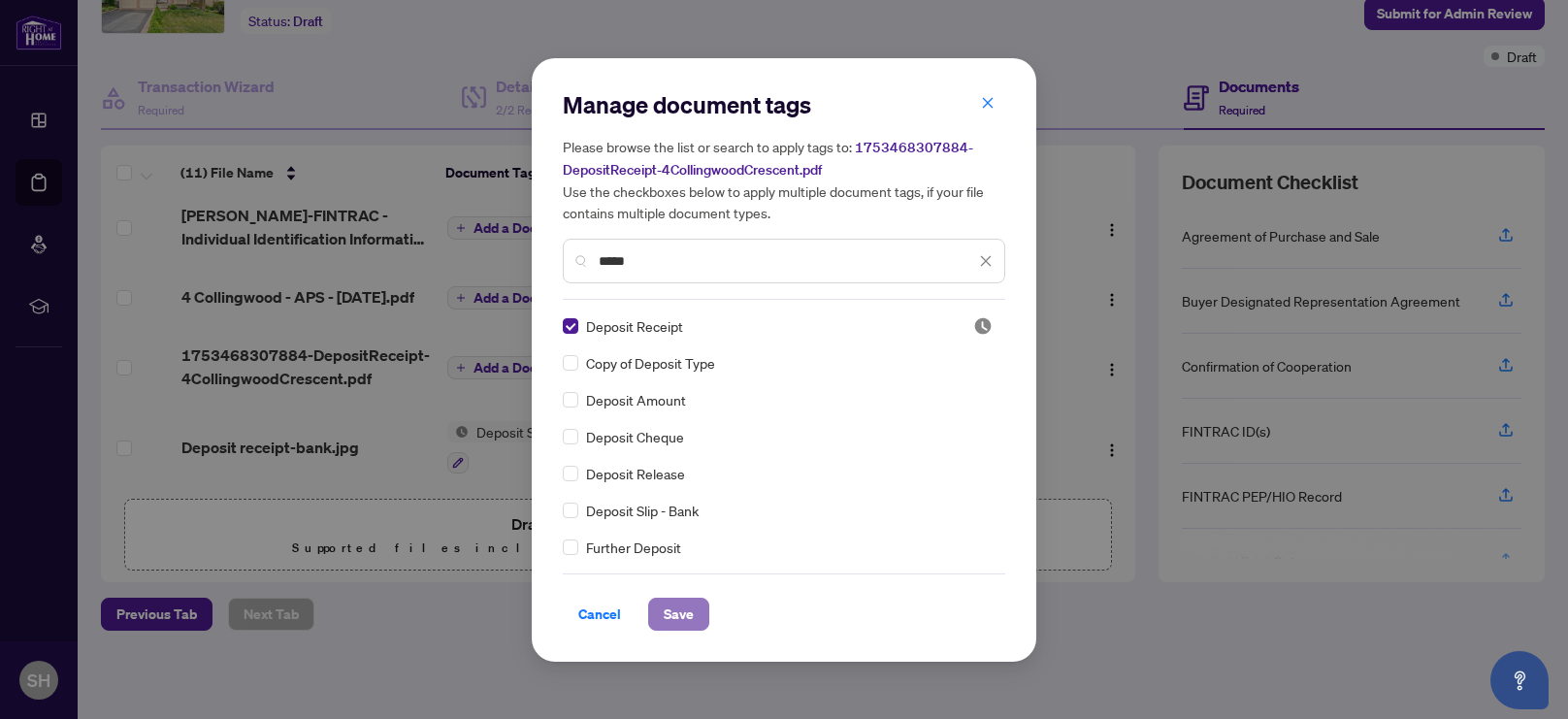
click at [694, 617] on button "Save" at bounding box center [678, 614] width 61 height 33
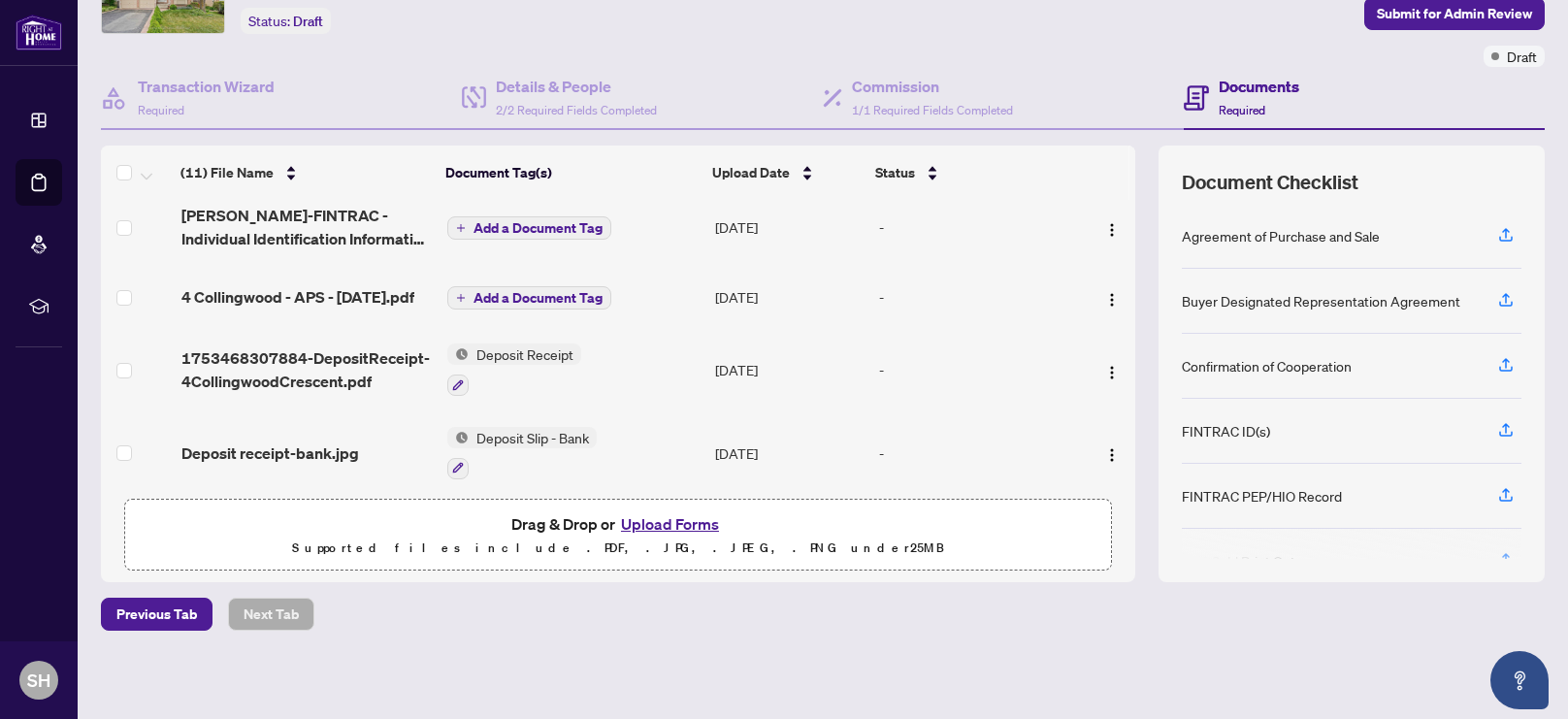
click at [551, 304] on span "Add a Document Tag" at bounding box center [537, 299] width 129 height 14
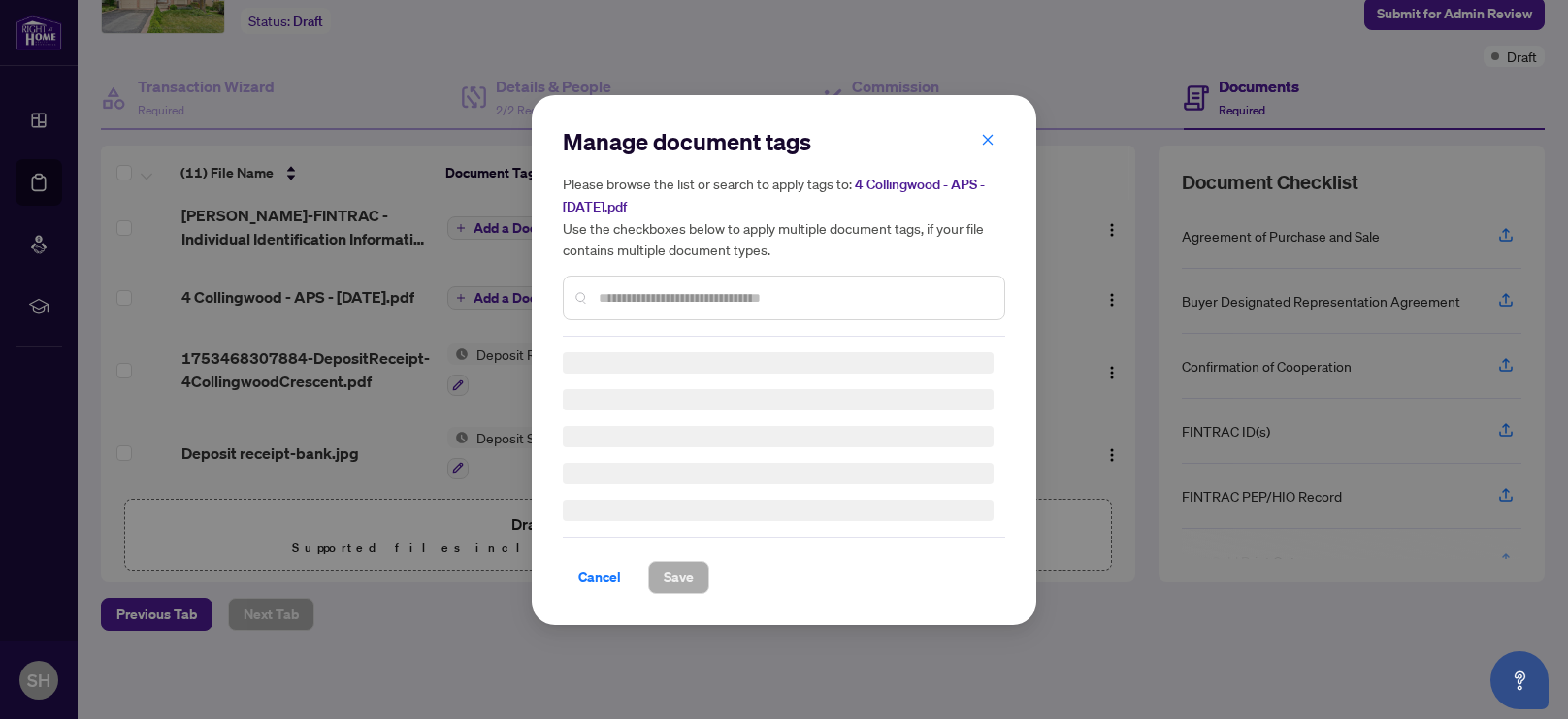
click at [641, 299] on div "Manage document tags Please browse the list or search to apply tags to: 4 Colli…" at bounding box center [784, 360] width 442 height 467
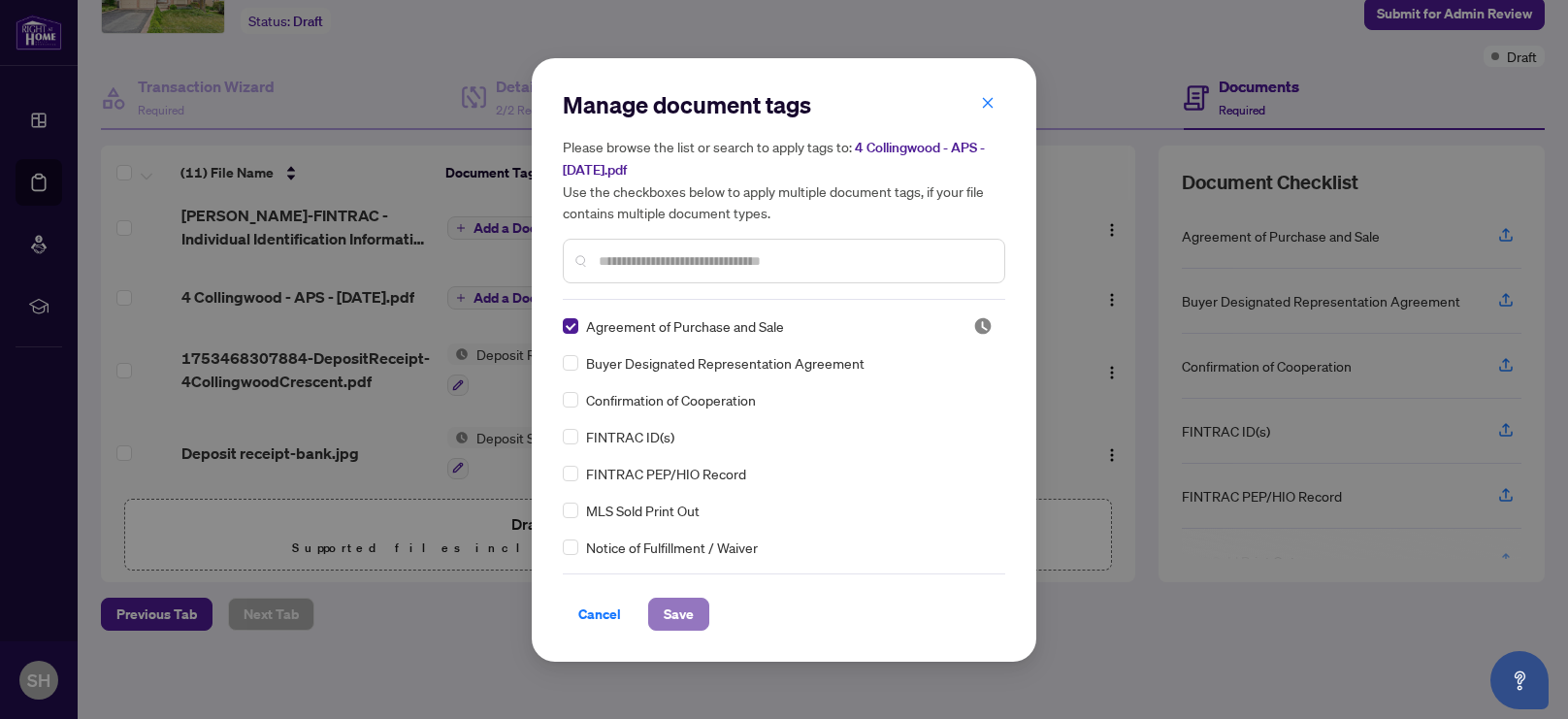
click at [686, 609] on span "Save" at bounding box center [679, 614] width 30 height 31
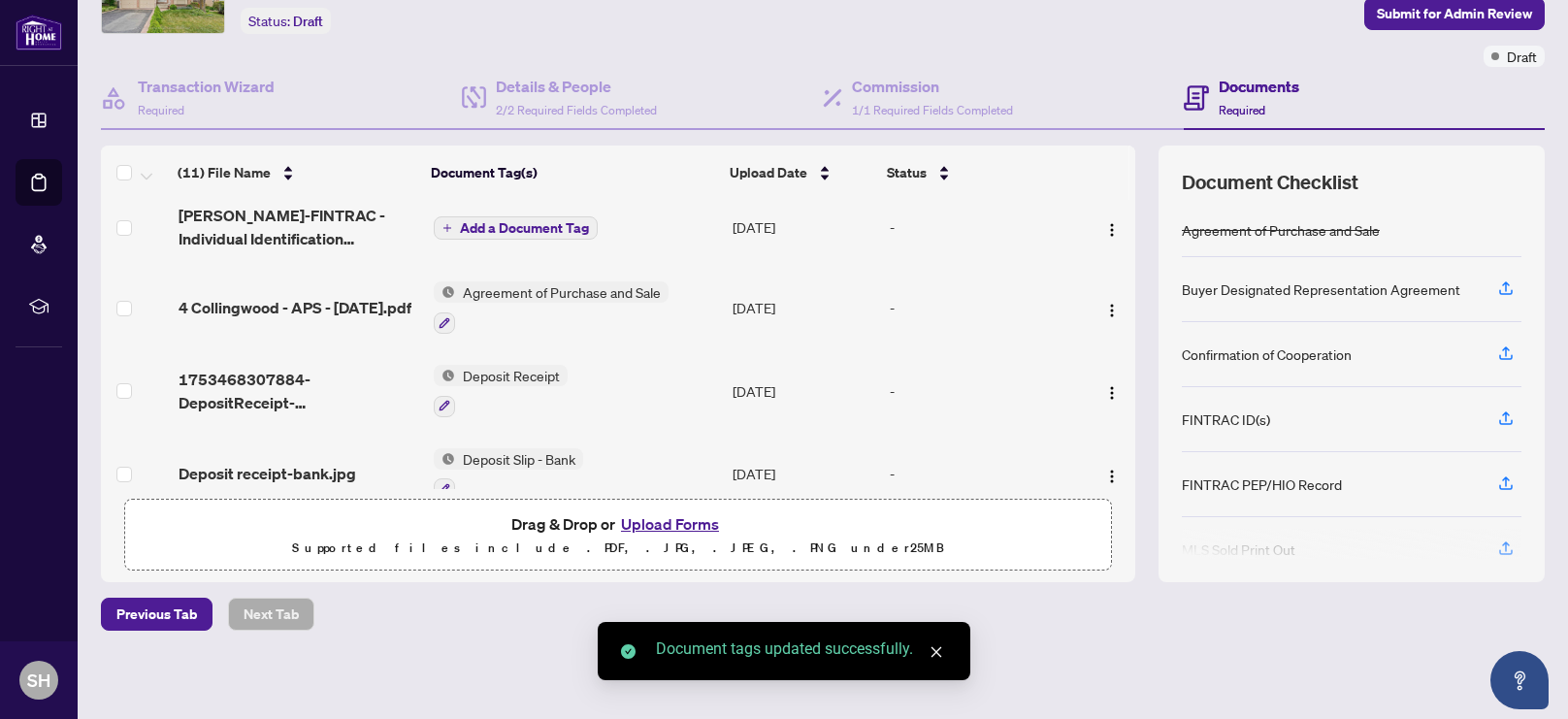
click at [536, 224] on span "Add a Document Tag" at bounding box center [524, 229] width 129 height 14
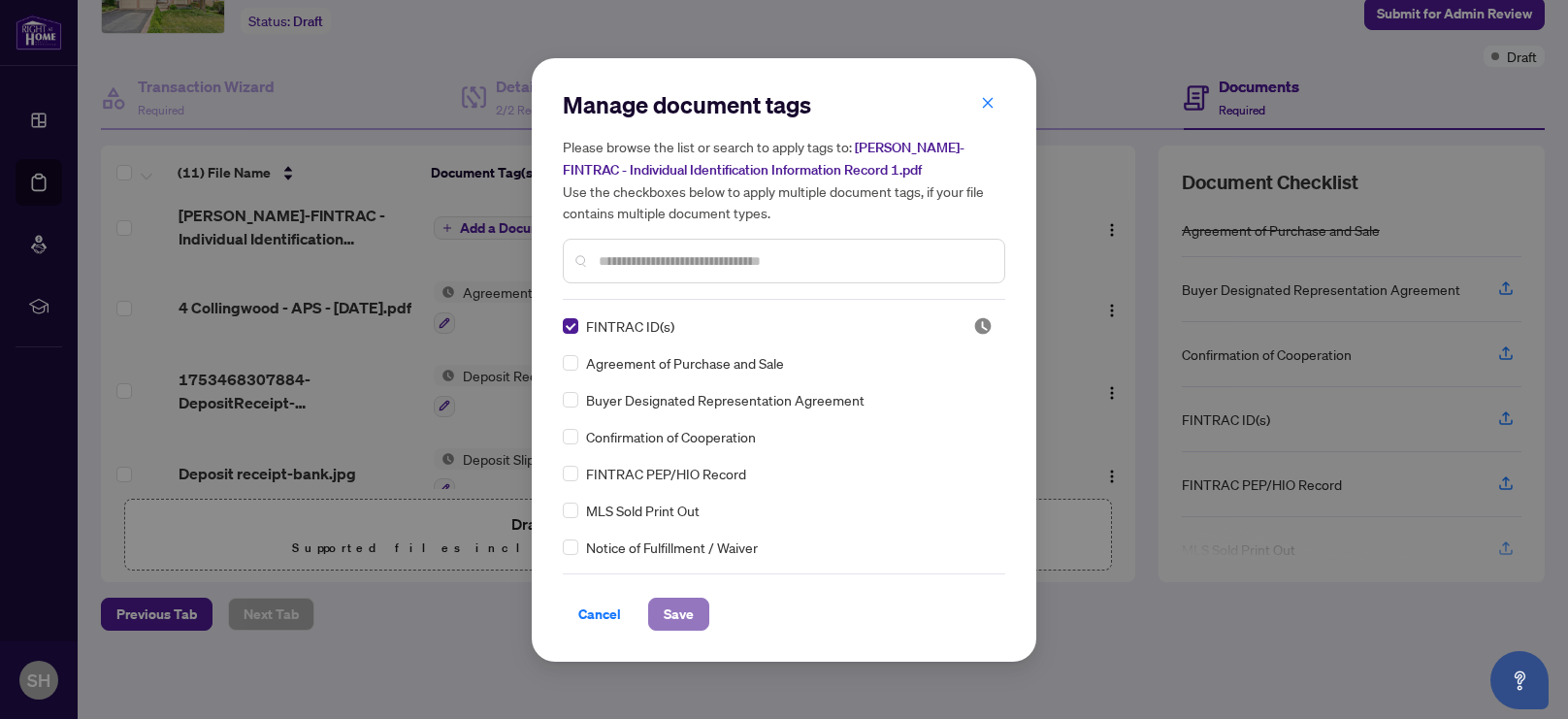
click at [676, 609] on span "Save" at bounding box center [679, 614] width 30 height 31
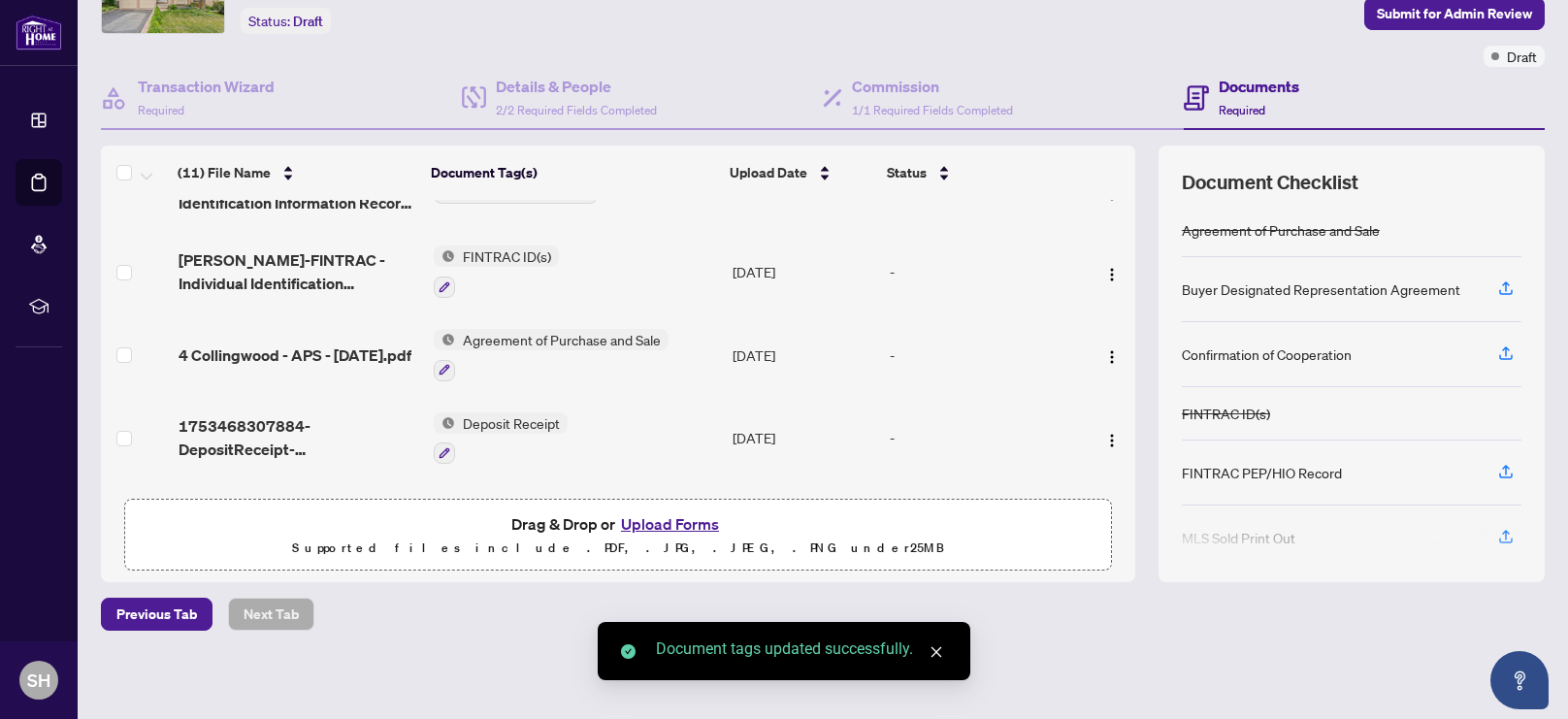
scroll to position [458, 0]
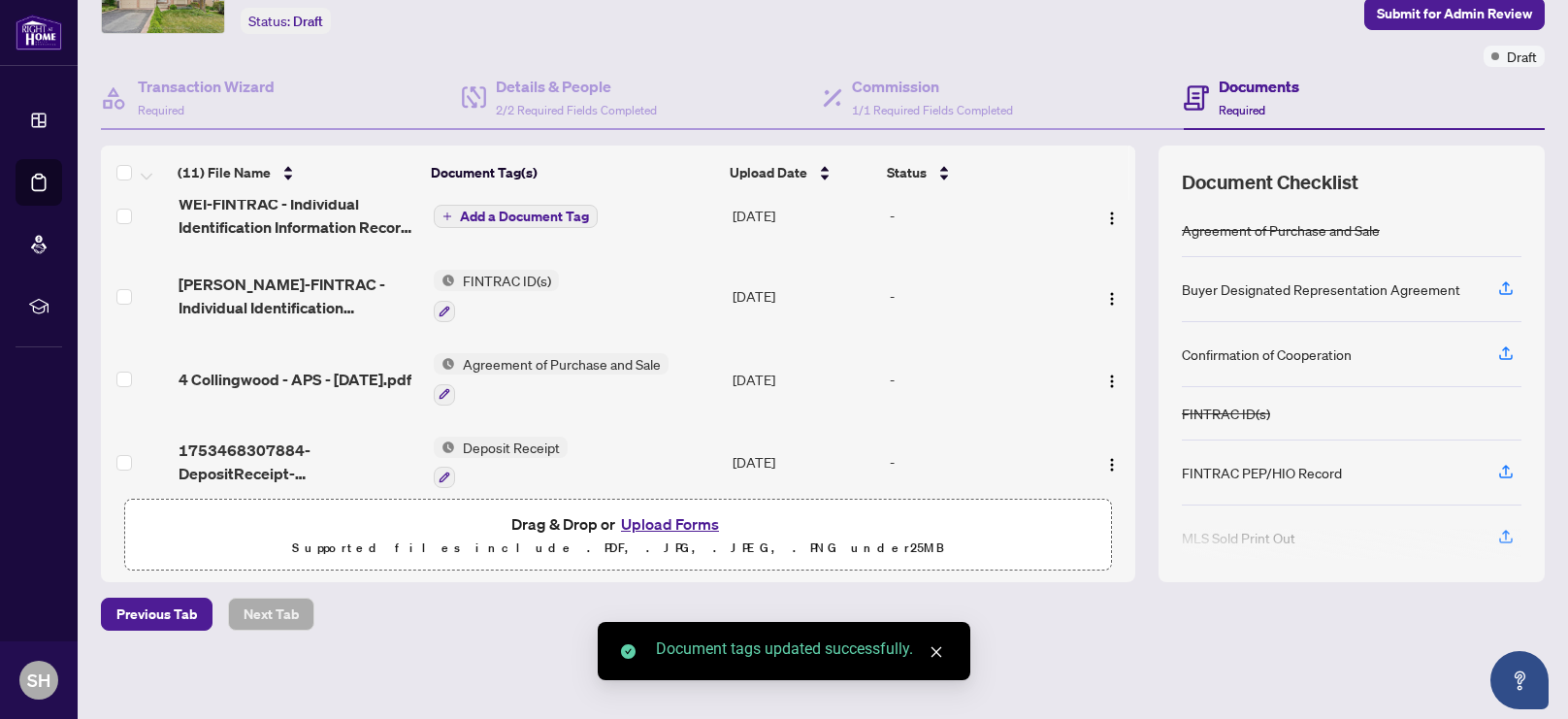
click at [517, 222] on button "Add a Document Tag" at bounding box center [515, 216] width 164 height 23
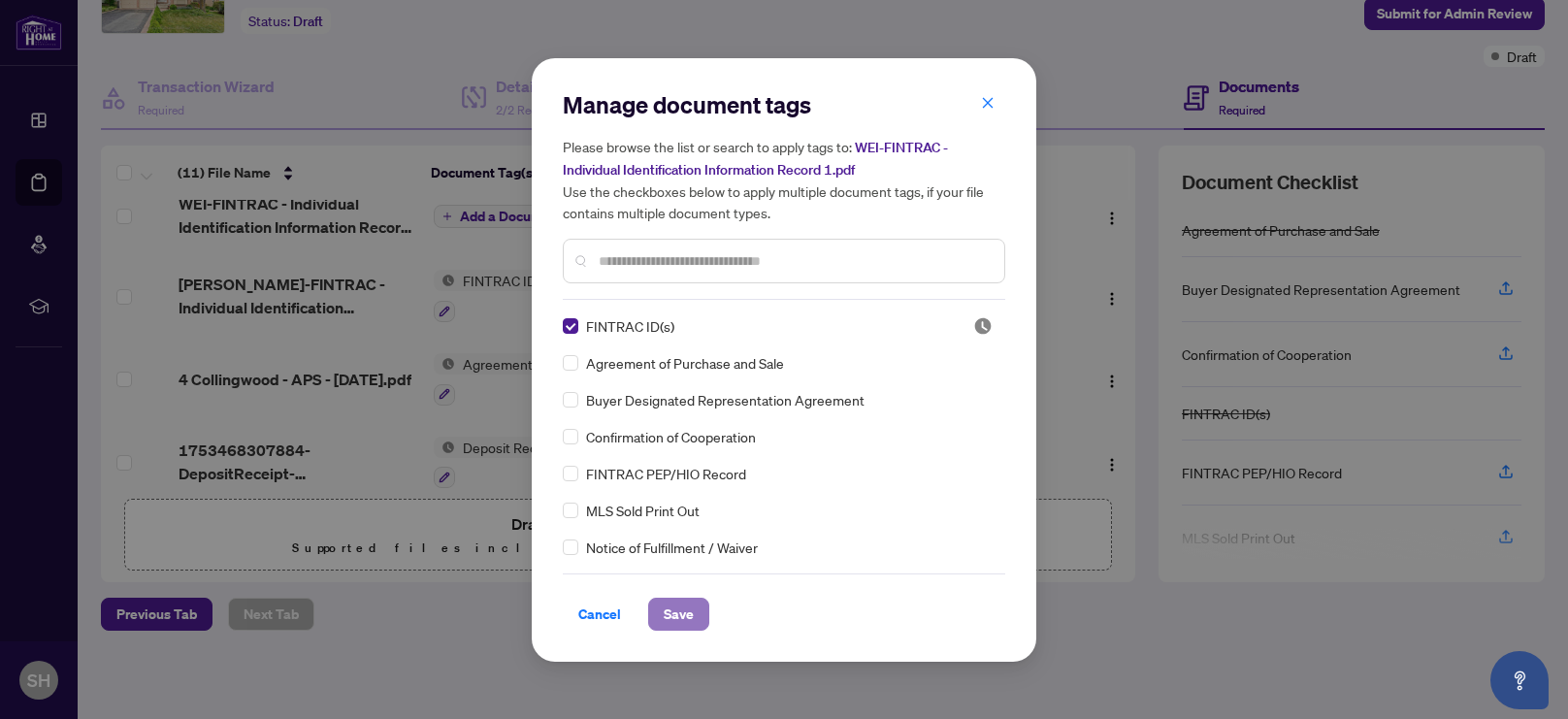
click at [683, 619] on span "Save" at bounding box center [679, 614] width 30 height 31
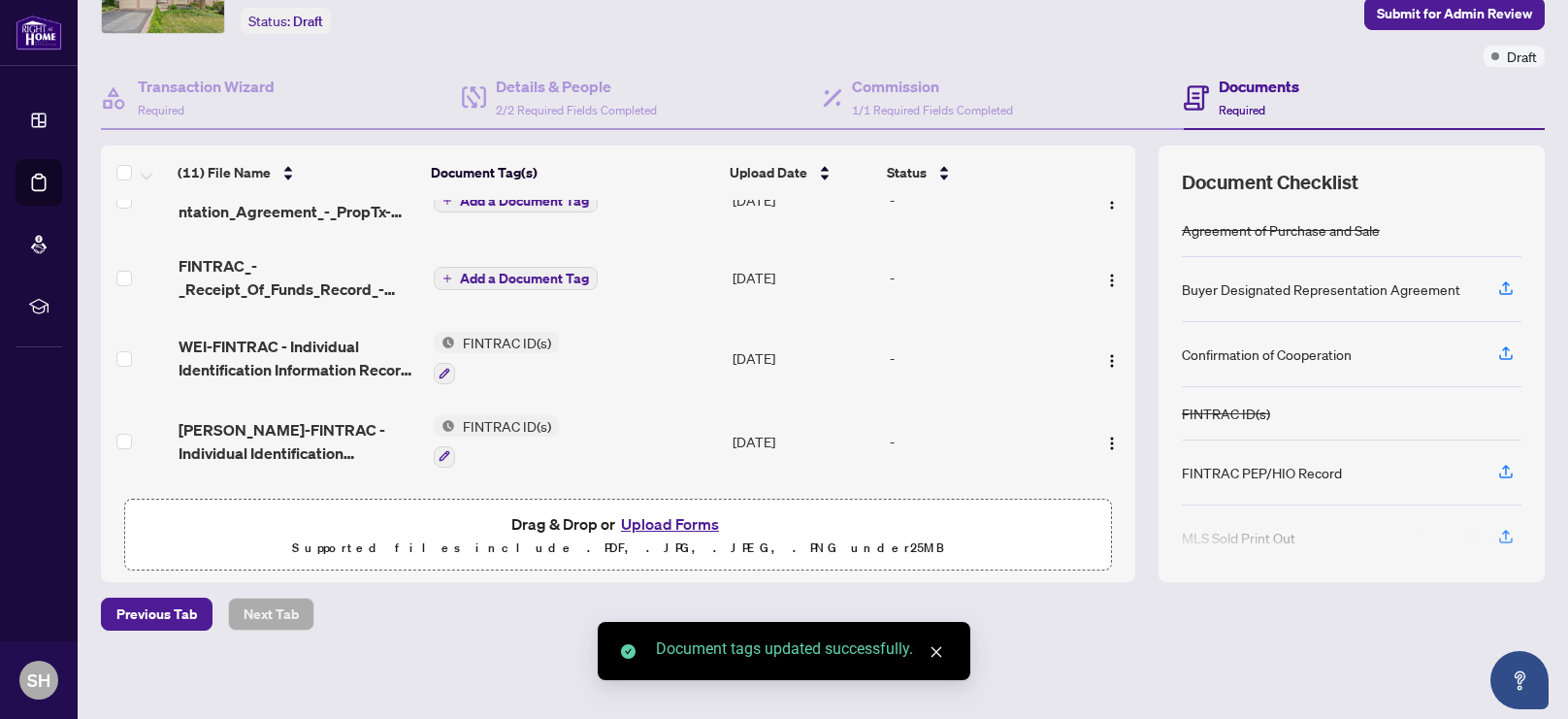
scroll to position [316, 0]
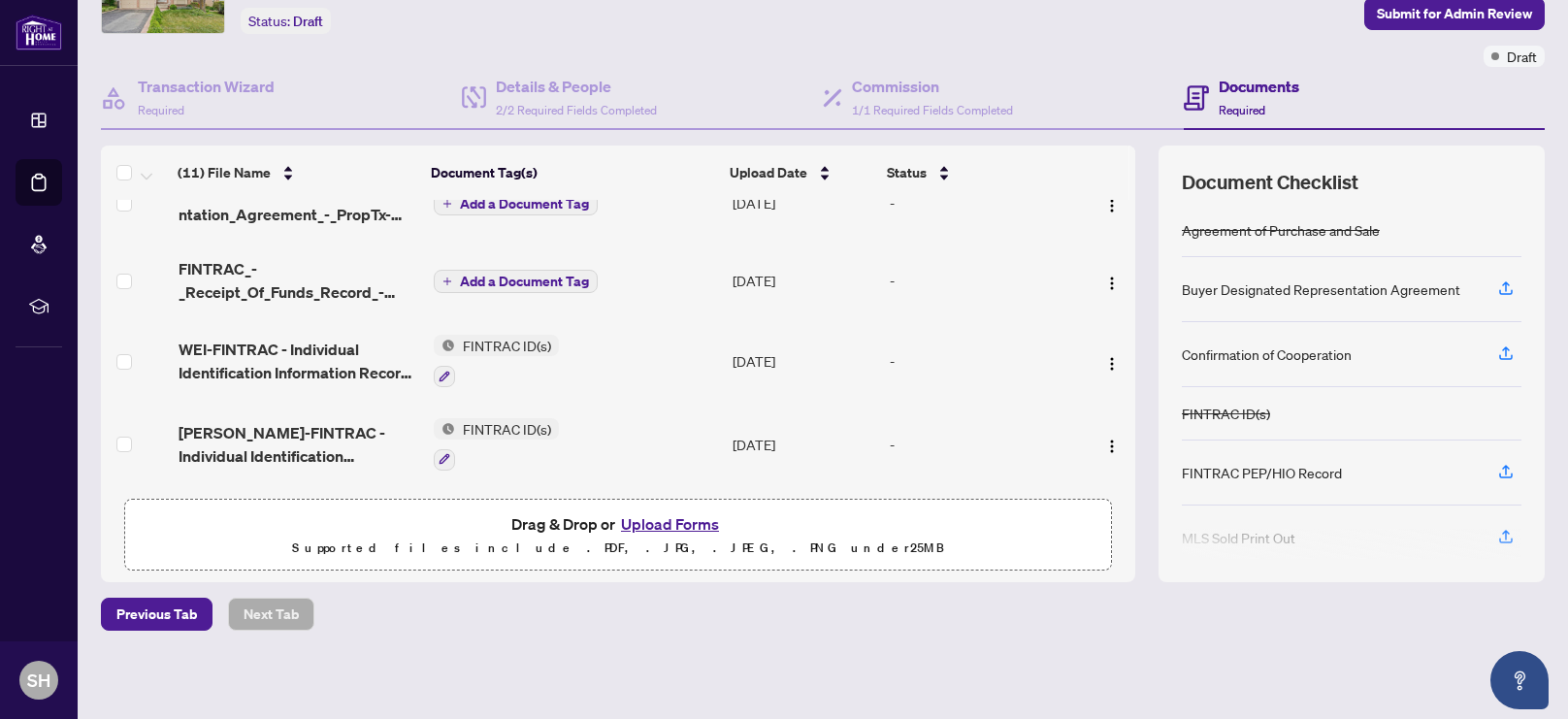
click at [534, 281] on span "Add a Document Tag" at bounding box center [524, 282] width 129 height 14
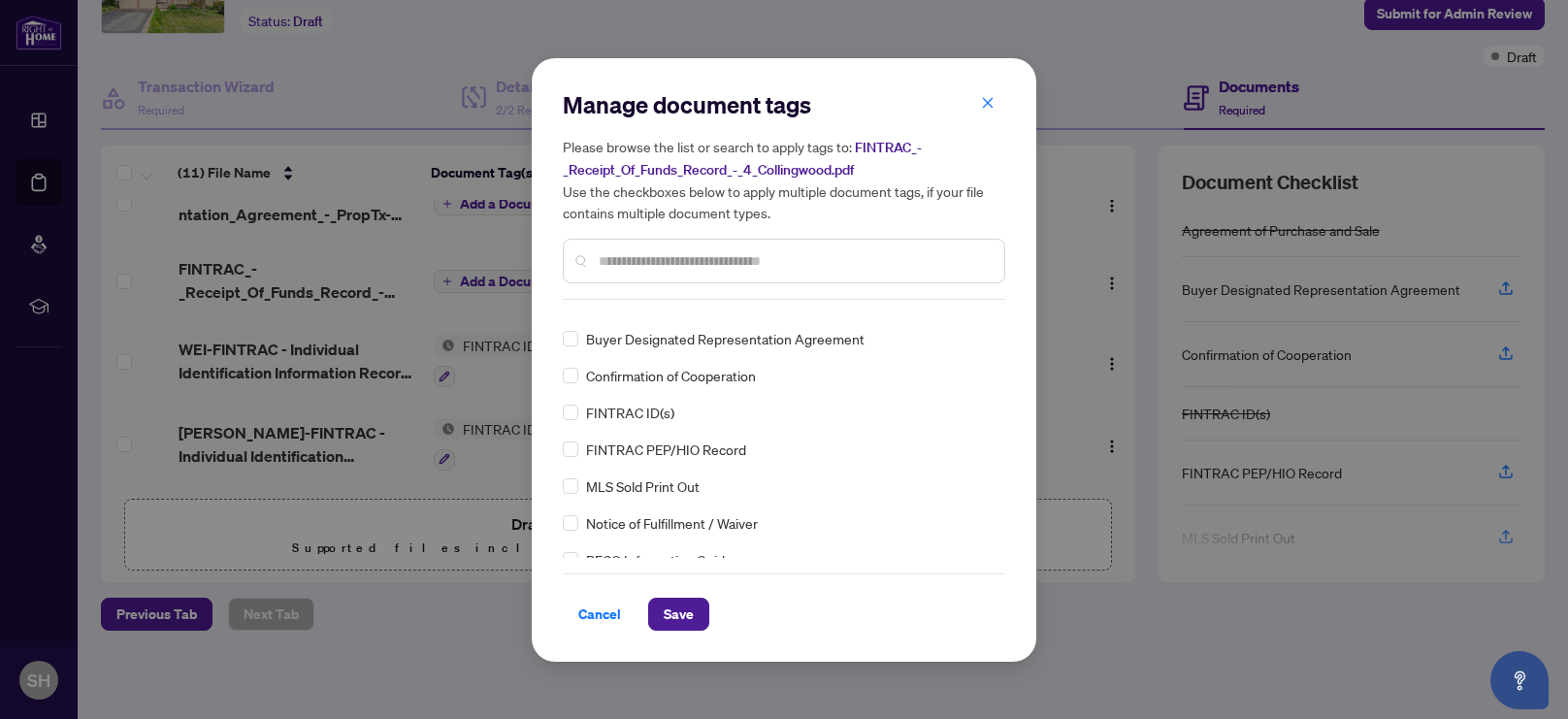
scroll to position [0, 0]
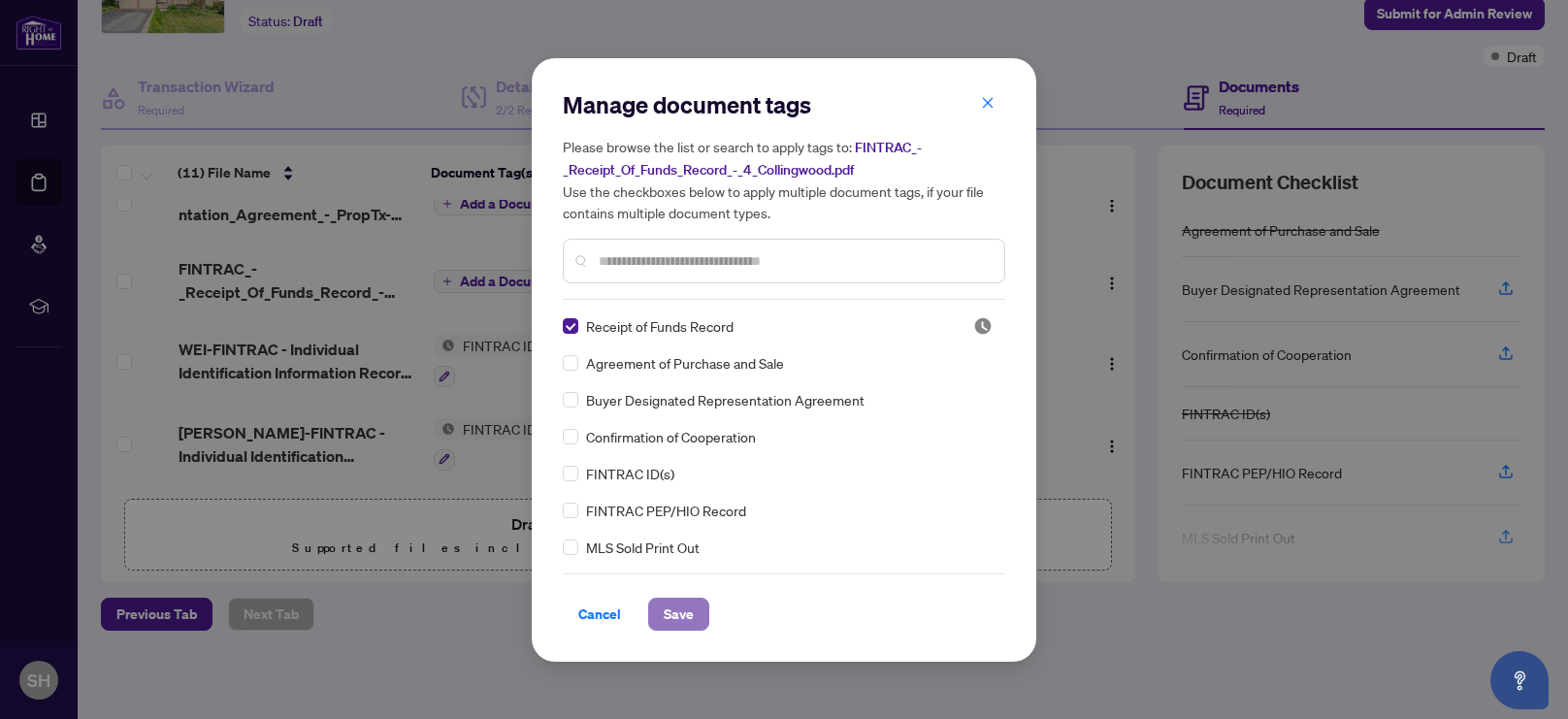
click at [678, 615] on span "Save" at bounding box center [679, 614] width 30 height 31
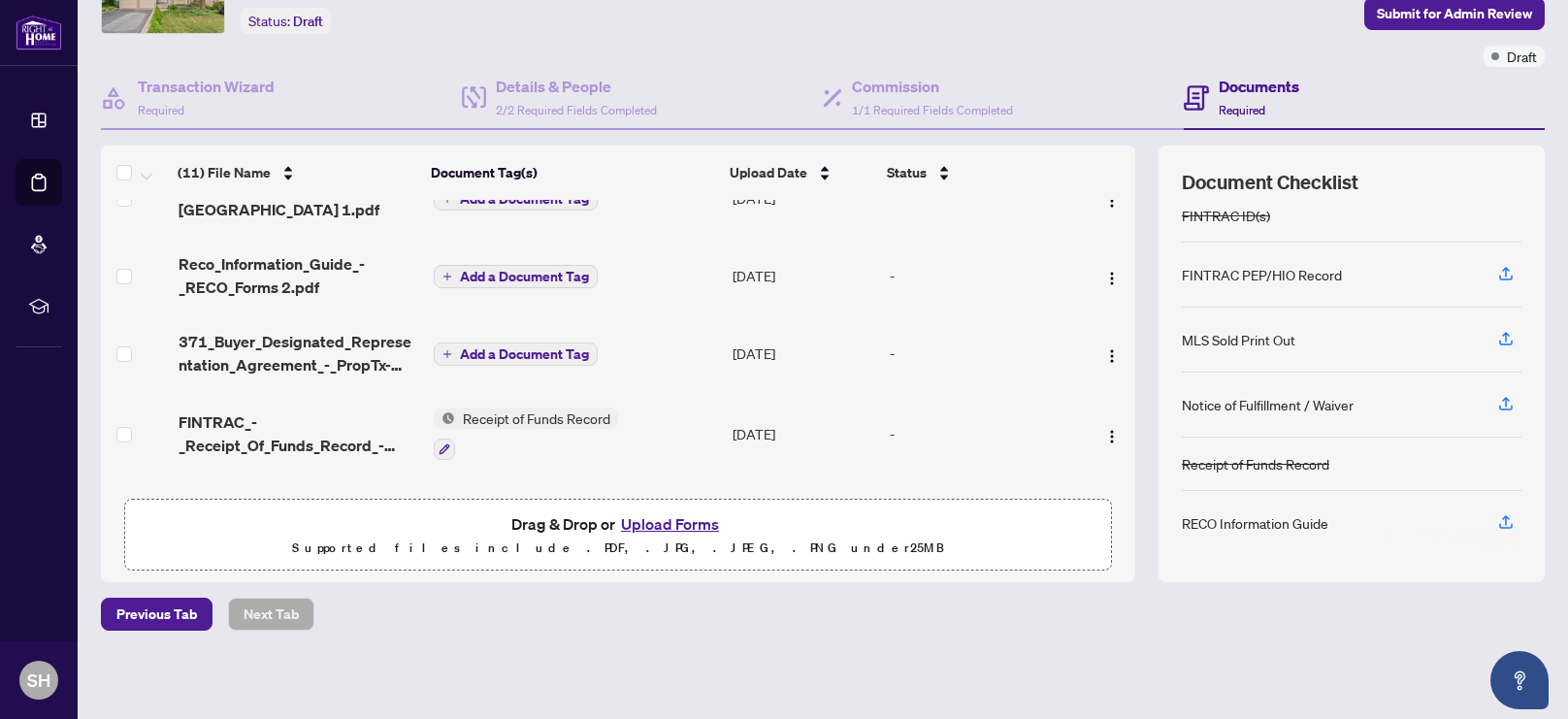
scroll to position [165, 0]
click at [525, 350] on span "Add a Document Tag" at bounding box center [524, 355] width 129 height 14
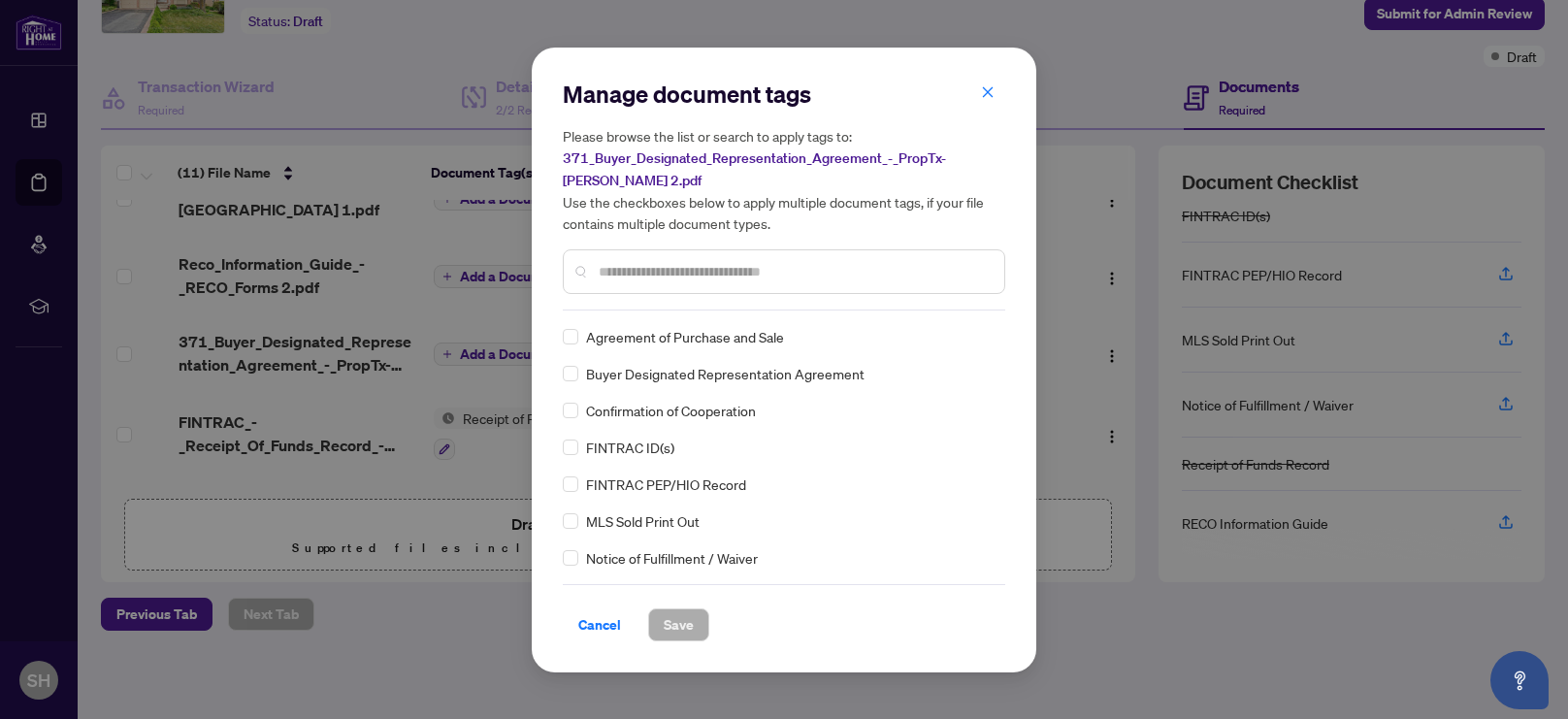
click at [561, 375] on div "Manage document tags Please browse the list or search to apply tags to: 371_Buy…" at bounding box center [784, 360] width 504 height 625
click at [581, 374] on div "Buyer Designated Representation Agreement" at bounding box center [778, 372] width 430 height 21
click at [698, 618] on button "Save" at bounding box center [678, 624] width 61 height 33
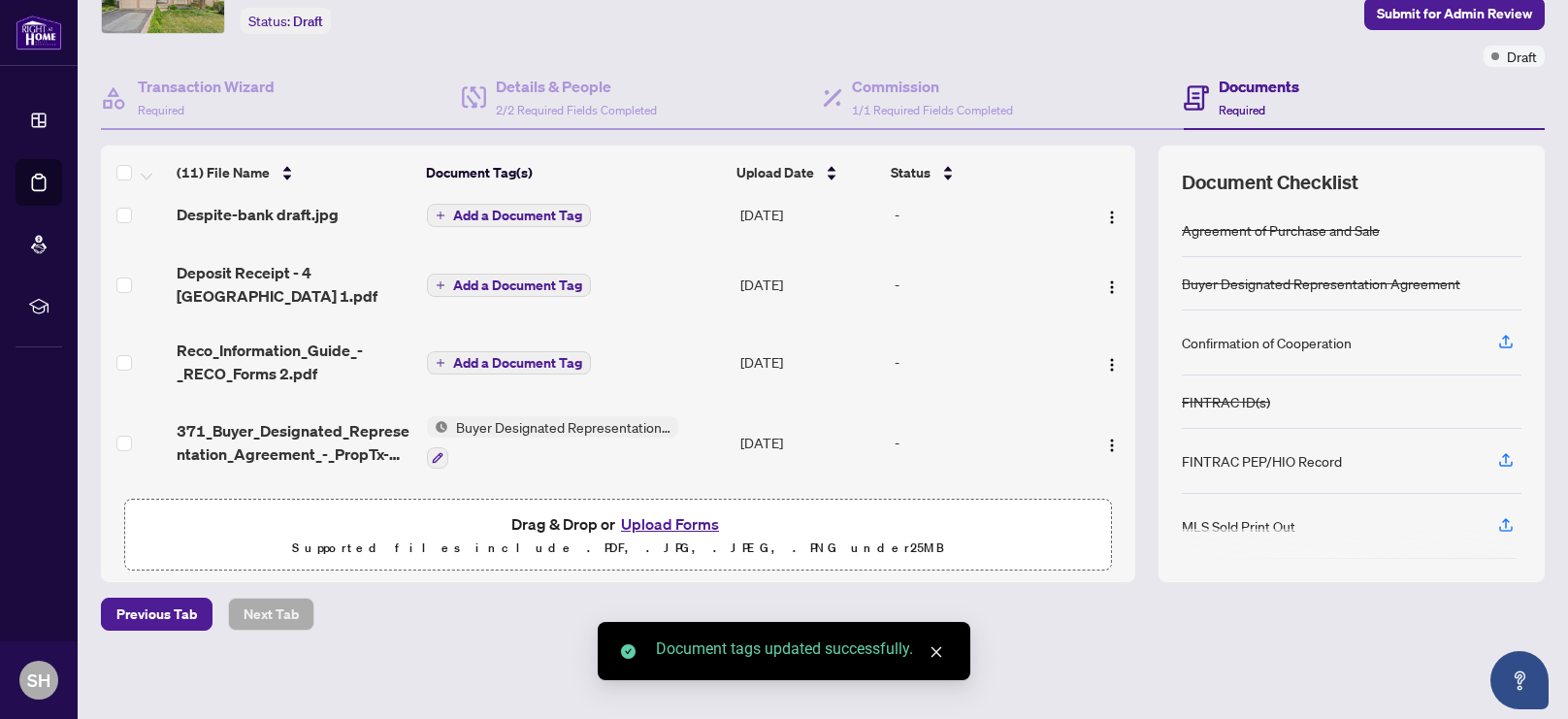
scroll to position [35, 0]
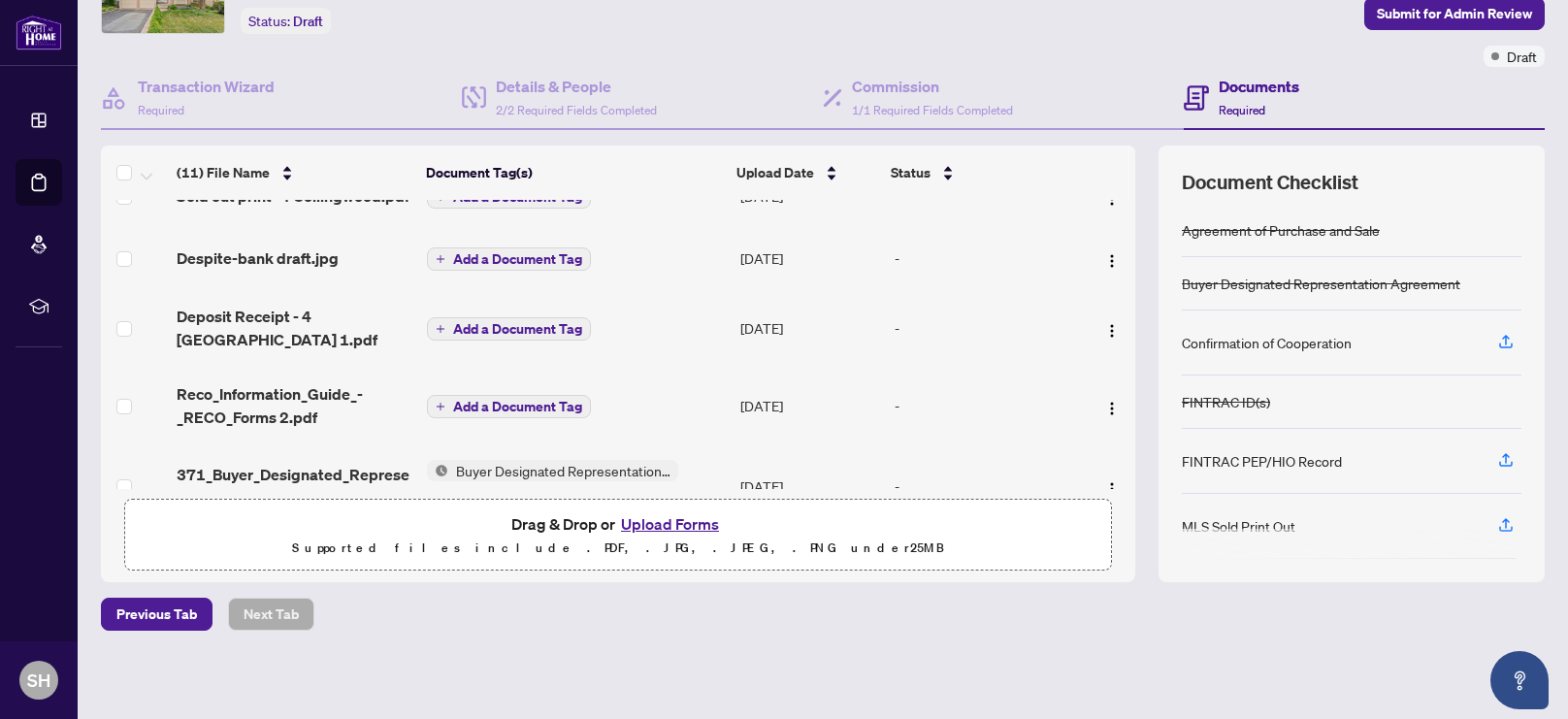
click at [493, 410] on button "Add a Document Tag" at bounding box center [509, 406] width 164 height 23
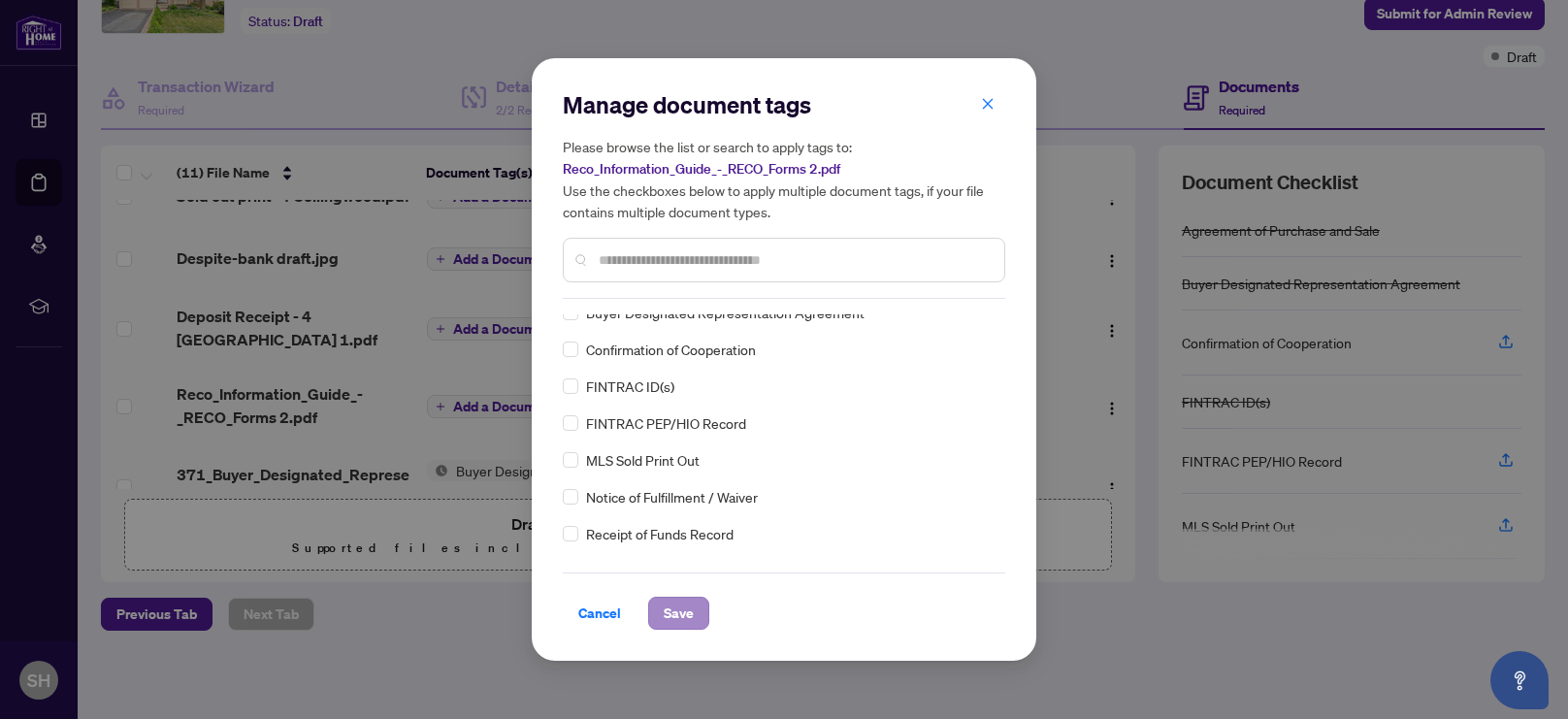
scroll to position [0, 0]
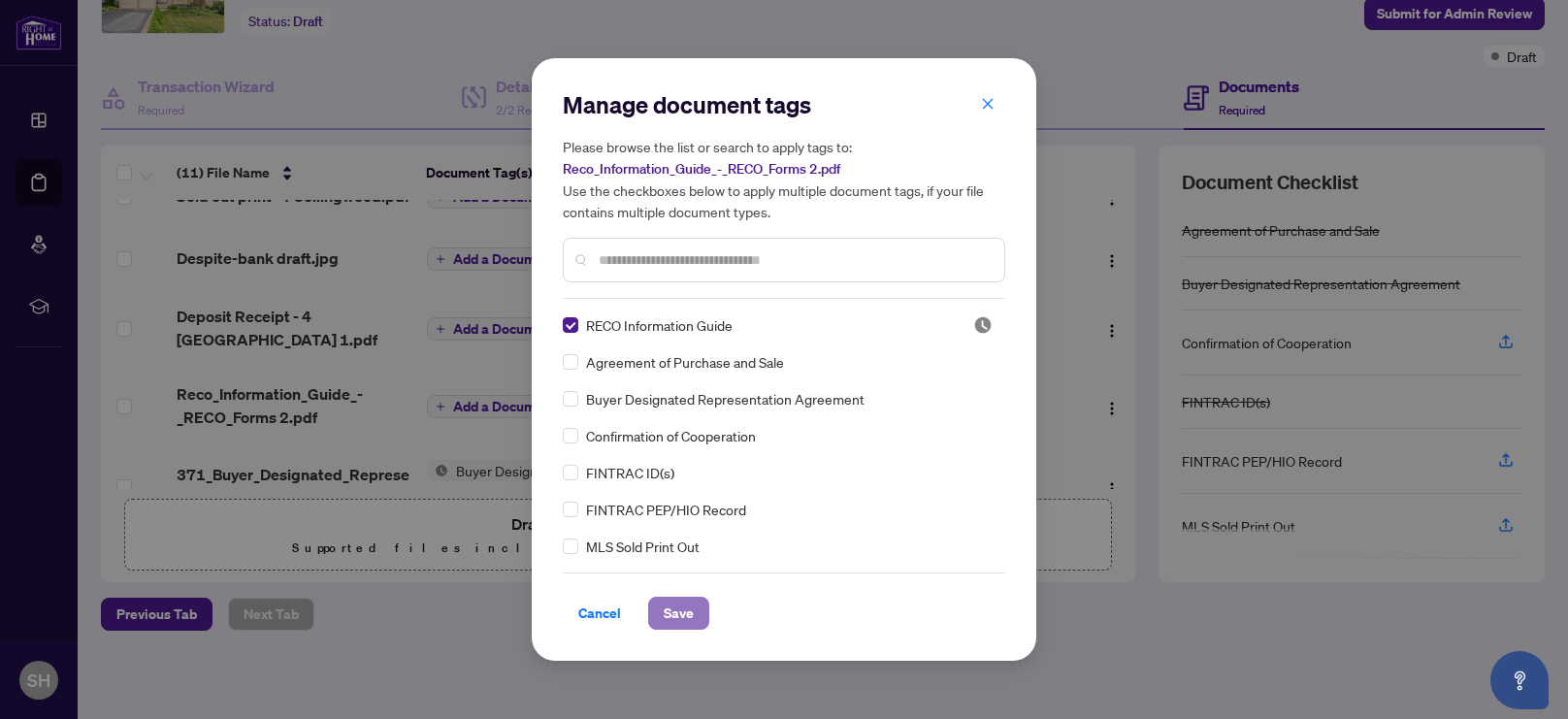
click at [689, 625] on span "Save" at bounding box center [679, 613] width 30 height 31
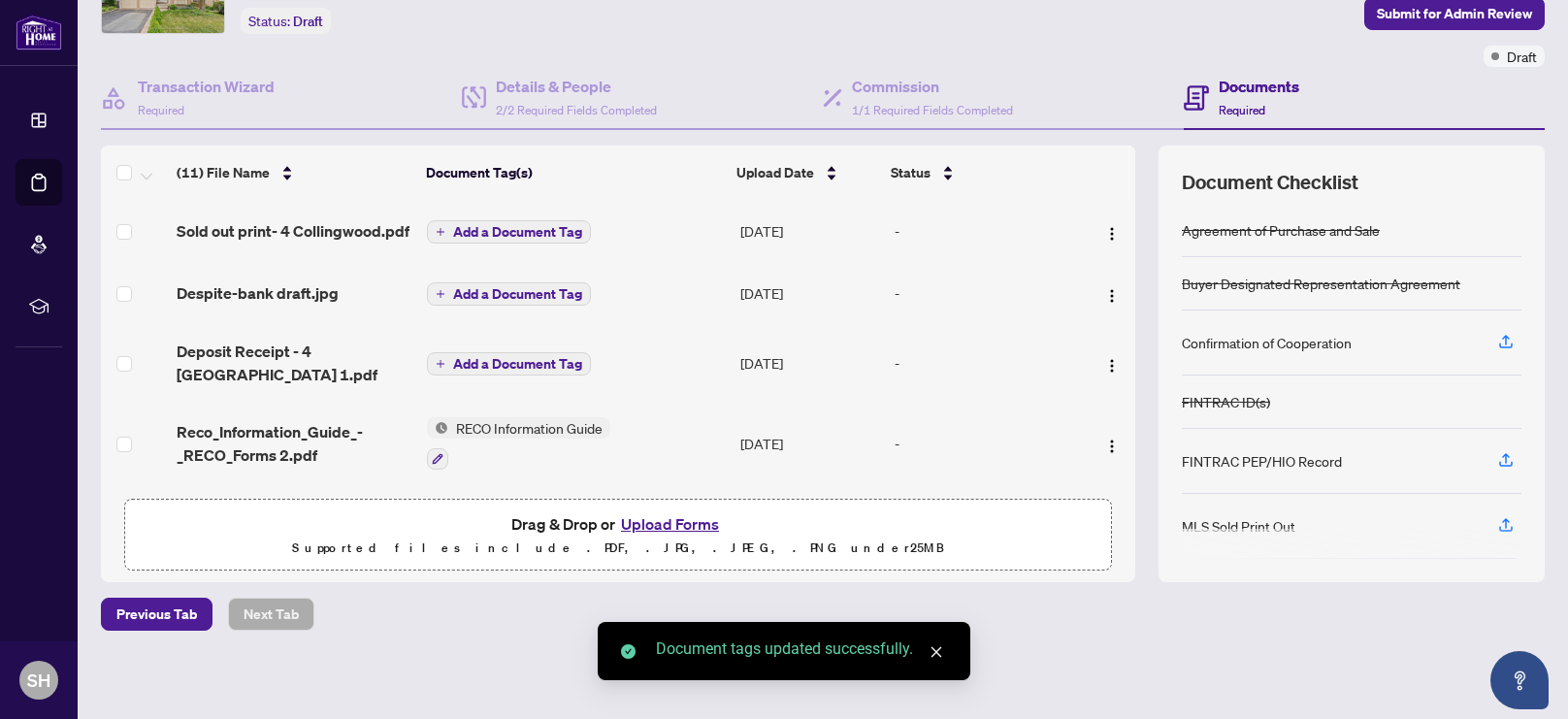
click at [516, 363] on span "Add a Document Tag" at bounding box center [517, 364] width 129 height 14
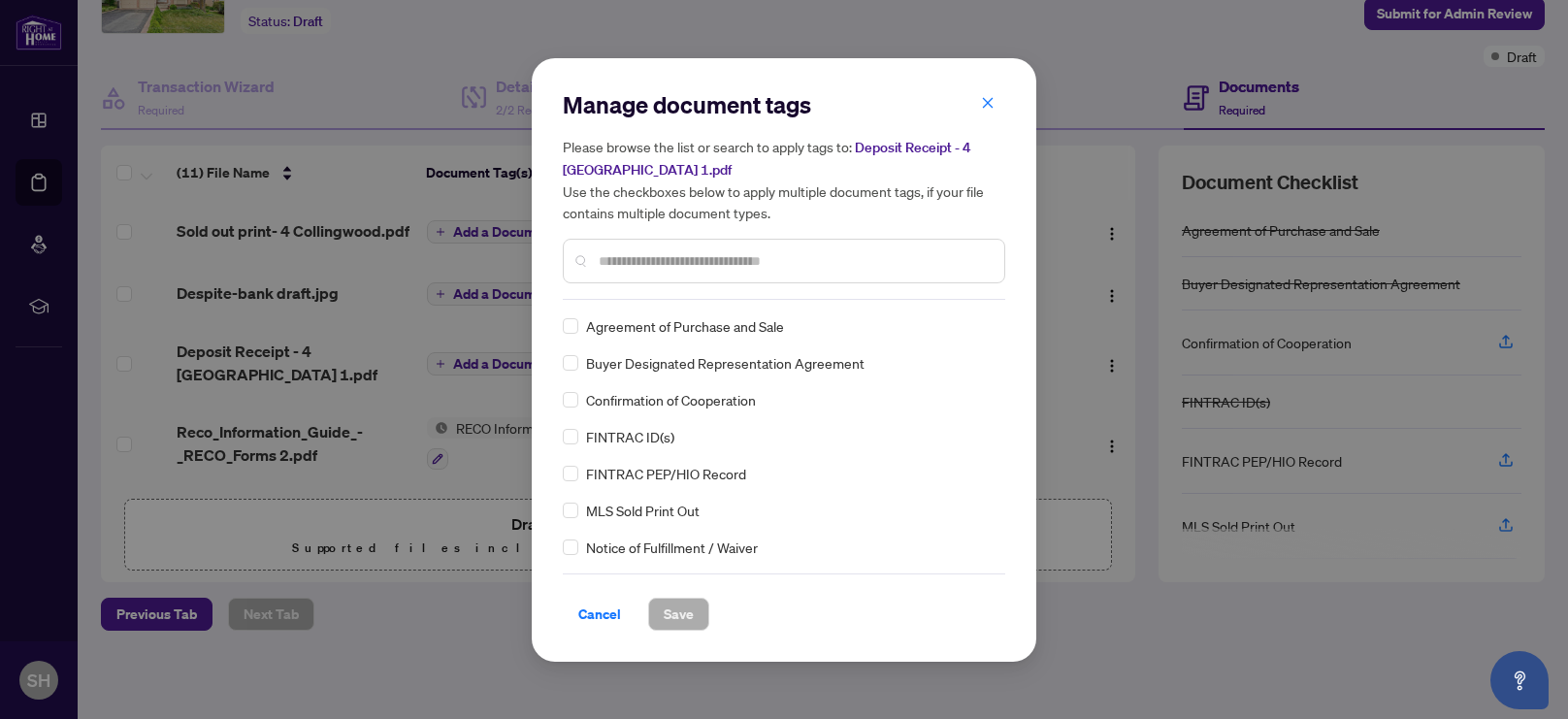
click at [677, 248] on div at bounding box center [784, 261] width 442 height 45
click at [669, 258] on input "text" at bounding box center [794, 261] width 391 height 21
type input "***"
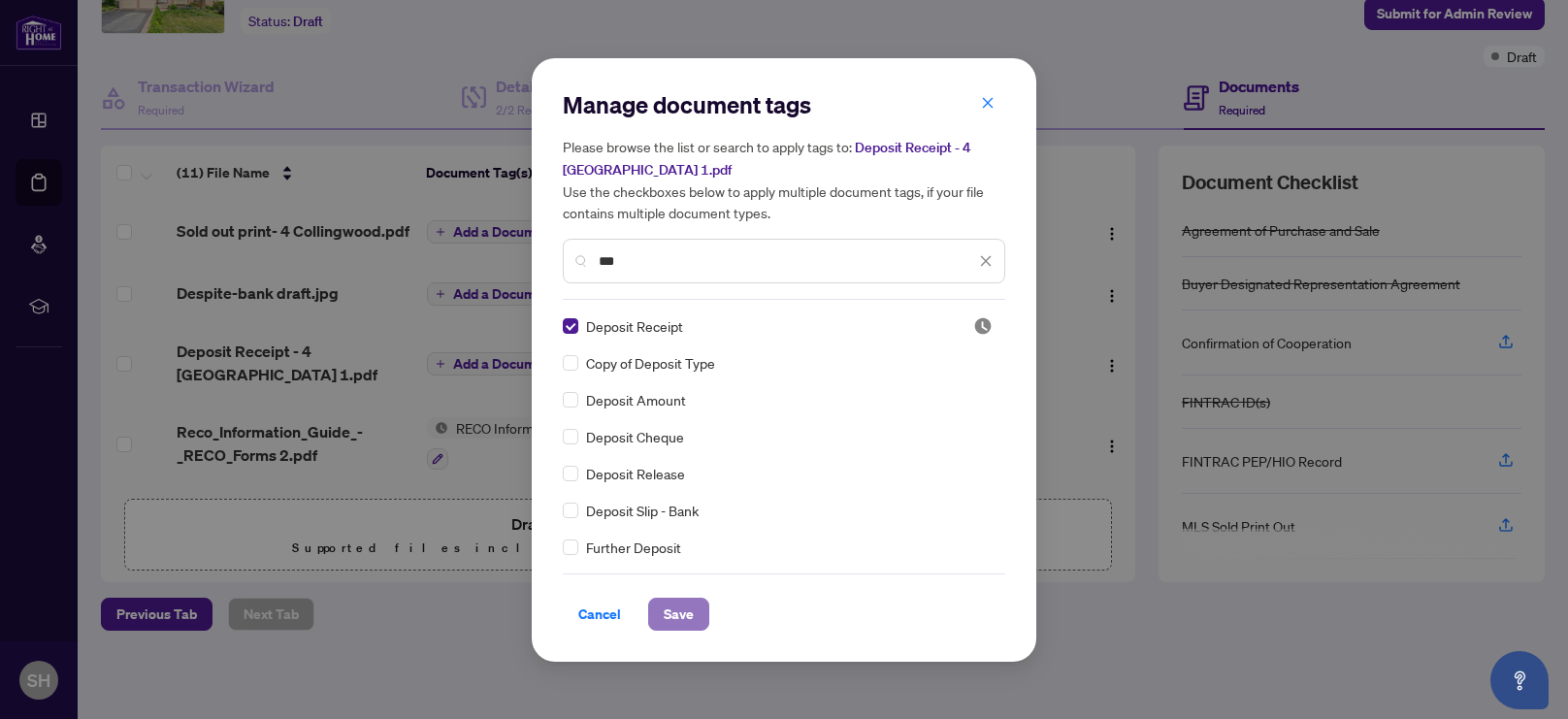
click at [683, 615] on span "Save" at bounding box center [679, 614] width 30 height 31
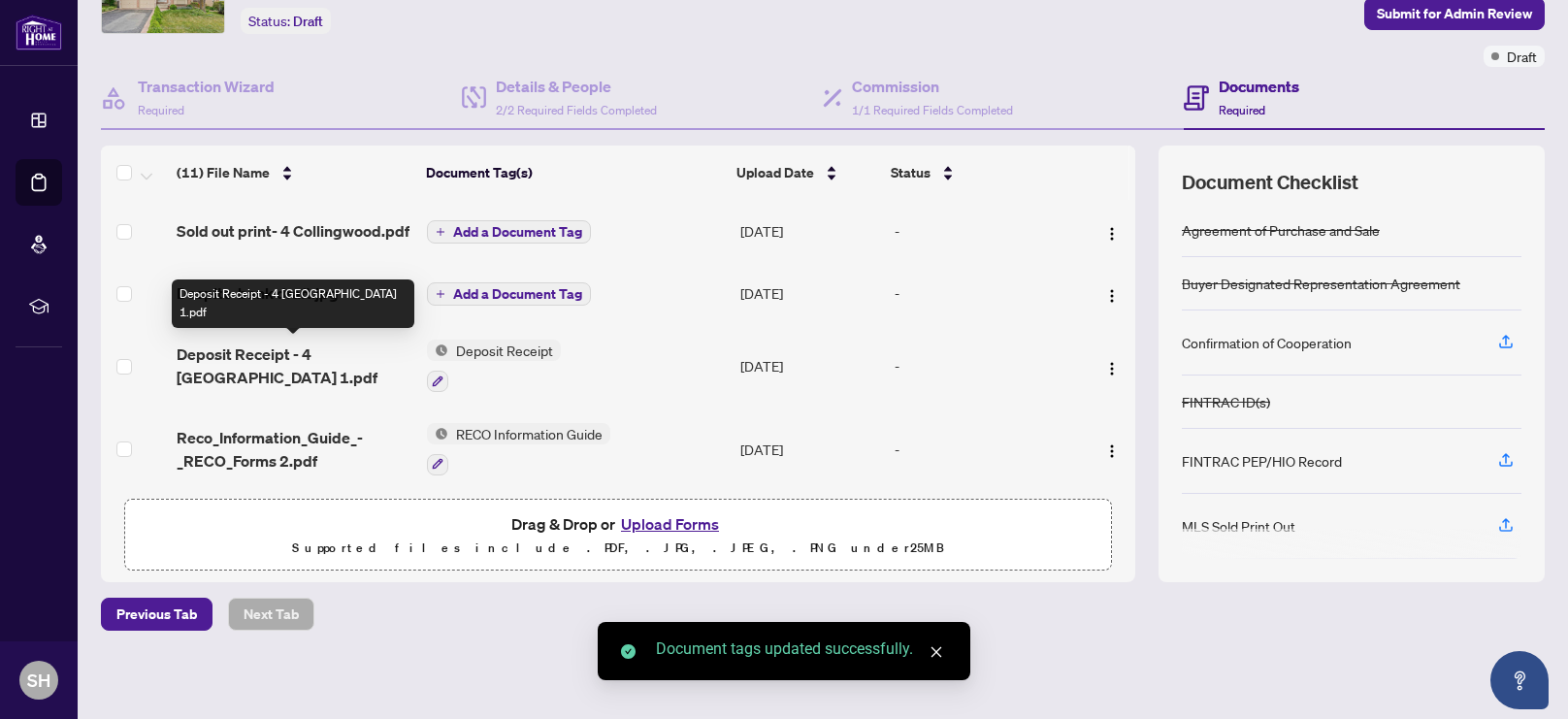
click at [257, 353] on span "Deposit Receipt - 4 [GEOGRAPHIC_DATA] 1.pdf" at bounding box center [294, 365] width 235 height 47
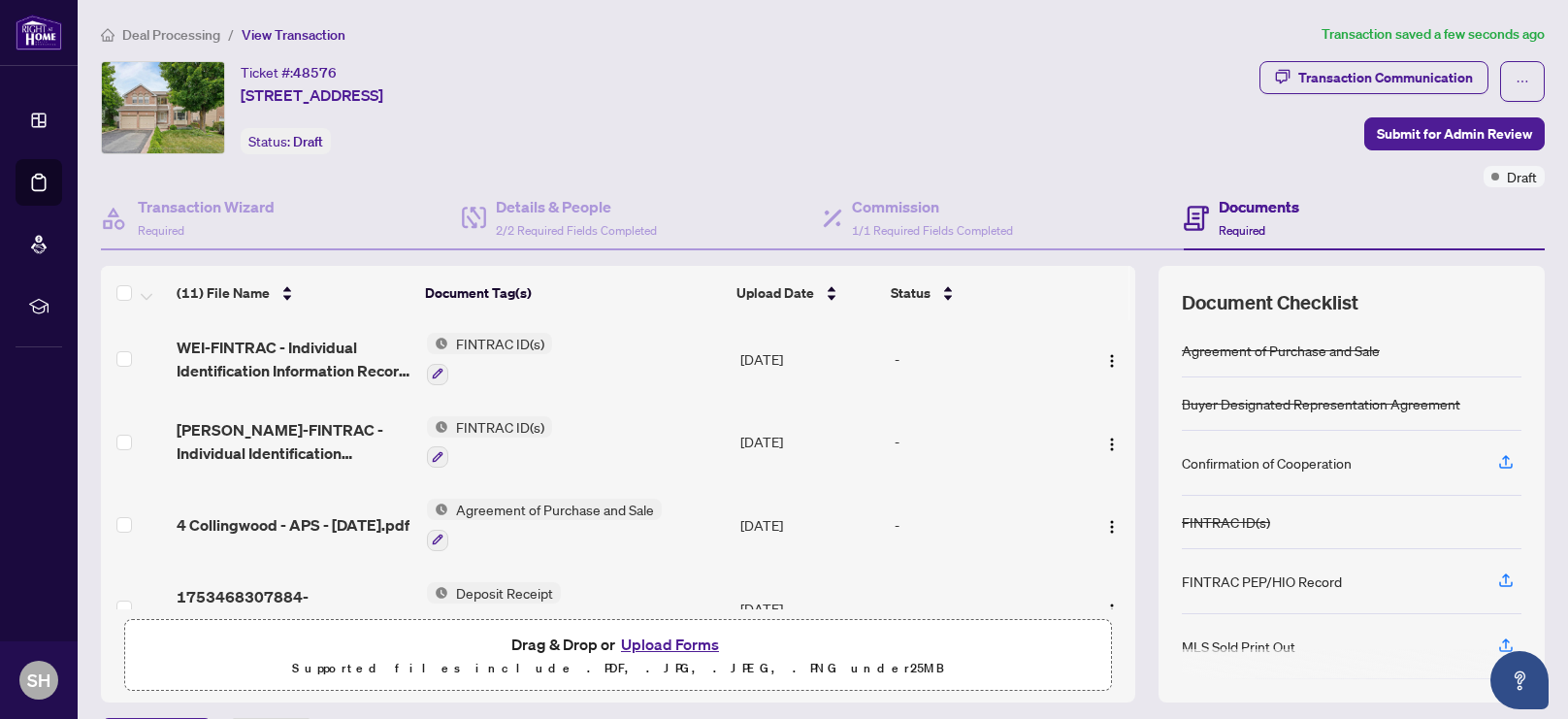
scroll to position [516, 0]
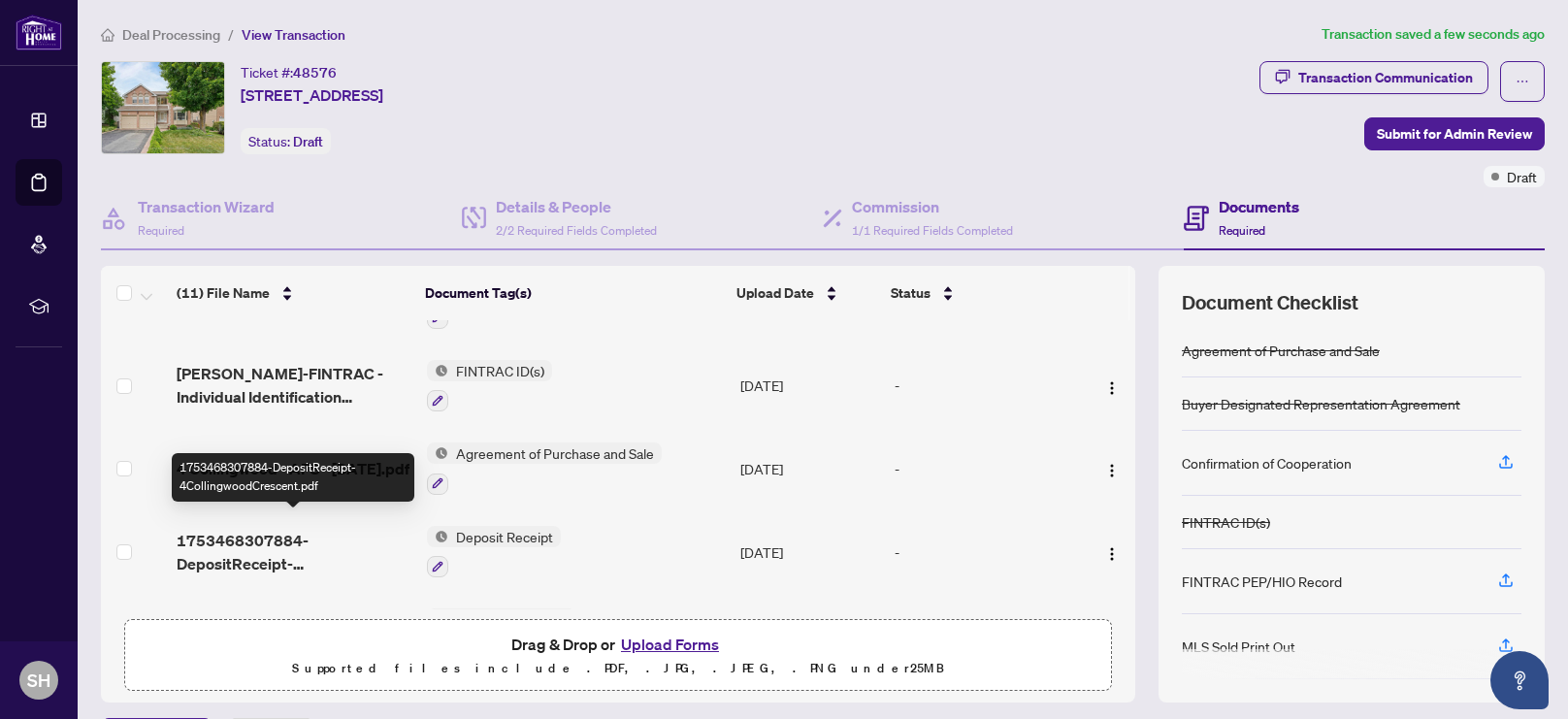
click at [228, 529] on span "1753468307884-DepositReceipt-4CollingwoodCrescent.pdf" at bounding box center [294, 552] width 235 height 47
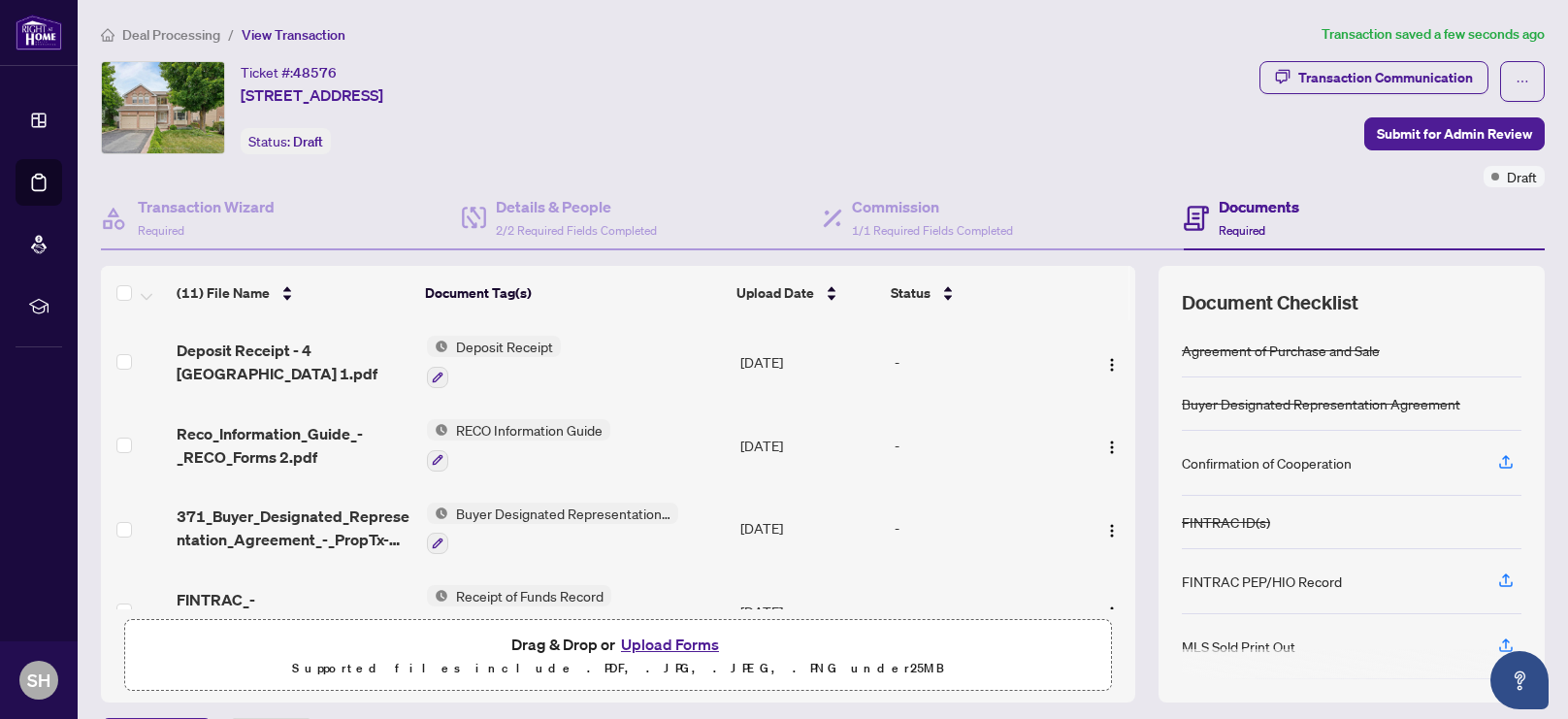
scroll to position [86, 0]
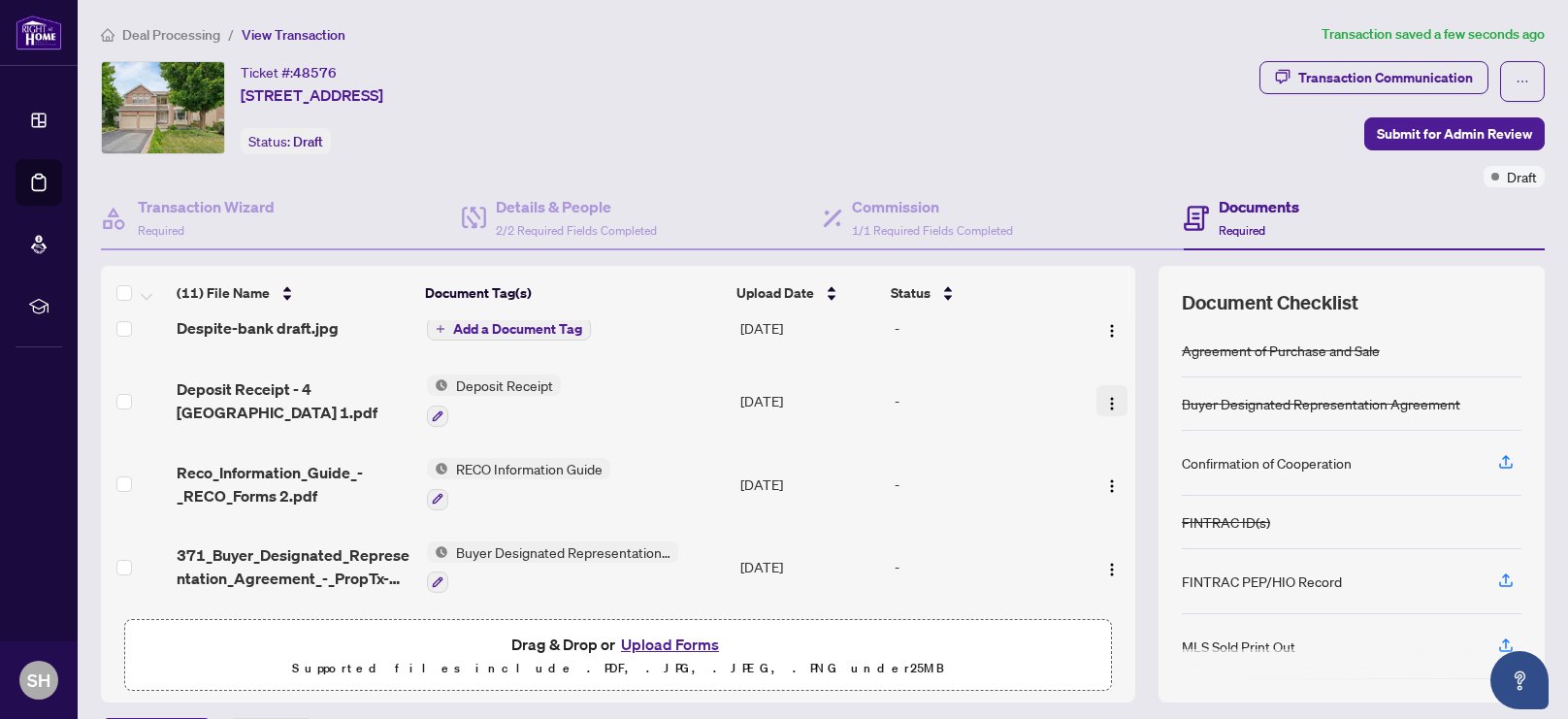
click at [1105, 396] on img "button" at bounding box center [1113, 404] width 16 height 16
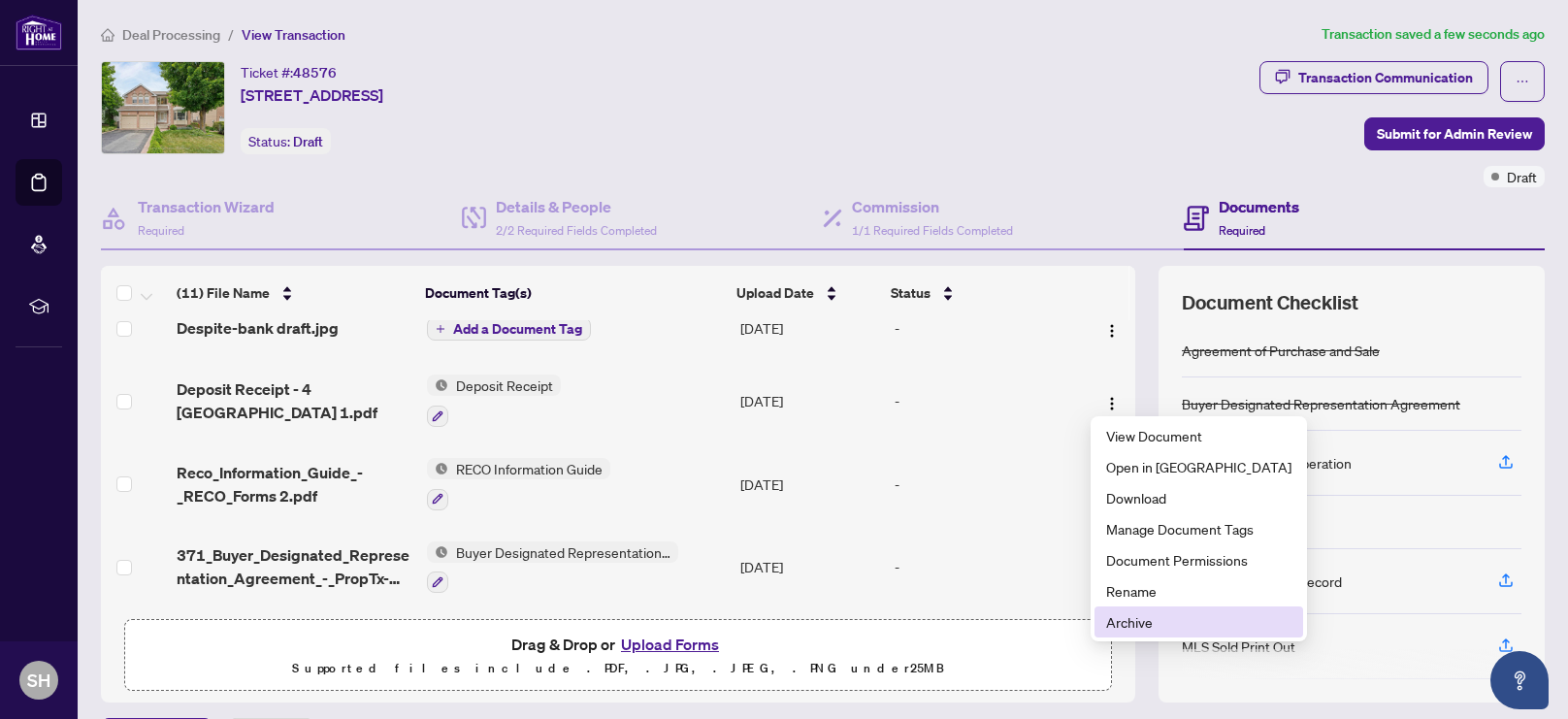
click at [1132, 628] on span "Archive" at bounding box center [1199, 621] width 186 height 21
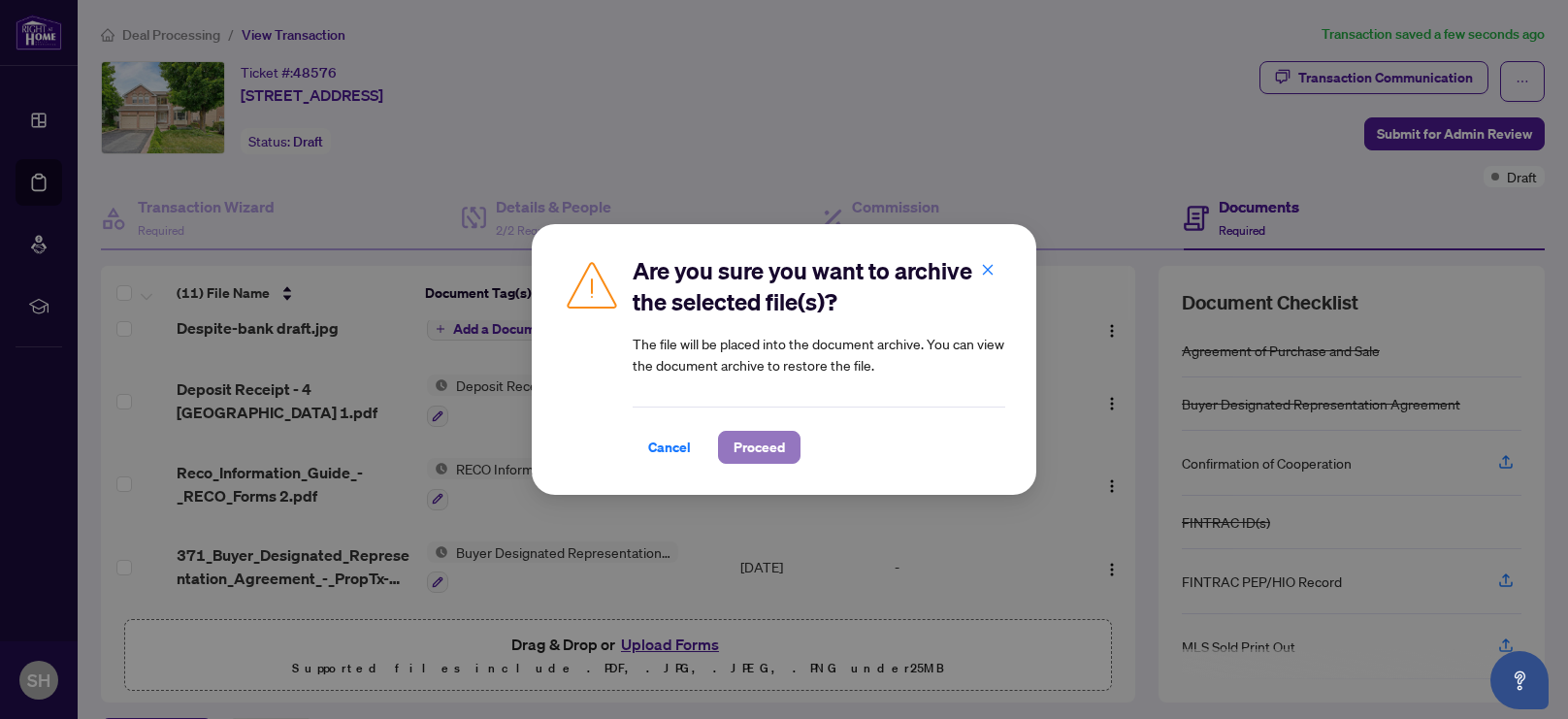
click at [752, 459] on span "Proceed" at bounding box center [760, 446] width 52 height 31
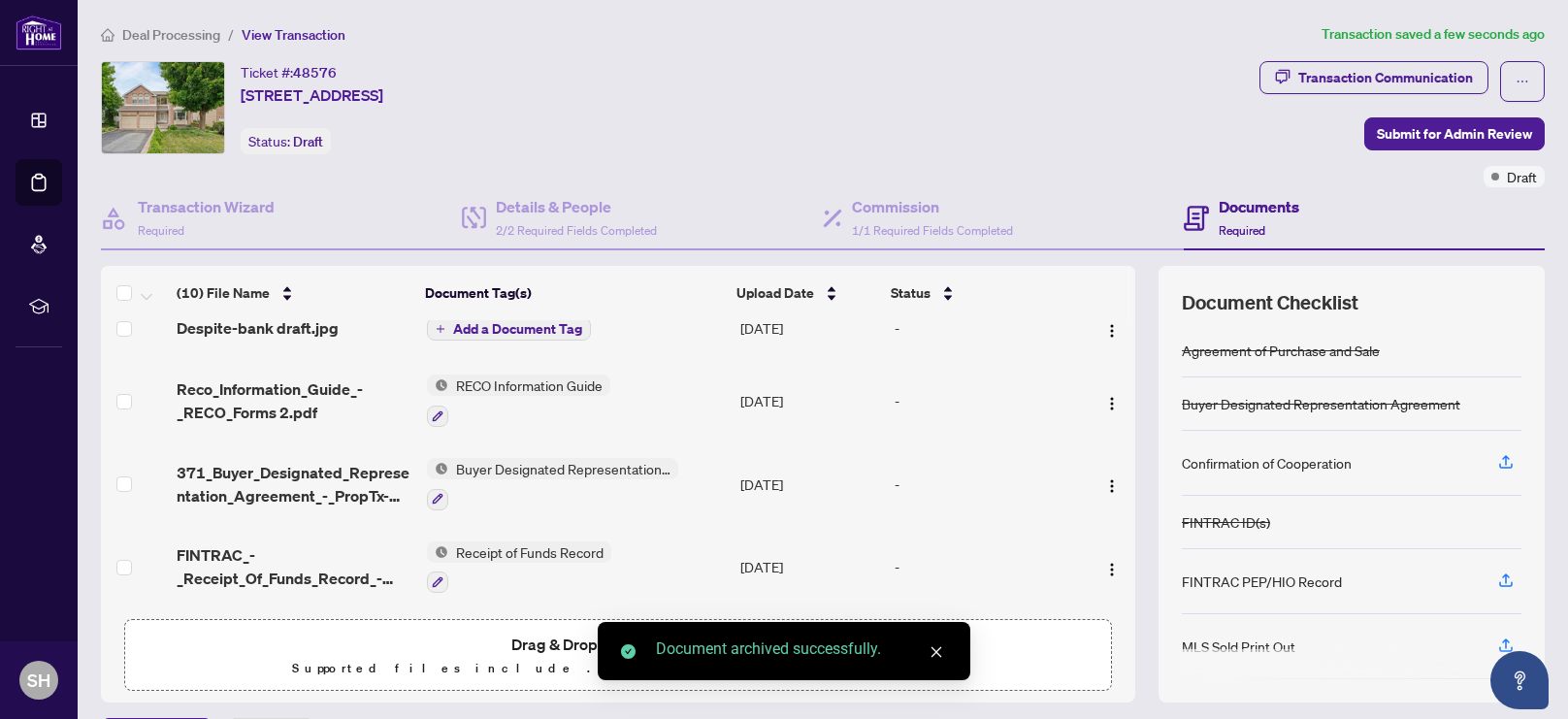
click at [460, 327] on span "Add a Document Tag" at bounding box center [517, 330] width 129 height 14
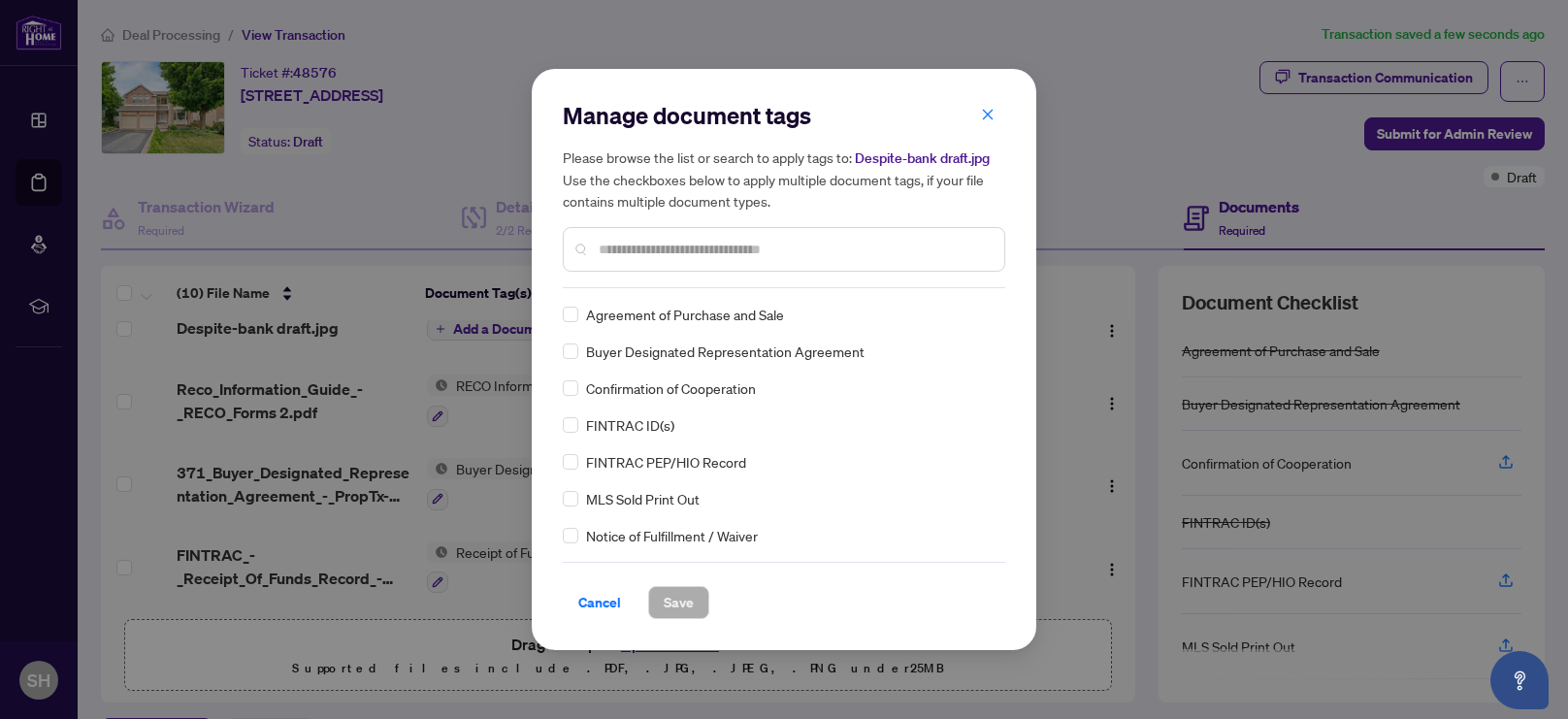
click at [684, 258] on input "text" at bounding box center [794, 249] width 391 height 21
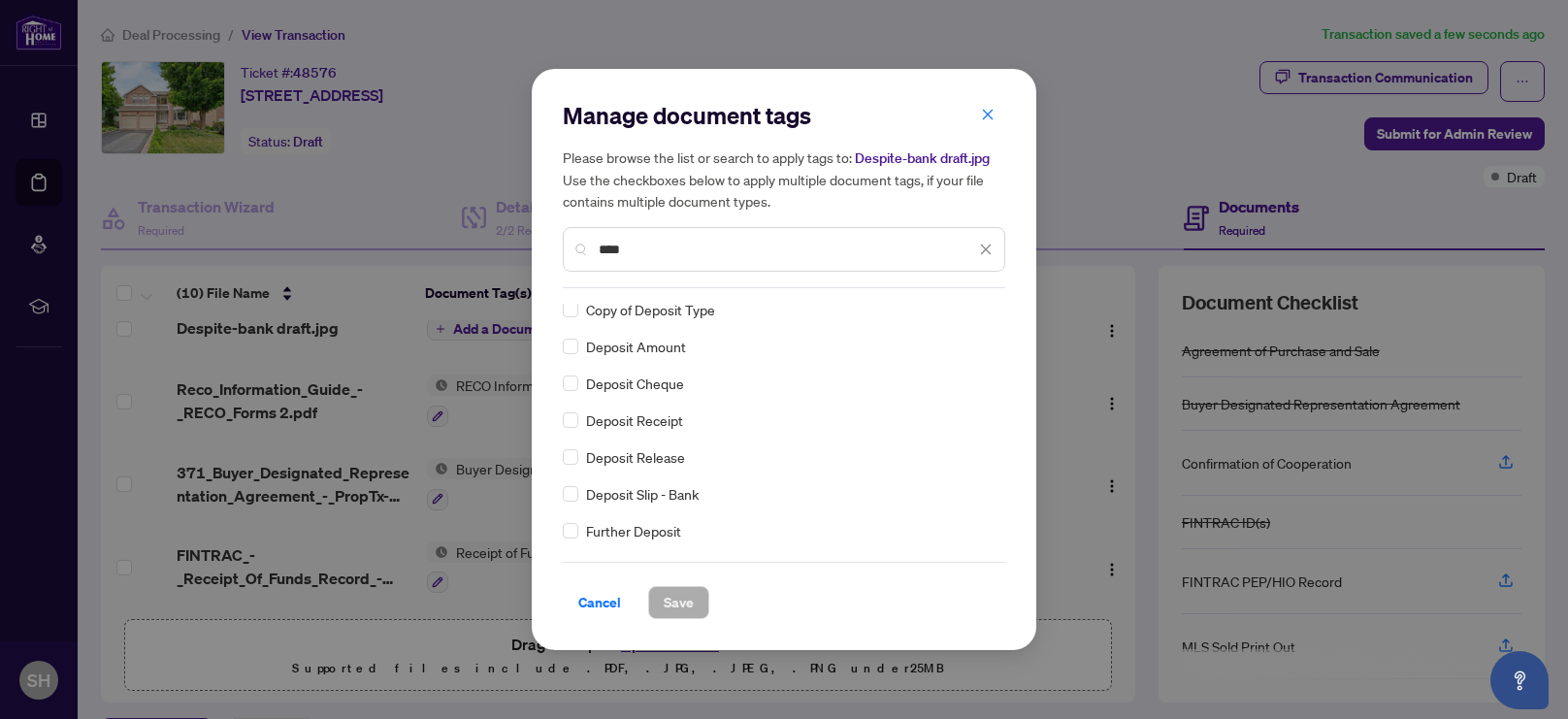
scroll to position [0, 0]
type input "****"
click at [664, 605] on span "Save" at bounding box center [679, 602] width 30 height 31
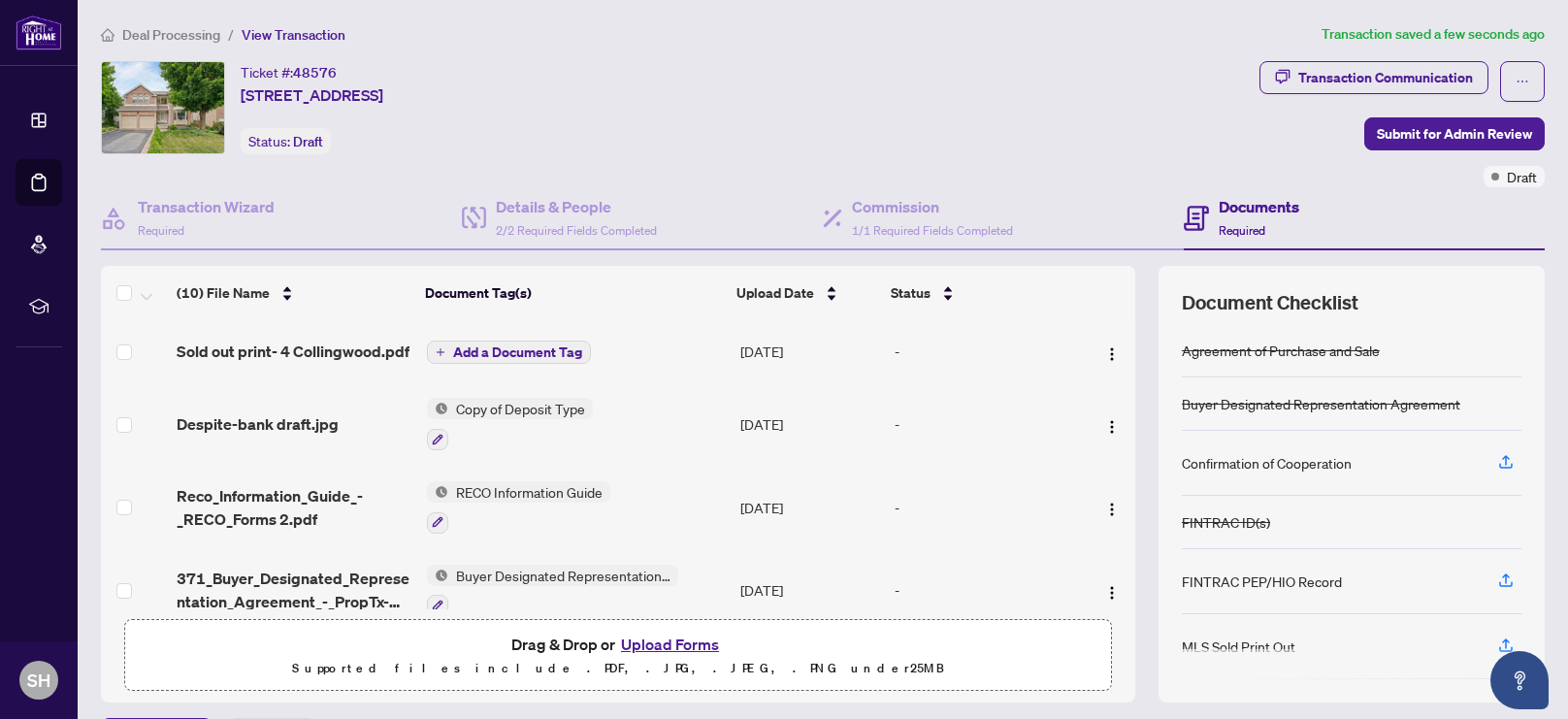
click at [502, 356] on span "Add a Document Tag" at bounding box center [517, 353] width 129 height 14
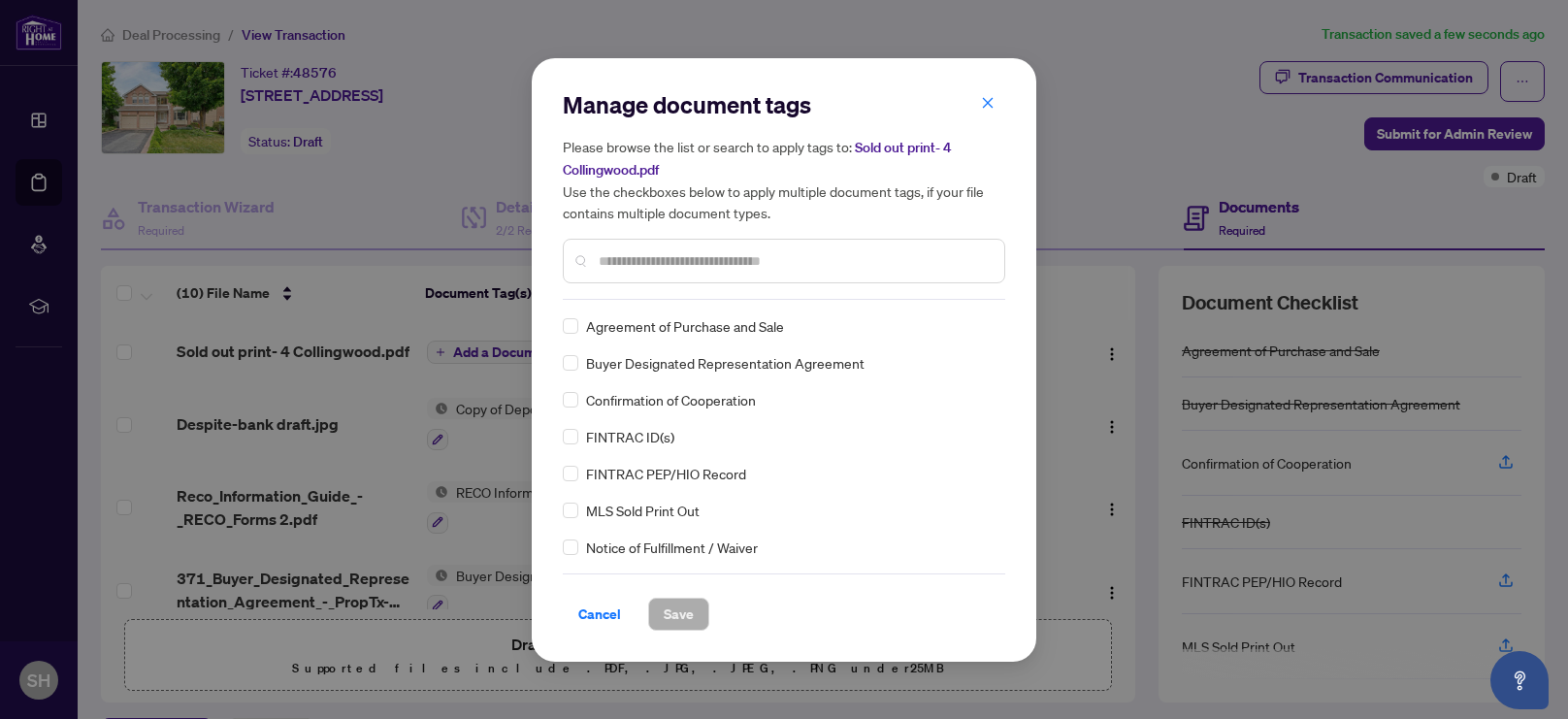
click at [715, 262] on input "text" at bounding box center [794, 261] width 391 height 21
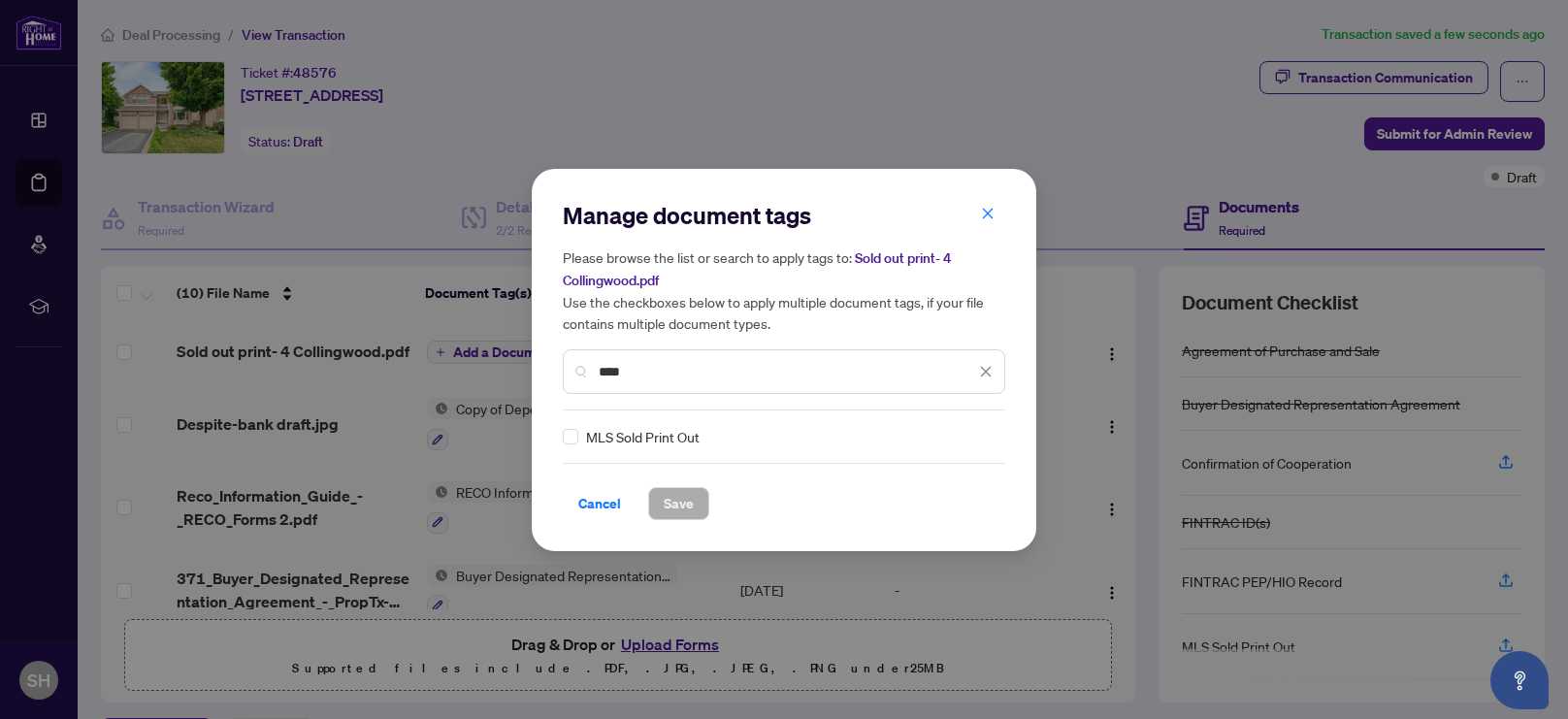
type input "****"
click at [689, 505] on span "Save" at bounding box center [679, 503] width 30 height 31
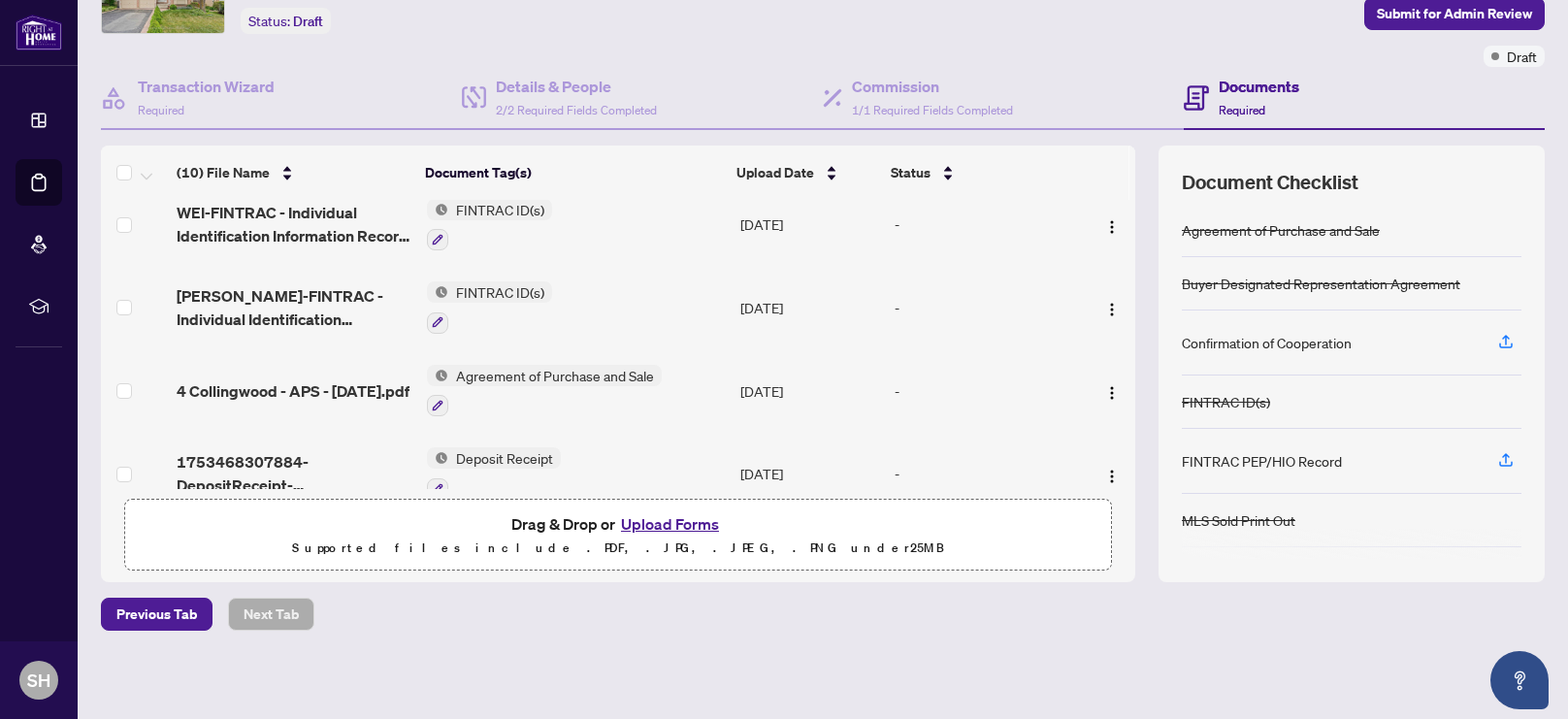
scroll to position [434, 0]
click at [269, 377] on span "4 Collingwood - APS - [DATE].pdf" at bounding box center [293, 388] width 233 height 23
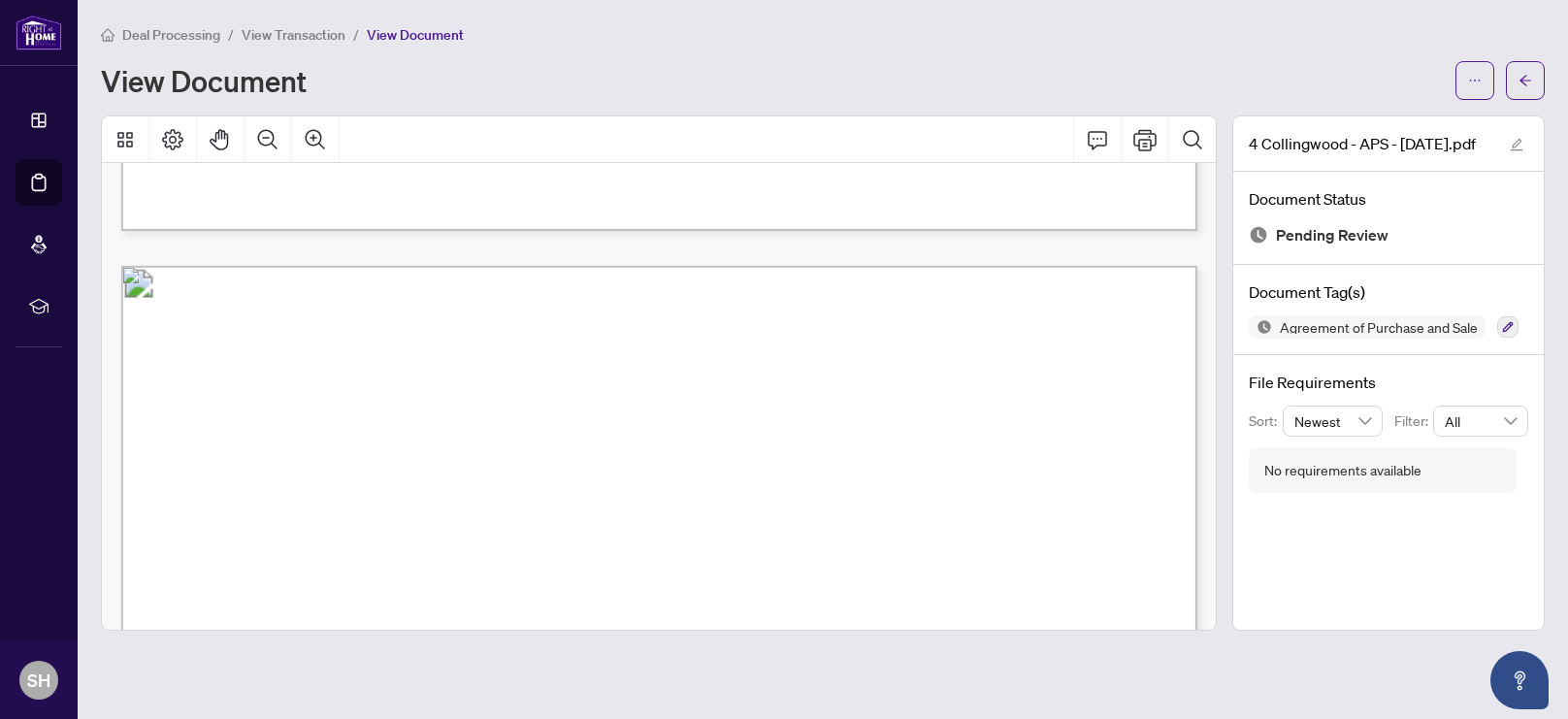
scroll to position [9913, 0]
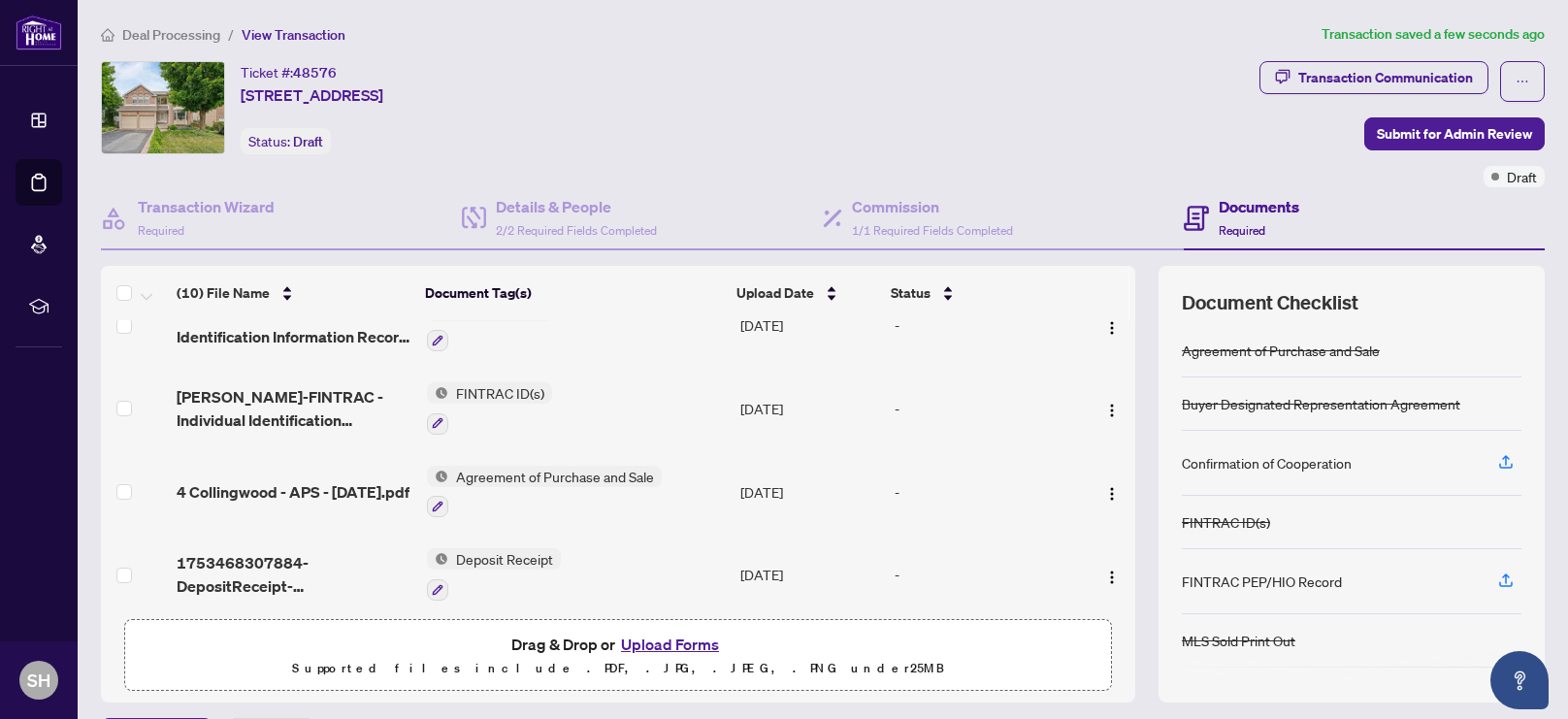
scroll to position [453, 0]
click at [438, 499] on icon "button" at bounding box center [437, 505] width 12 height 12
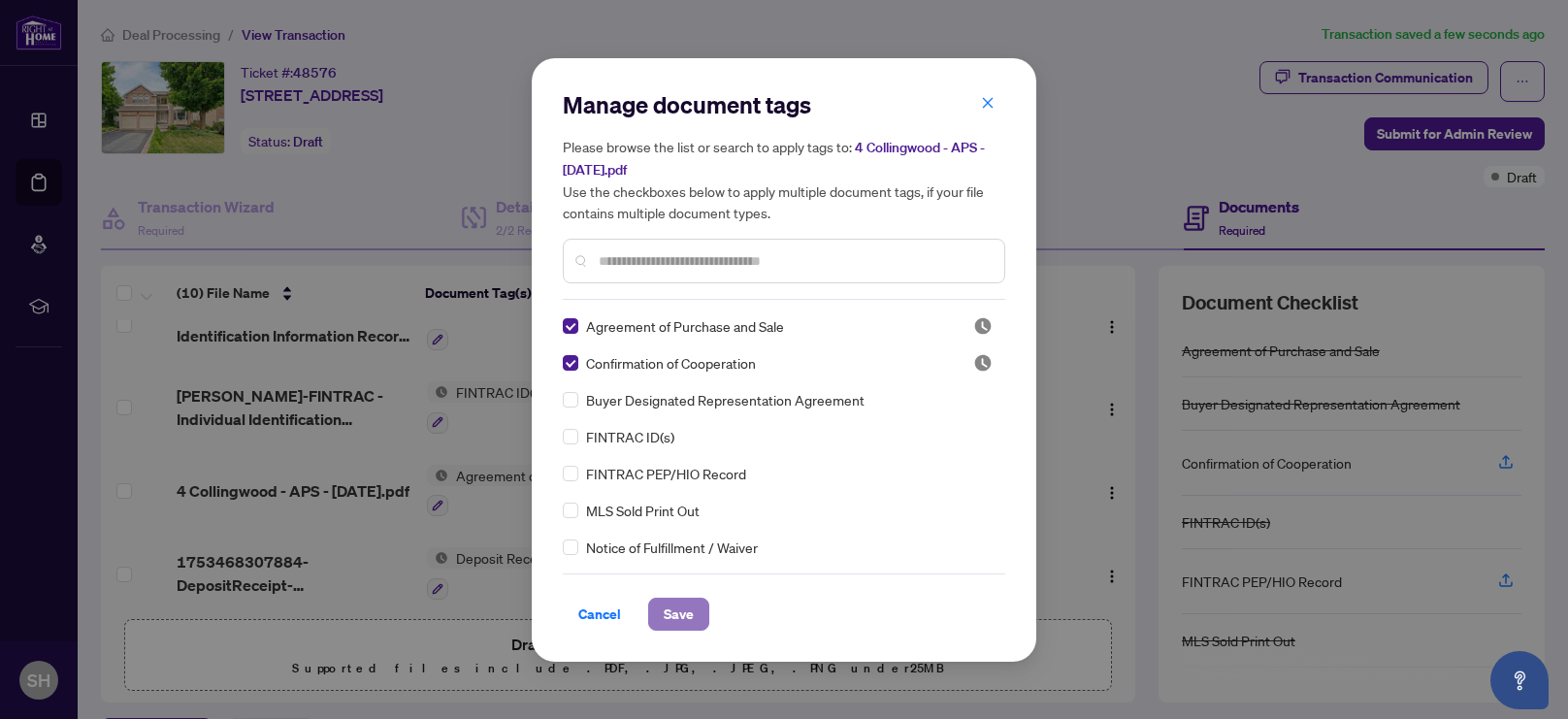
click at [678, 623] on span "Save" at bounding box center [679, 614] width 30 height 31
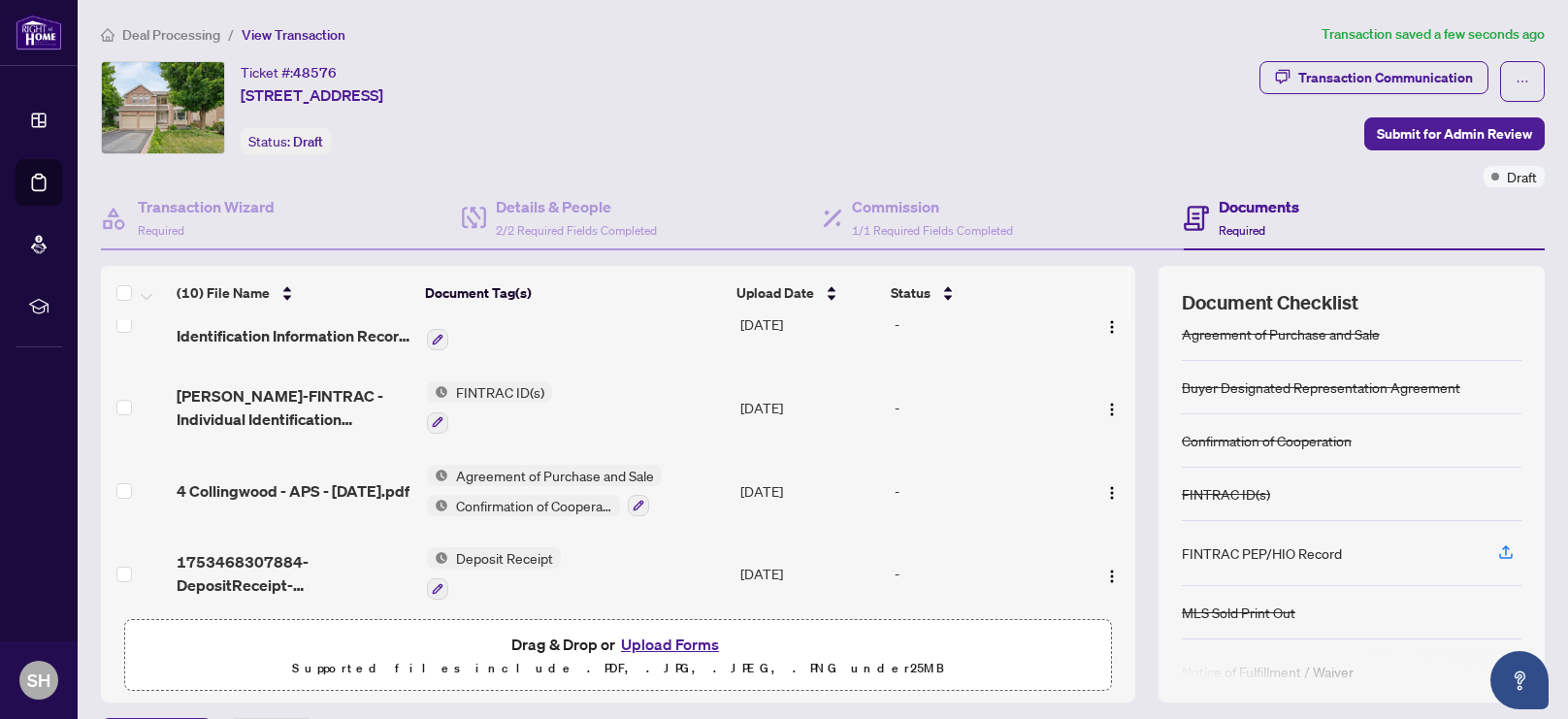
scroll to position [0, 0]
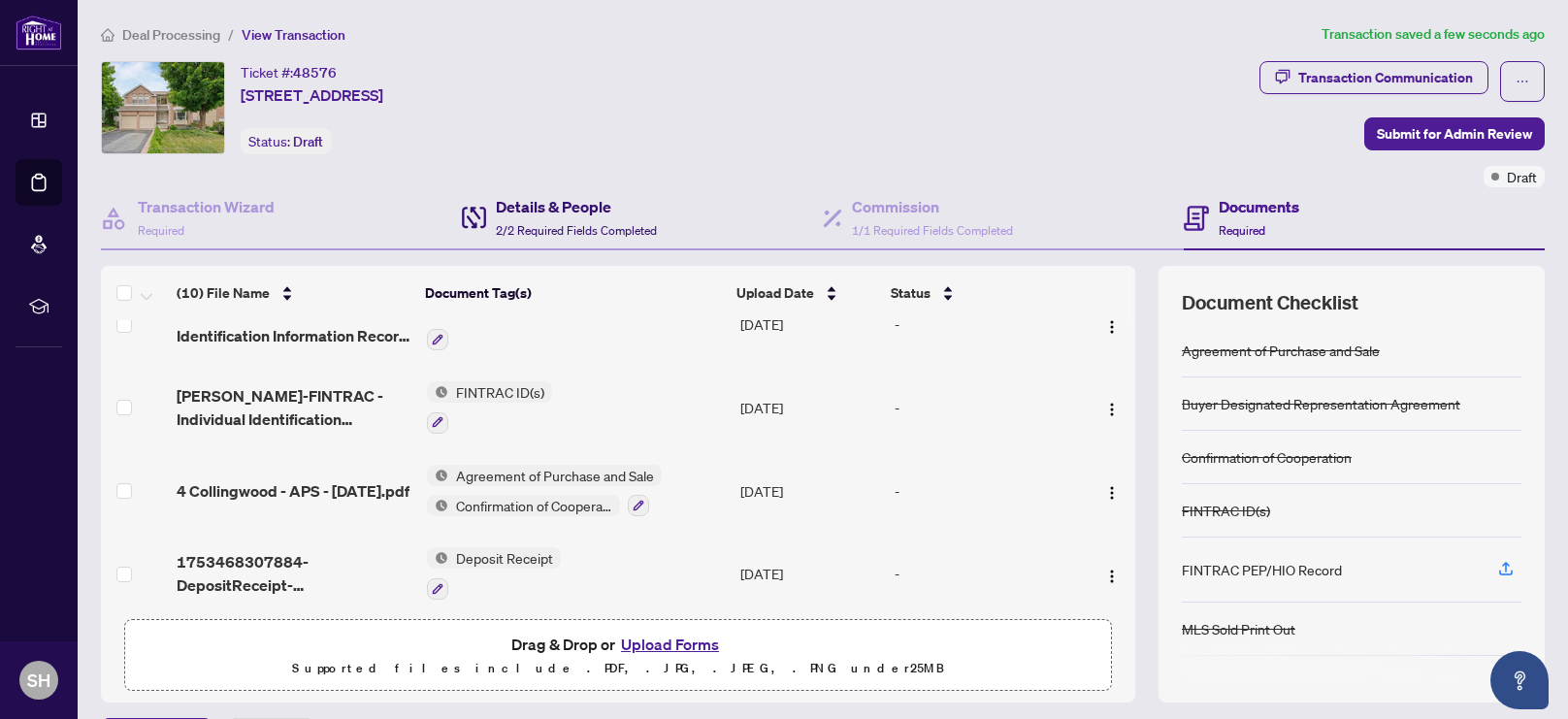
click at [569, 219] on div "Details & People 2/2 Required Fields Completed" at bounding box center [576, 218] width 161 height 46
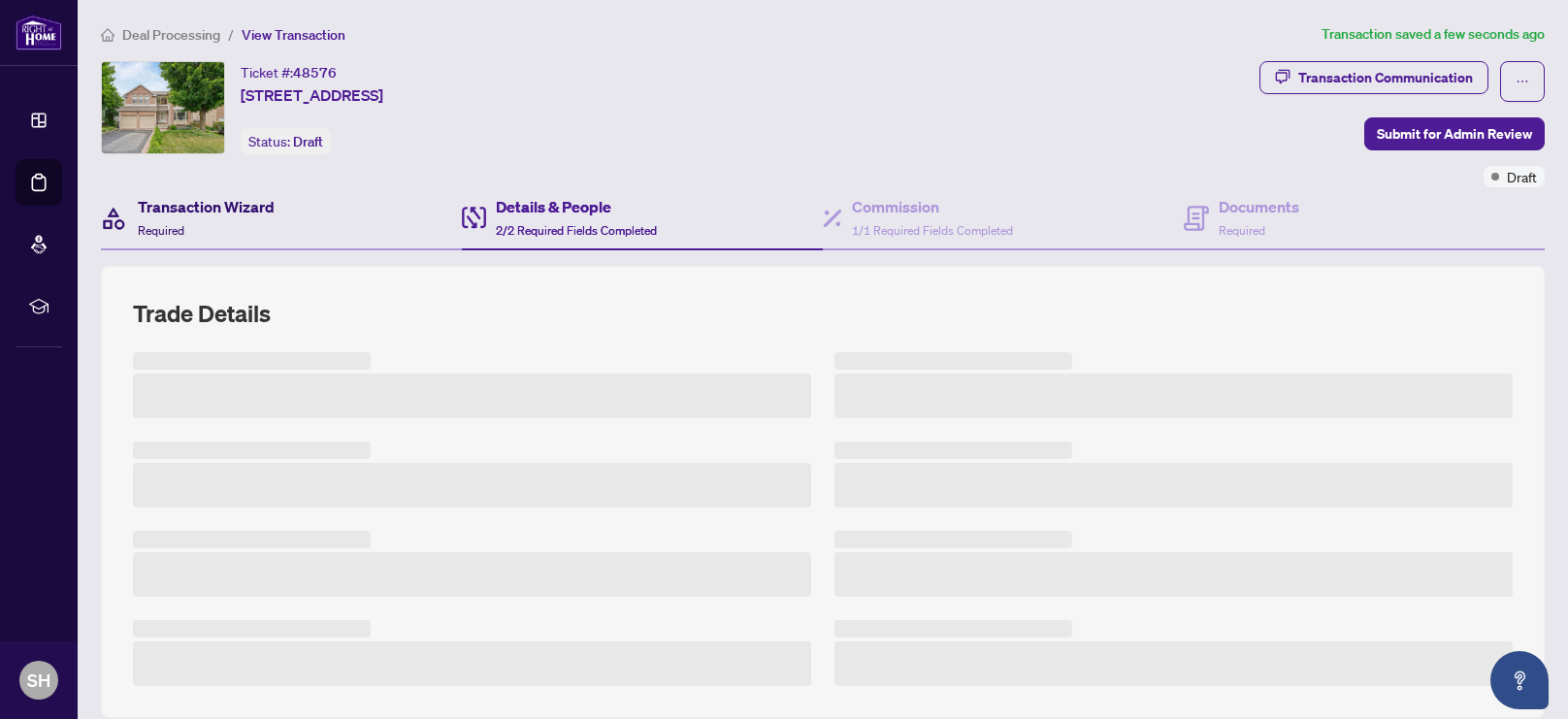
click at [195, 215] on h4 "Transaction Wizard" at bounding box center [206, 206] width 137 height 23
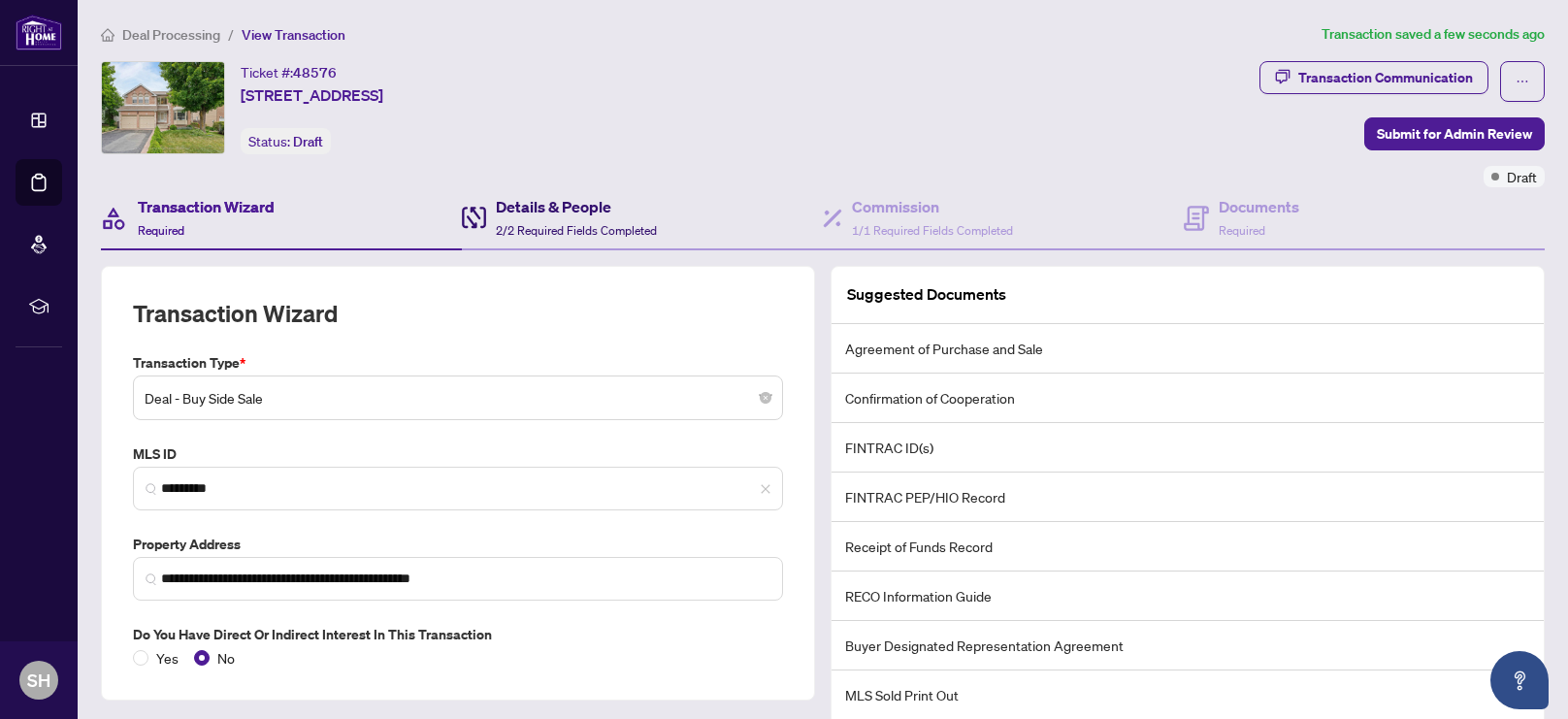
click at [555, 224] on span "2/2 Required Fields Completed" at bounding box center [576, 231] width 161 height 15
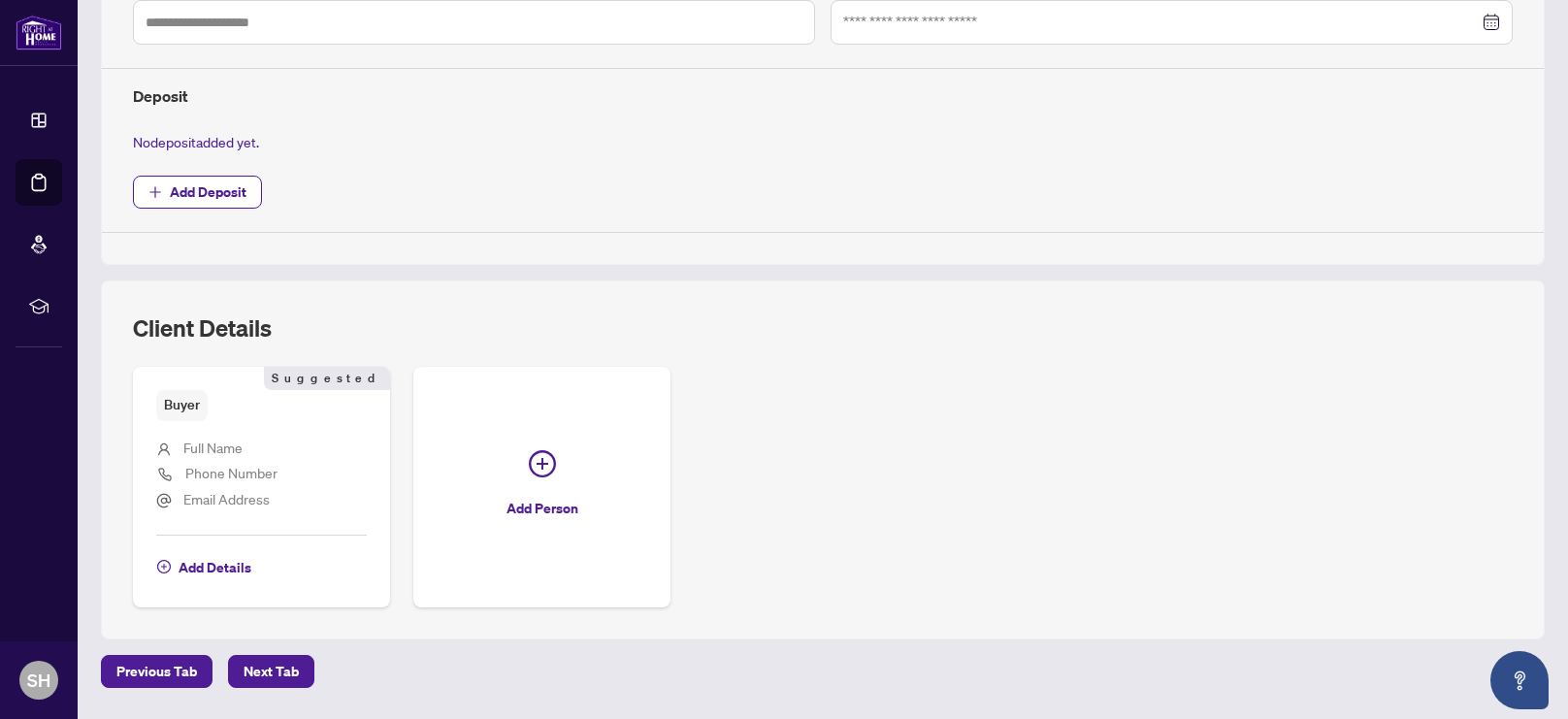
scroll to position [675, 0]
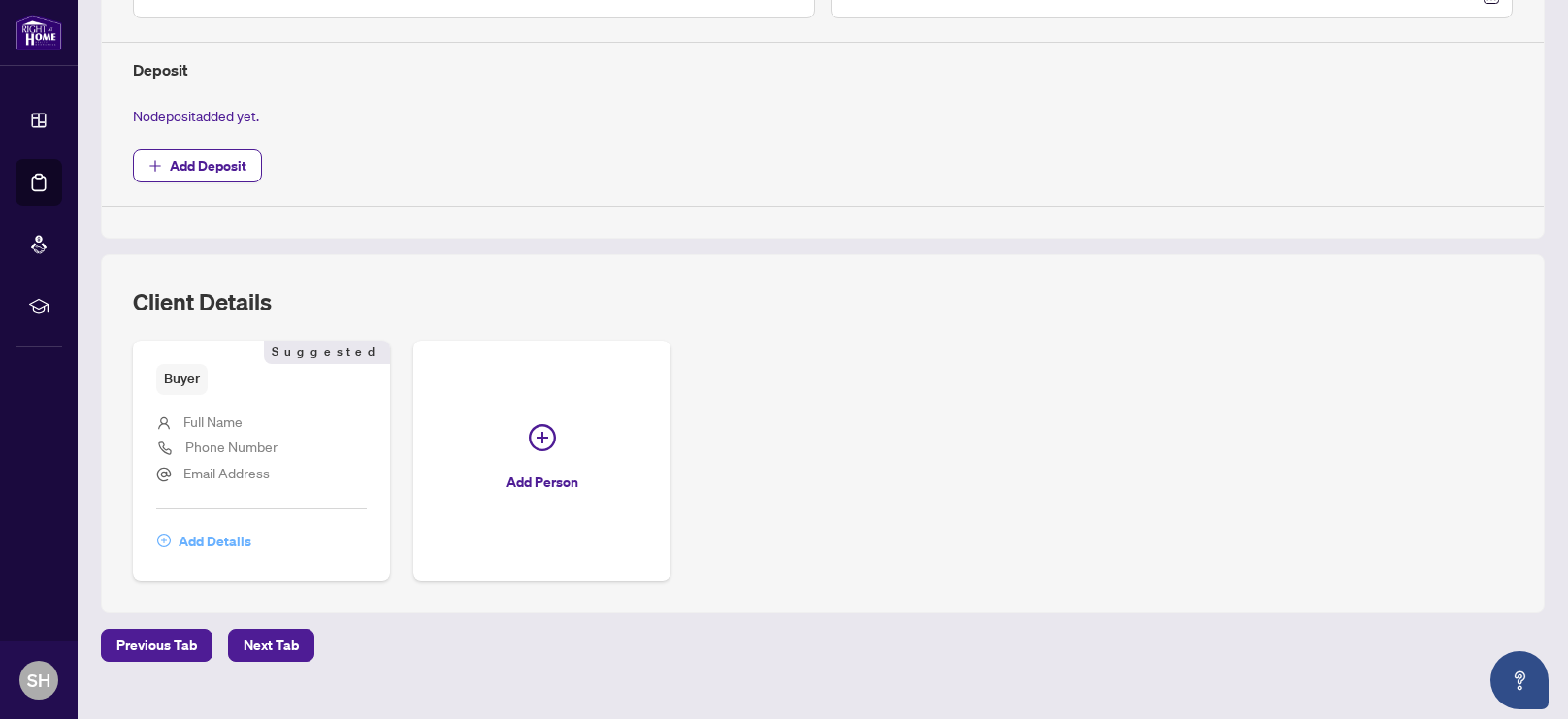
click at [206, 548] on span "Add Details" at bounding box center [215, 541] width 73 height 31
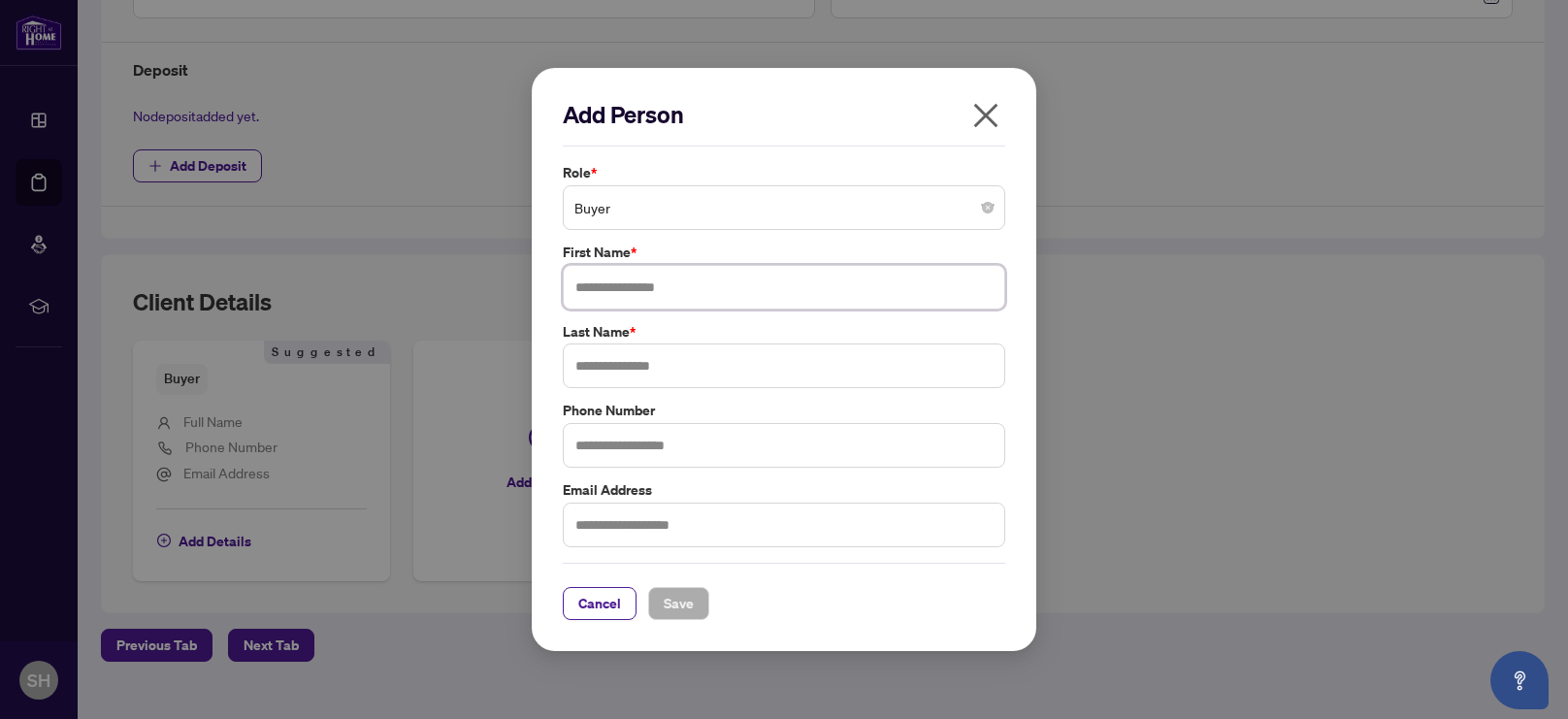
click at [757, 300] on input "text" at bounding box center [784, 287] width 442 height 45
type input "******"
click at [772, 384] on input "text" at bounding box center [784, 365] width 442 height 45
type input "****"
click at [684, 613] on span "Save" at bounding box center [679, 603] width 30 height 31
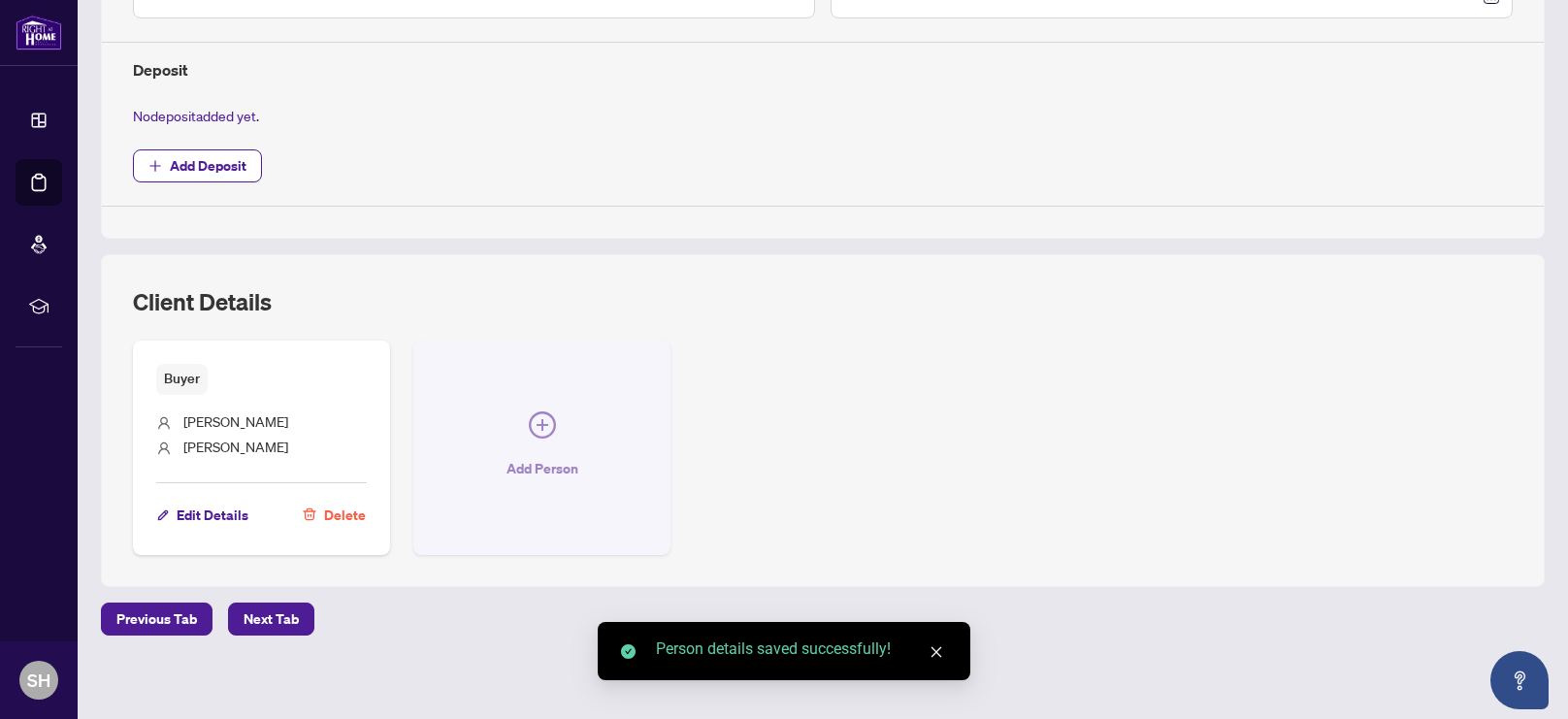
click at [545, 458] on span "Add Person" at bounding box center [542, 468] width 72 height 31
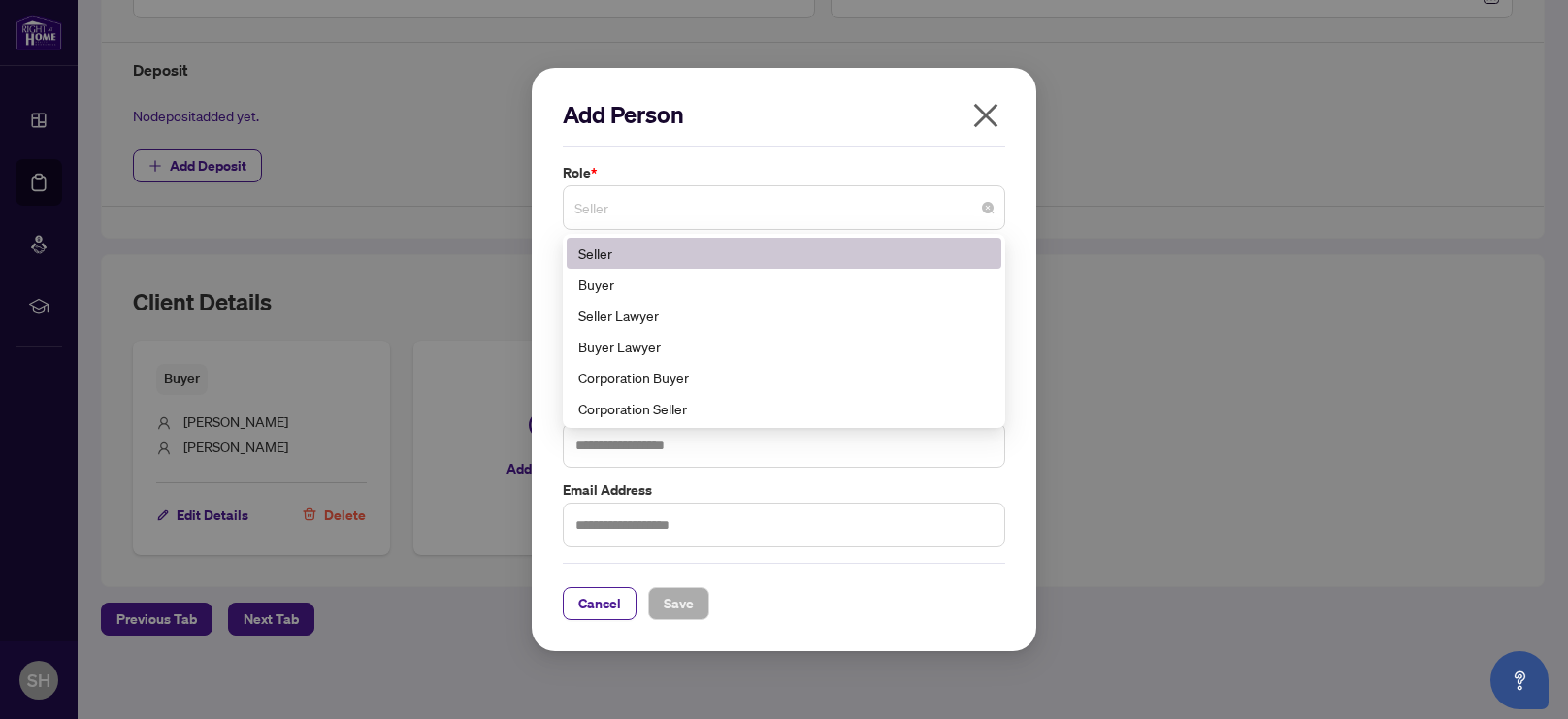
click at [665, 209] on span "Seller" at bounding box center [784, 208] width 419 height 37
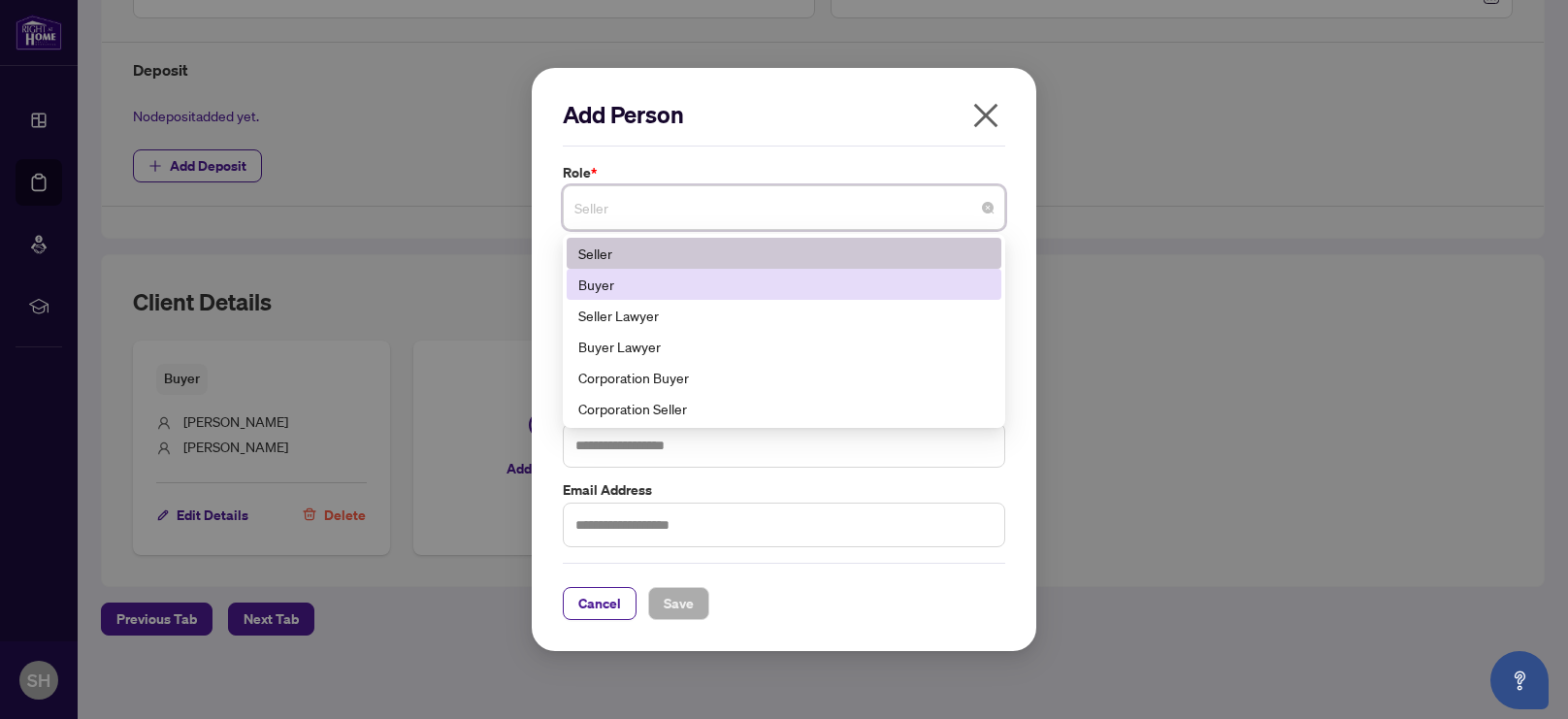
click at [664, 288] on div "Buyer" at bounding box center [784, 284] width 411 height 21
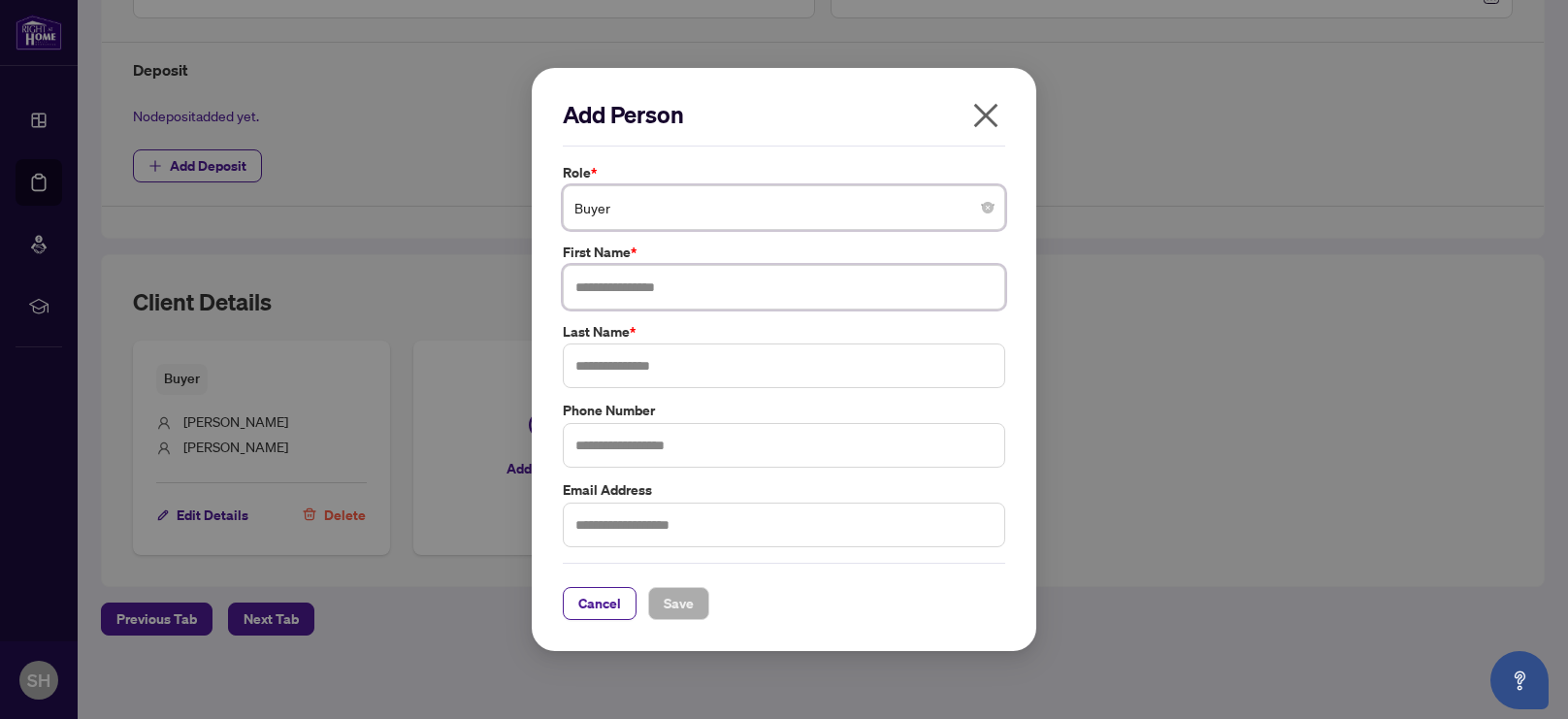
click at [654, 294] on input "text" at bounding box center [784, 287] width 442 height 45
type input "*******"
click at [639, 366] on input "text" at bounding box center [784, 365] width 442 height 45
type input "***"
click at [667, 616] on span "Save" at bounding box center [679, 603] width 30 height 31
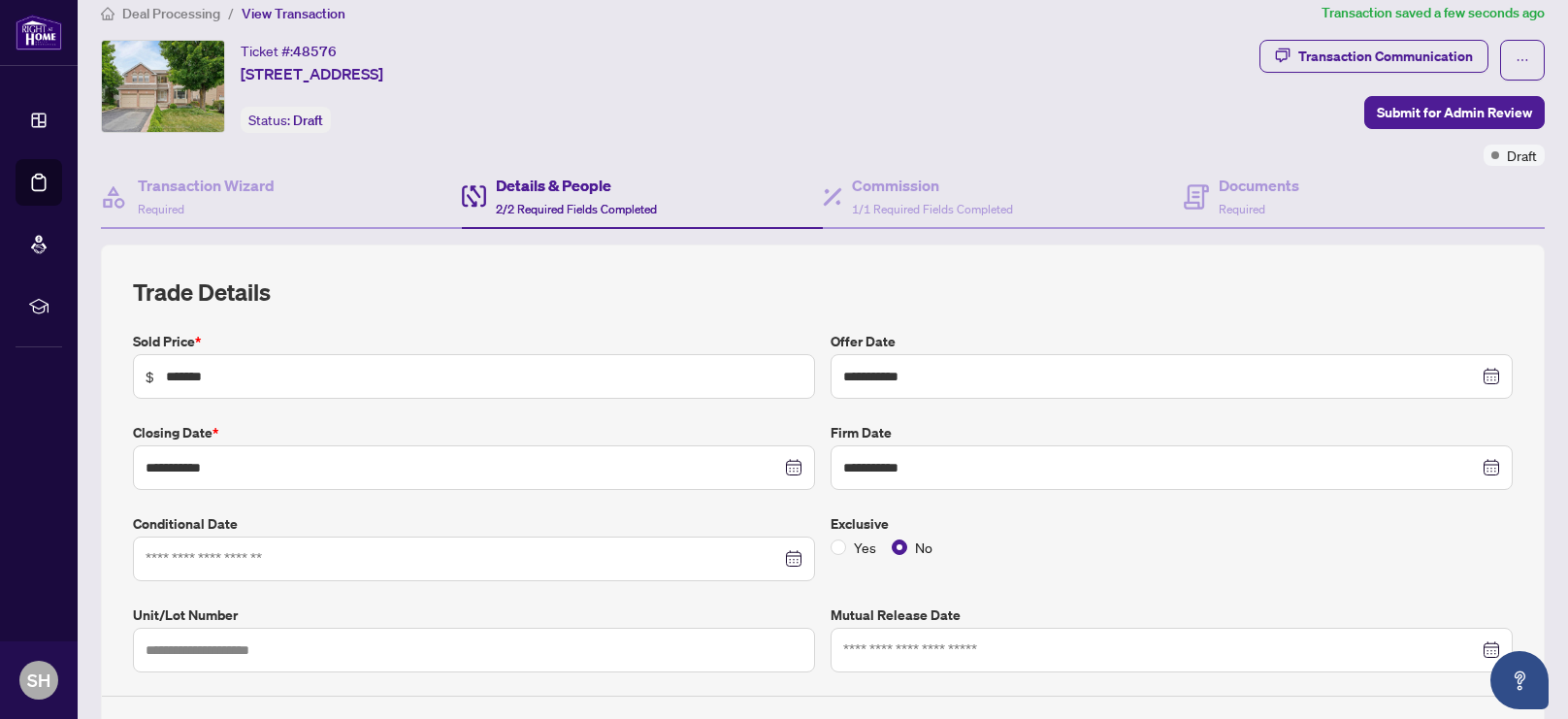
scroll to position [17, 0]
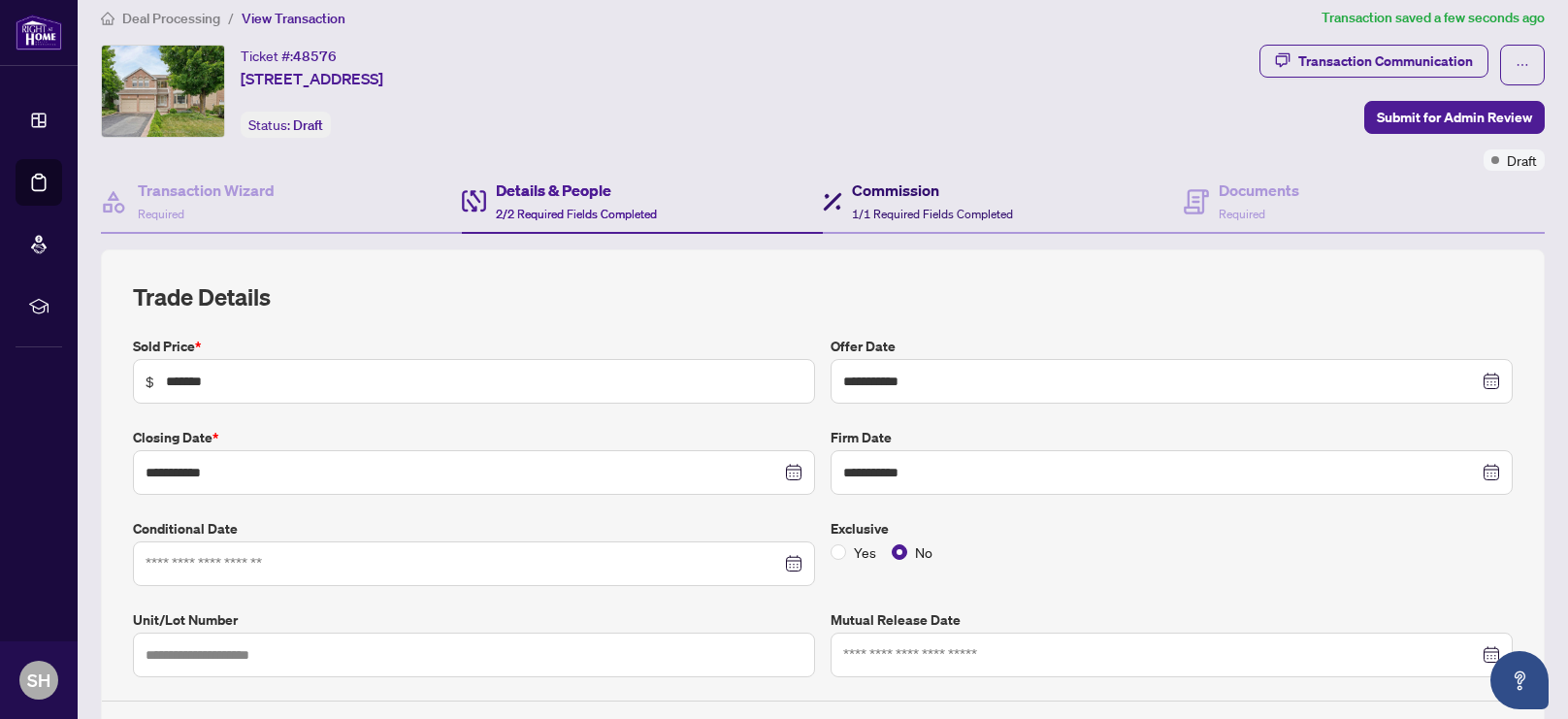
click at [965, 207] on span "1/1 Required Fields Completed" at bounding box center [932, 214] width 161 height 15
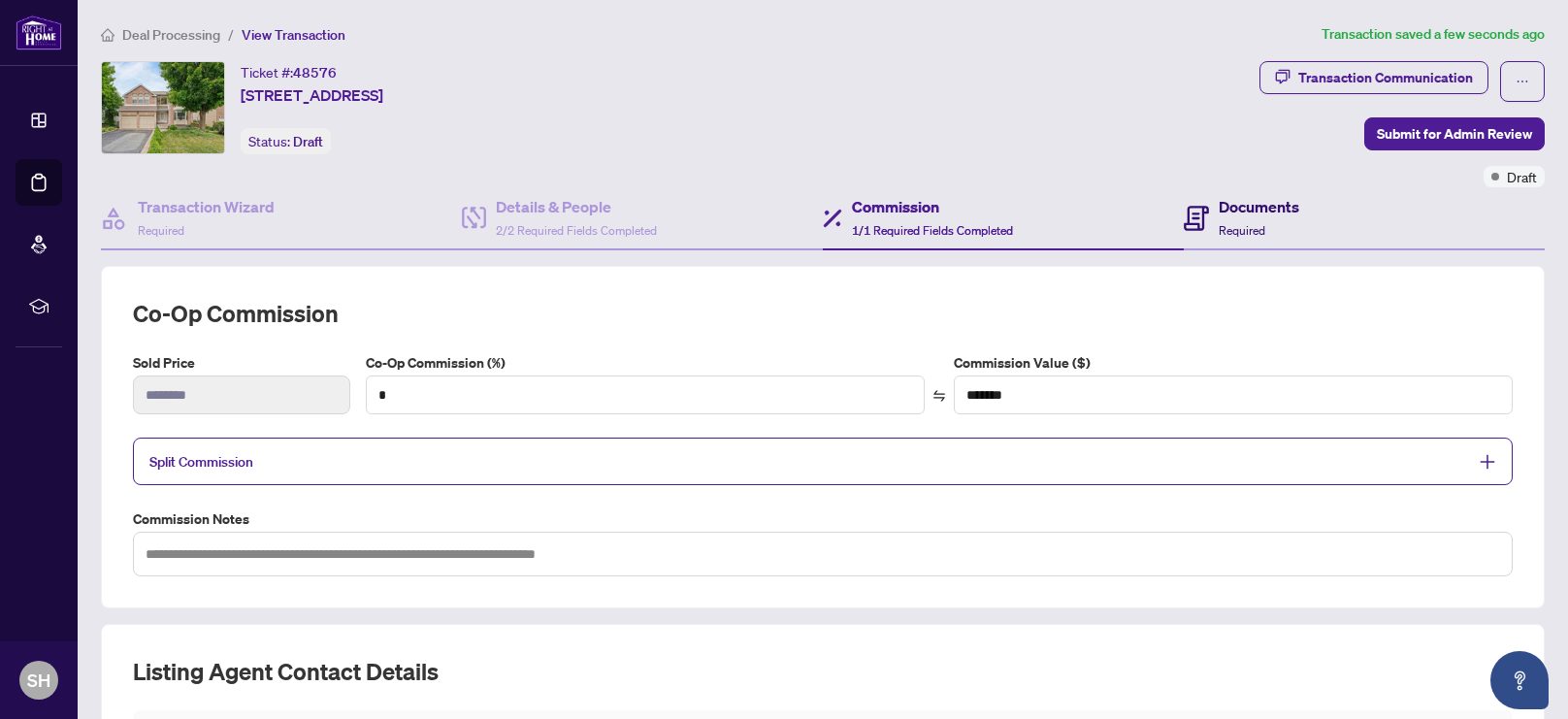
click at [1241, 224] on span "Required" at bounding box center [1242, 231] width 47 height 15
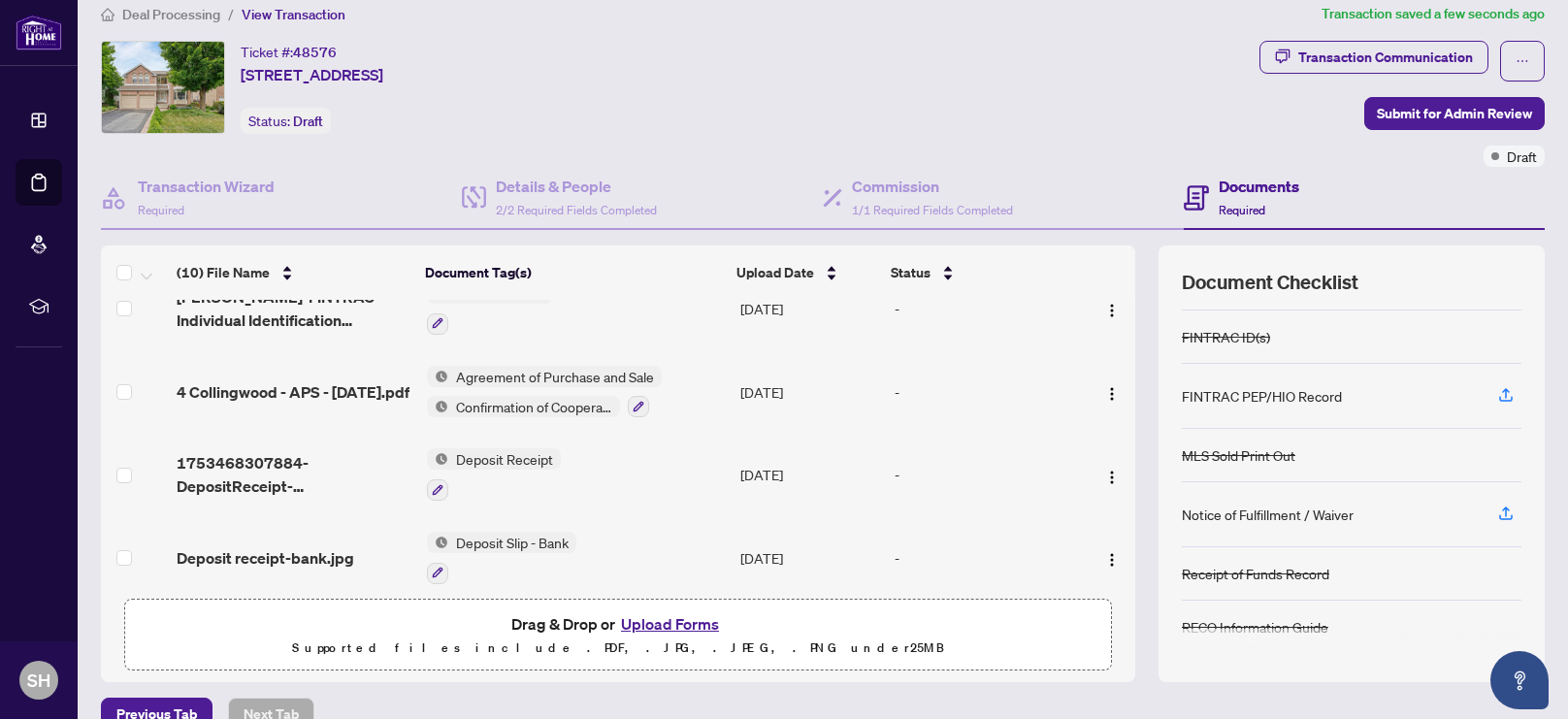
scroll to position [31, 0]
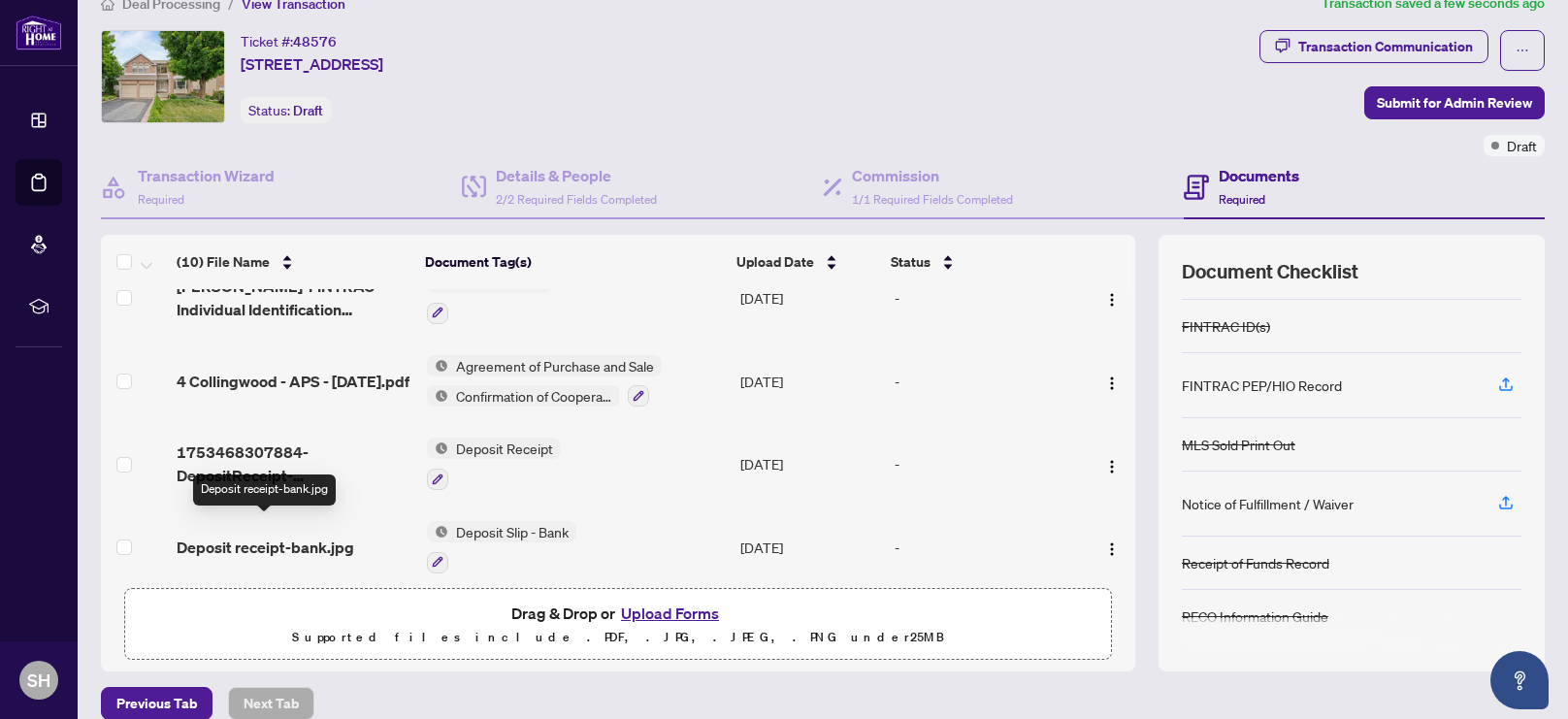
click at [300, 535] on span "Deposit receipt-bank.jpg" at bounding box center [266, 546] width 178 height 23
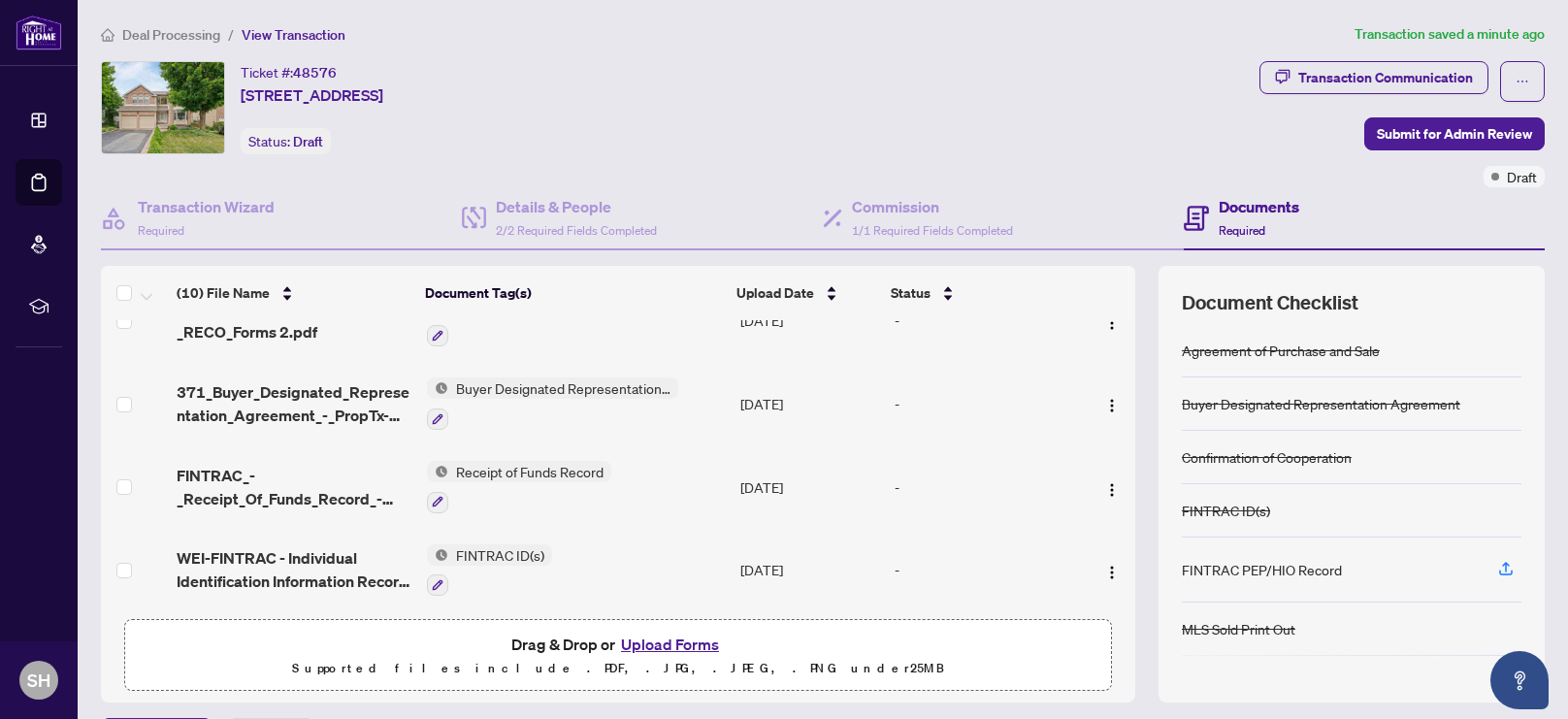
scroll to position [222, 0]
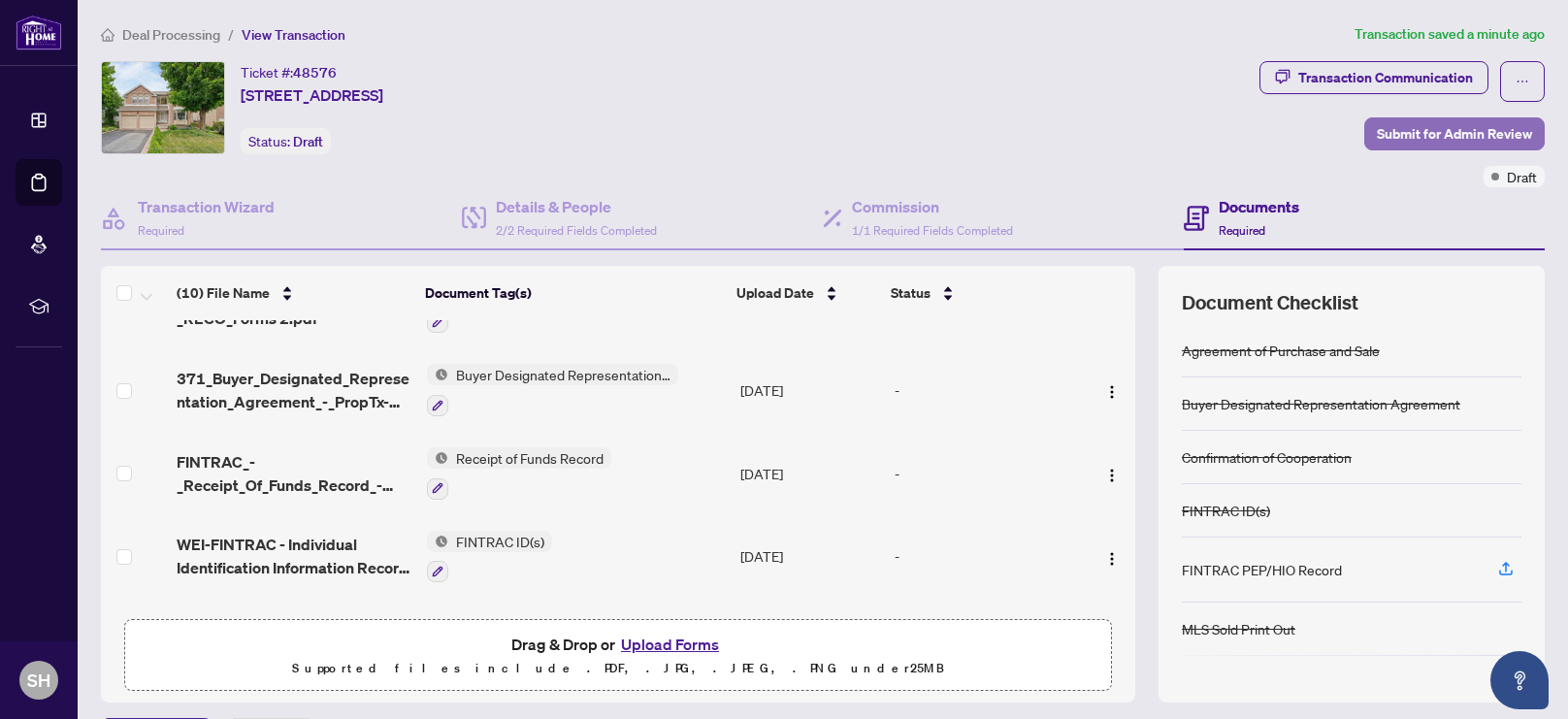
click at [1432, 135] on span "Submit for Admin Review" at bounding box center [1454, 134] width 155 height 31
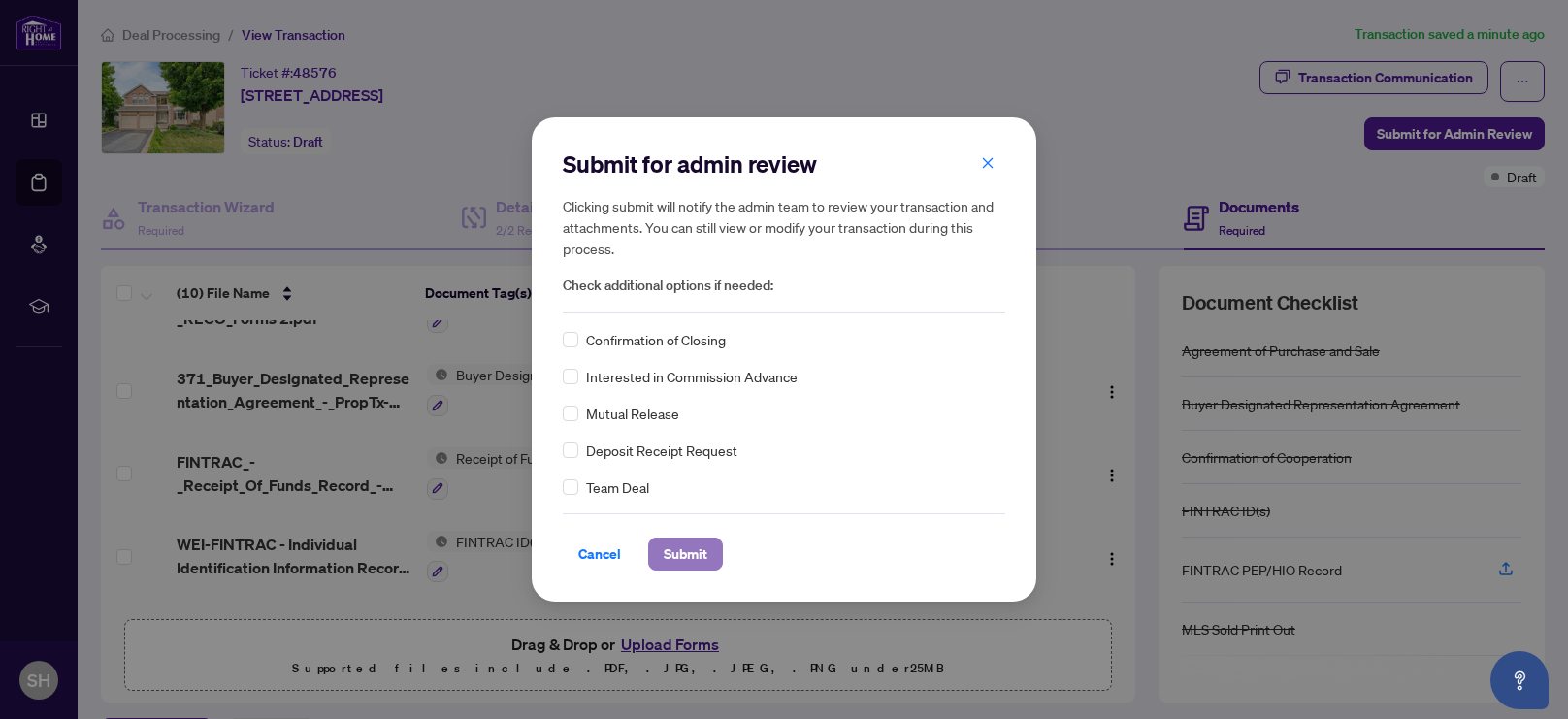
click at [687, 556] on span "Submit" at bounding box center [686, 553] width 44 height 31
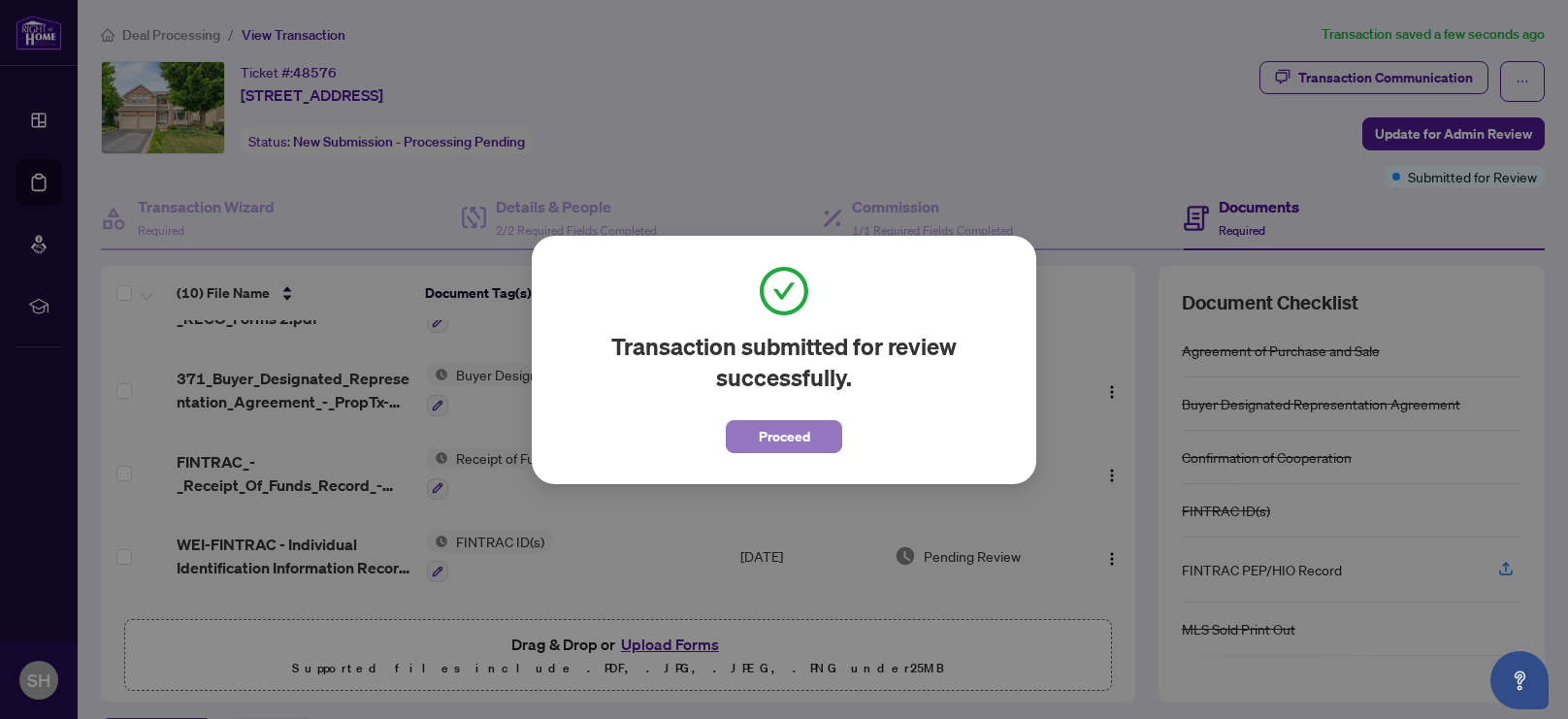
click at [809, 435] on span "Proceed" at bounding box center [785, 436] width 52 height 31
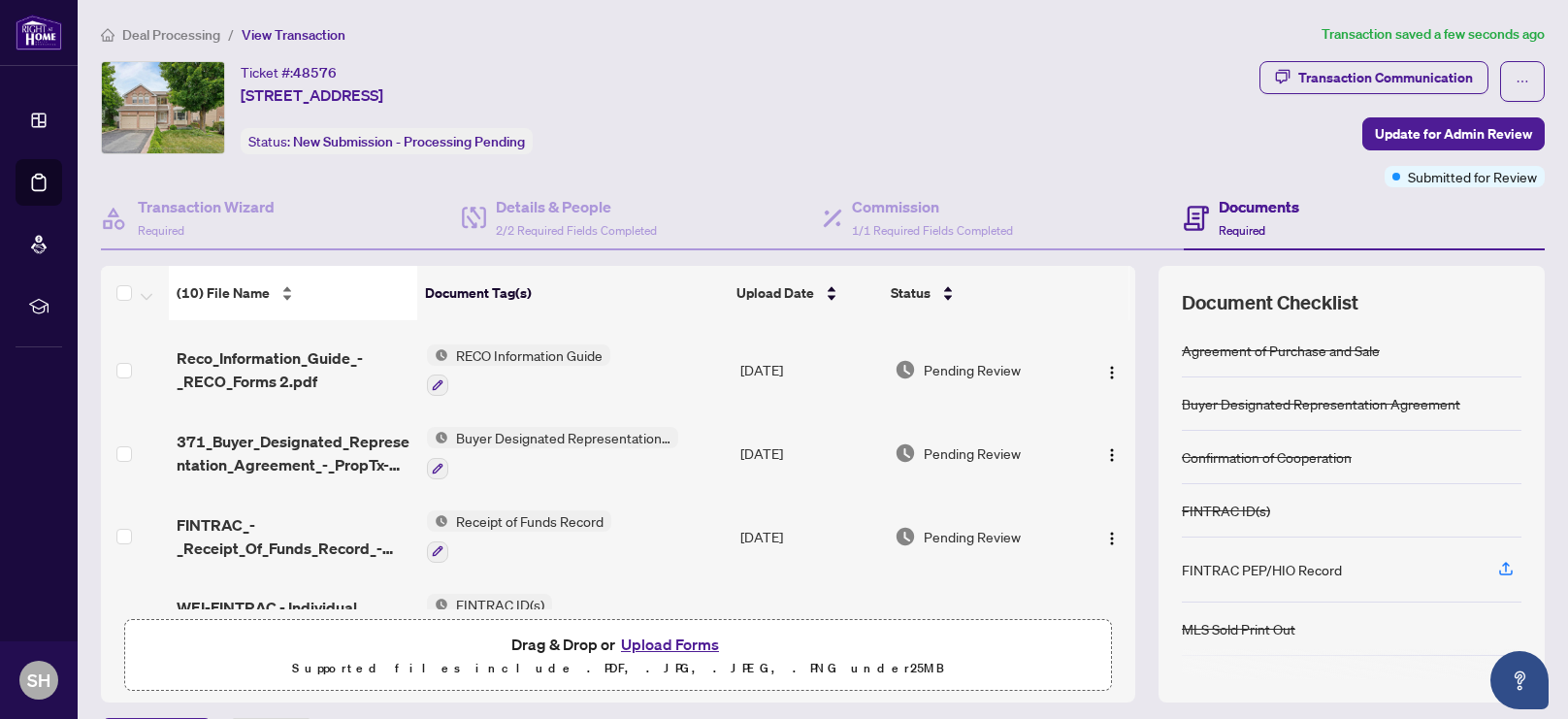
scroll to position [0, 0]
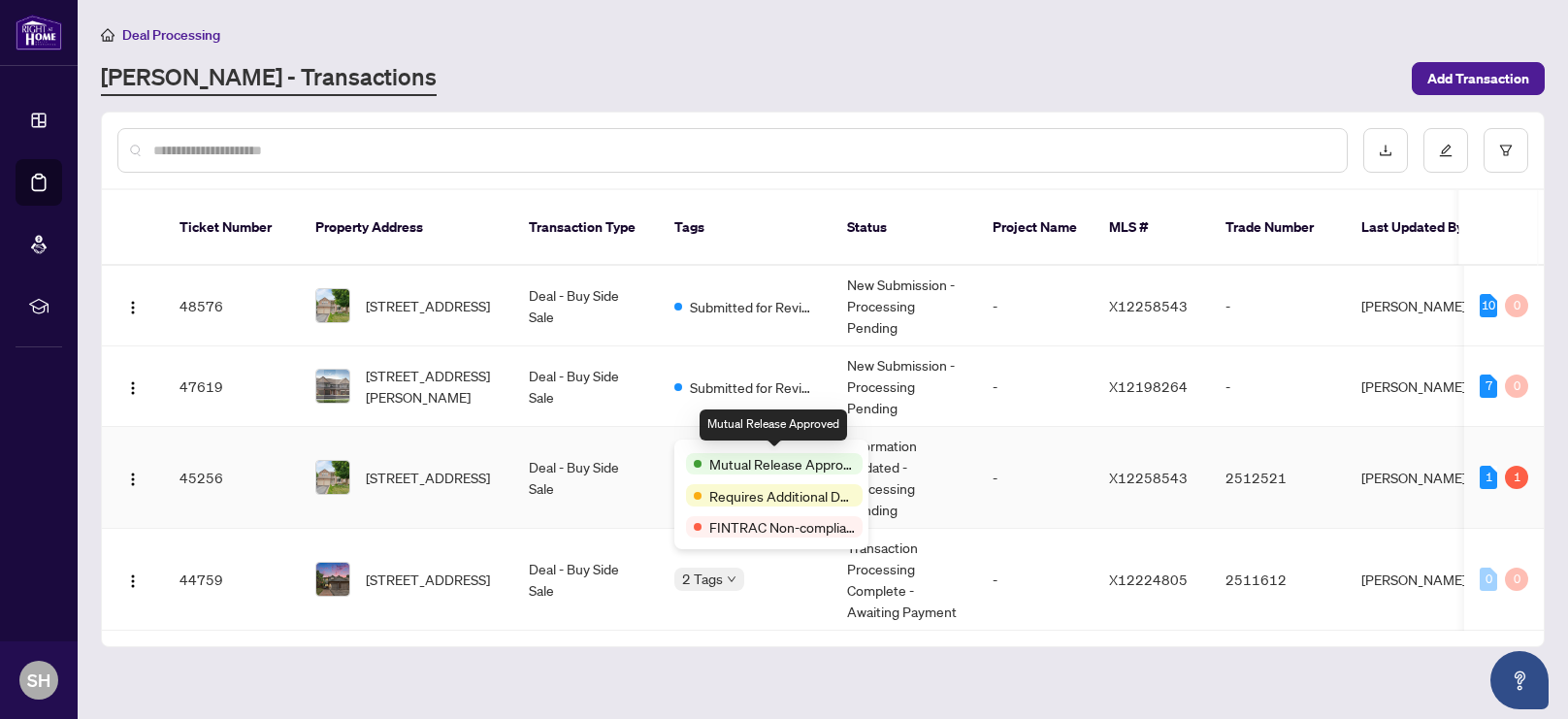
click at [732, 455] on span "Mutual Release Approved" at bounding box center [782, 463] width 146 height 21
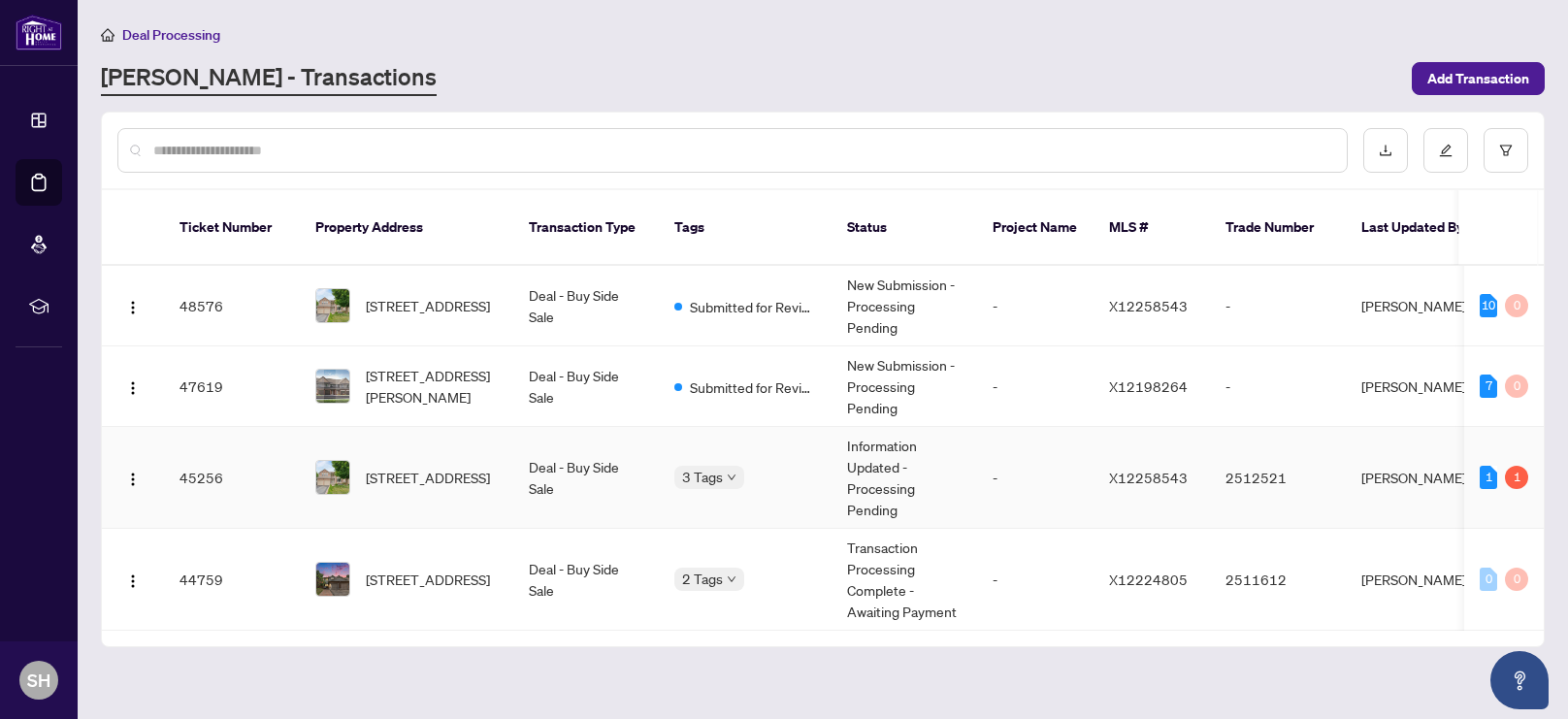
click at [726, 456] on span "Mutual Release Approved" at bounding box center [782, 463] width 146 height 21
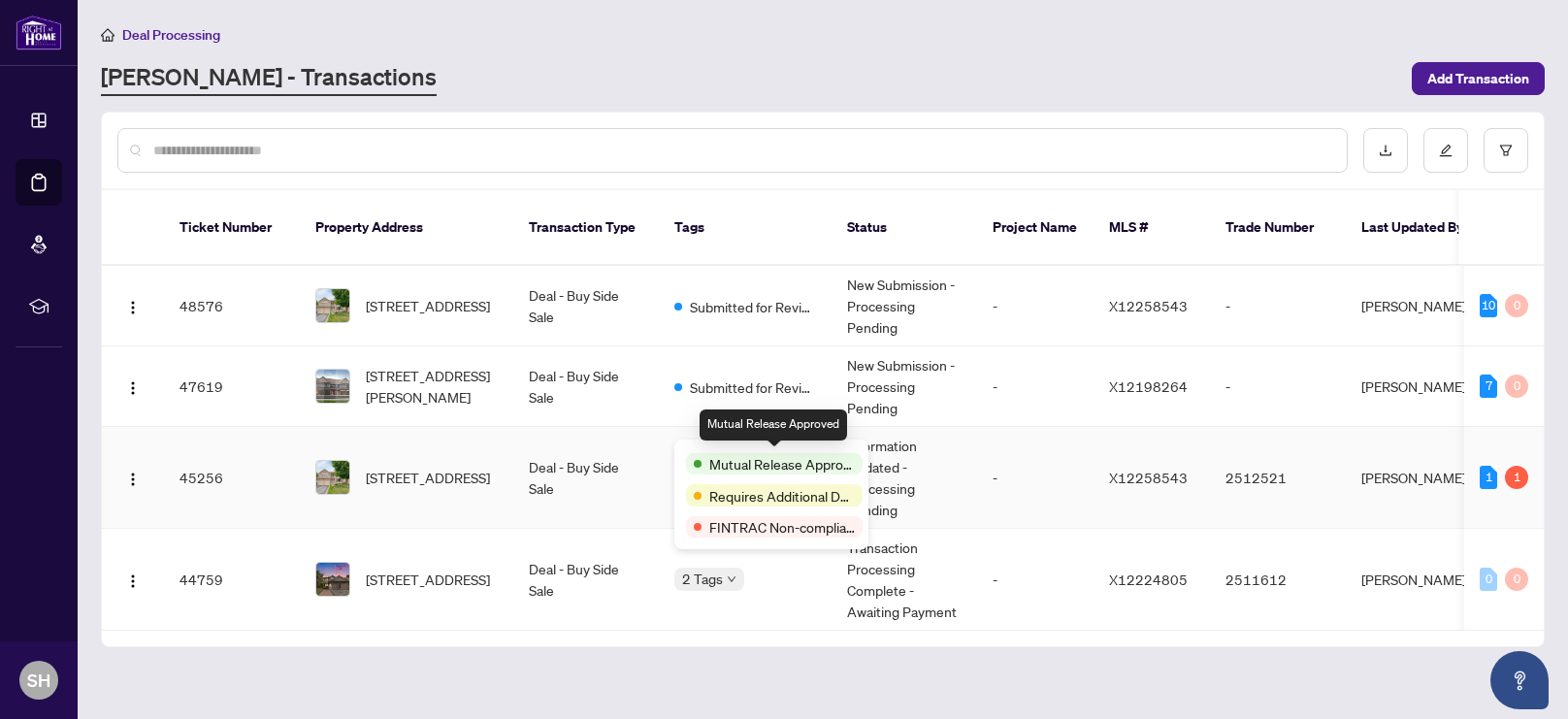
click at [725, 459] on span "Mutual Release Approved" at bounding box center [782, 463] width 146 height 21
click at [727, 449] on div "Mutual Release Approved Requires Additional Docs FINTRAC Non-compliant" at bounding box center [771, 494] width 194 height 110
click at [724, 491] on span "Requires Additional Docs" at bounding box center [782, 495] width 146 height 21
click at [741, 507] on div "Mutual Release Approved Requires Additional Docs FINTRAC Non-compliant" at bounding box center [771, 494] width 194 height 110
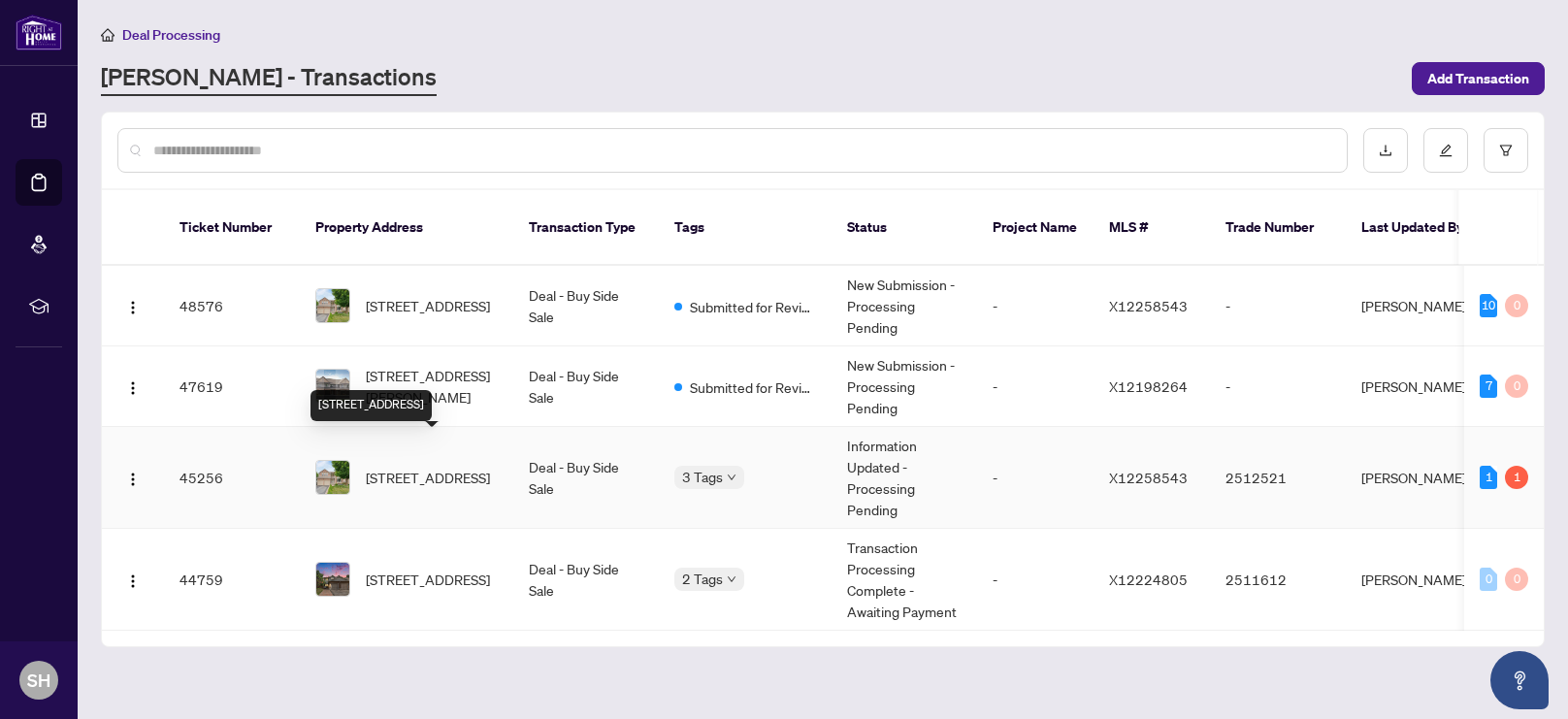
click at [430, 466] on span "[STREET_ADDRESS]" at bounding box center [427, 476] width 124 height 21
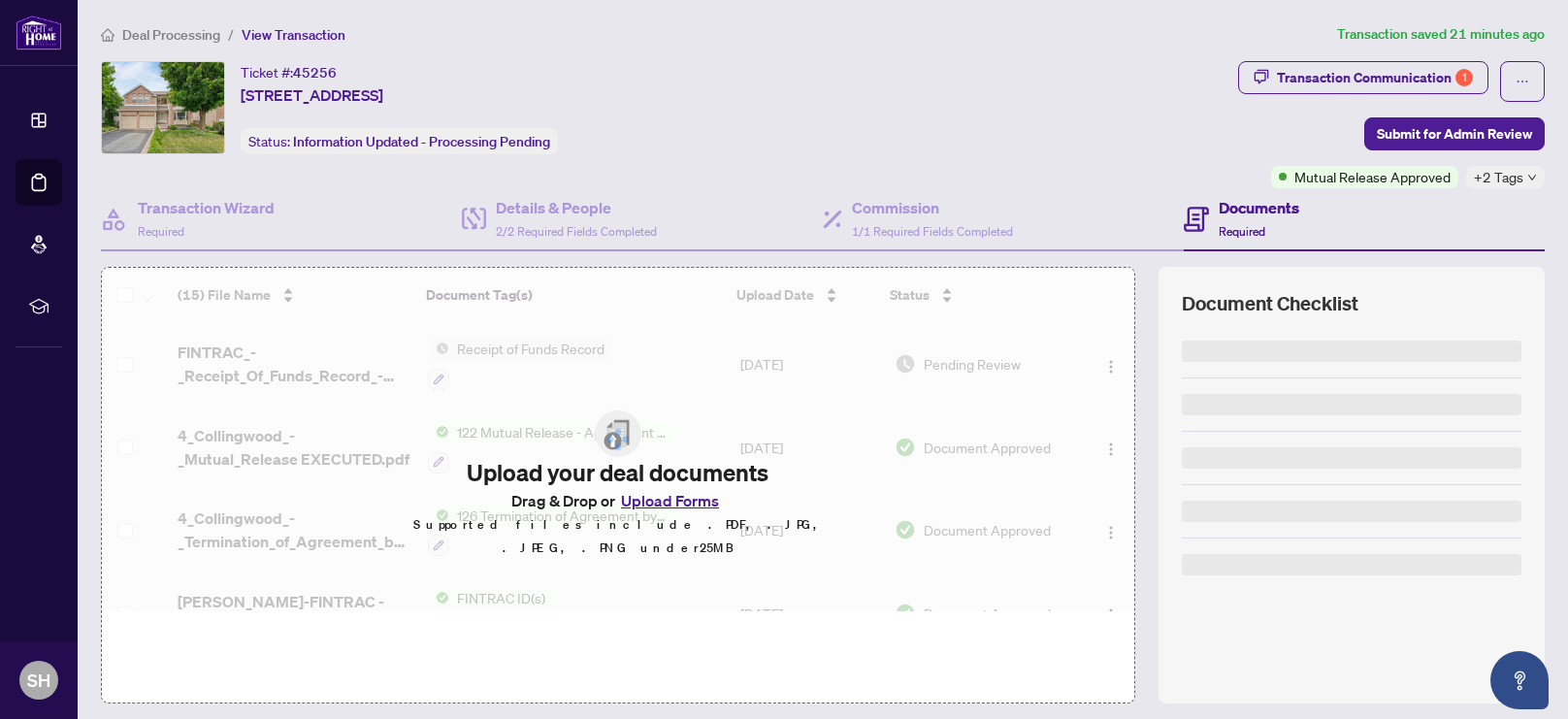
type textarea "**********"
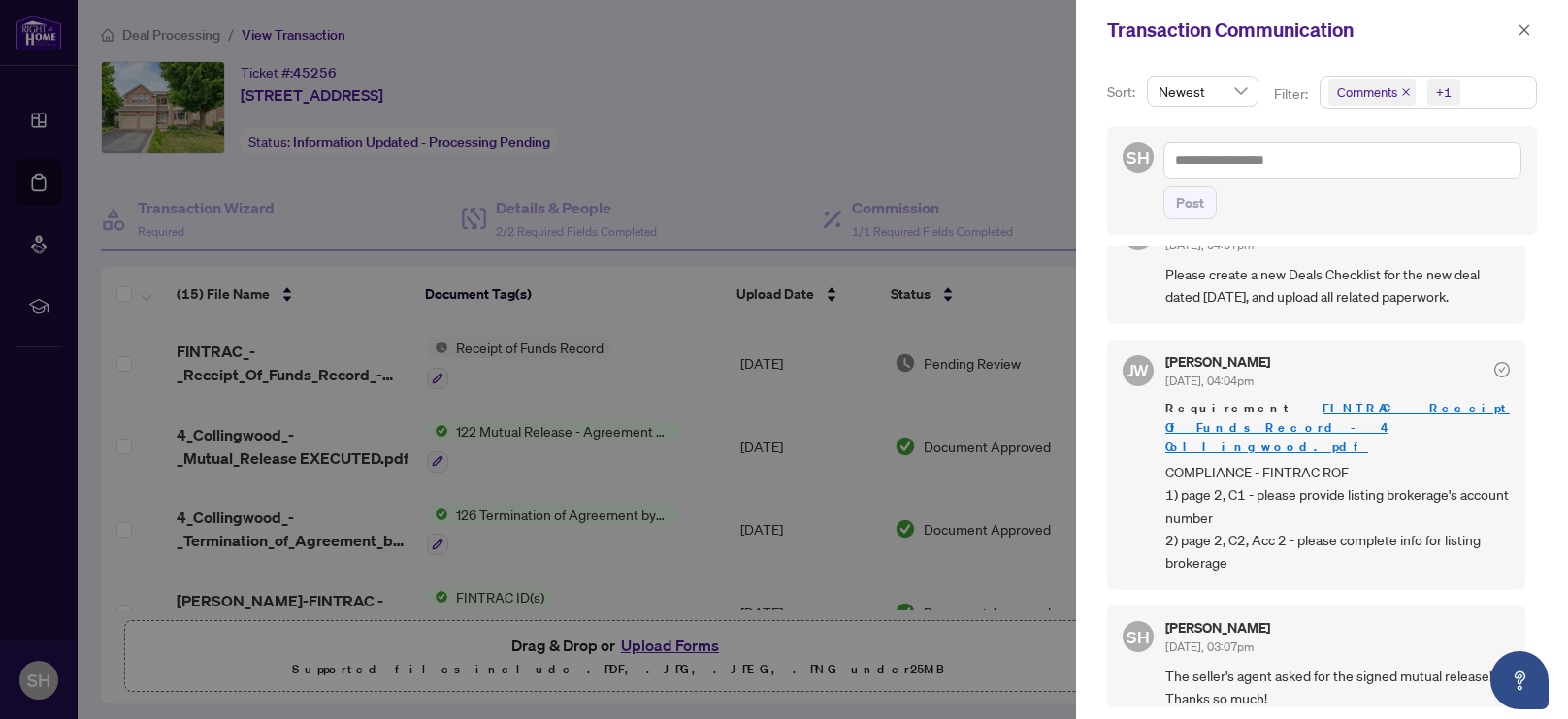
scroll to position [187, 0]
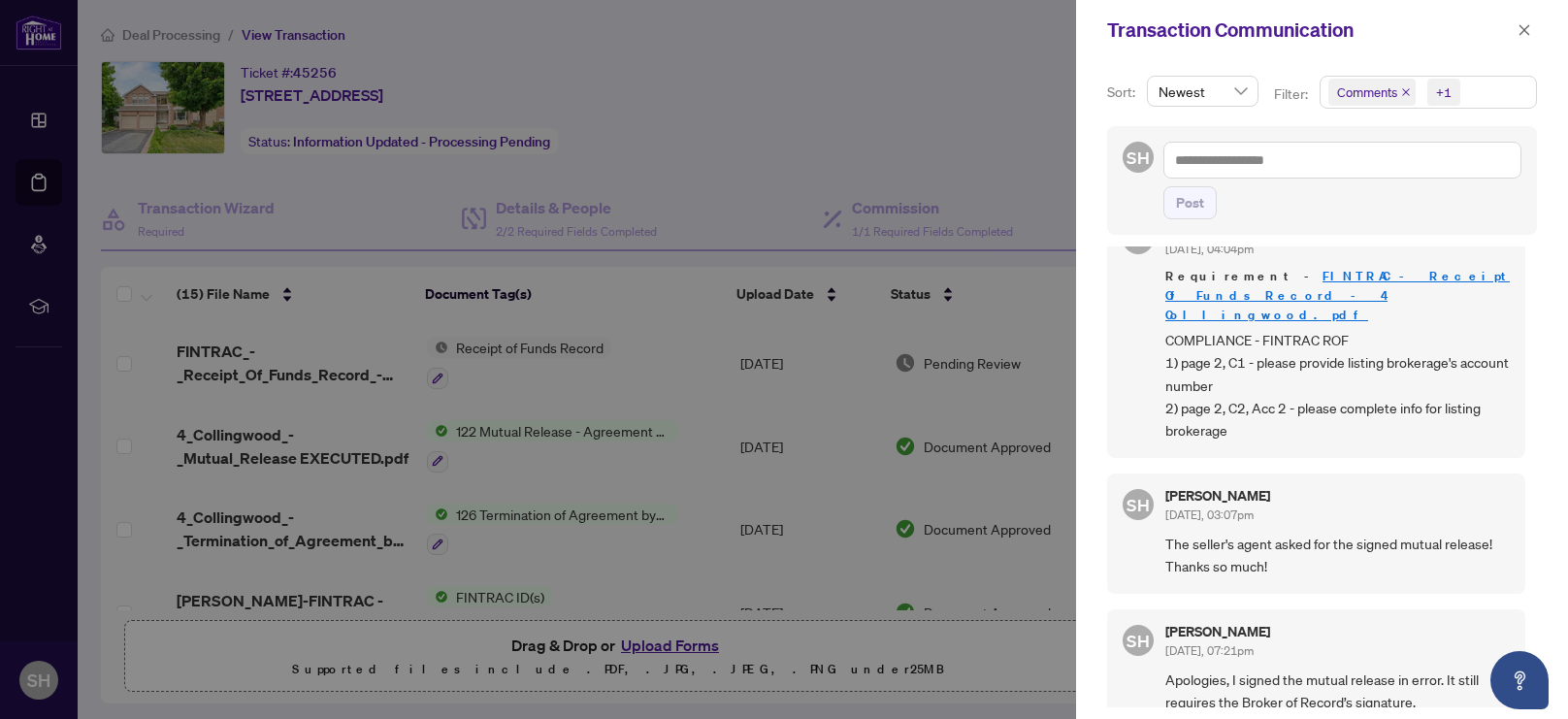
click at [82, 17] on div at bounding box center [784, 360] width 1568 height 719
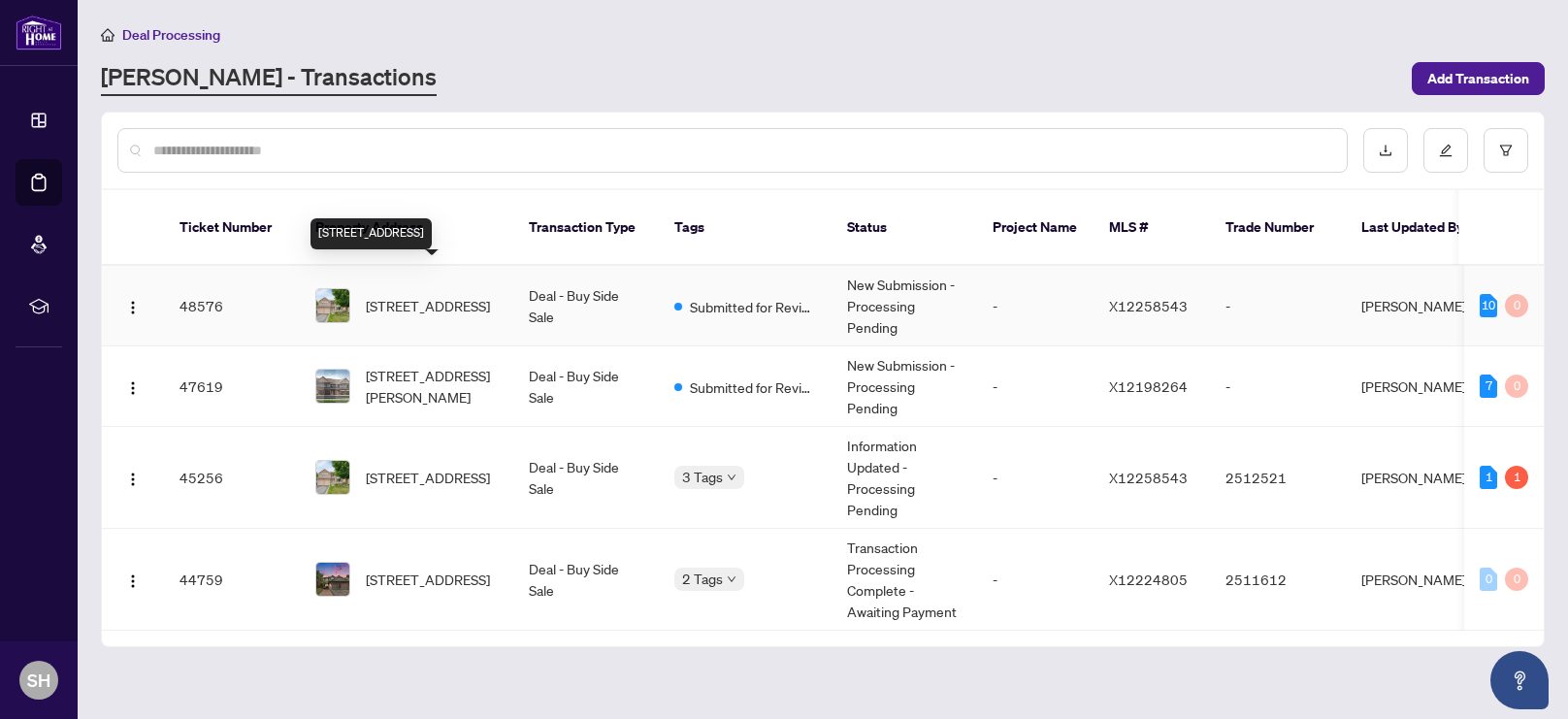
click at [430, 295] on span "[STREET_ADDRESS]" at bounding box center [427, 305] width 124 height 21
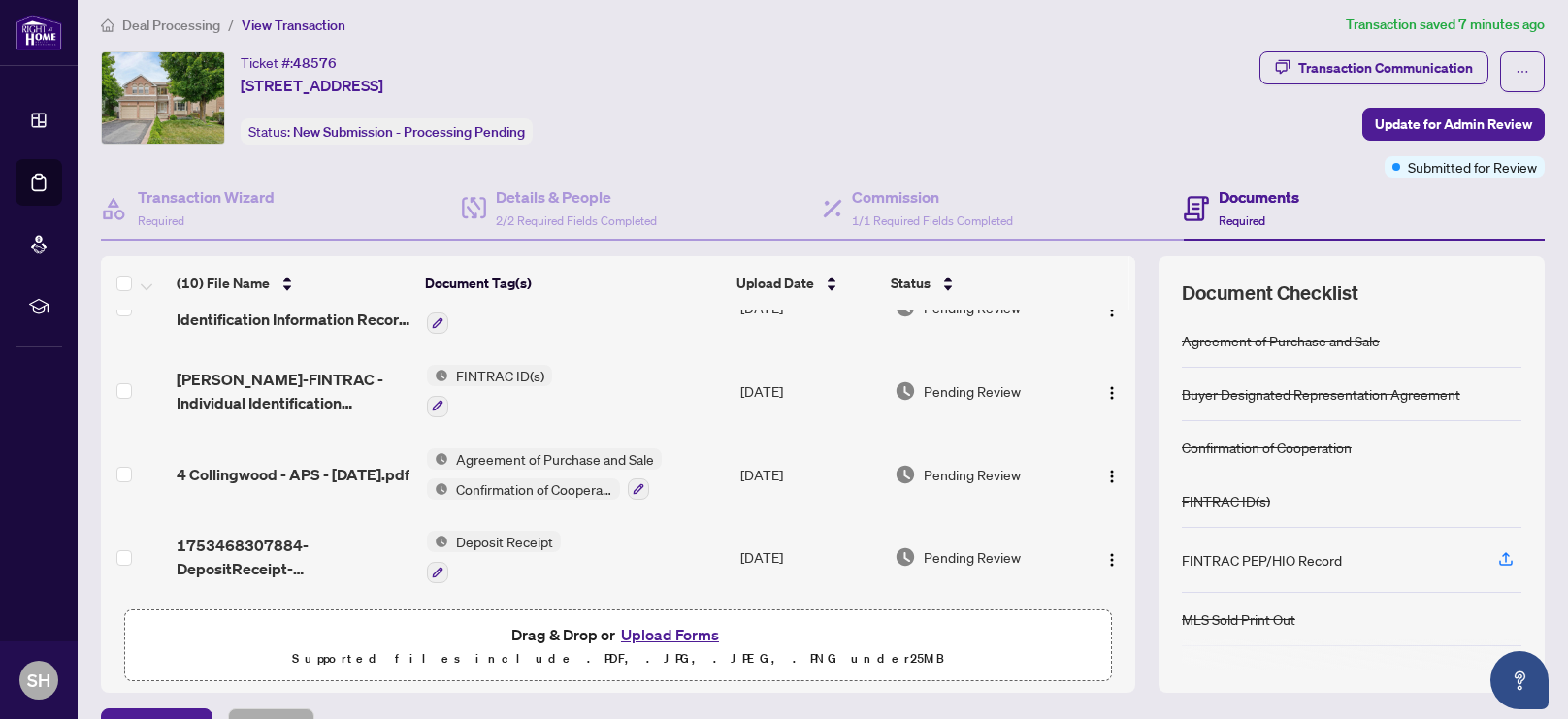
scroll to position [532, 0]
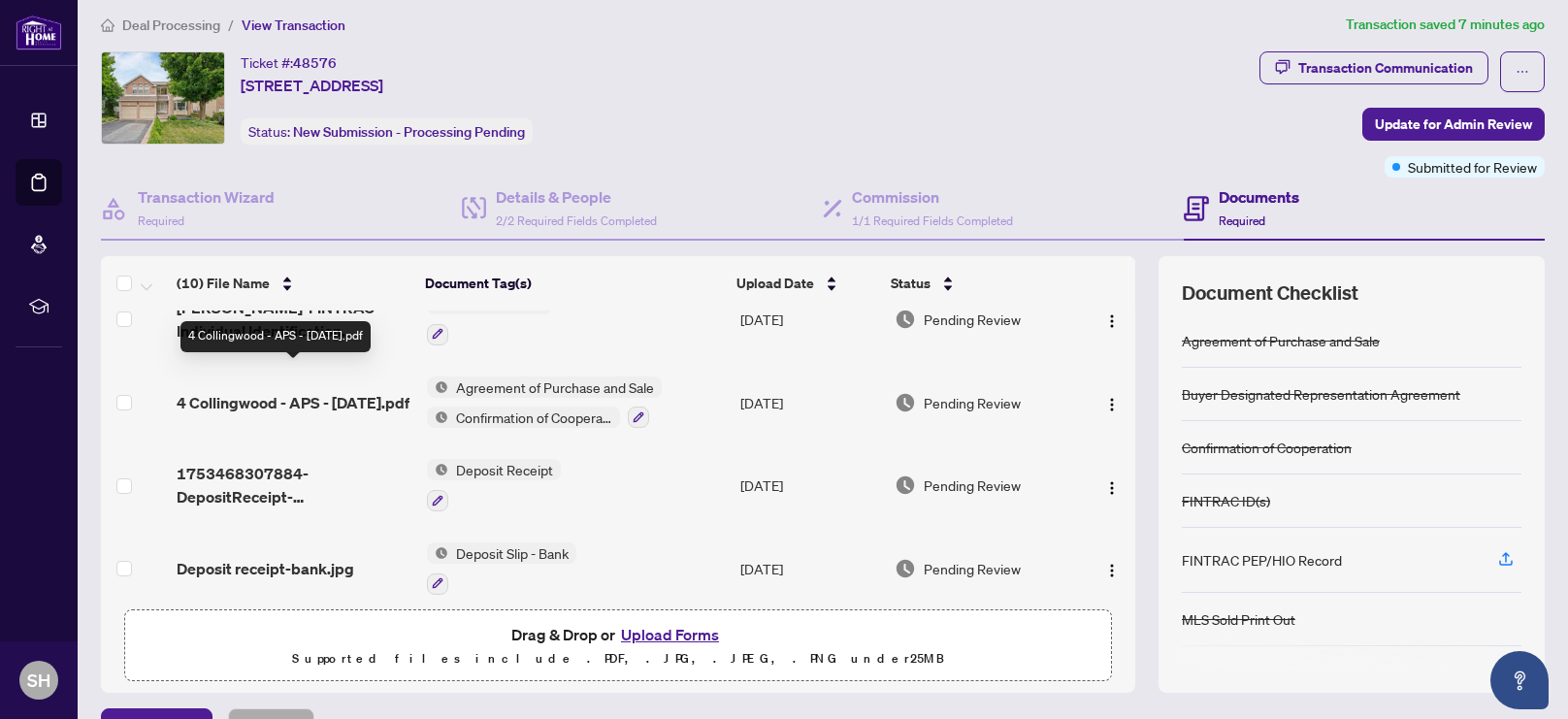
click at [216, 391] on span "4 Collingwood - APS - [DATE].pdf" at bounding box center [293, 402] width 233 height 23
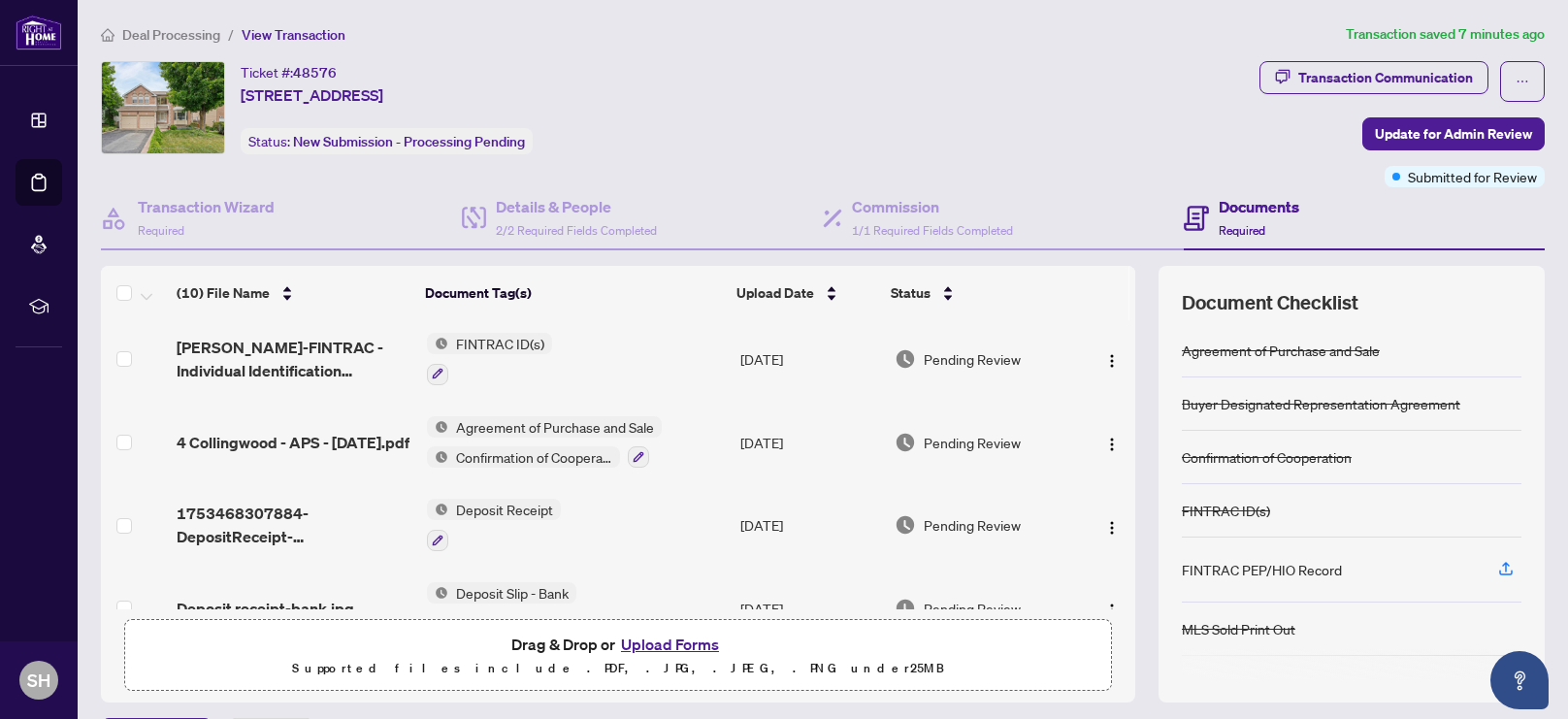
scroll to position [513, 0]
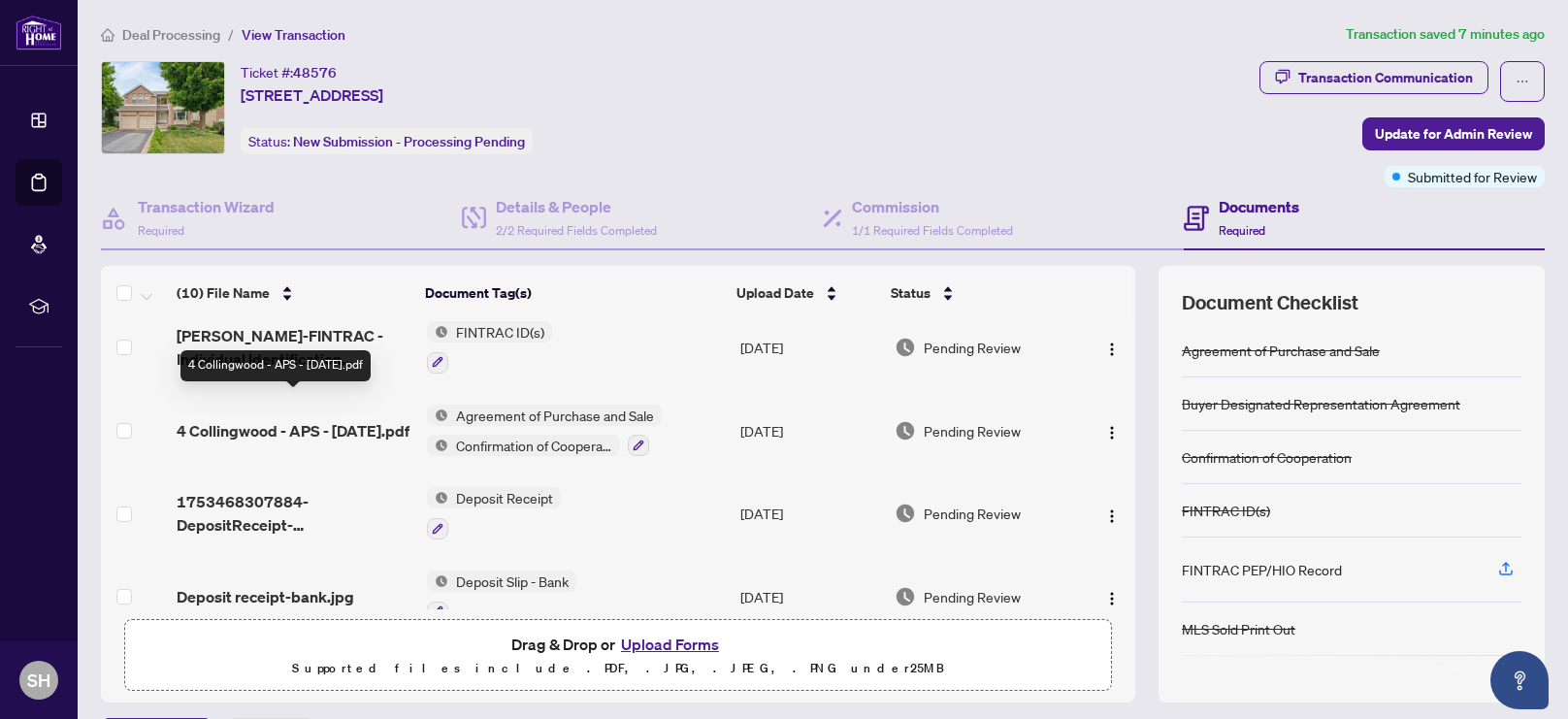
click at [312, 419] on span "4 Collingwood - APS - [DATE].pdf" at bounding box center [293, 430] width 233 height 23
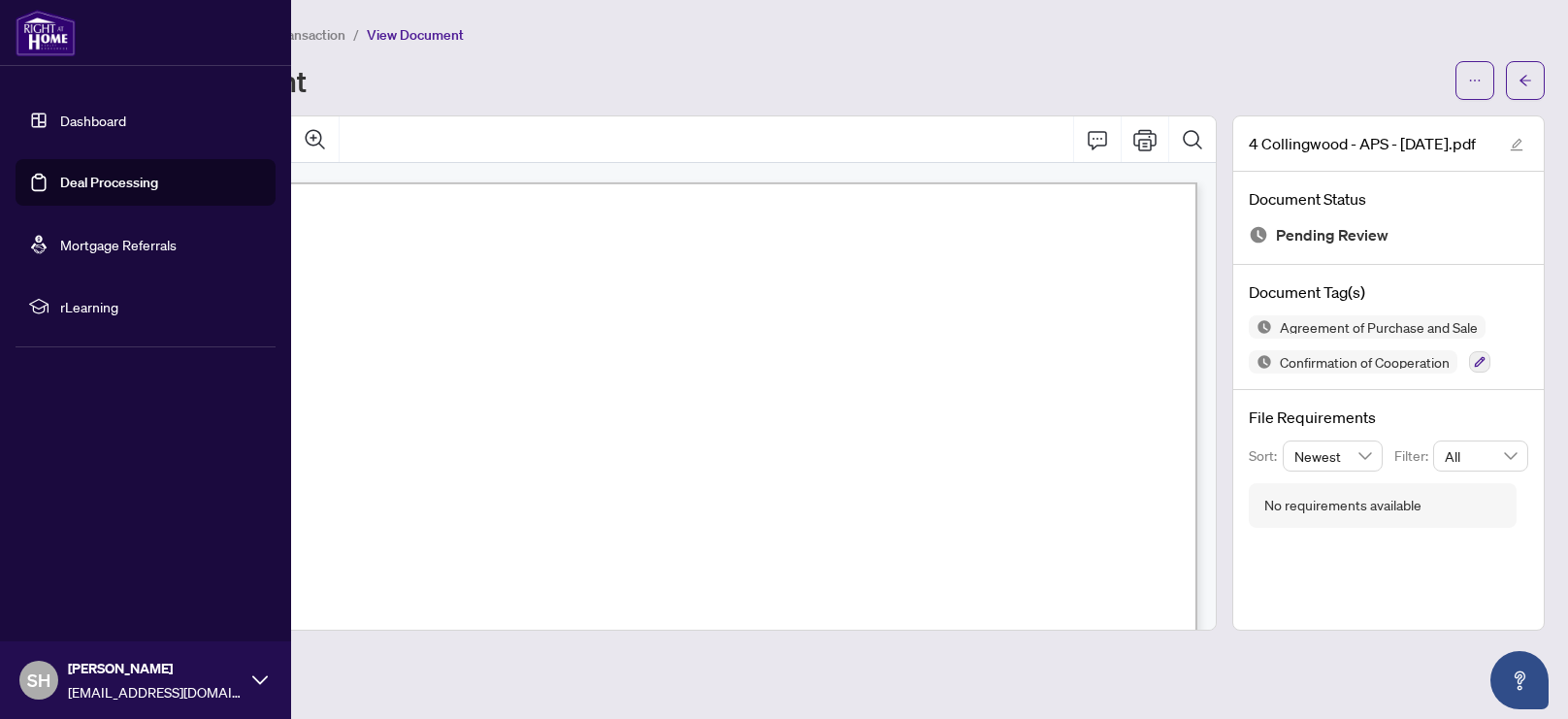
click at [101, 177] on link "Deal Processing" at bounding box center [109, 182] width 98 height 17
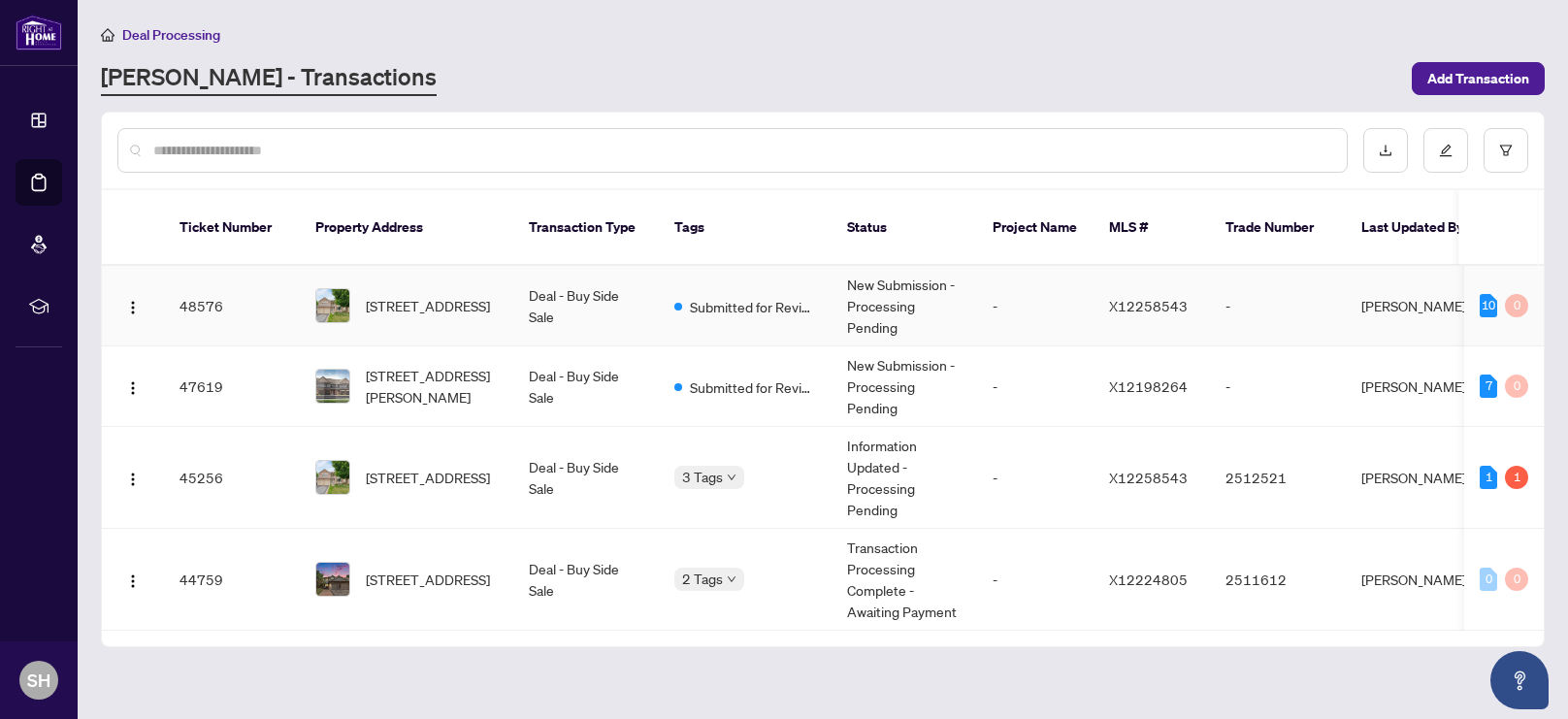
click at [233, 279] on td "48576" at bounding box center [232, 306] width 136 height 81
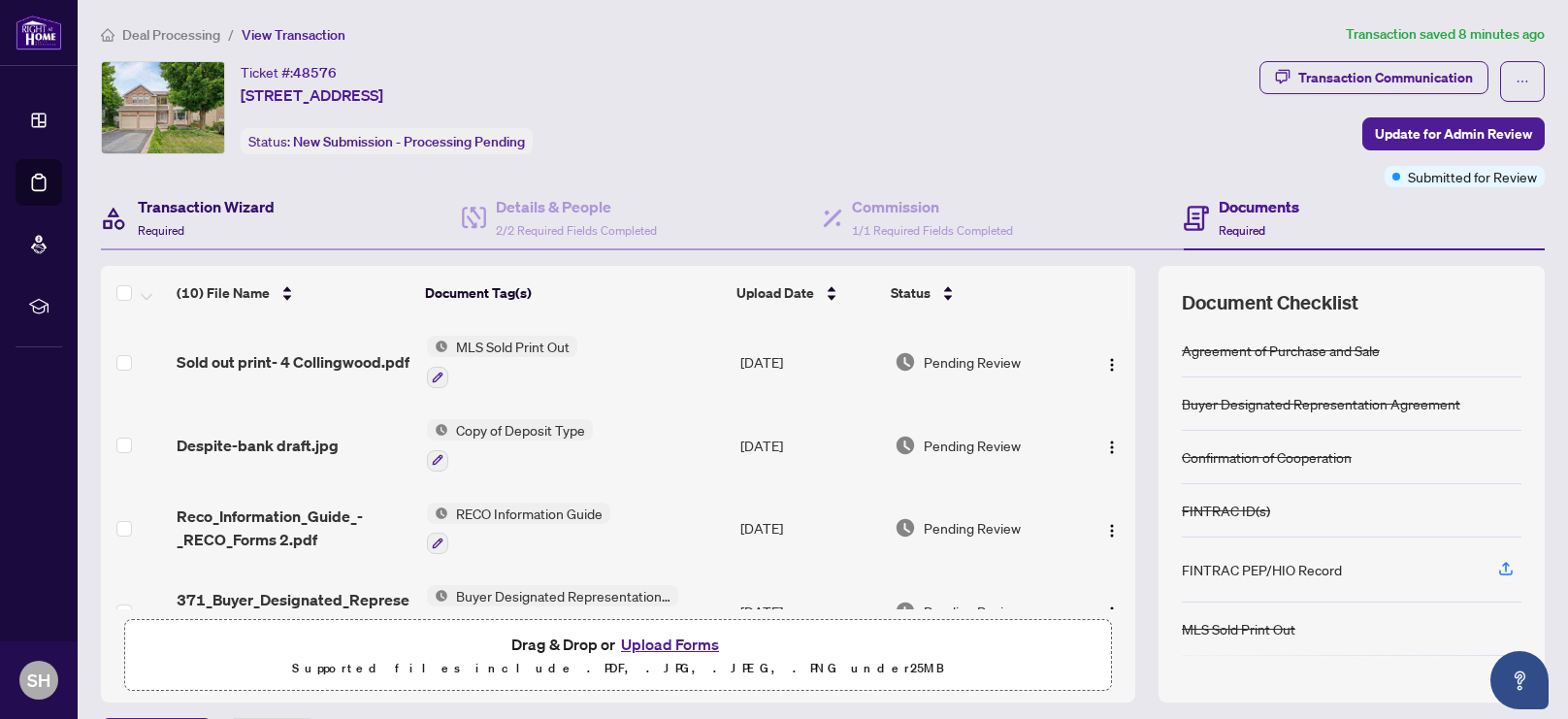
click at [242, 214] on h4 "Transaction Wizard" at bounding box center [206, 206] width 137 height 23
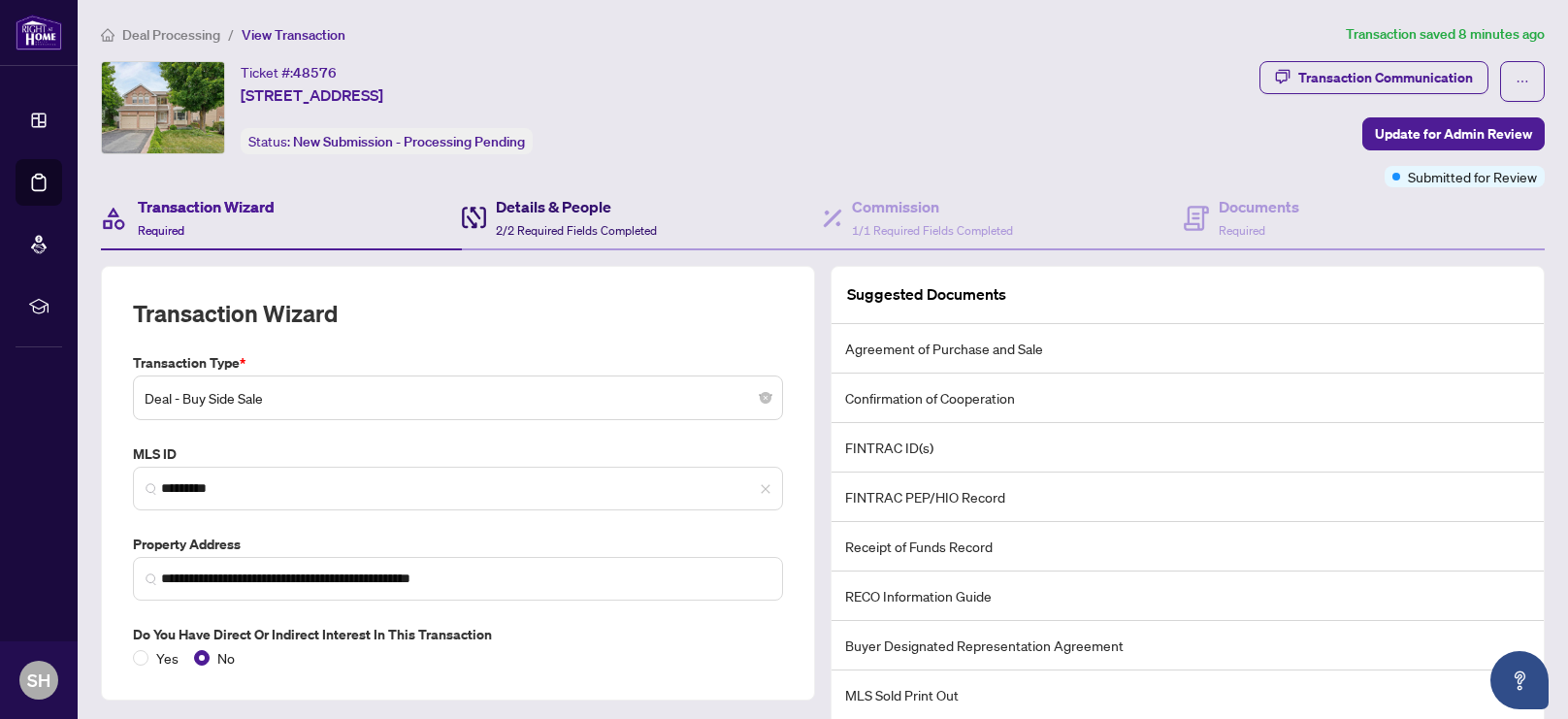
click at [567, 224] on span "2/2 Required Fields Completed" at bounding box center [576, 231] width 161 height 15
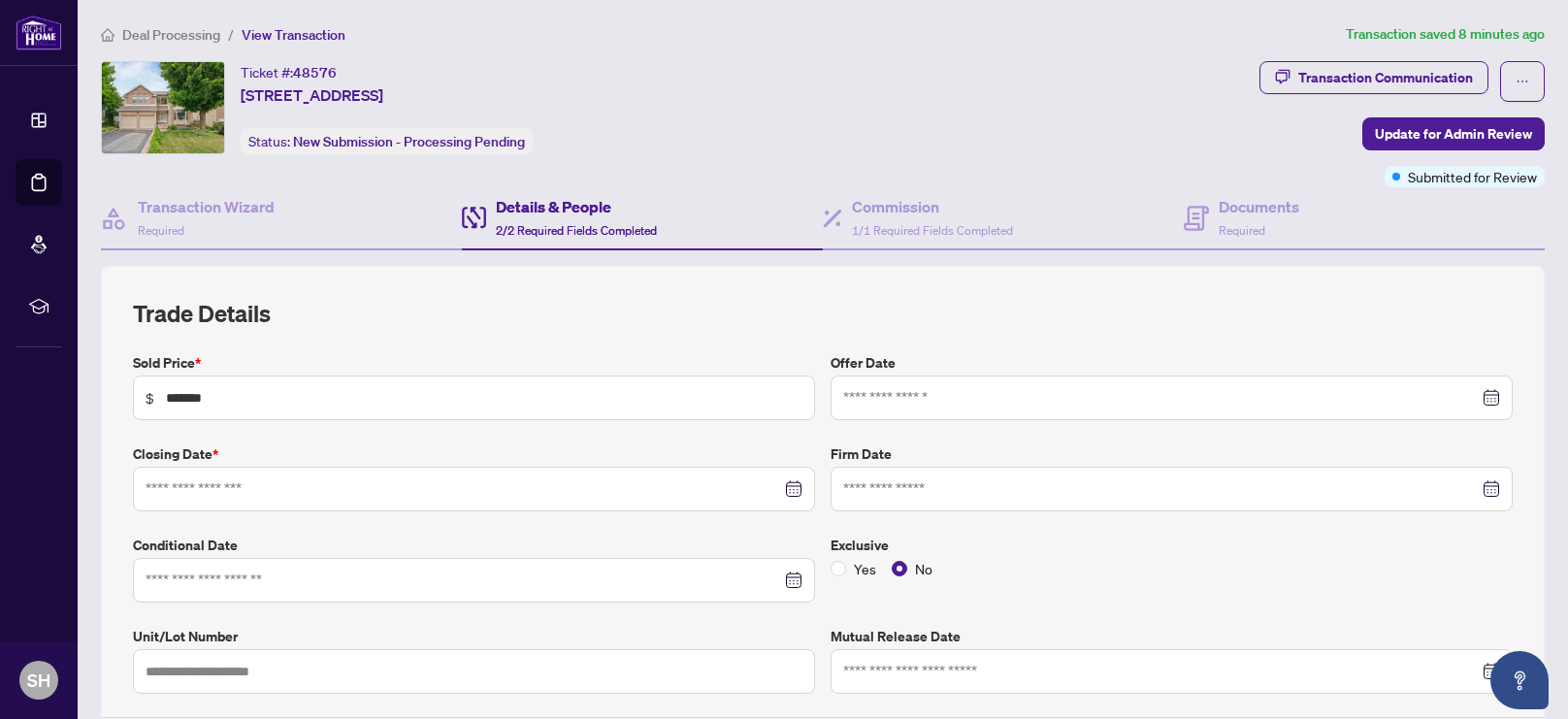
type input "**********"
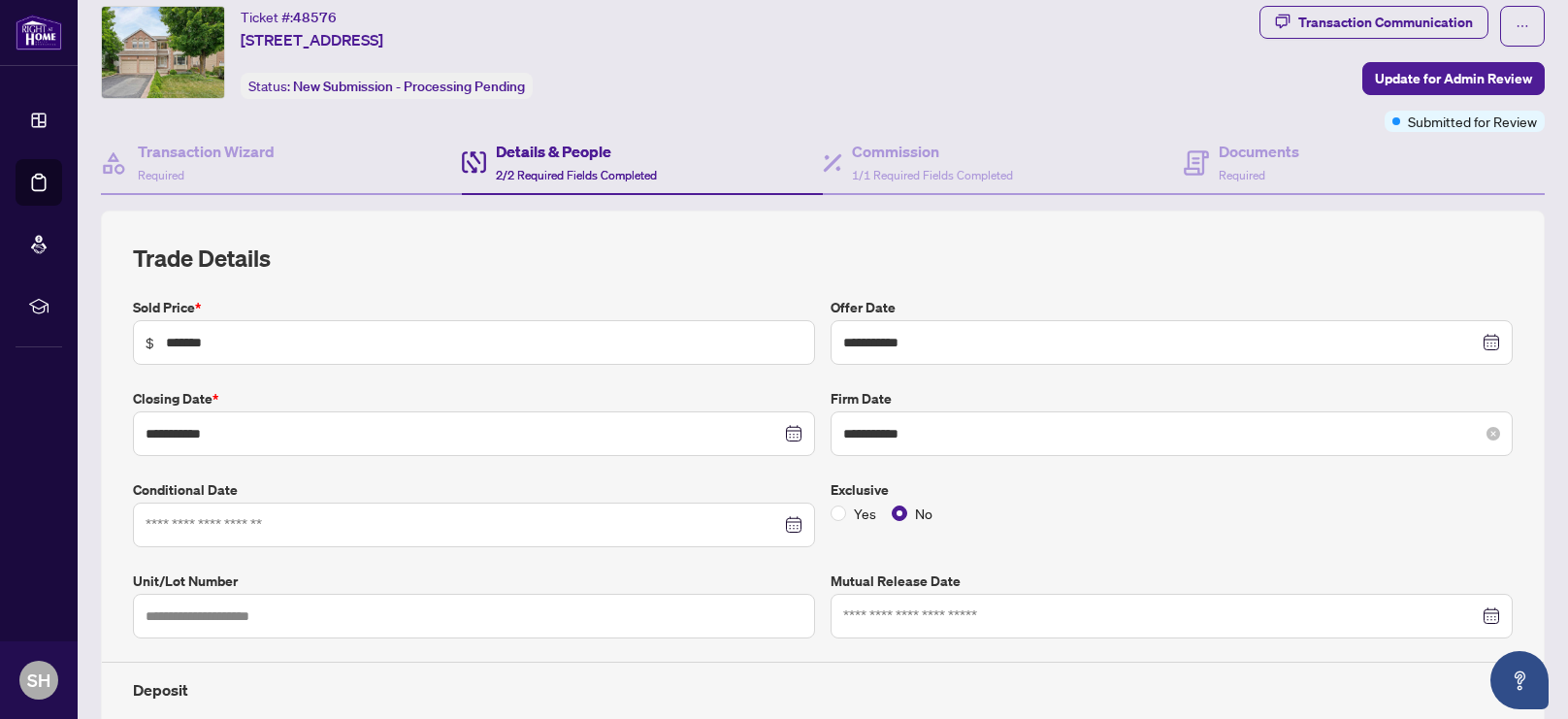
scroll to position [66, 0]
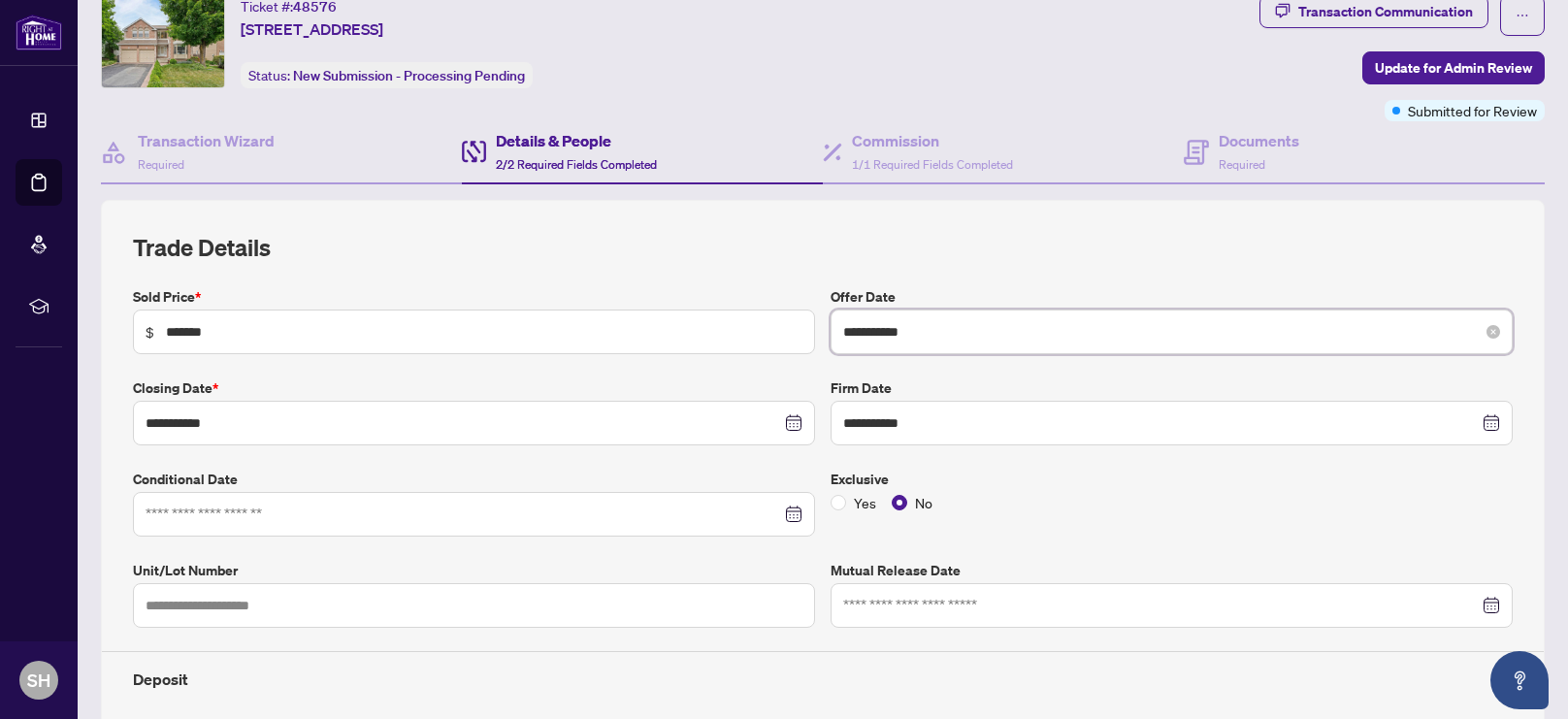
click at [950, 323] on input "**********" at bounding box center [1162, 332] width 636 height 21
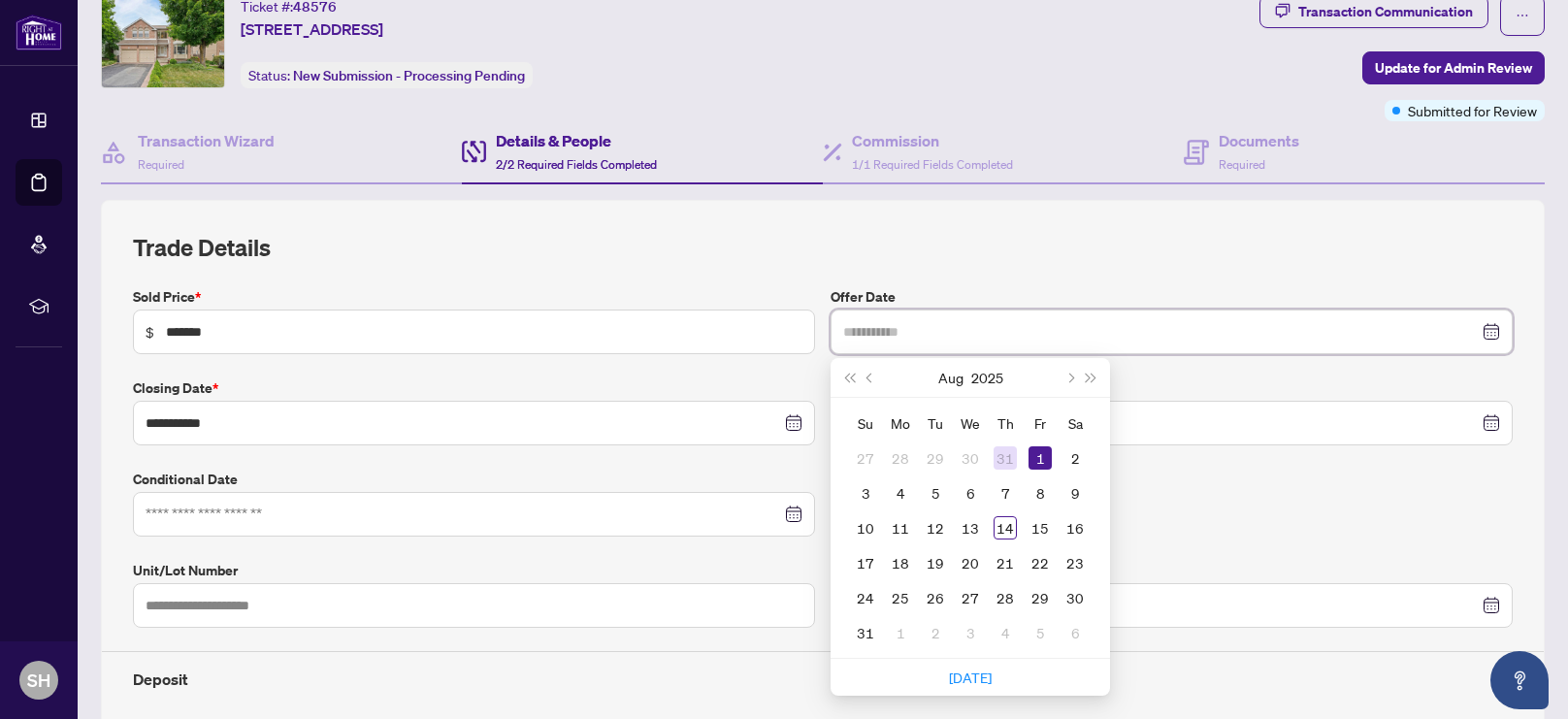
type input "**********"
click at [1004, 452] on div "31" at bounding box center [1005, 457] width 23 height 23
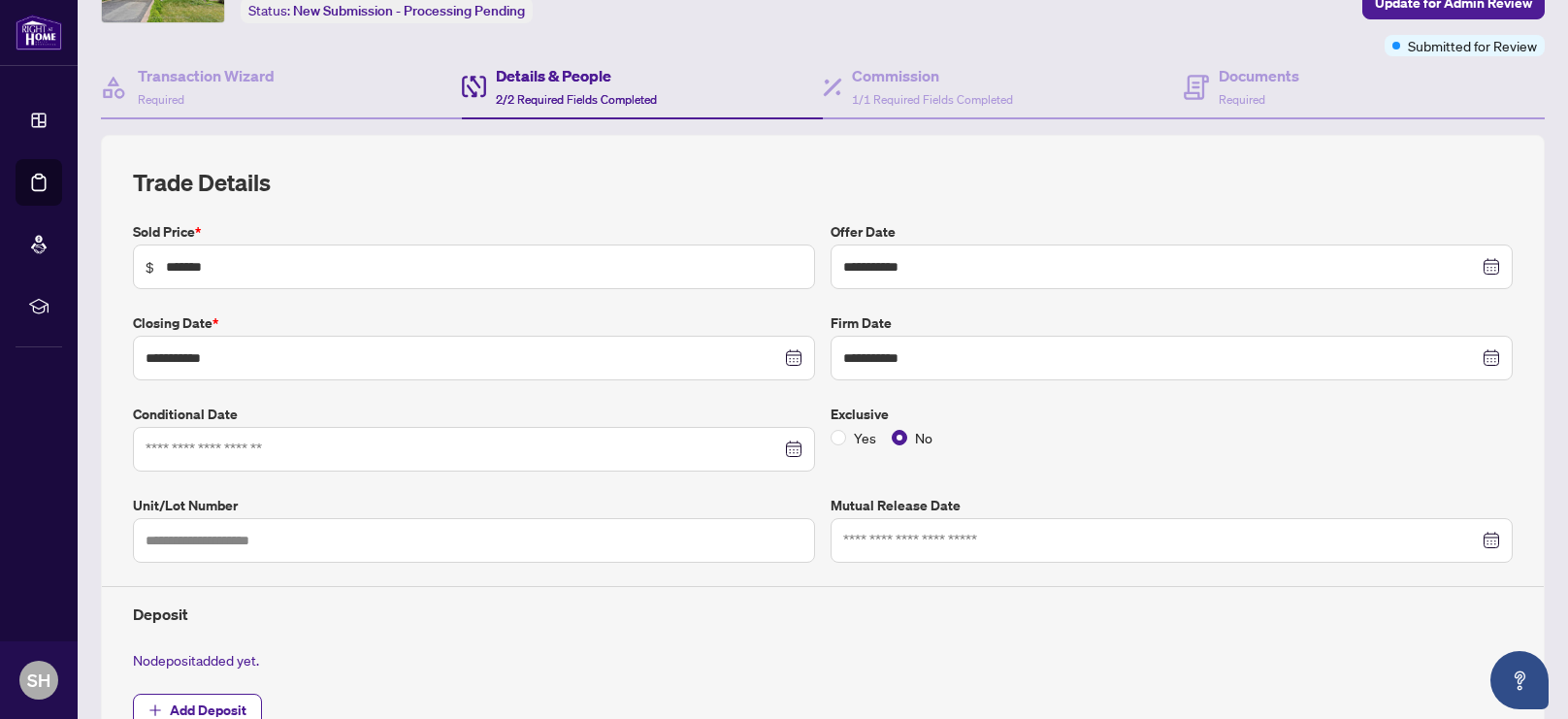
scroll to position [0, 0]
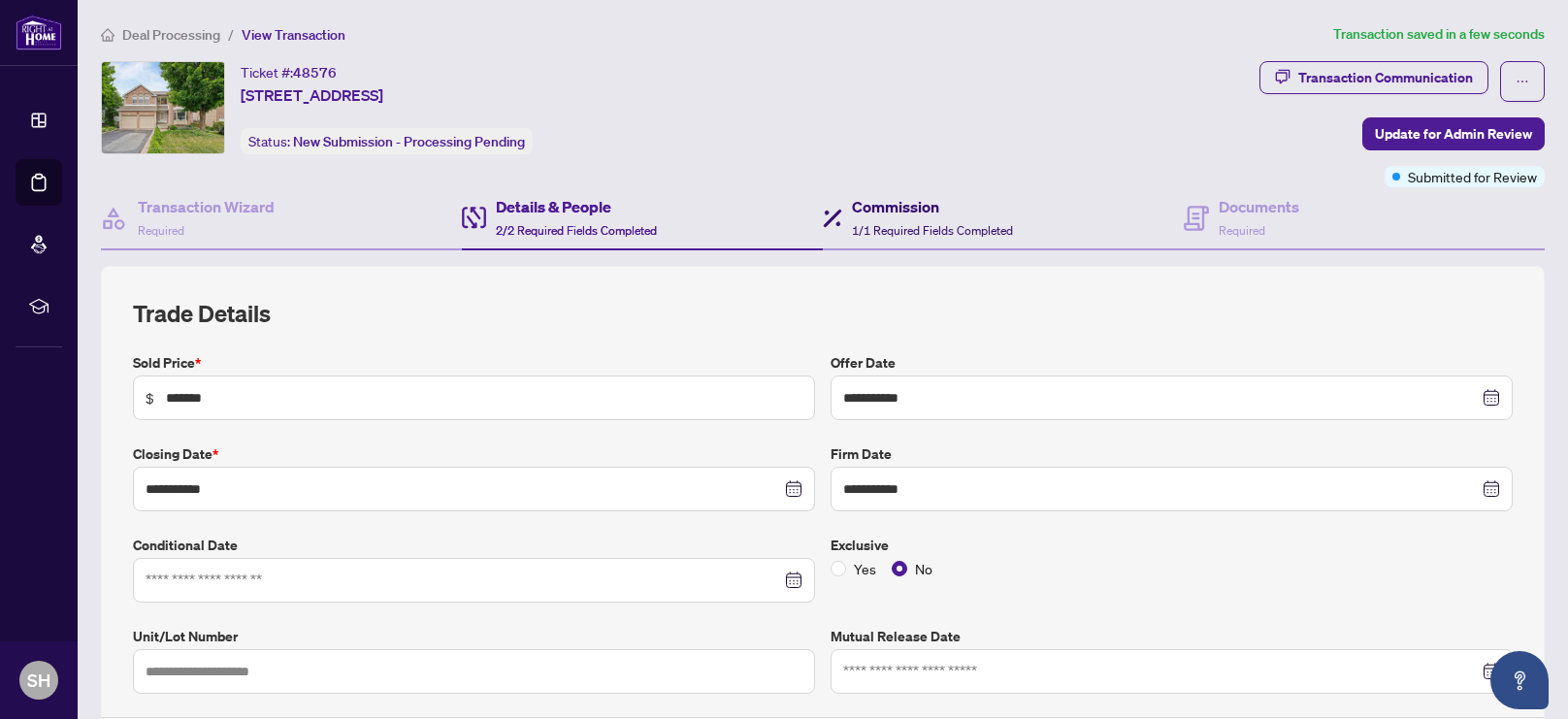
click at [893, 219] on div "Commission 1/1 Required Fields Completed" at bounding box center [932, 218] width 161 height 46
type textarea "**********"
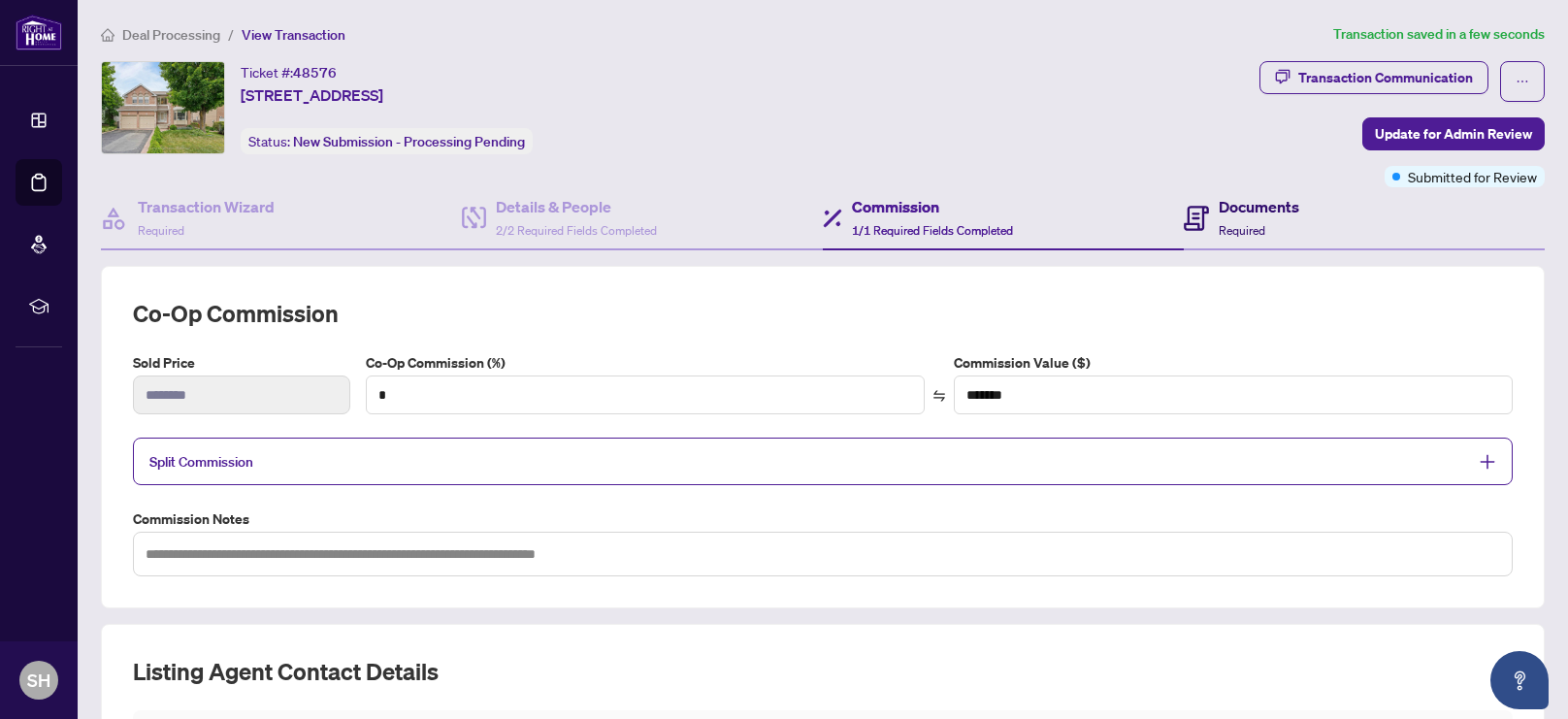
click at [1234, 224] on span "Required" at bounding box center [1242, 231] width 47 height 15
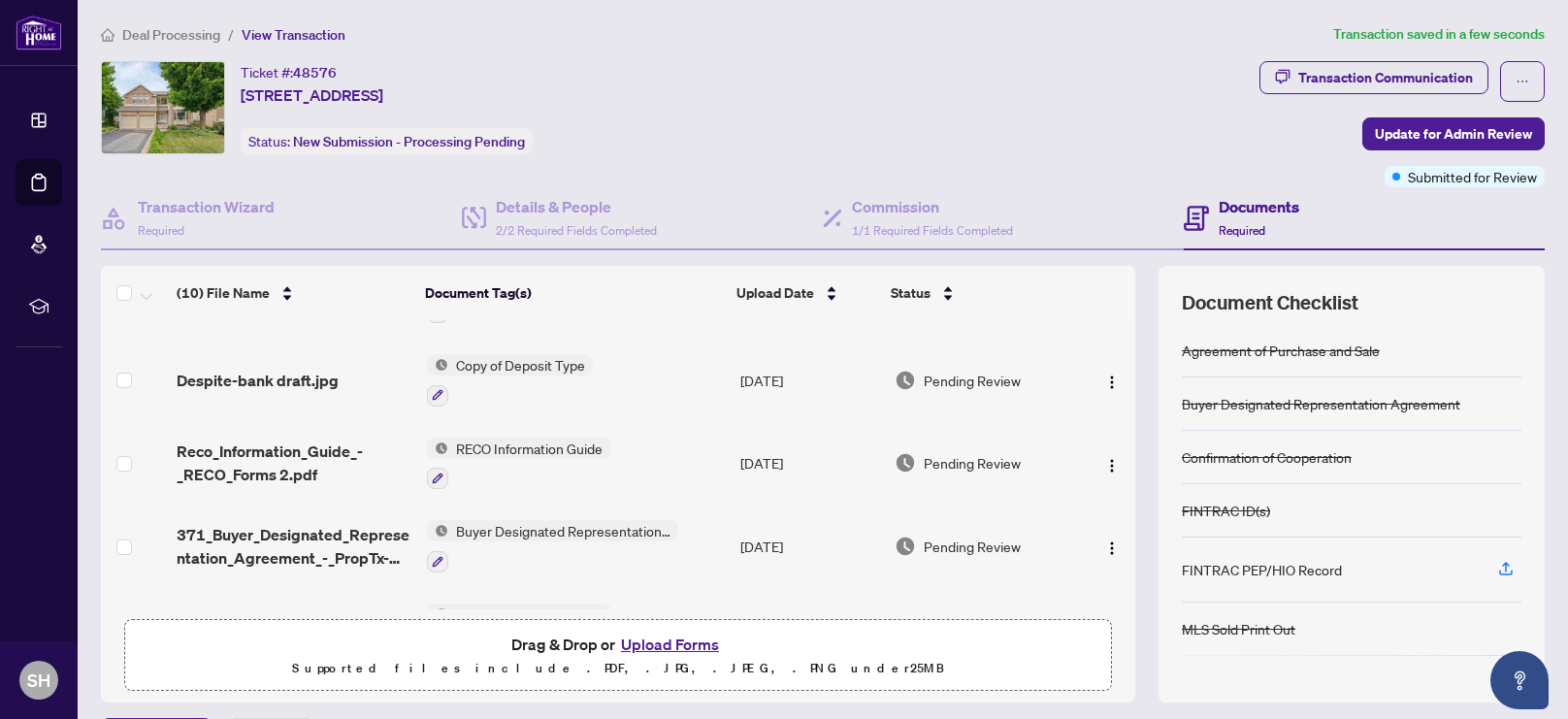
scroll to position [78, 0]
